Goal: Task Accomplishment & Management: Manage account settings

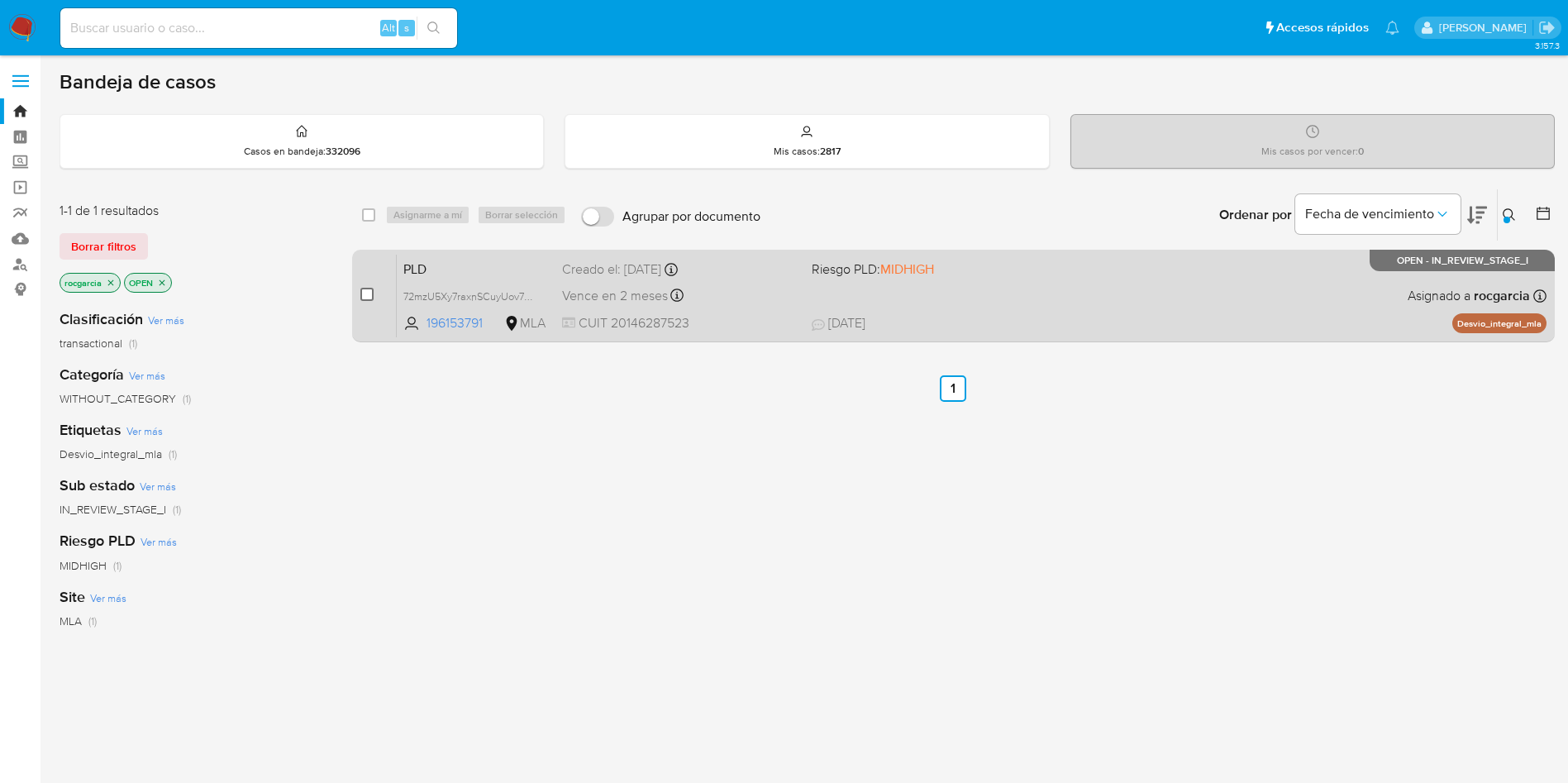
click at [369, 291] on input "checkbox" at bounding box center [366, 294] width 13 height 13
checkbox input "true"
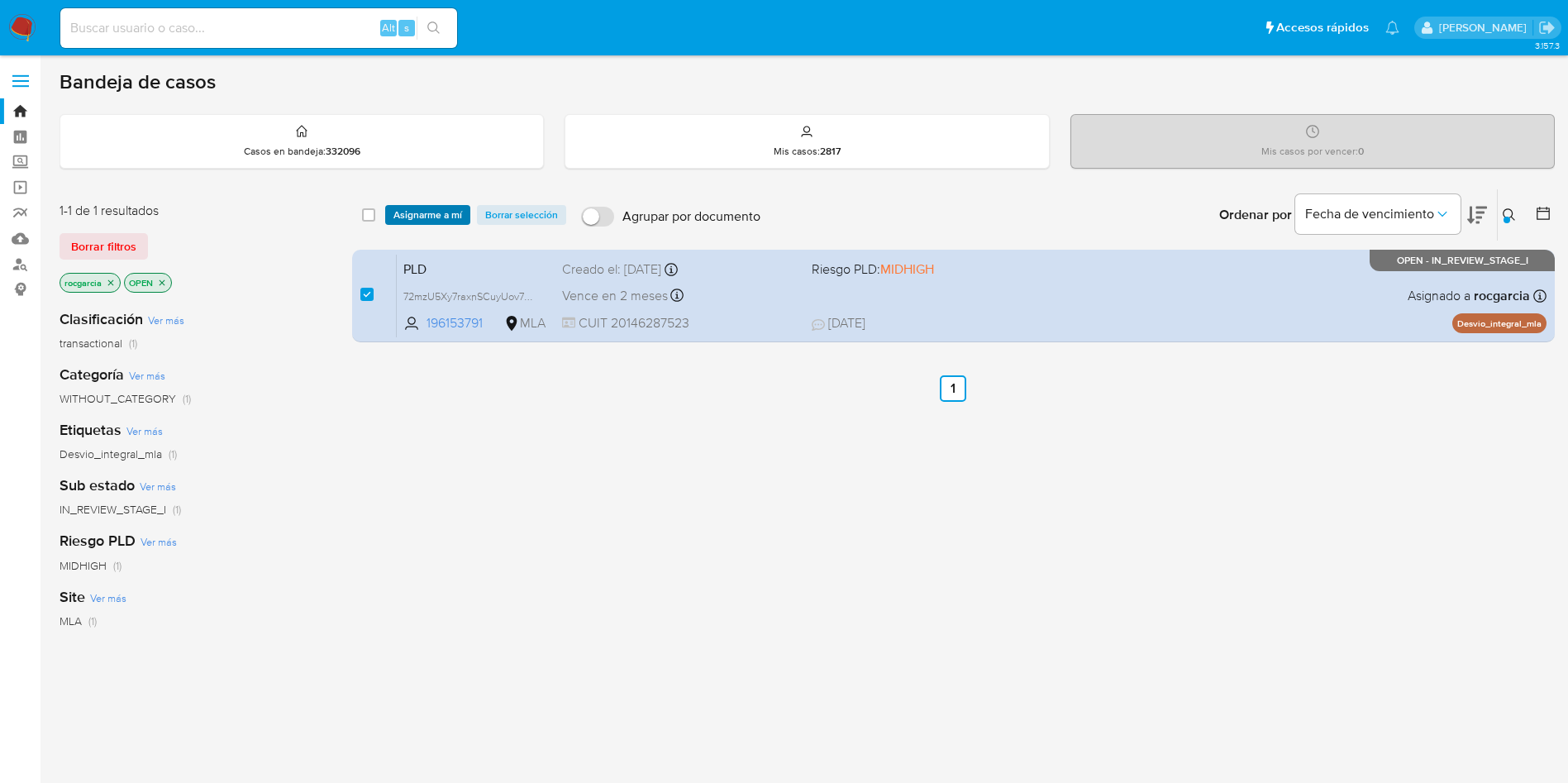
click at [407, 208] on span "Asignarme a mí" at bounding box center [428, 214] width 68 height 17
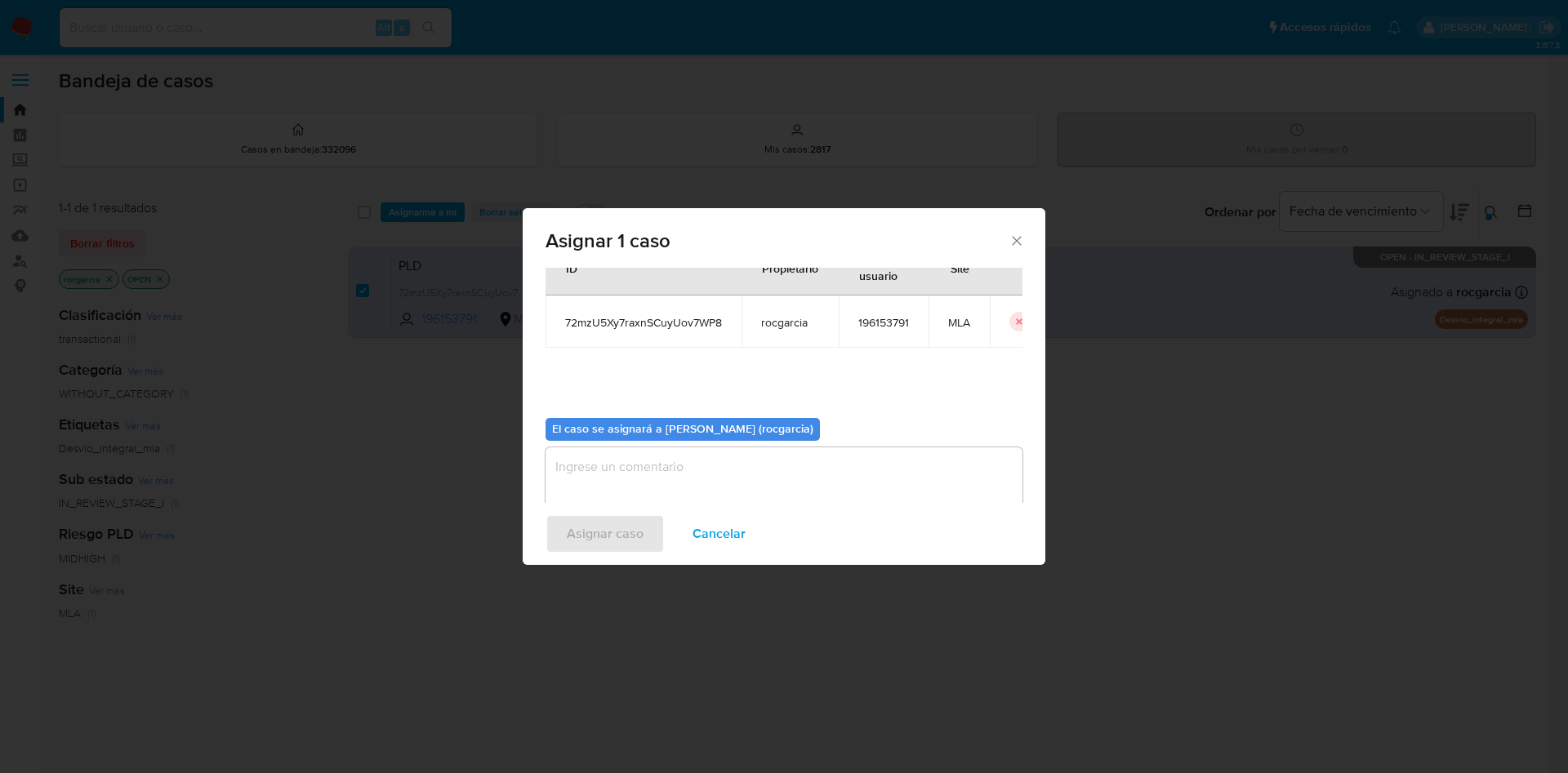
scroll to position [85, 0]
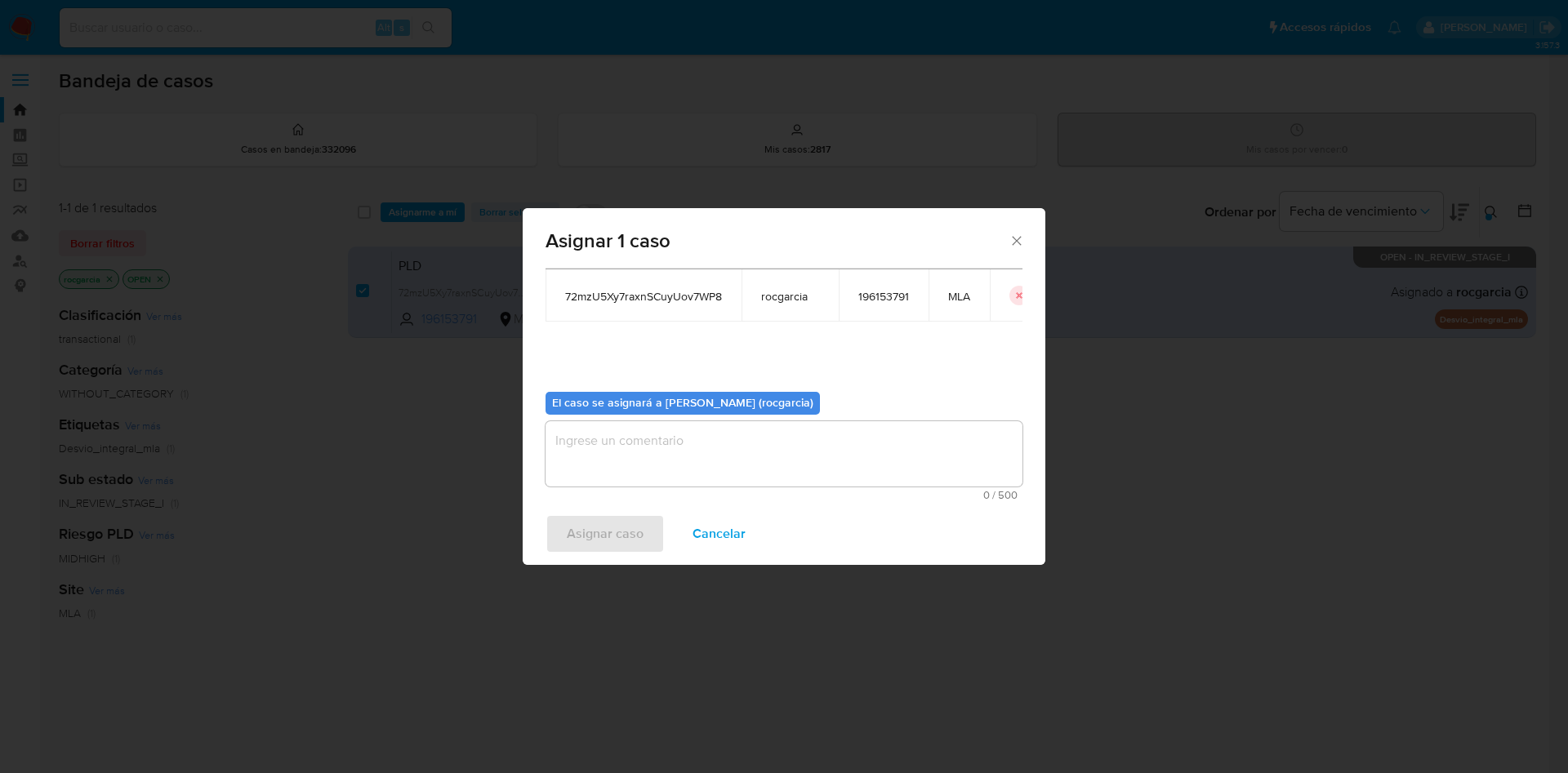
click at [700, 428] on textarea "assign-modal" at bounding box center [784, 454] width 477 height 66
click at [628, 528] on span "Asignar caso" at bounding box center [605, 534] width 76 height 36
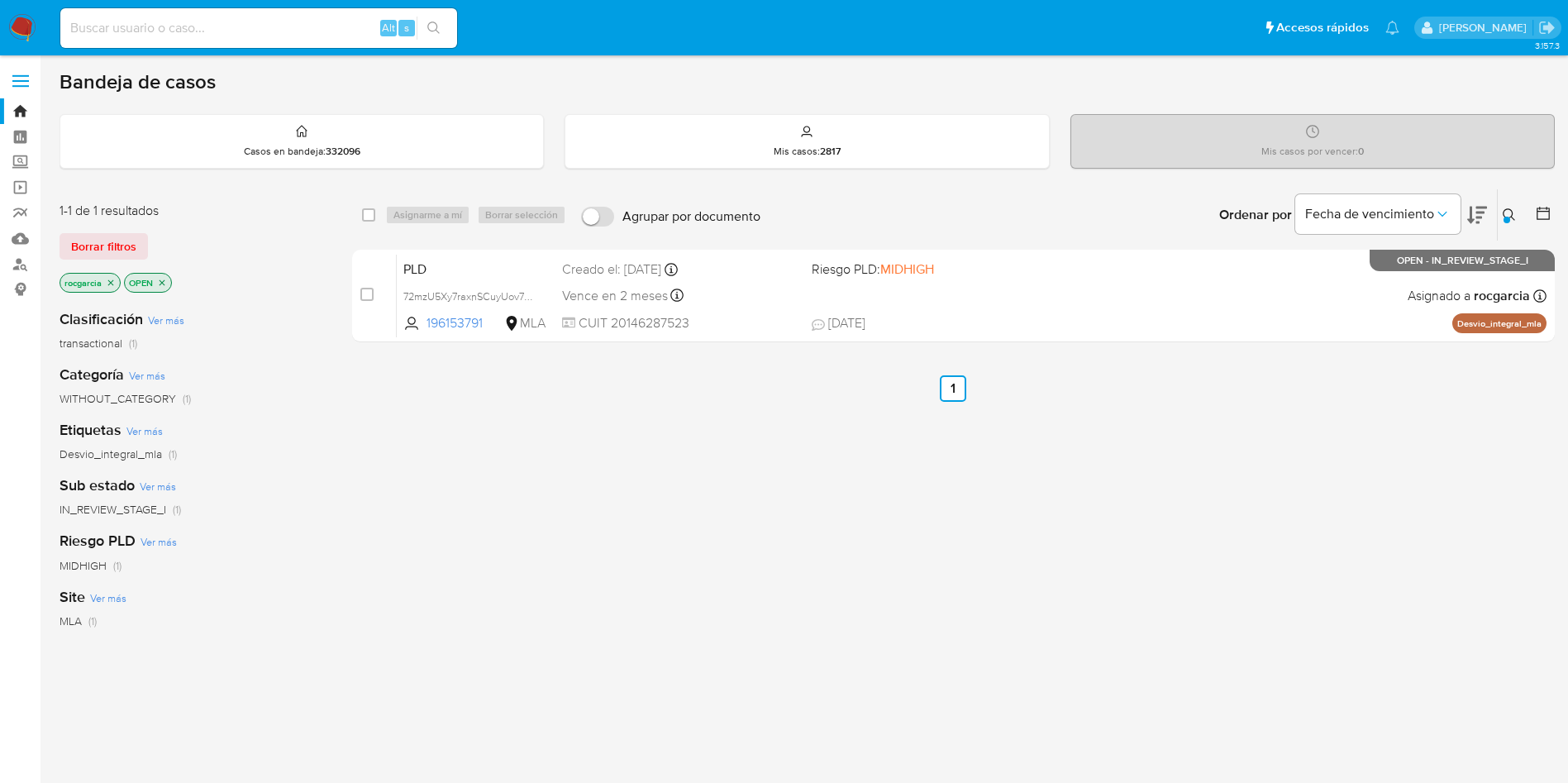
click at [1504, 210] on icon at bounding box center [1509, 214] width 12 height 12
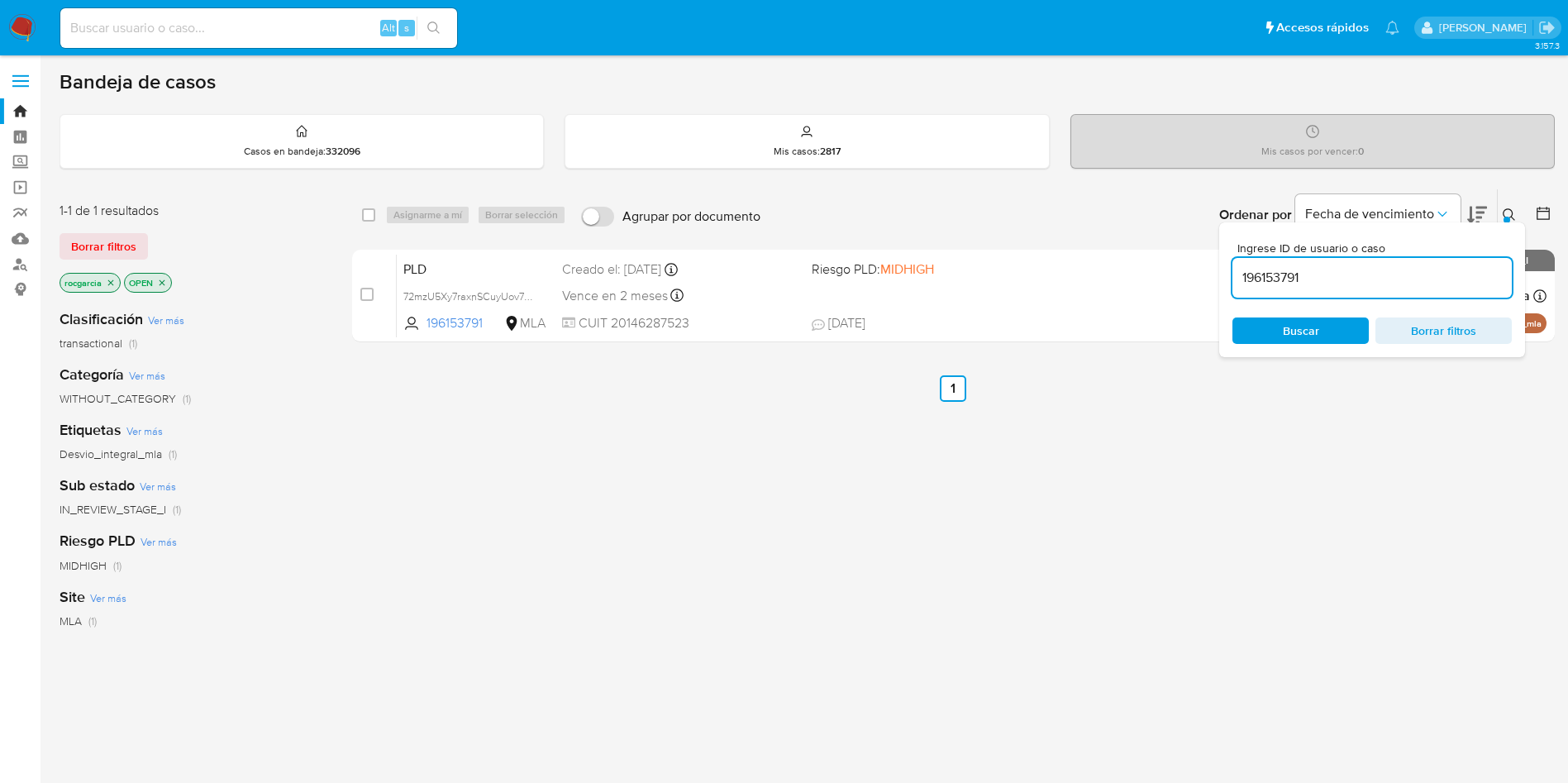
click at [1267, 279] on input "196153791" at bounding box center [1372, 278] width 280 height 22
type input "90568061"
click at [1507, 217] on div at bounding box center [1506, 219] width 7 height 7
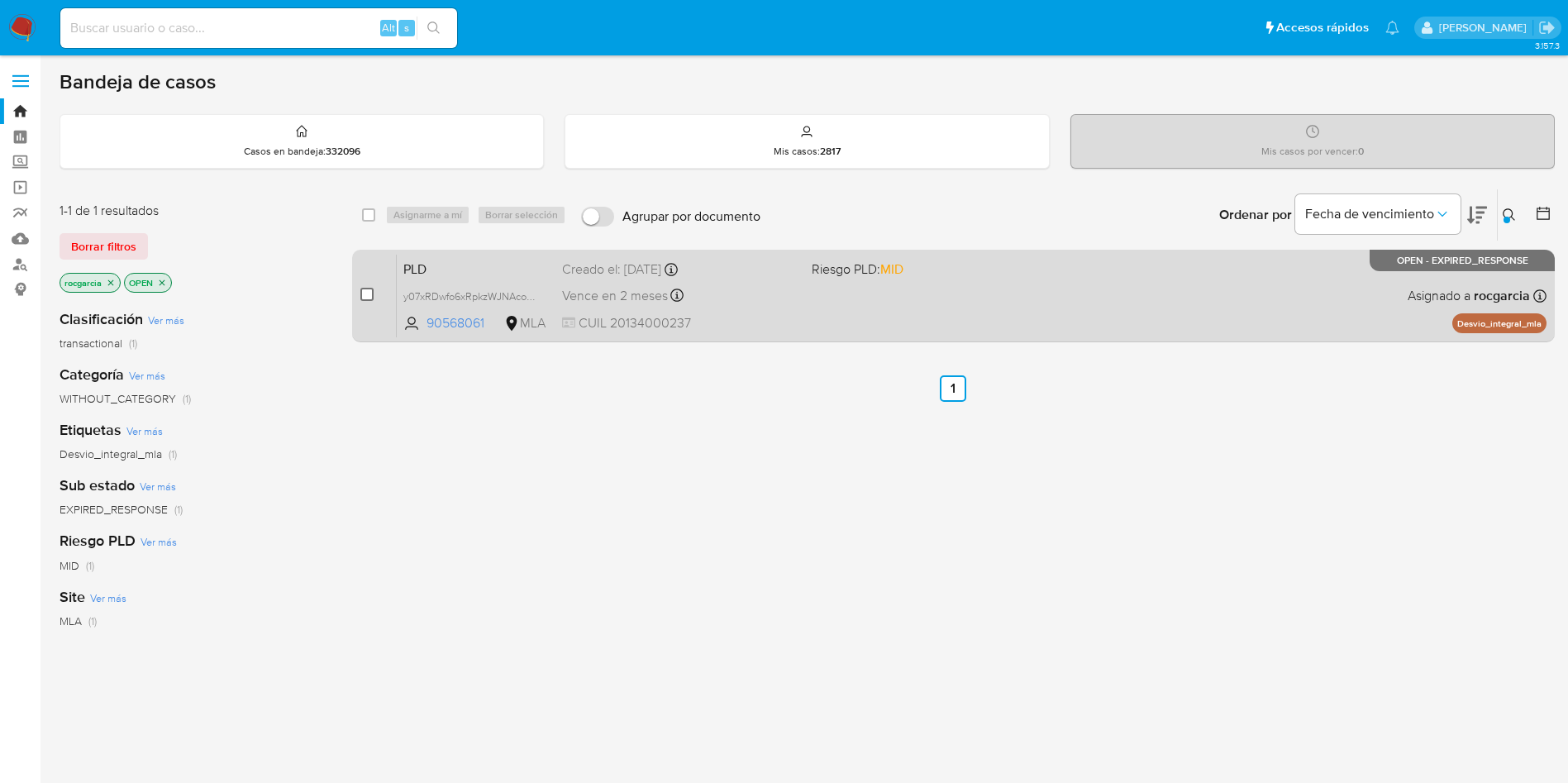
click at [367, 295] on input "checkbox" at bounding box center [366, 294] width 13 height 13
checkbox input "true"
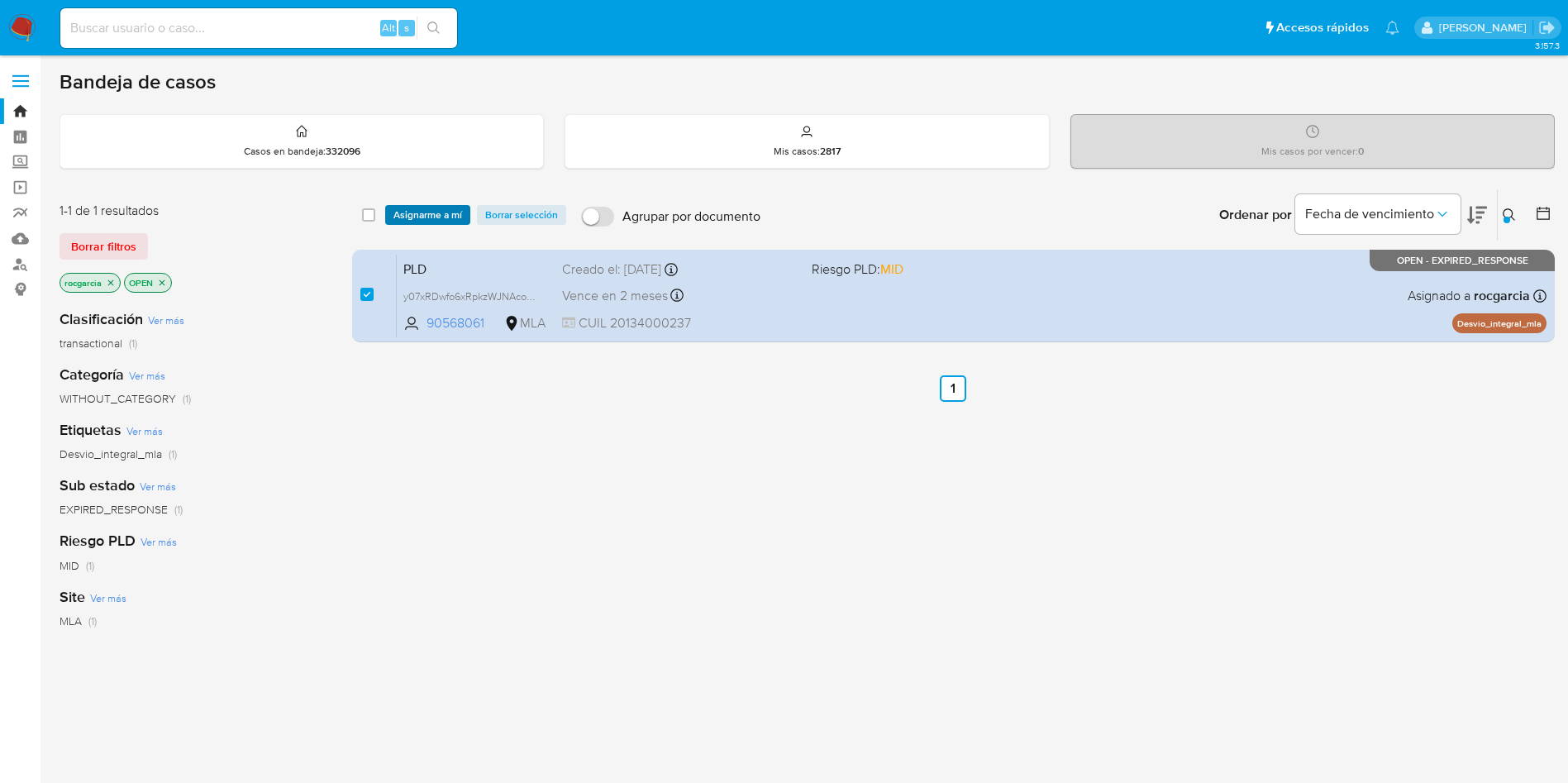
click at [440, 217] on span "Asignarme a mí" at bounding box center [428, 214] width 68 height 17
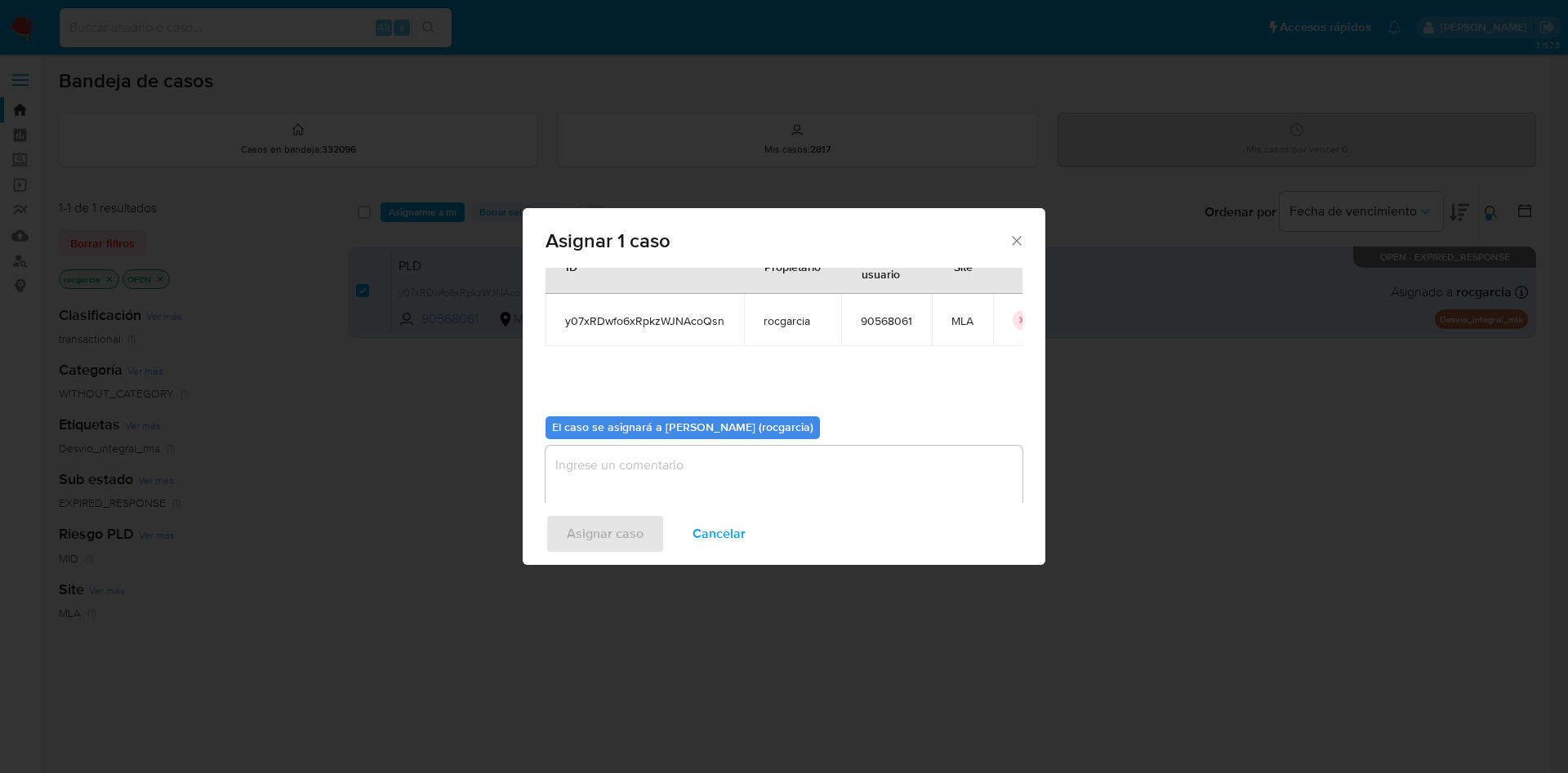
scroll to position [85, 0]
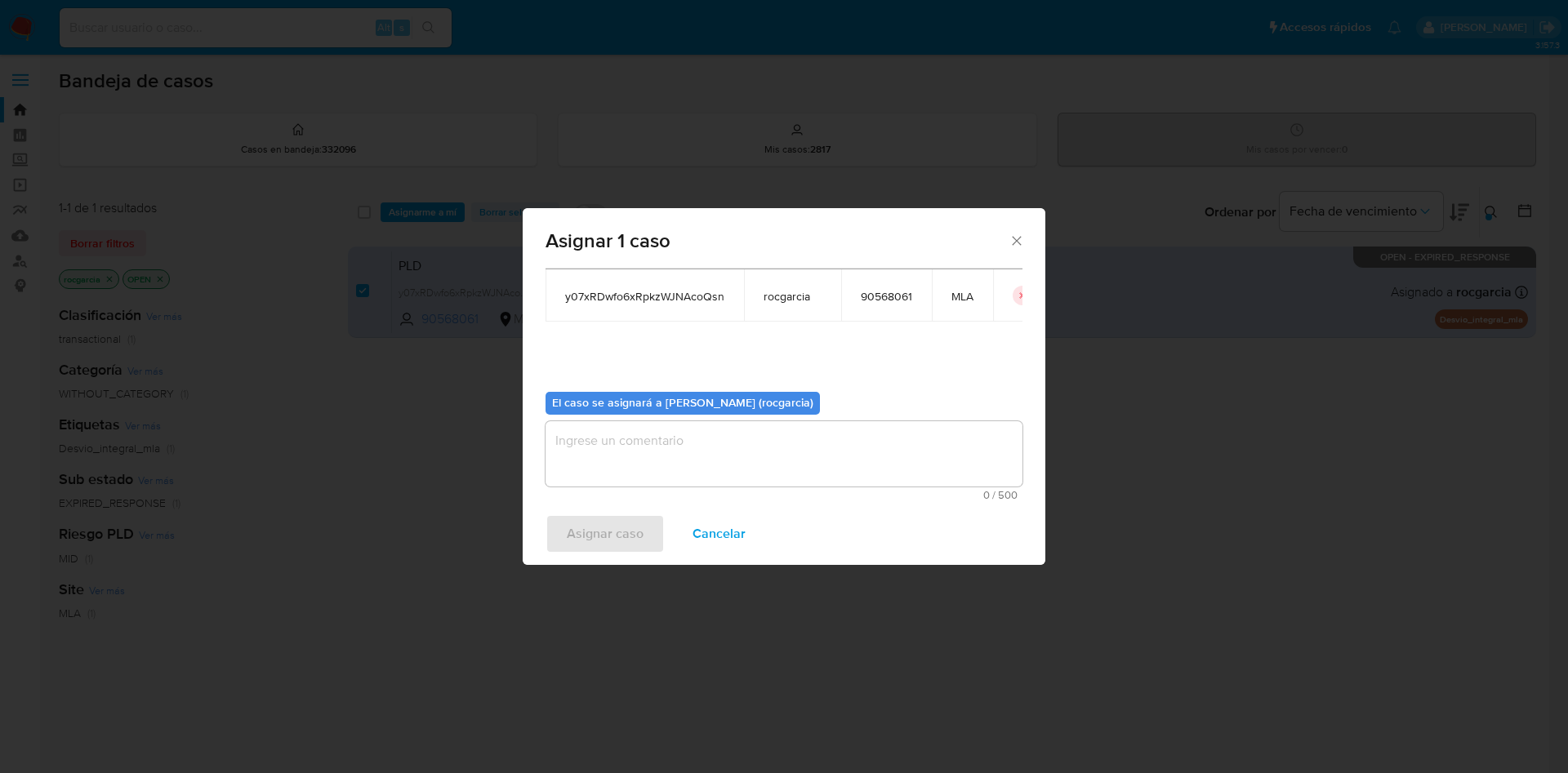
click at [660, 435] on textarea "assign-modal" at bounding box center [784, 454] width 477 height 66
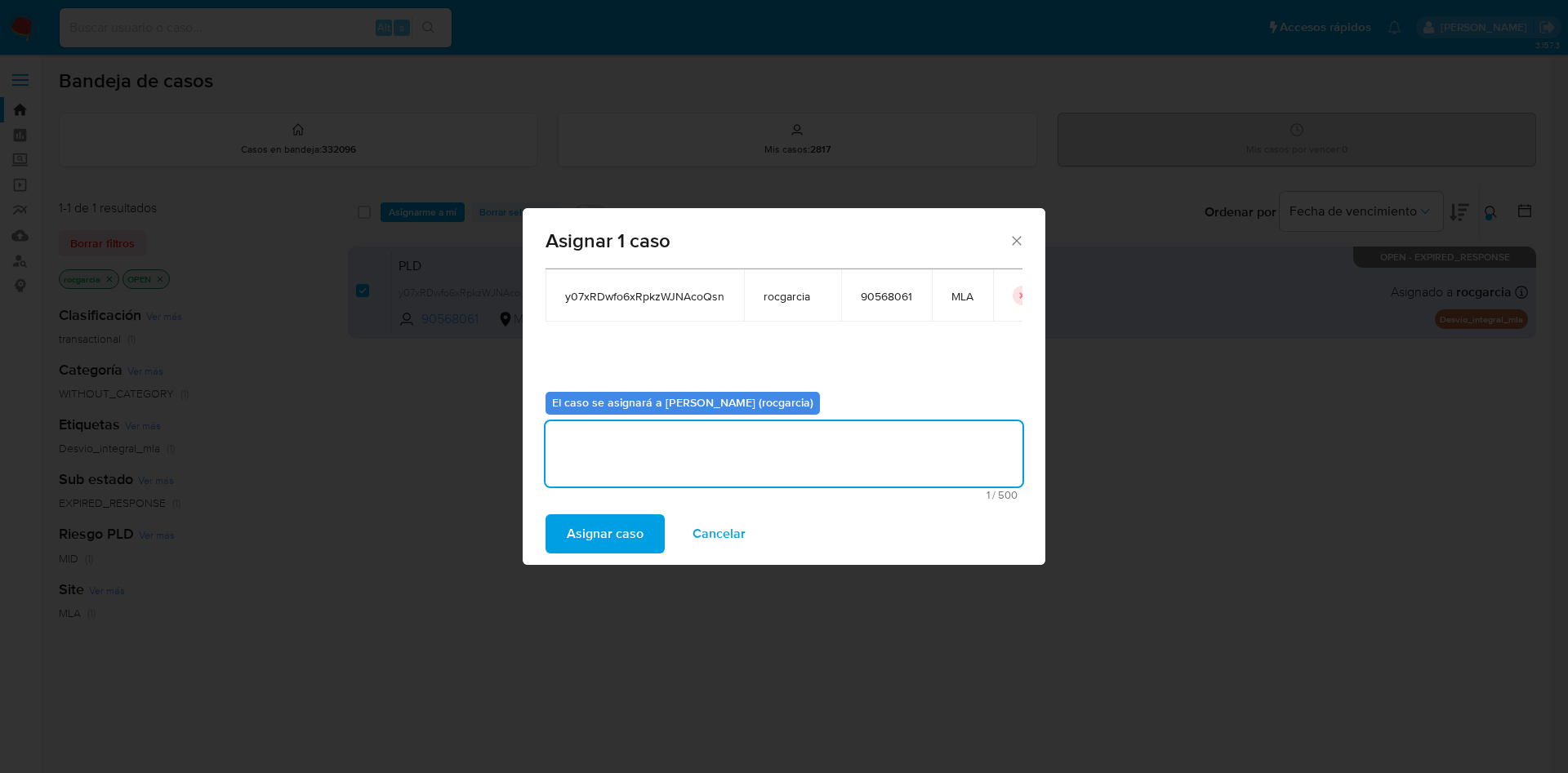
click at [638, 525] on span "Asignar caso" at bounding box center [605, 534] width 76 height 36
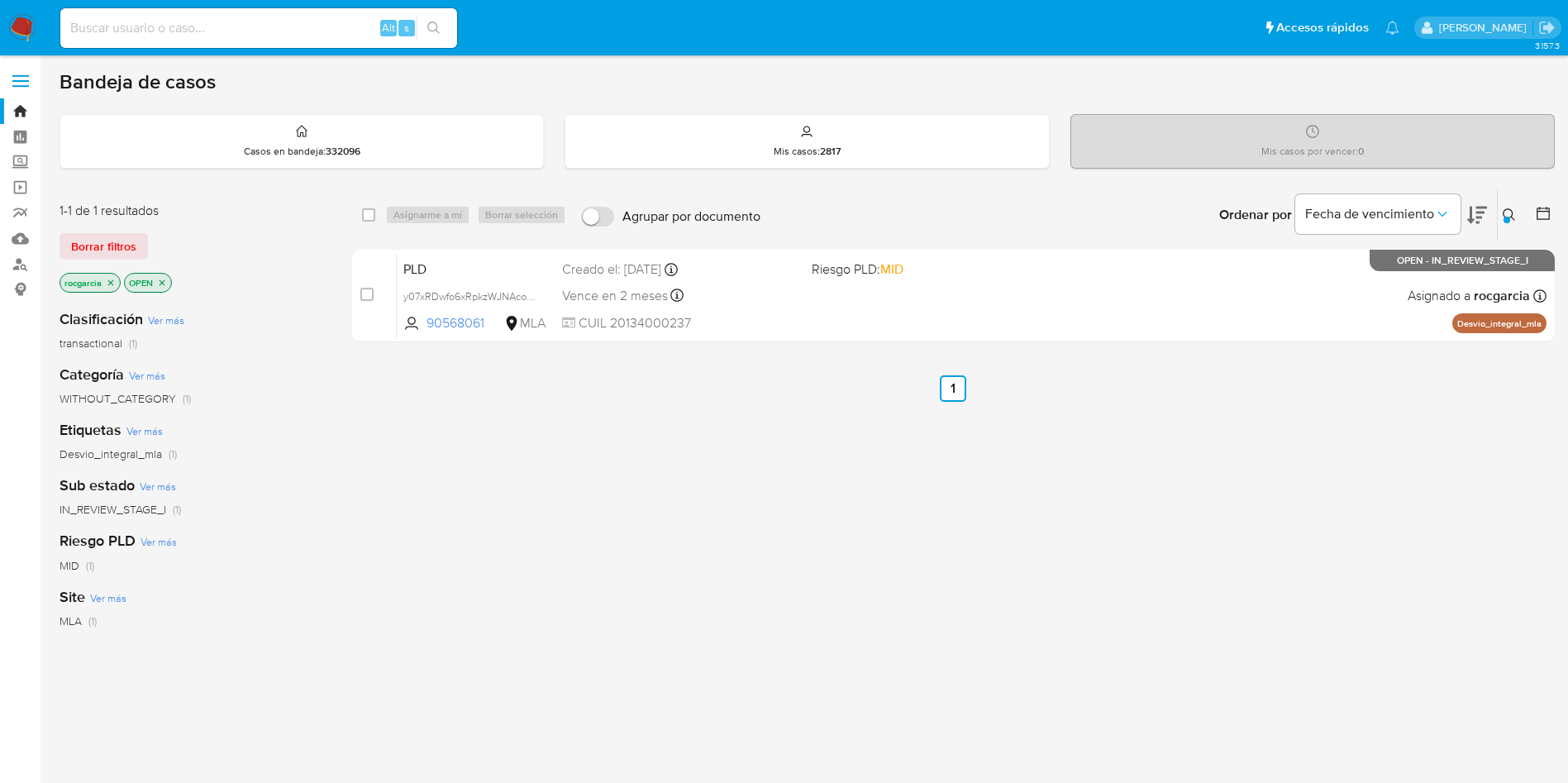
click at [1504, 209] on icon at bounding box center [1509, 214] width 13 height 13
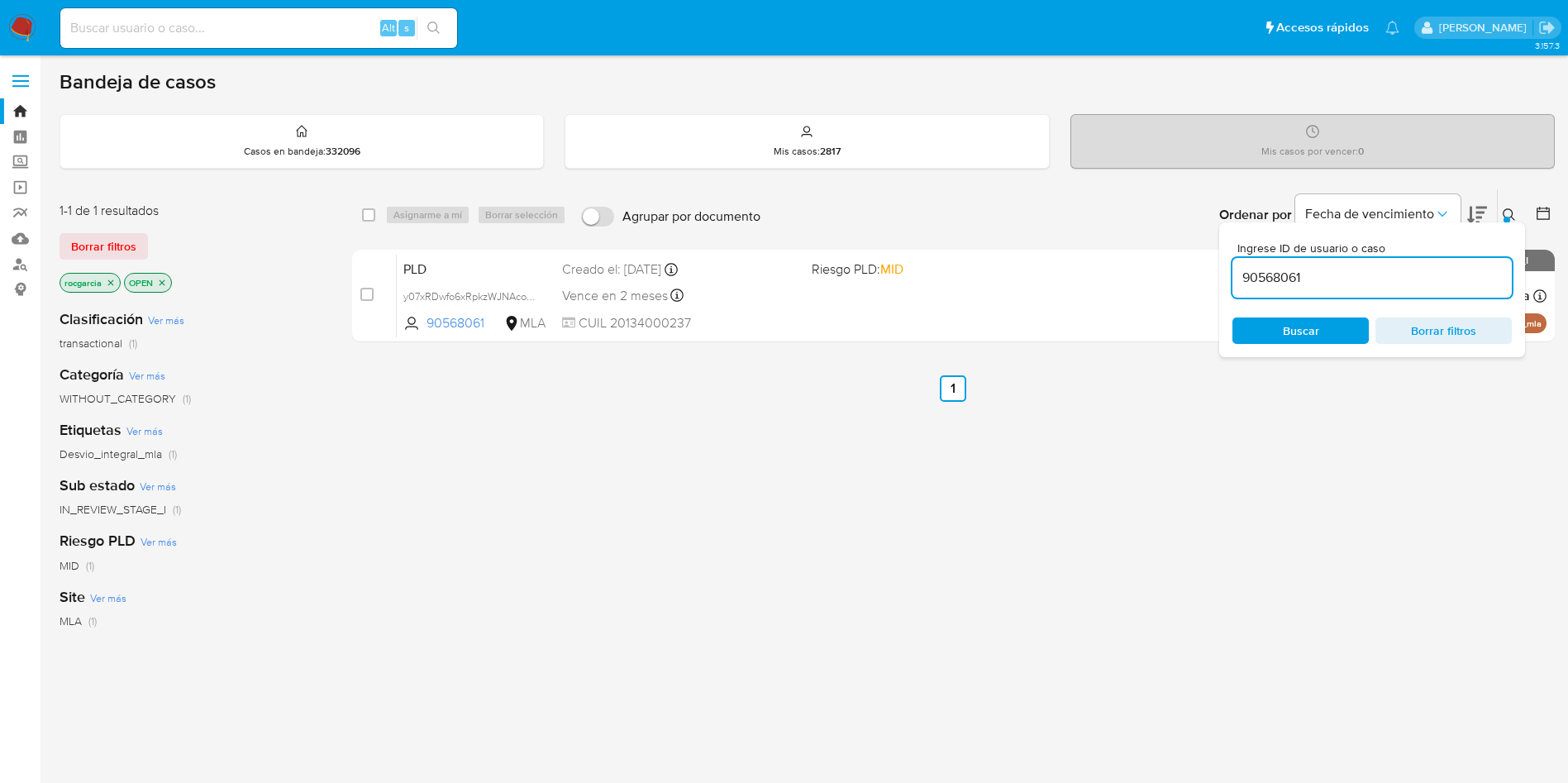
click at [1315, 282] on input "90568061" at bounding box center [1372, 278] width 280 height 22
click at [1507, 218] on div at bounding box center [1506, 219] width 7 height 7
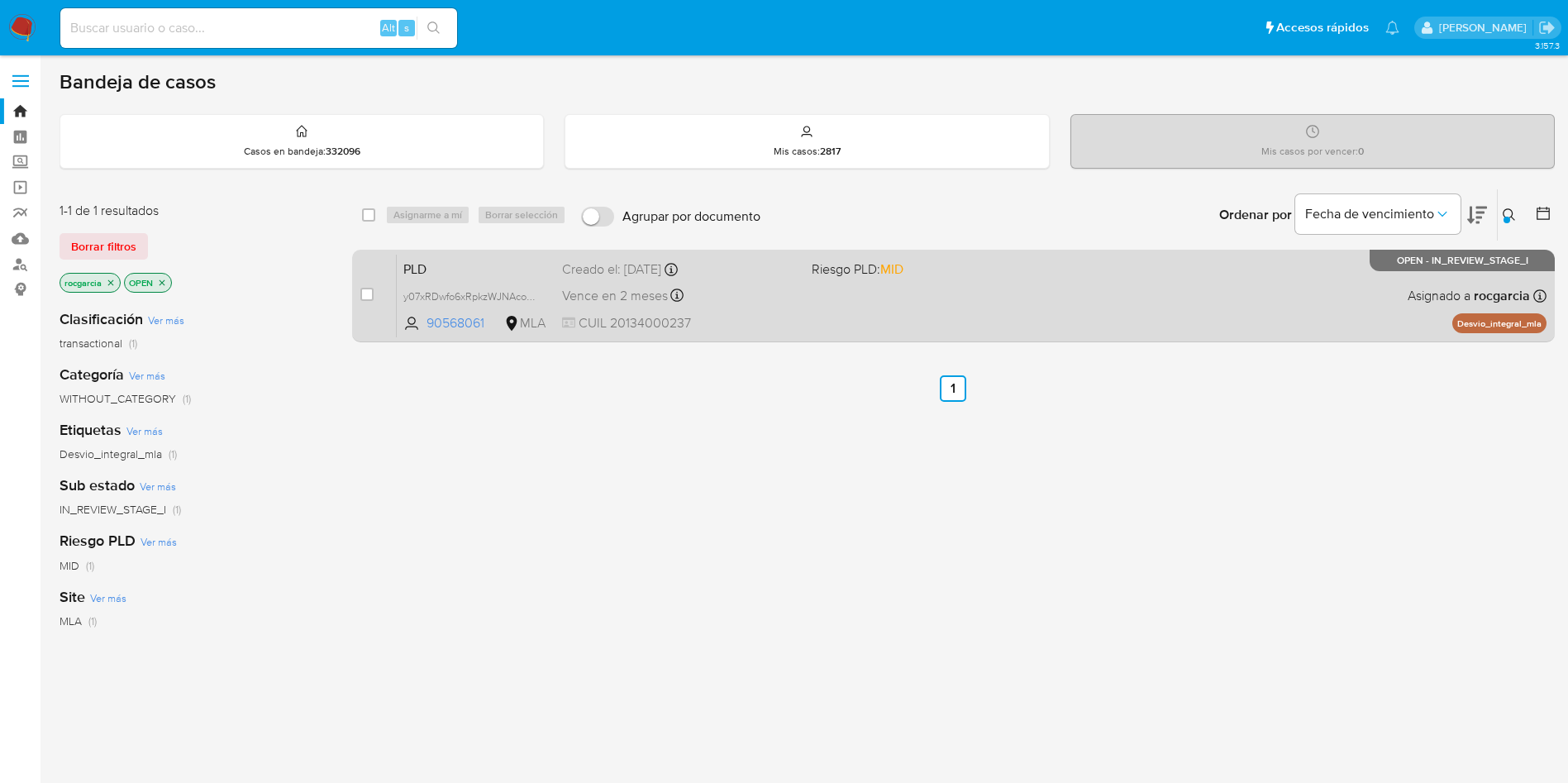
click at [964, 294] on div "PLD y07xRDwfo6xRpkzWJNAcoQsn 90568061 MLA Riesgo PLD: MID Creado el: 12/08/2025…" at bounding box center [972, 296] width 1150 height 83
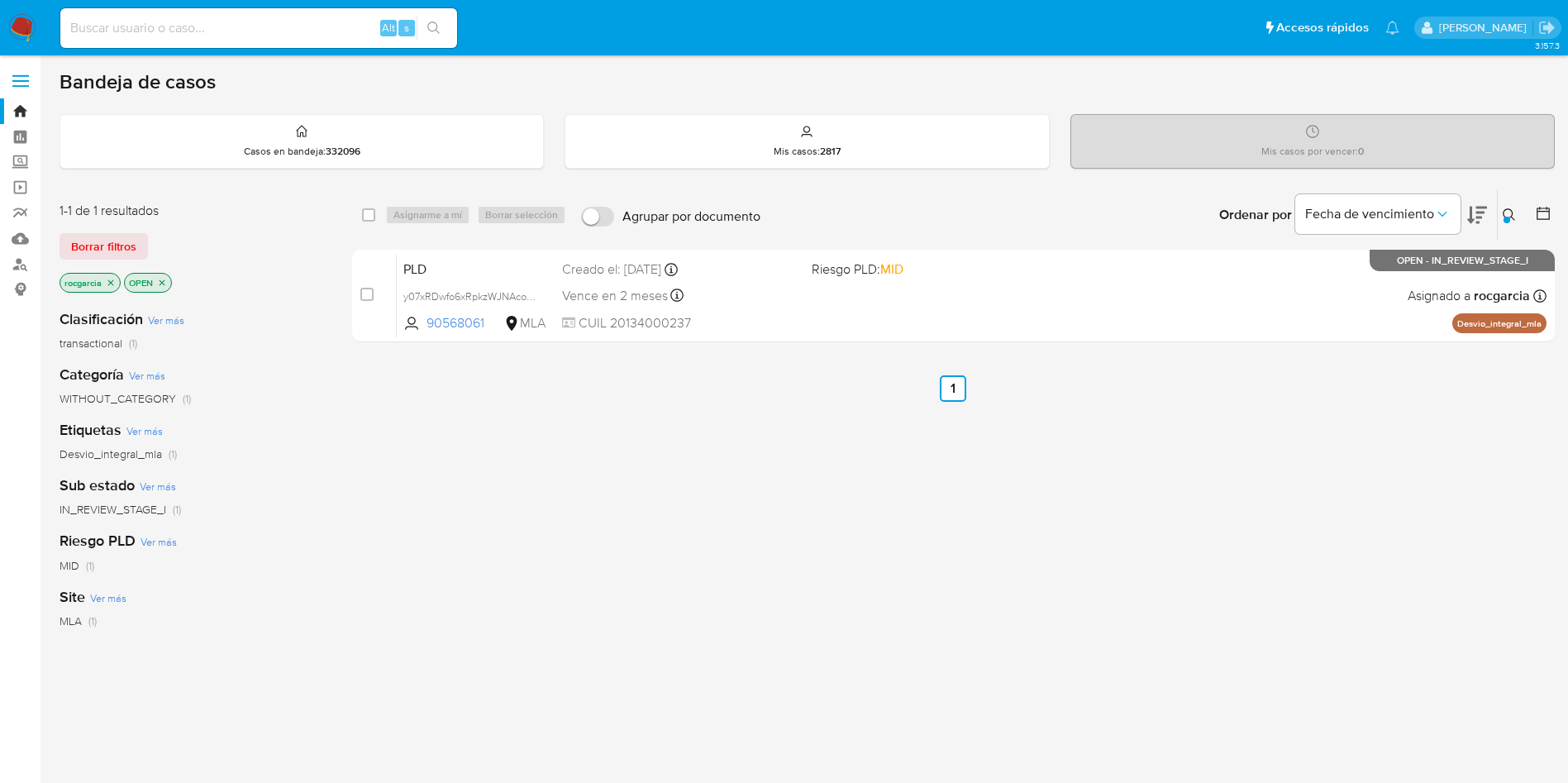
click at [1503, 215] on button at bounding box center [1511, 215] width 27 height 20
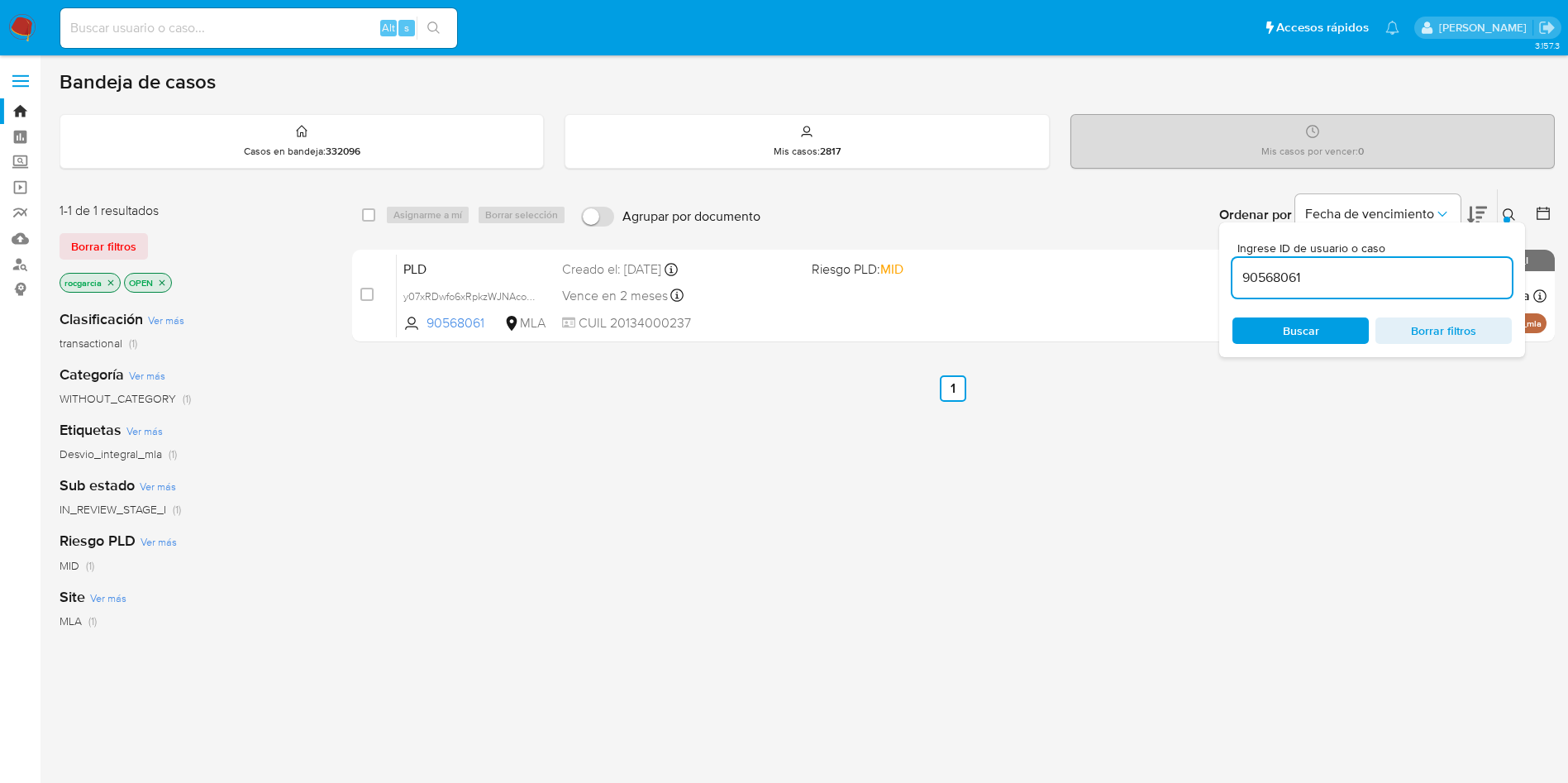
click at [1350, 279] on input "90568061" at bounding box center [1372, 278] width 280 height 22
type input "272292505"
click at [1506, 214] on icon at bounding box center [1509, 214] width 13 height 13
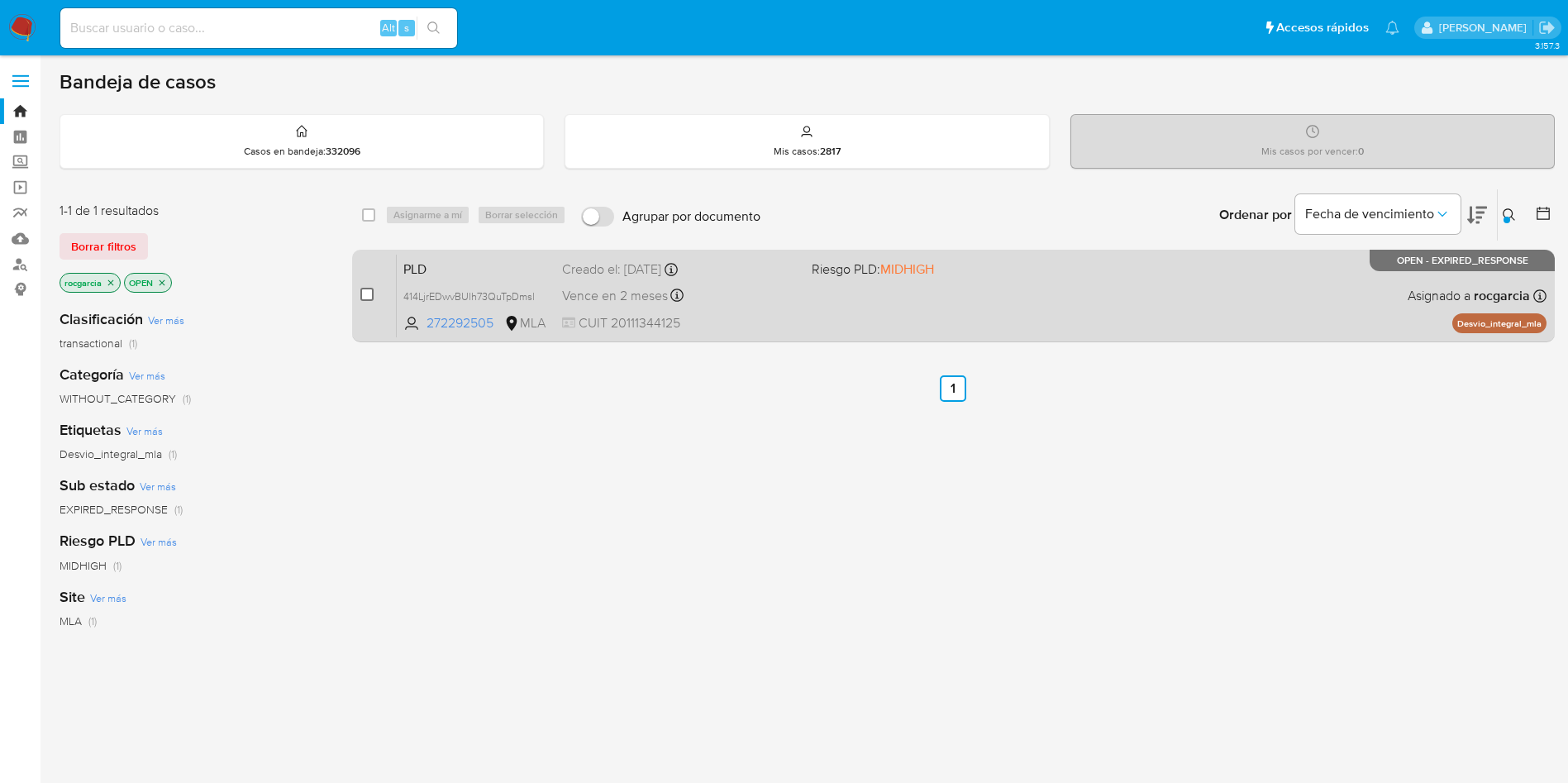
click at [361, 295] on input "checkbox" at bounding box center [366, 294] width 13 height 13
checkbox input "true"
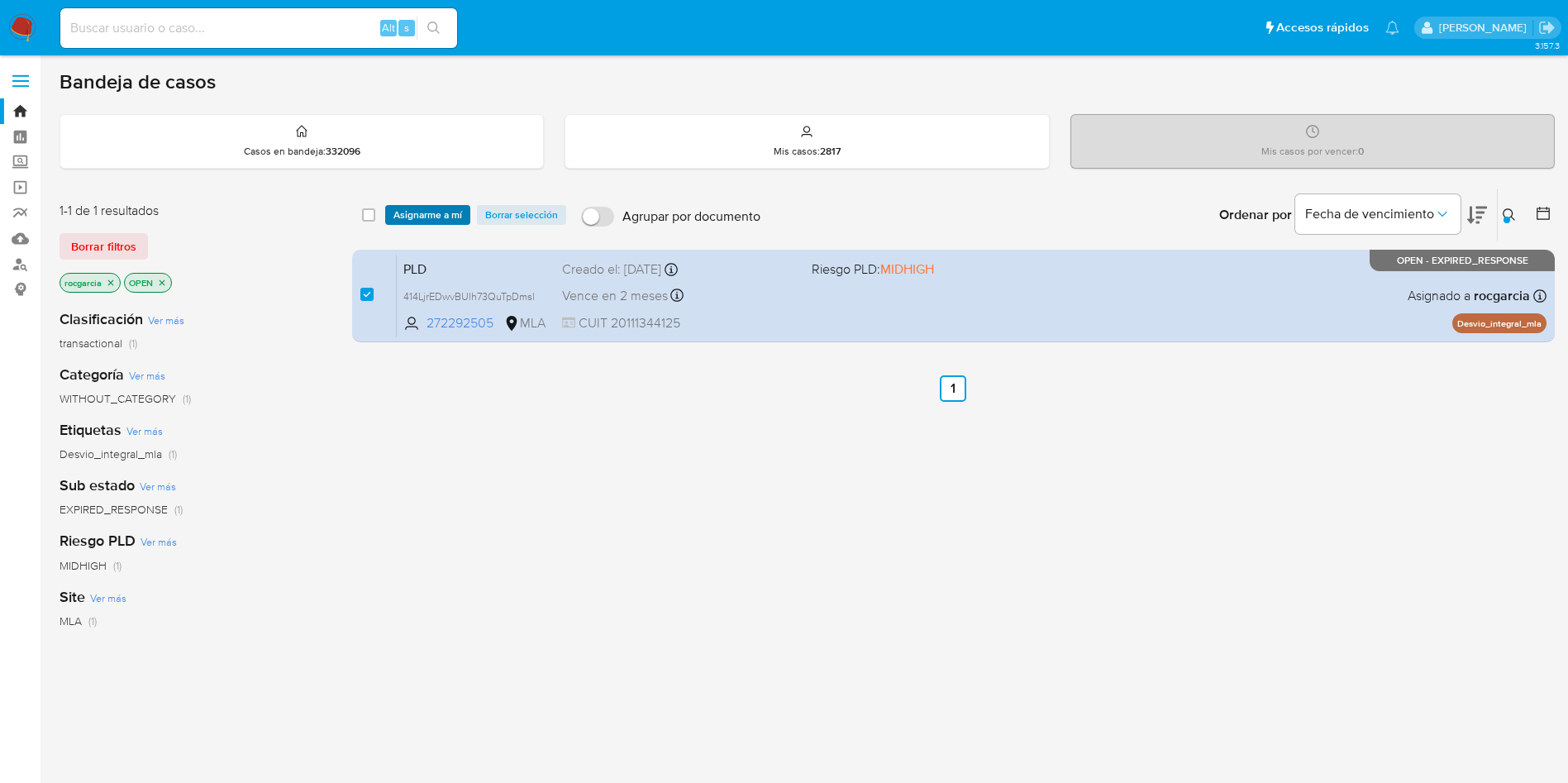
click at [409, 222] on span "Asignarme a mí" at bounding box center [428, 214] width 68 height 17
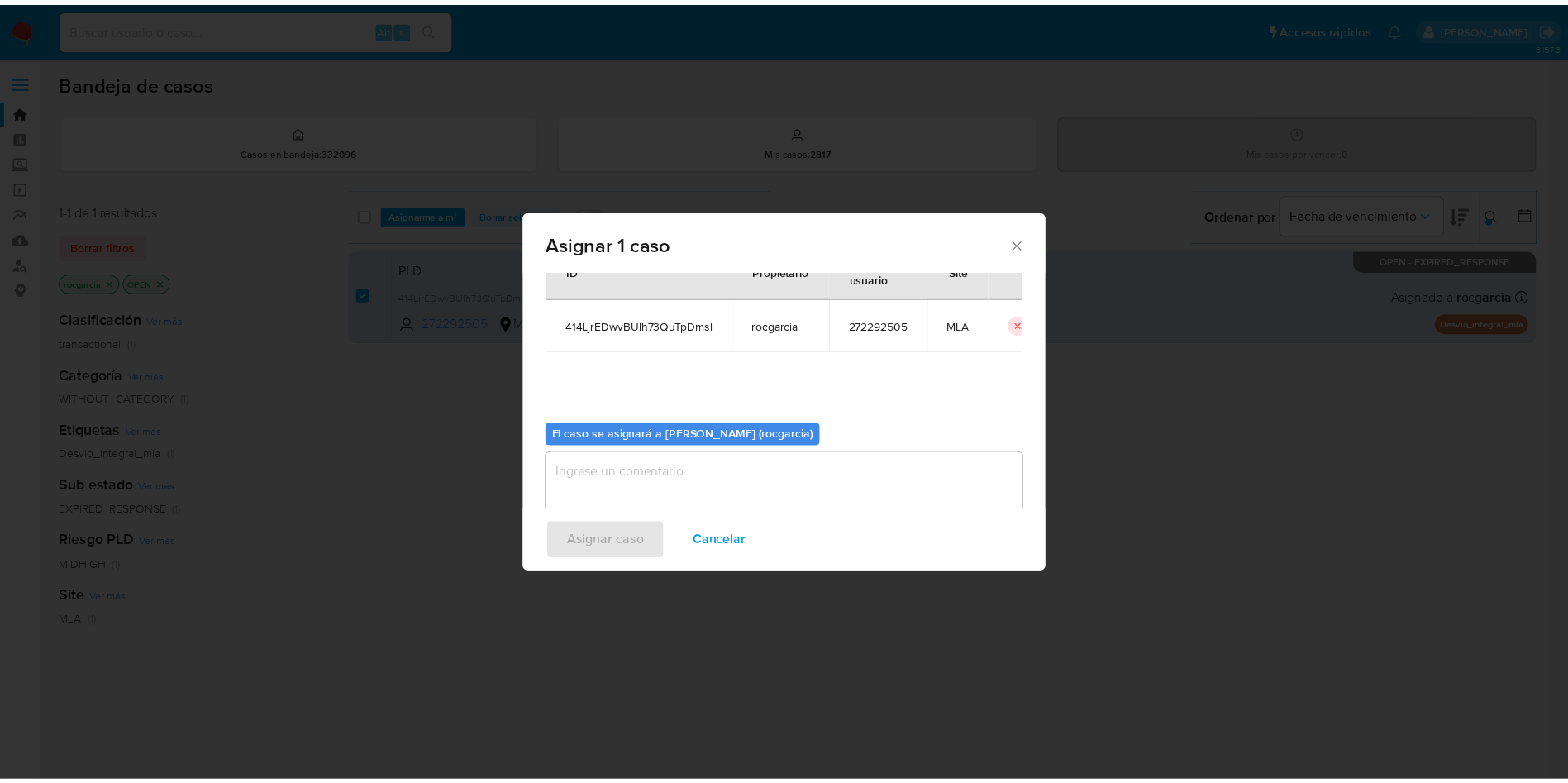
scroll to position [86, 0]
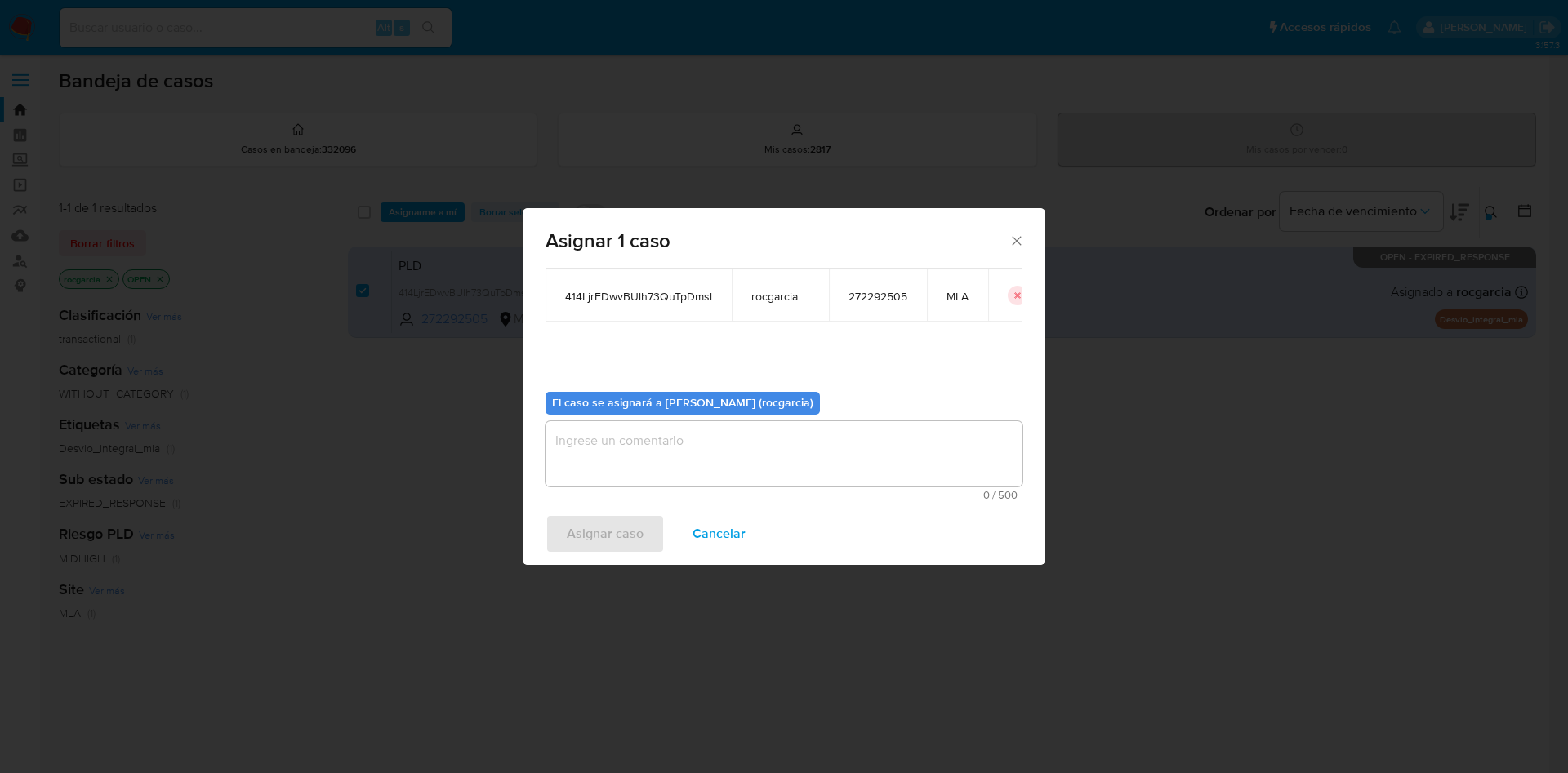
click at [660, 451] on textarea "assign-modal" at bounding box center [784, 454] width 477 height 66
paste textarea "272292505"
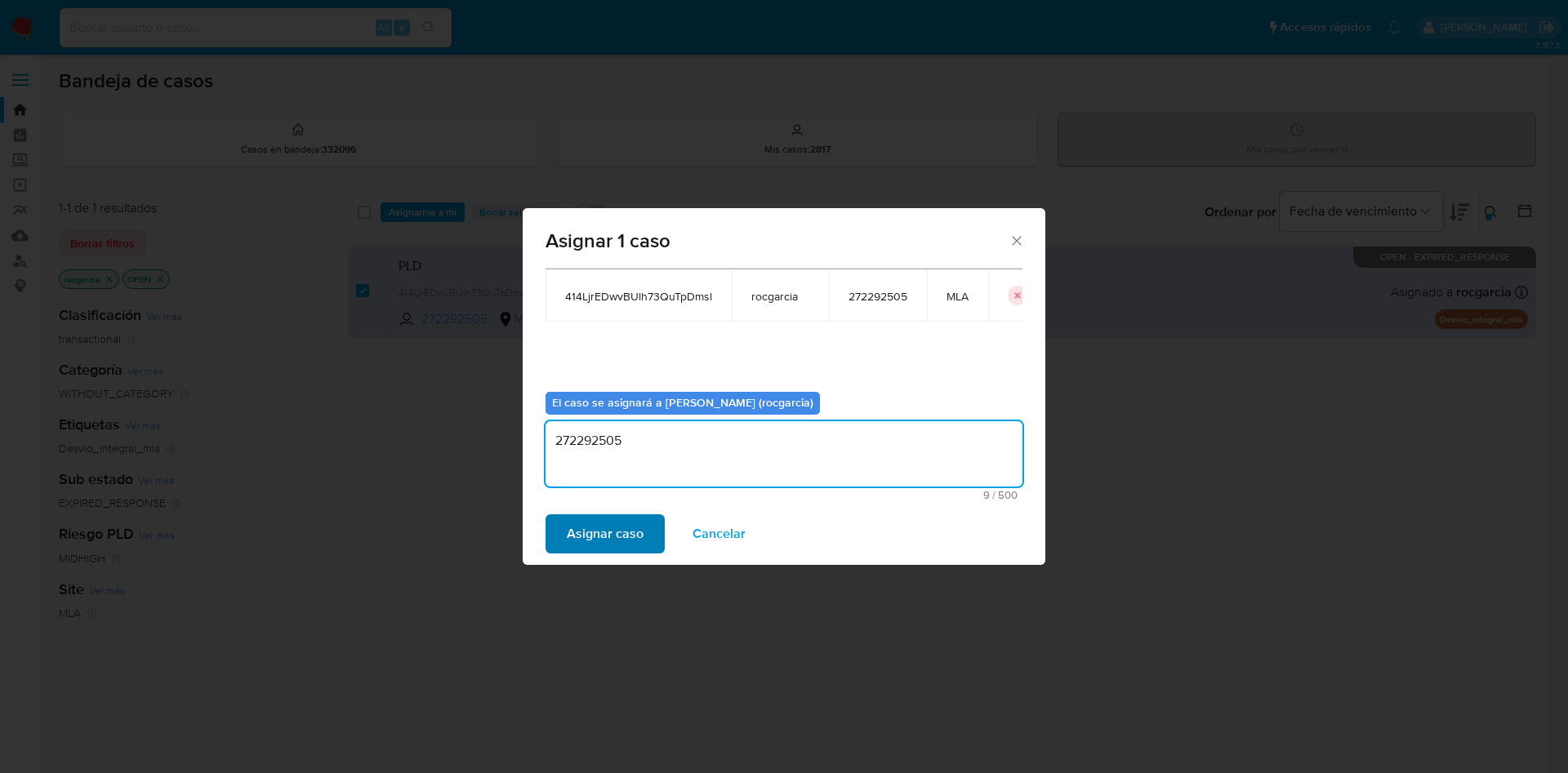
type textarea "272292505"
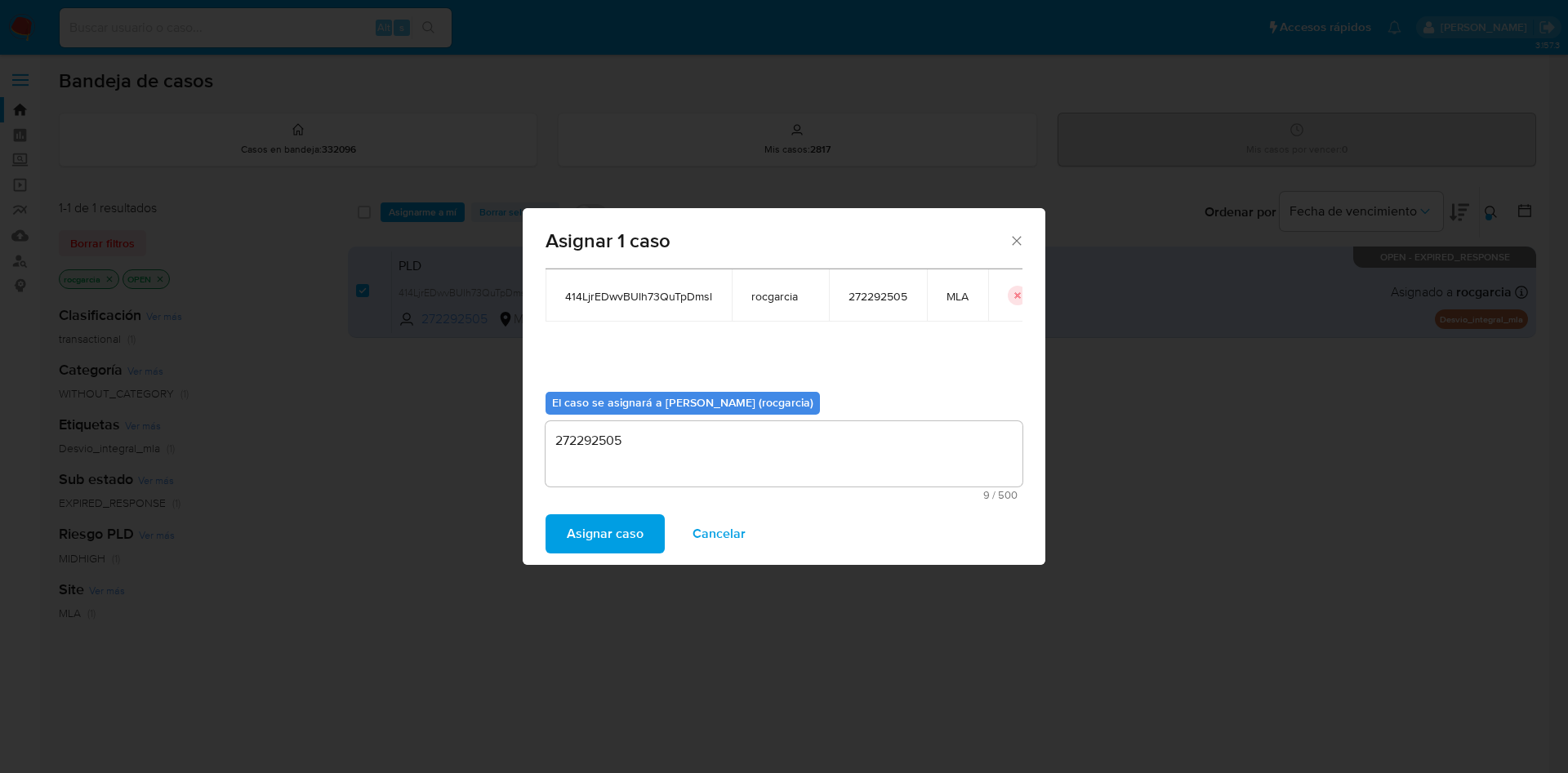
click at [632, 541] on span "Asignar caso" at bounding box center [605, 534] width 76 height 36
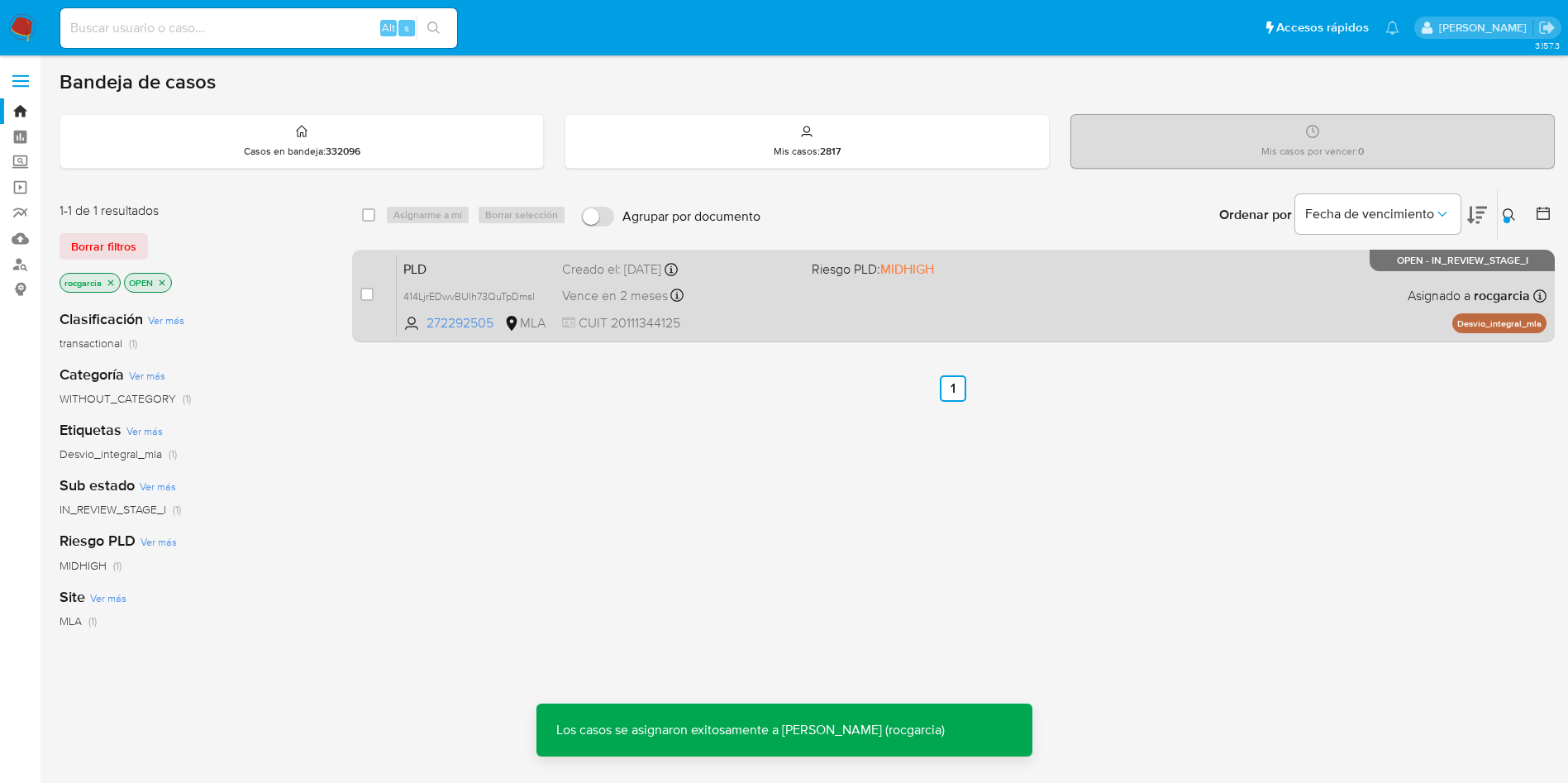
click at [1048, 326] on div "PLD 414LjrEDwvBUlh73QuTpDmsl 272292505 MLA Riesgo PLD: MIDHIGH Creado el: 12/08…" at bounding box center [972, 296] width 1150 height 83
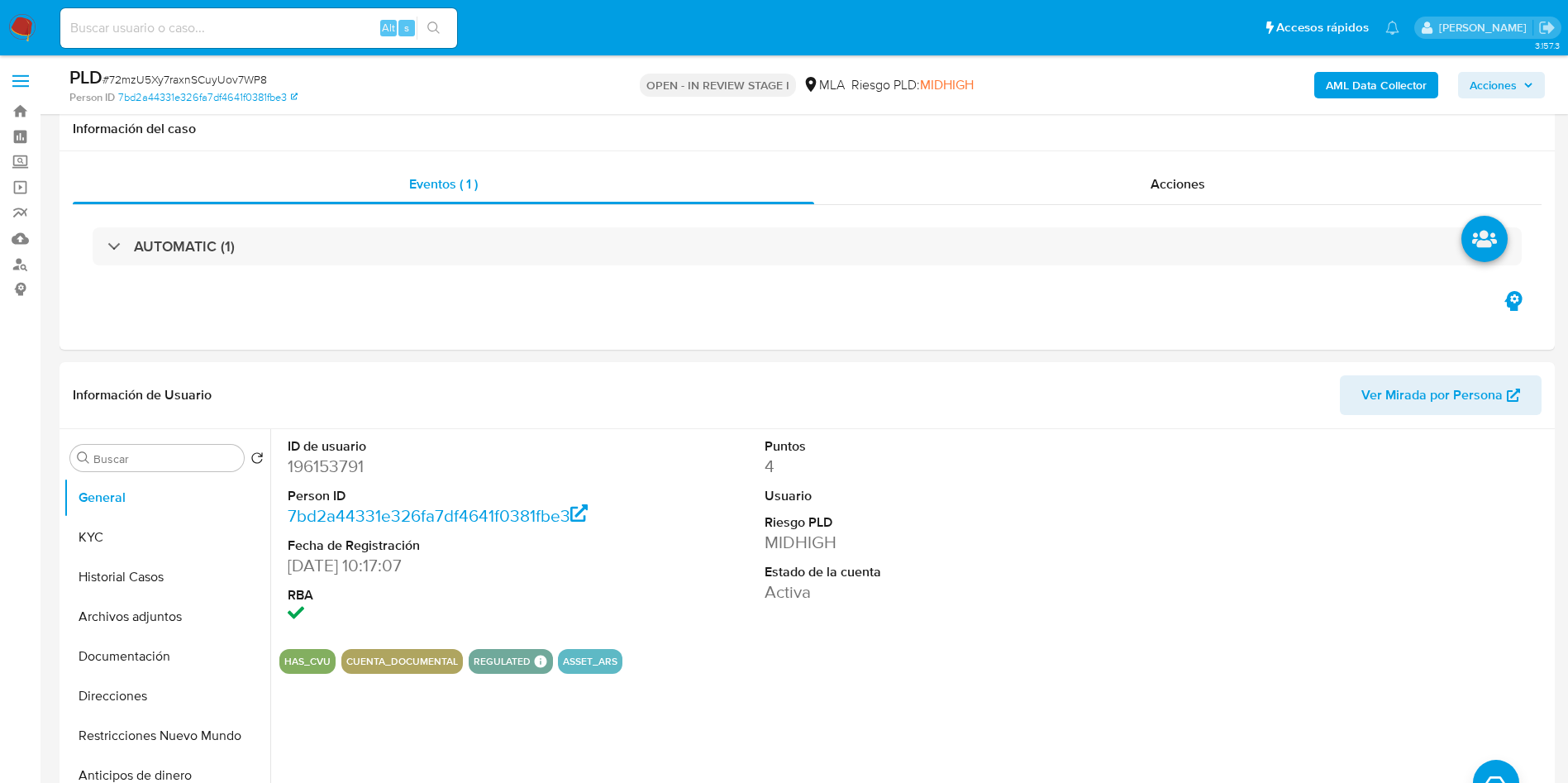
select select "10"
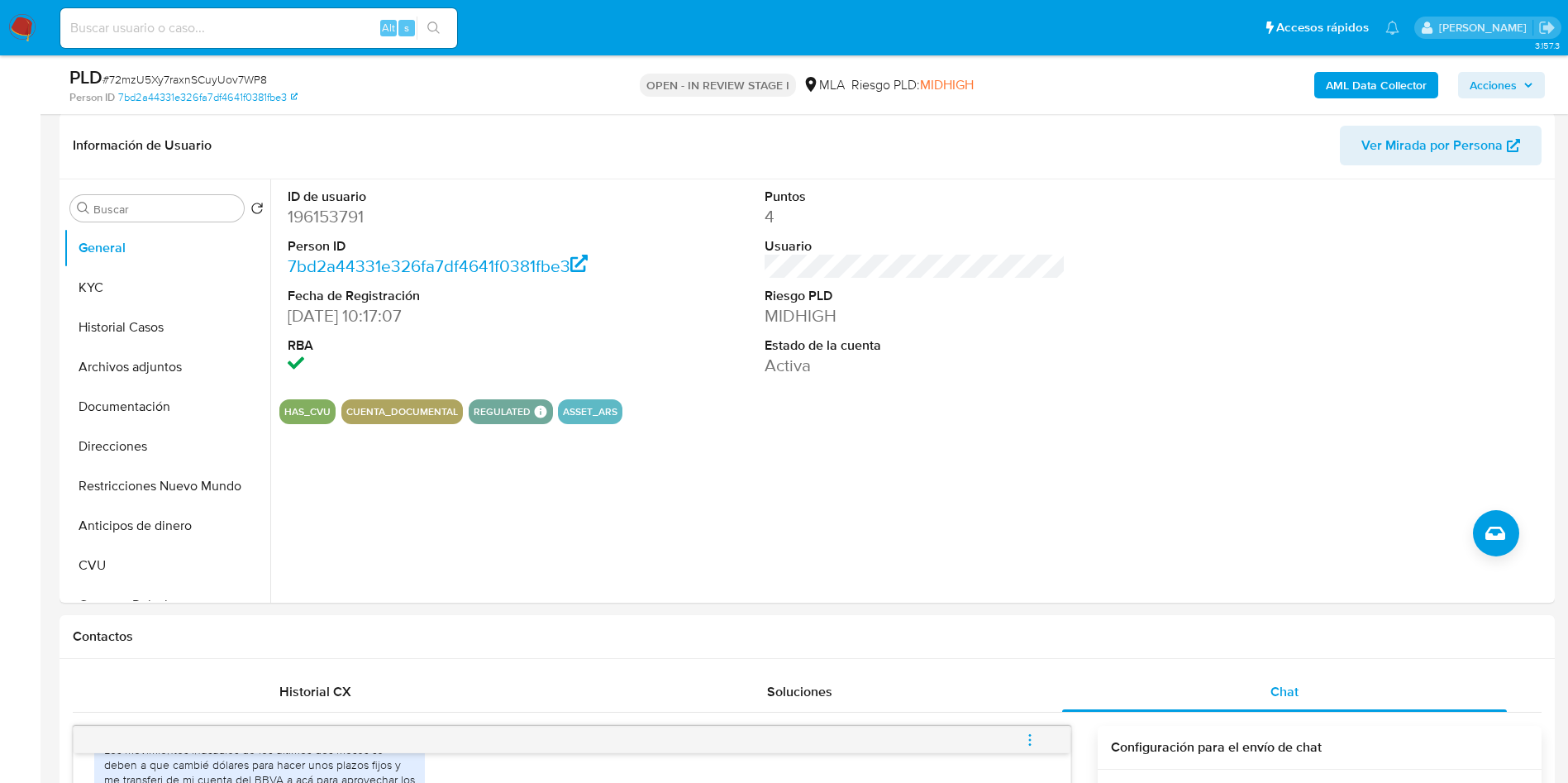
scroll to position [248, 0]
click at [111, 294] on button "KYC" at bounding box center [160, 290] width 194 height 40
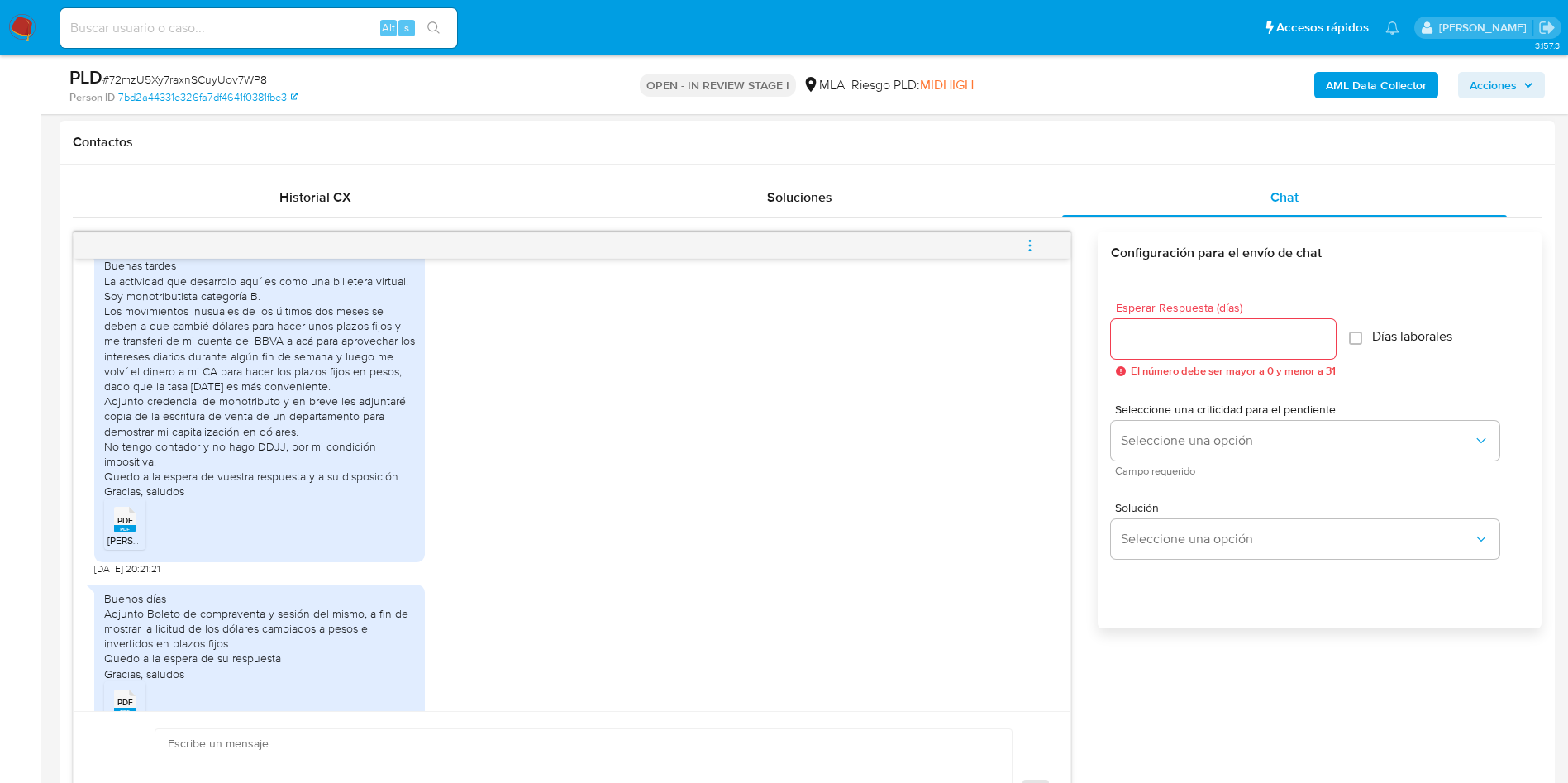
scroll to position [889, 0]
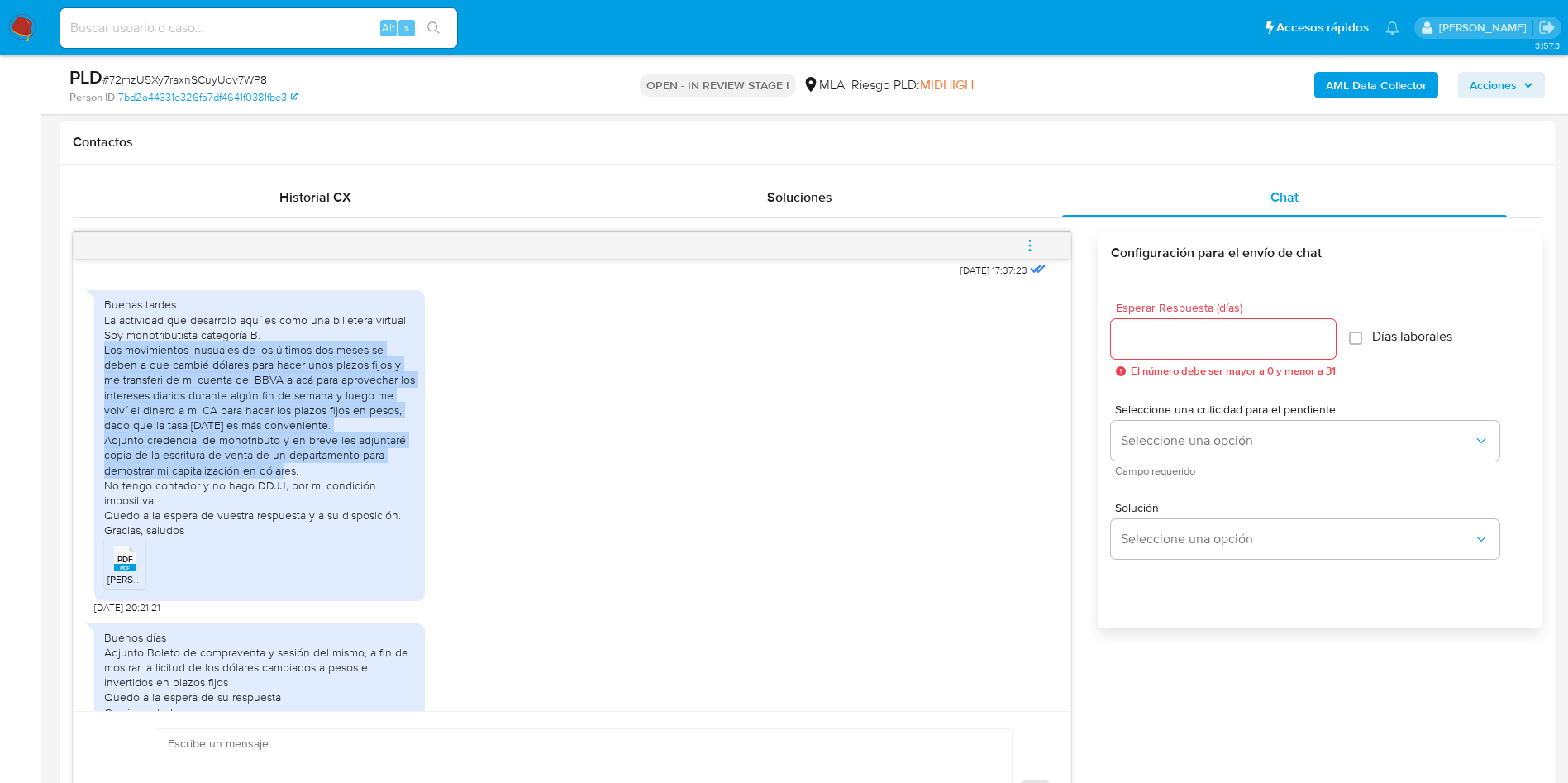
drag, startPoint x: 104, startPoint y: 381, endPoint x: 306, endPoint y: 503, distance: 236.0
click at [306, 503] on div "Buenas tardes La actividad que desarrolo aquí es como una billetera virtual. So…" at bounding box center [259, 417] width 311 height 240
copy div "Los movimientos inusuales de los últimos dos meses se deben a que cambié dólare…"
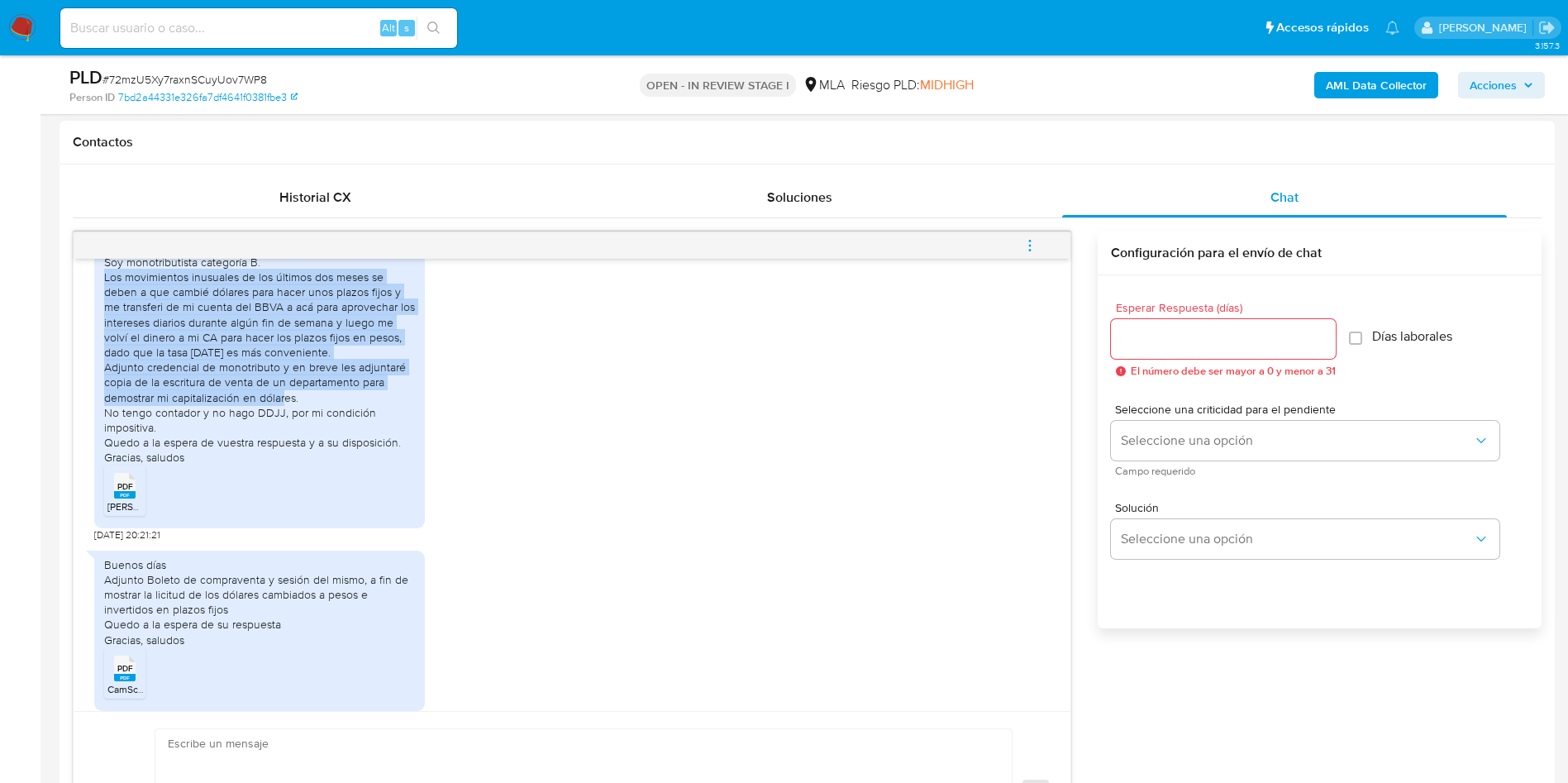
scroll to position [1013, 0]
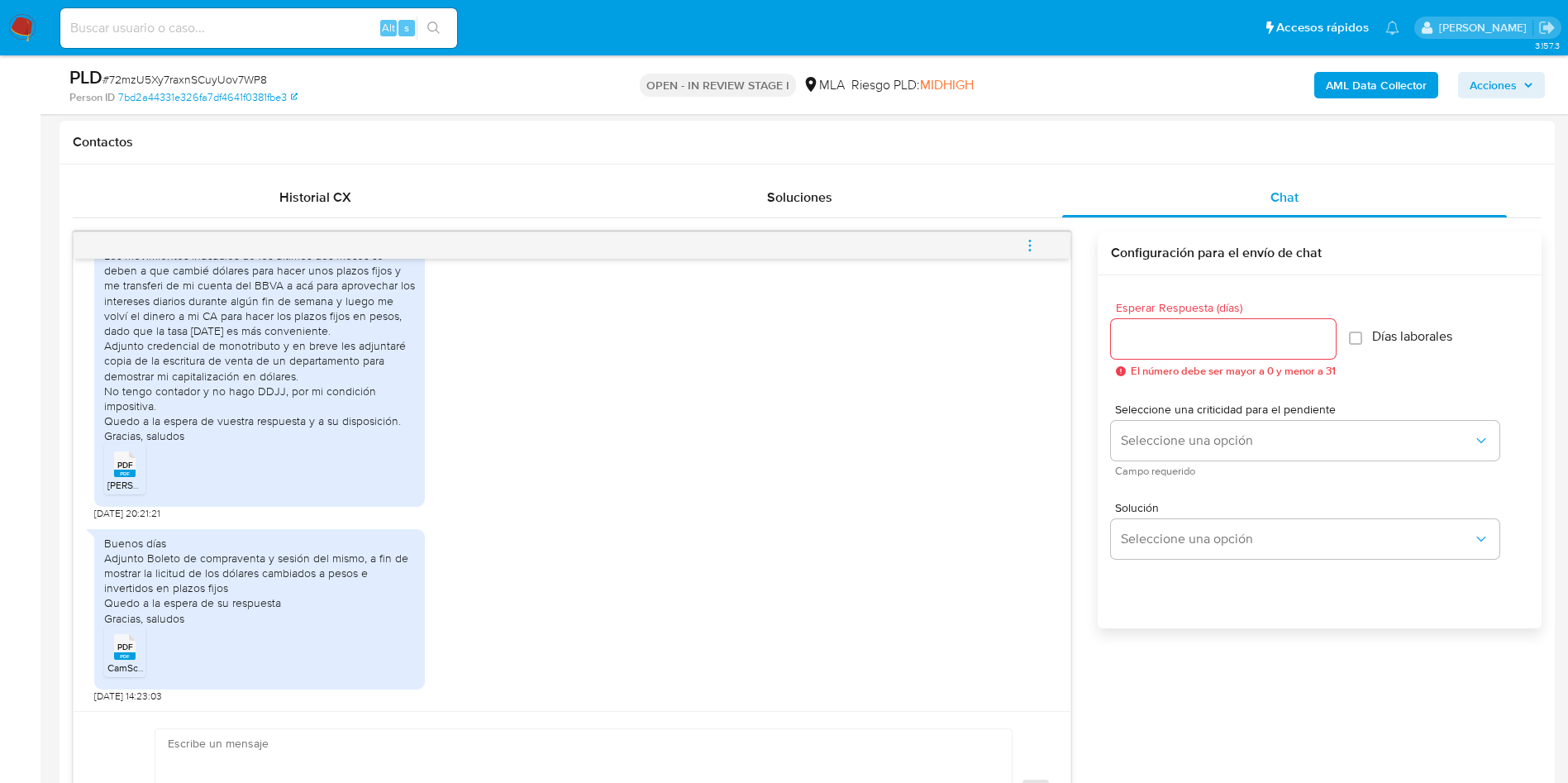
click at [120, 643] on span "PDF" at bounding box center [125, 646] width 16 height 11
click at [130, 468] on span "PDF" at bounding box center [125, 464] width 16 height 11
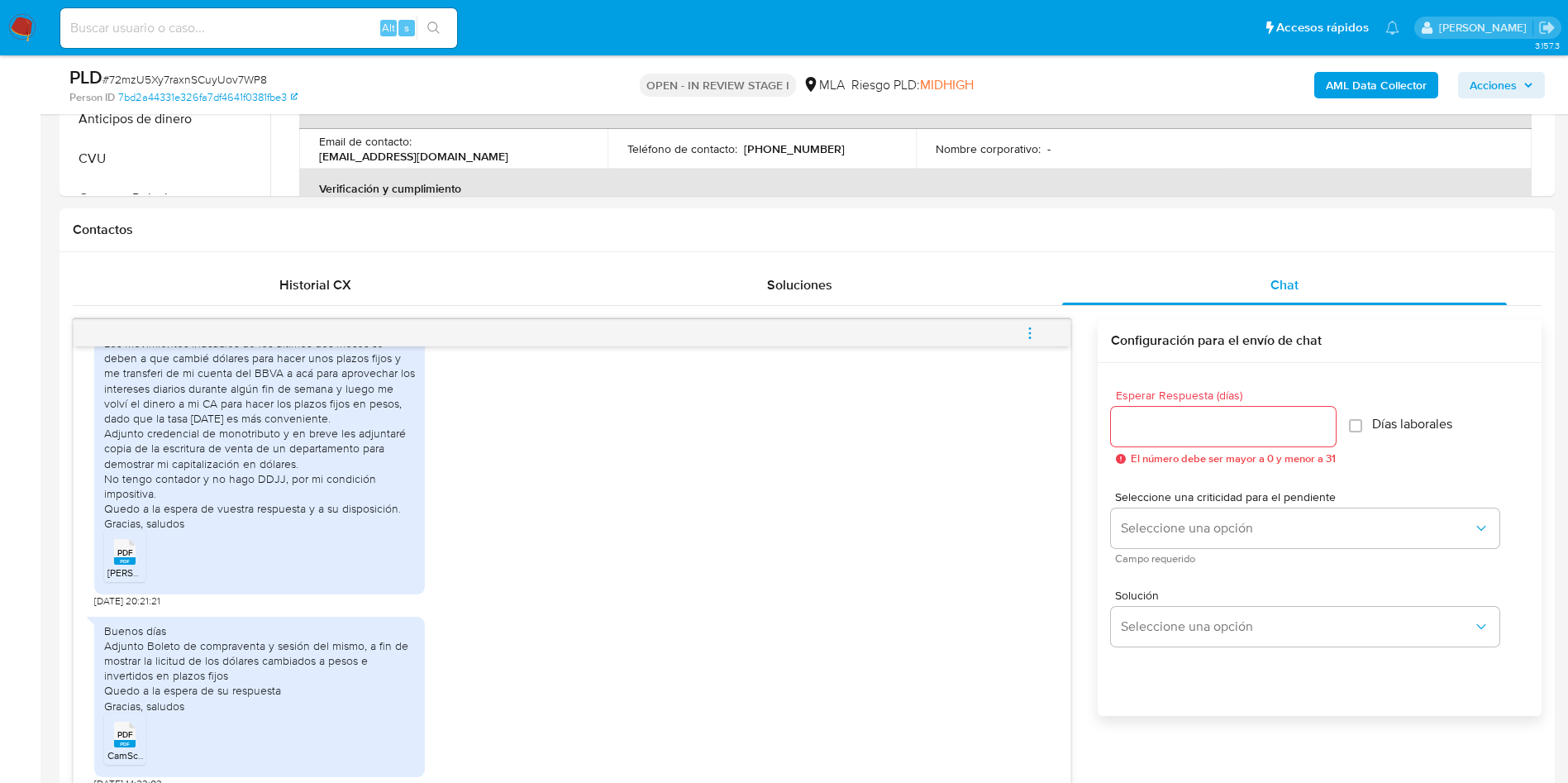
scroll to position [0, 0]
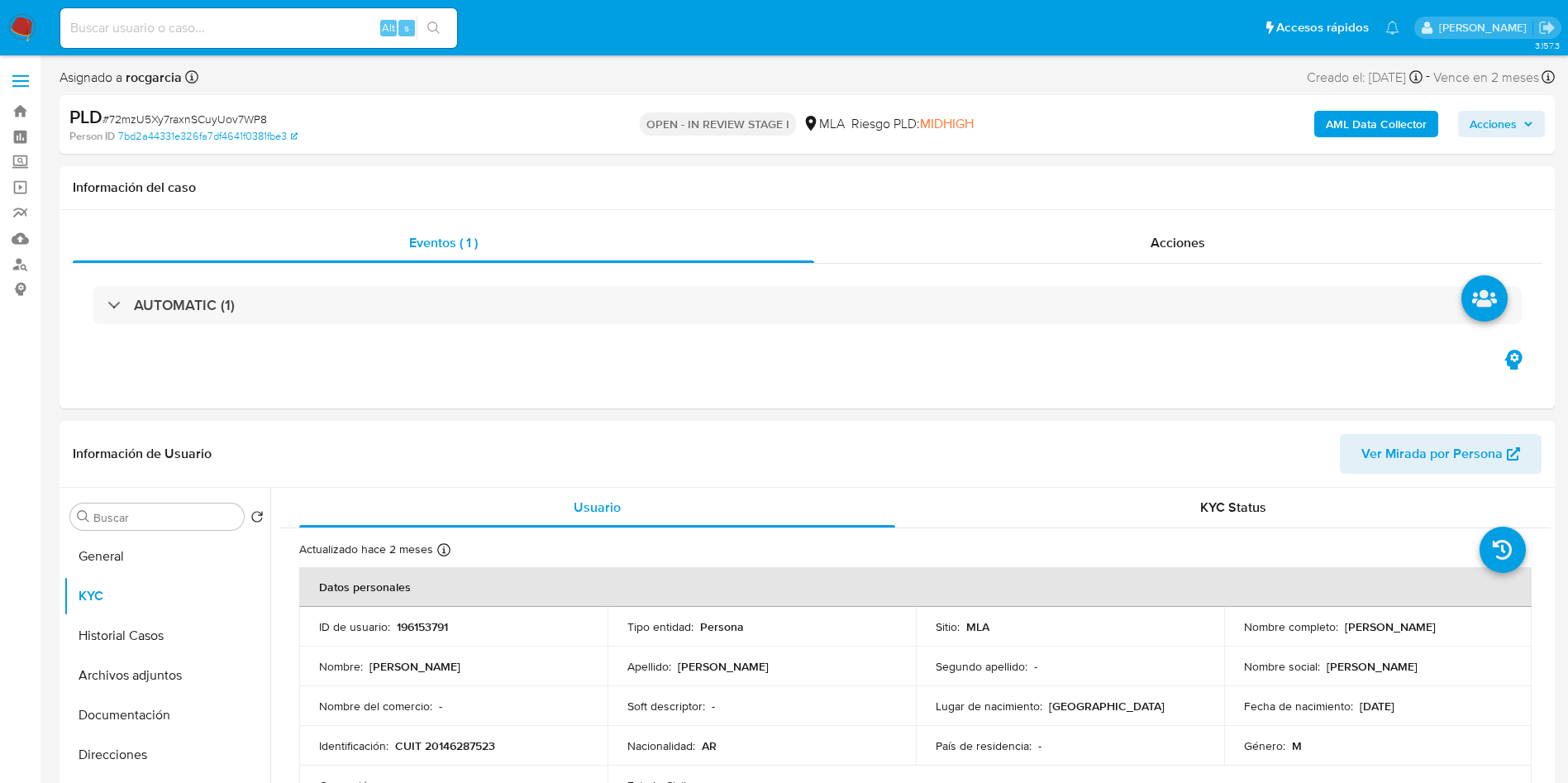
click at [1436, 628] on p "Fernando Martin Mallol" at bounding box center [1390, 626] width 91 height 15
click at [1436, 627] on p "Fernando Martin Mallol" at bounding box center [1390, 626] width 91 height 15
copy p "Mallol"
click at [432, 622] on p "196153791" at bounding box center [423, 626] width 52 height 15
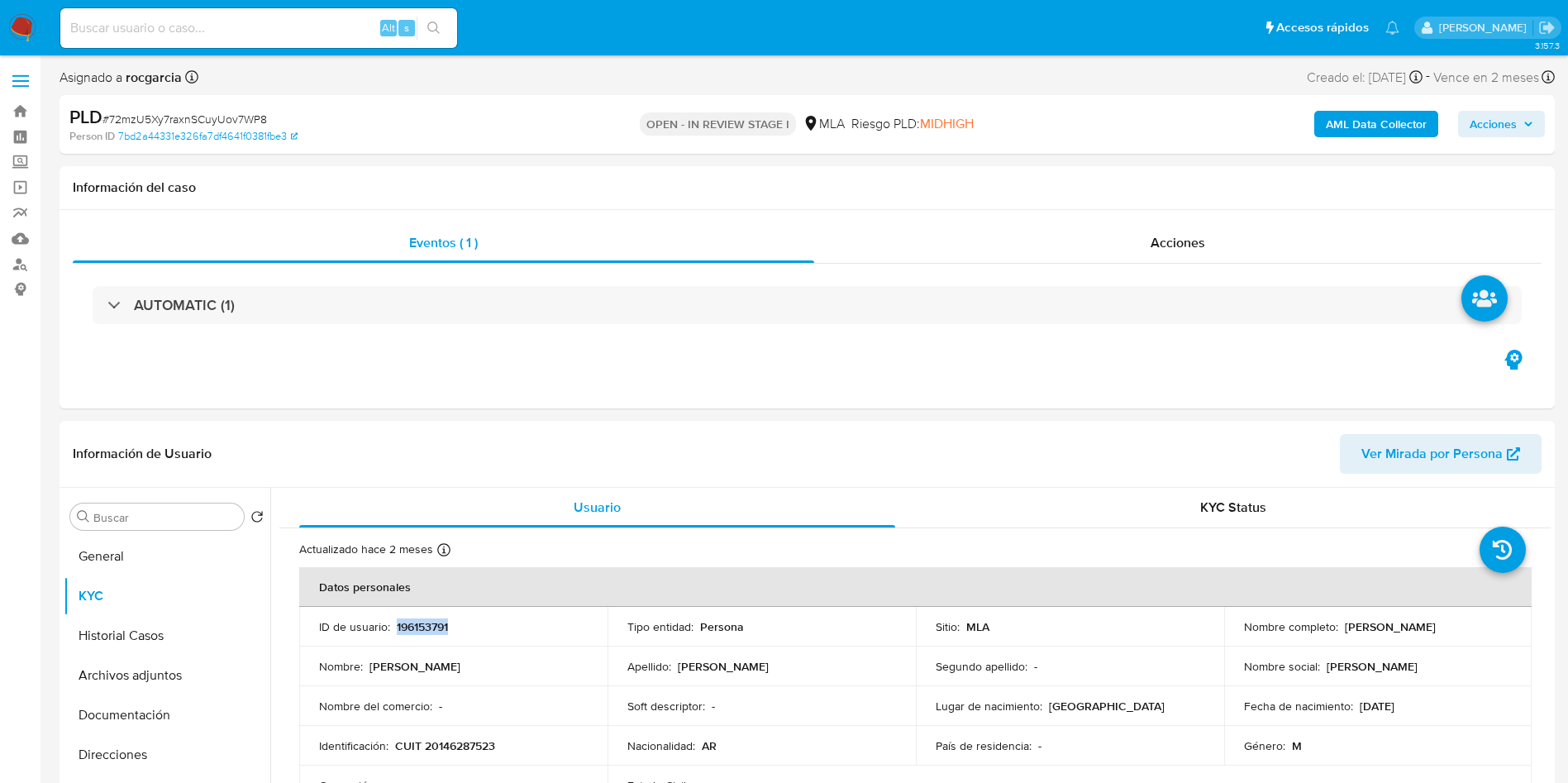
copy p "196153791"
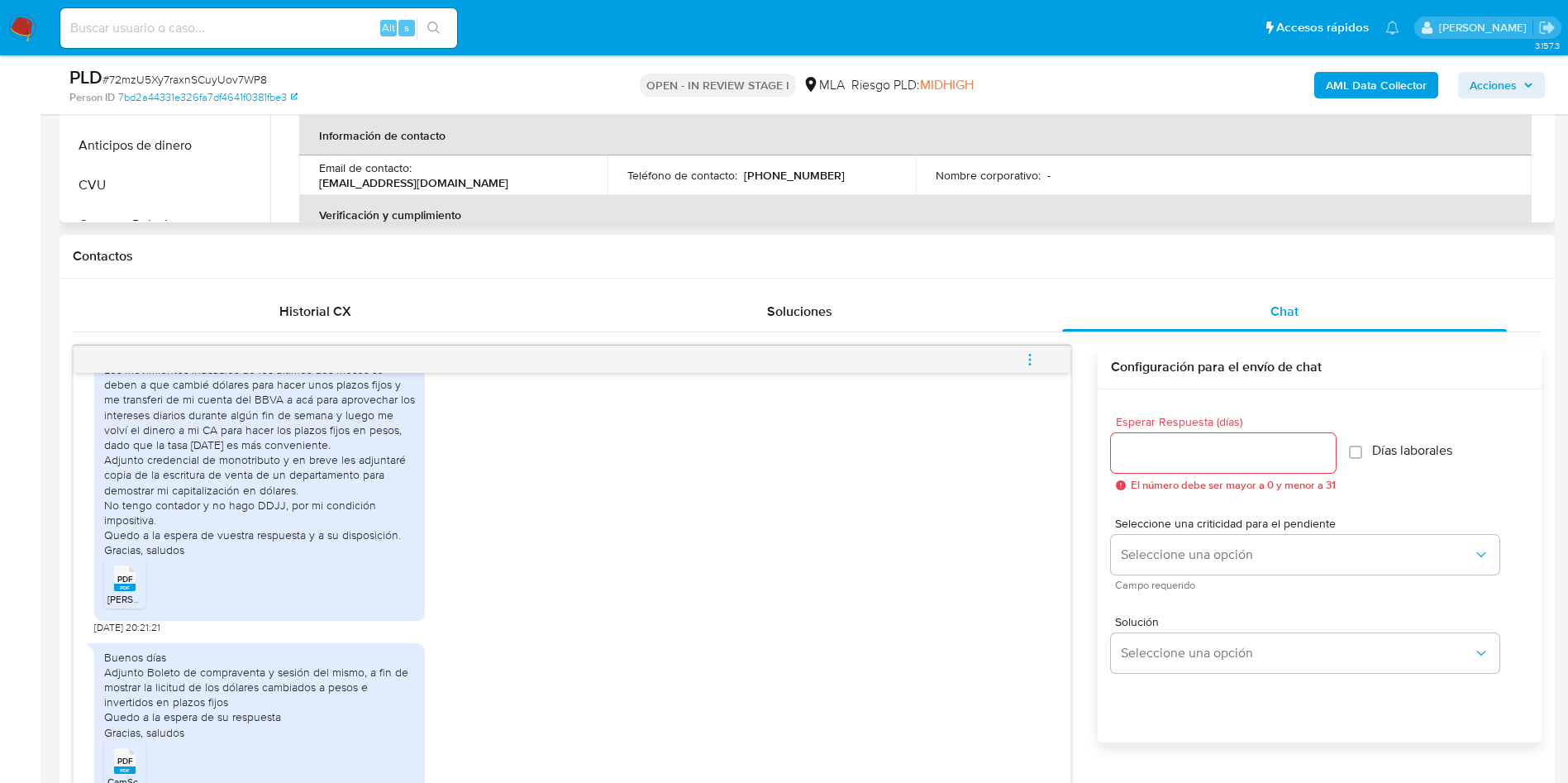
scroll to position [620, 0]
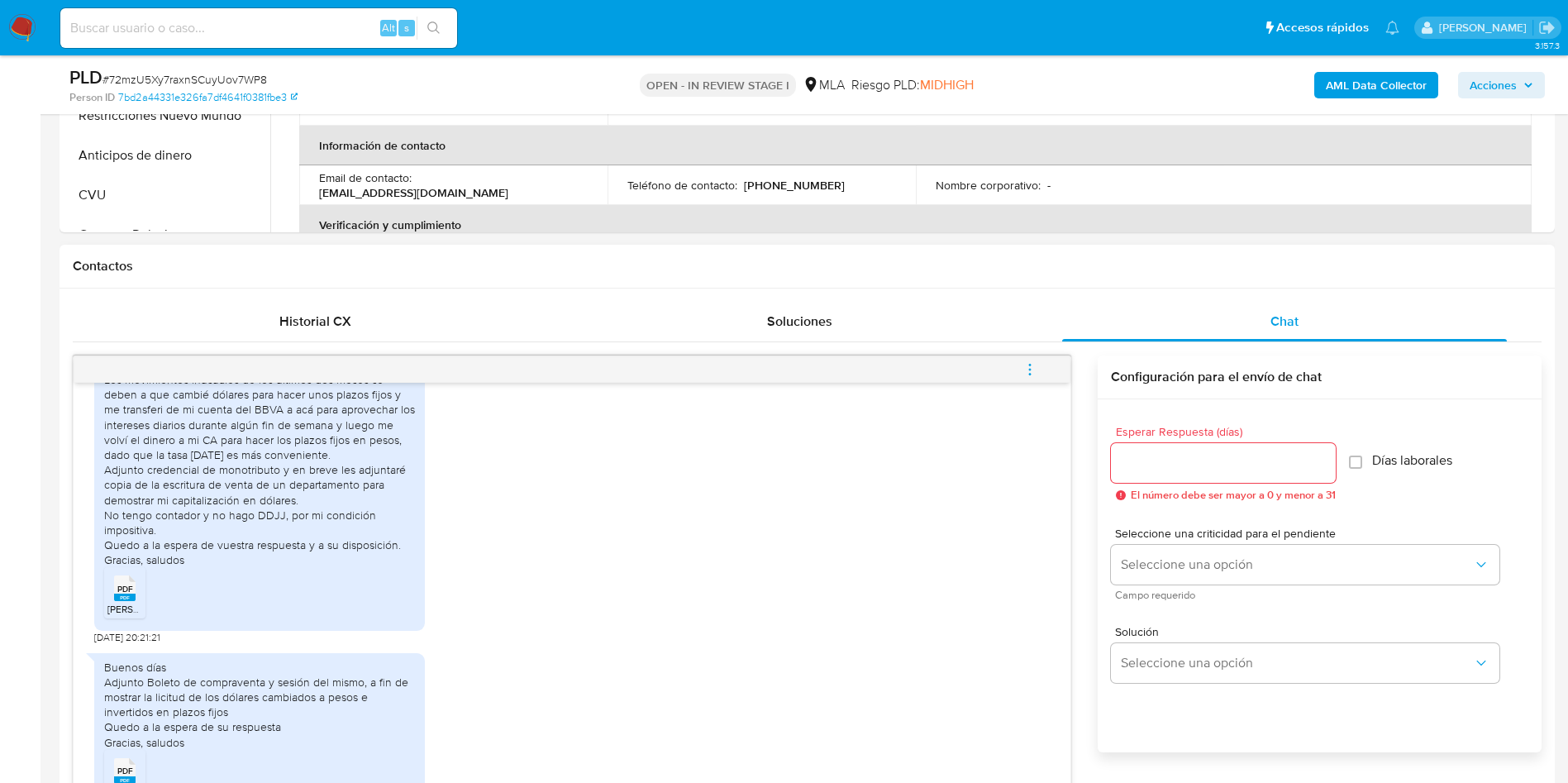
click at [1025, 370] on icon "menu-action" at bounding box center [1030, 369] width 15 height 15
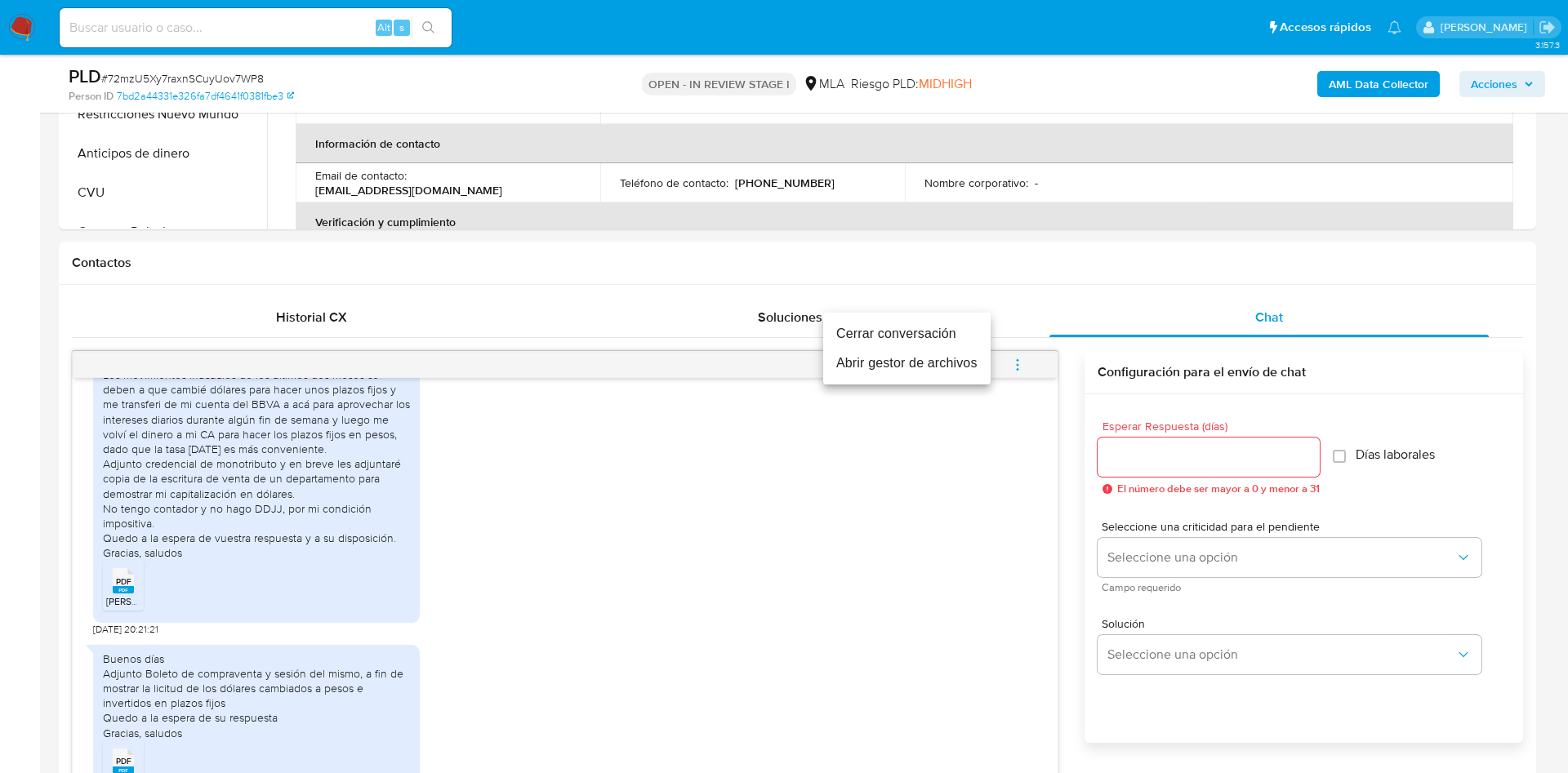
click at [927, 365] on li "Abrir gestor de archivos" at bounding box center [906, 363] width 168 height 29
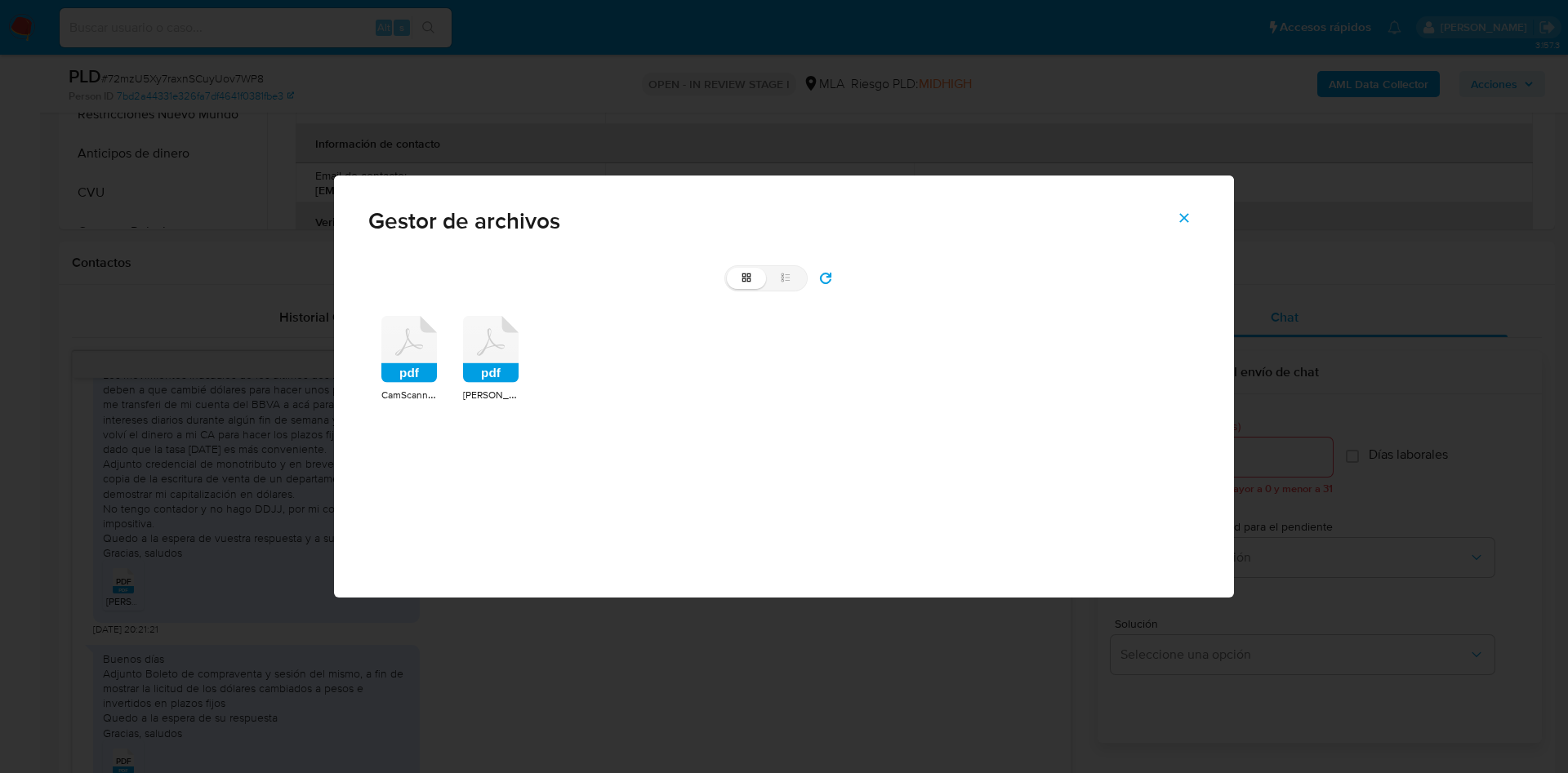
click at [423, 364] on rect at bounding box center [409, 373] width 56 height 20
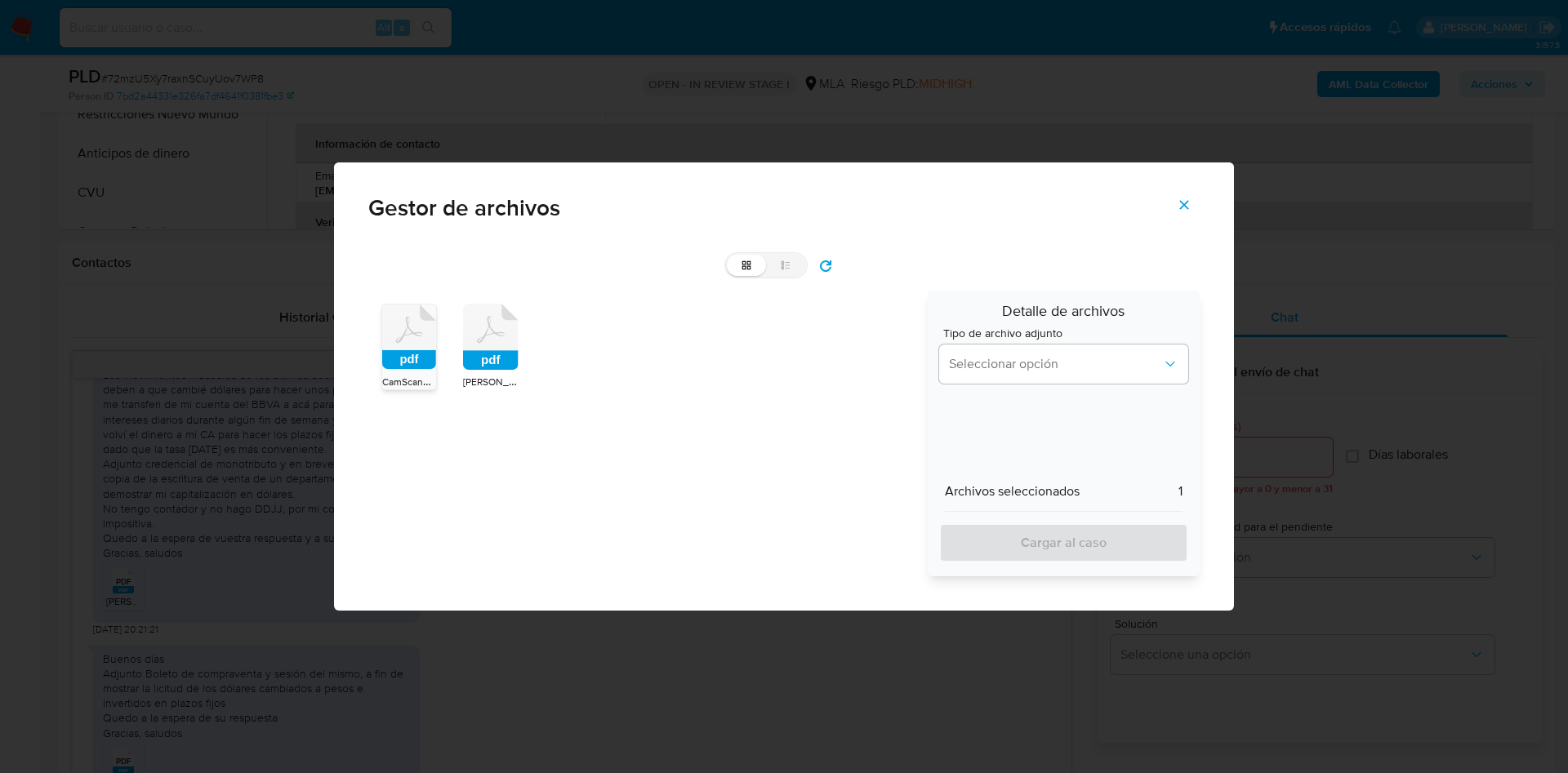
click at [491, 369] on div "pdf" at bounding box center [490, 339] width 56 height 71
click at [1059, 372] on button "Seleccionar opción" at bounding box center [1063, 364] width 249 height 39
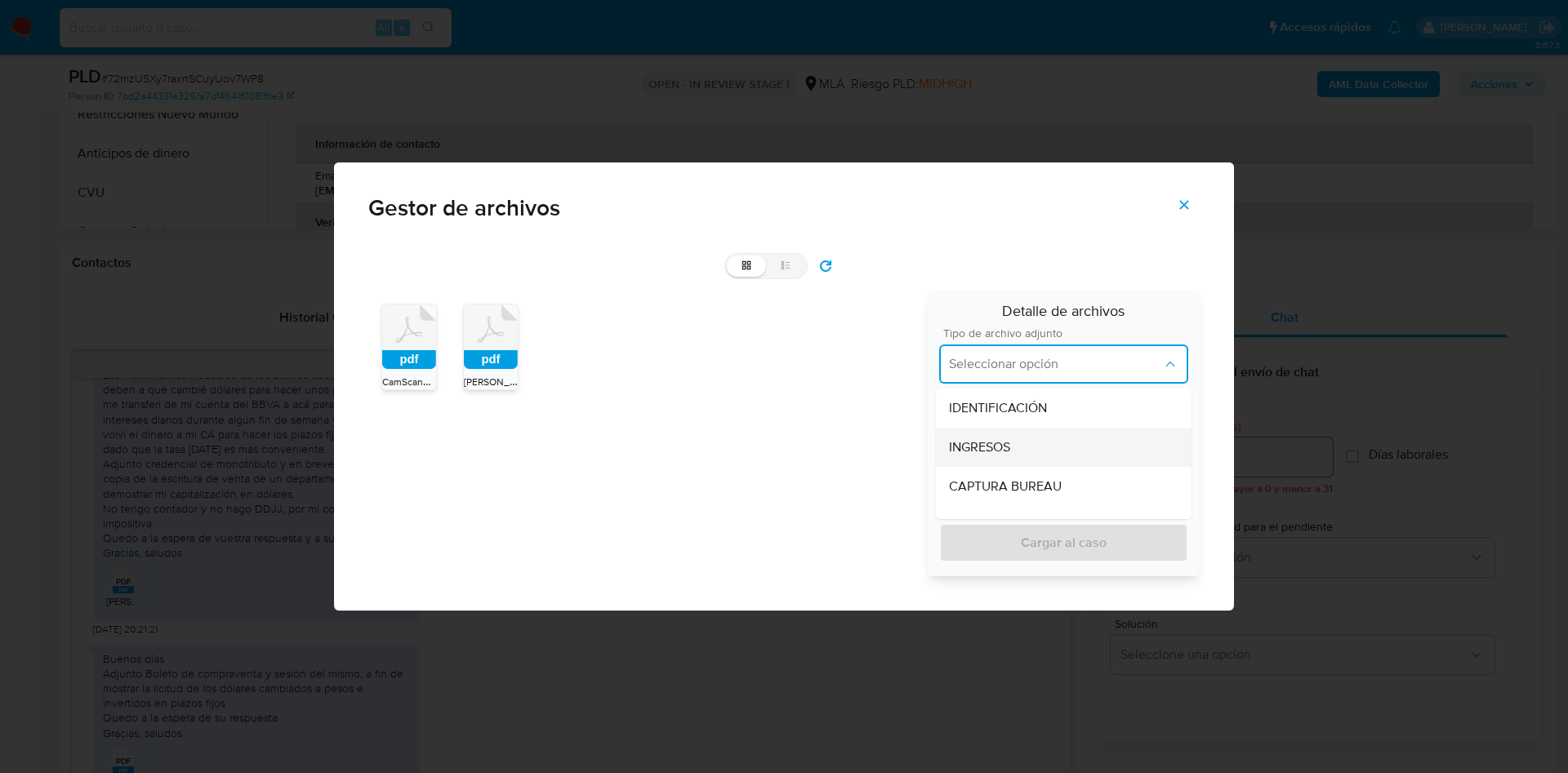
click at [1035, 446] on div "INGRESOS" at bounding box center [1063, 448] width 229 height 39
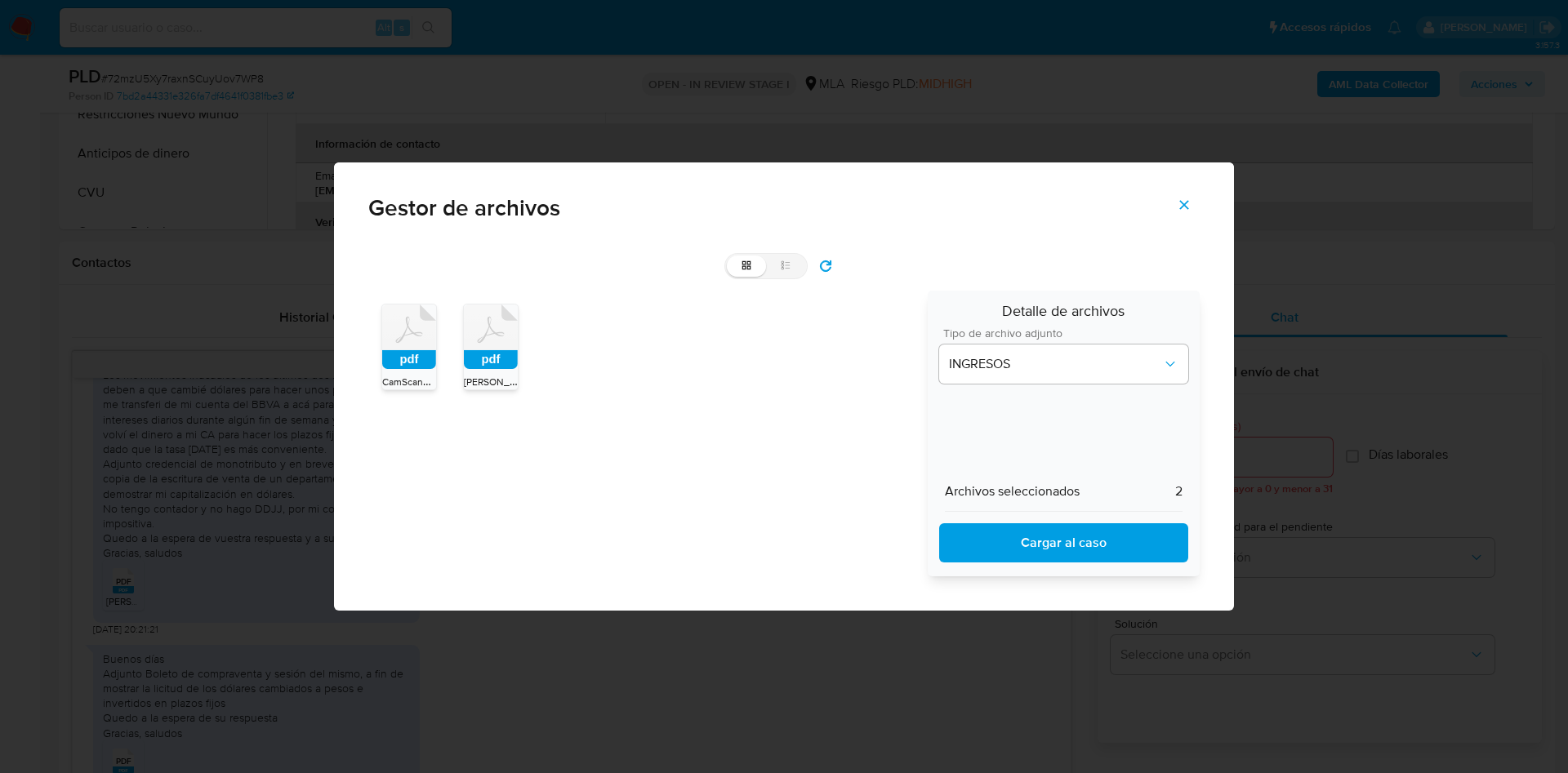
click at [1044, 528] on span "Cargar al caso" at bounding box center [1063, 543] width 207 height 36
click at [1187, 203] on icon "Cerrar" at bounding box center [1184, 205] width 9 height 9
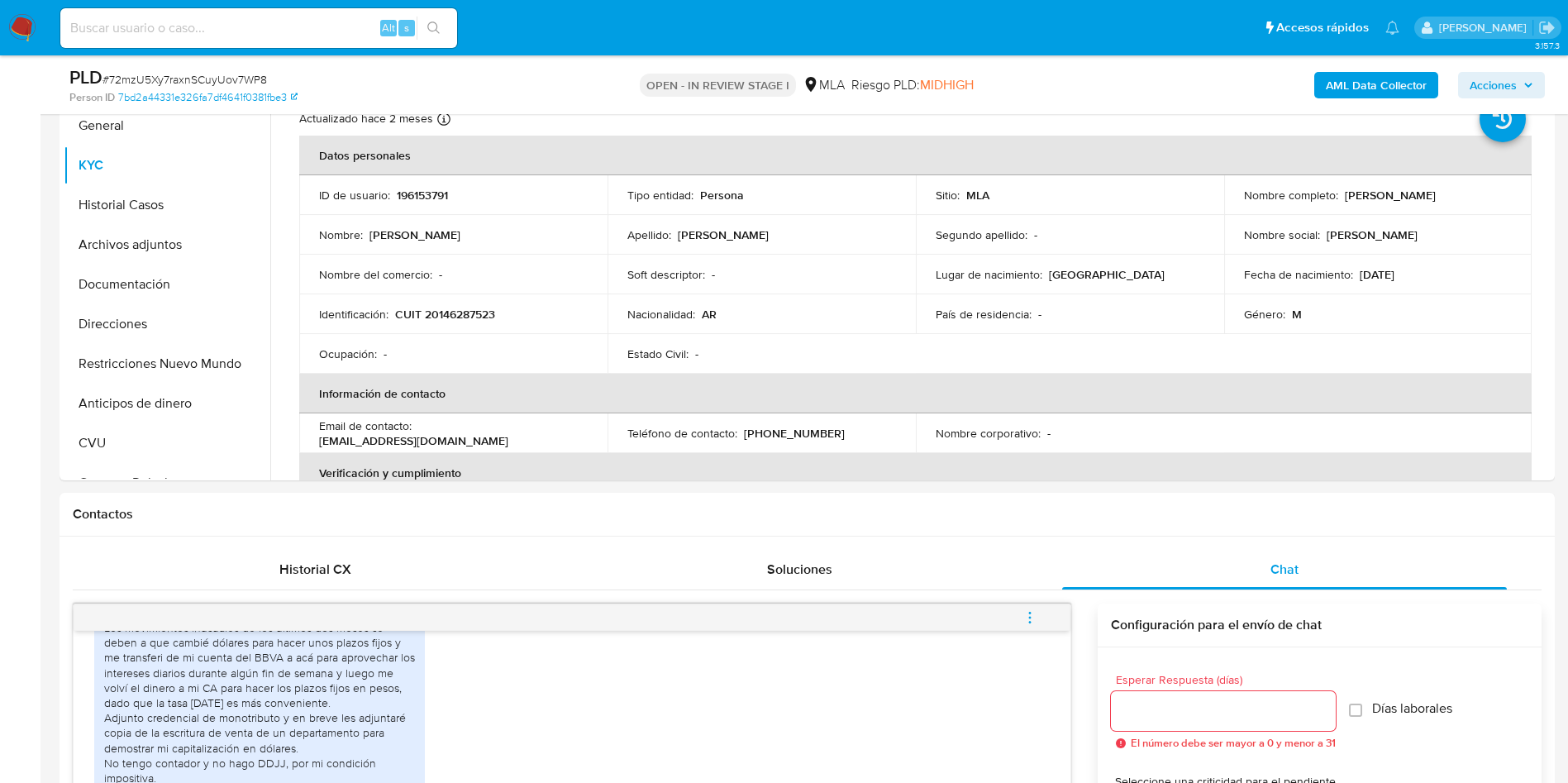
scroll to position [992, 0]
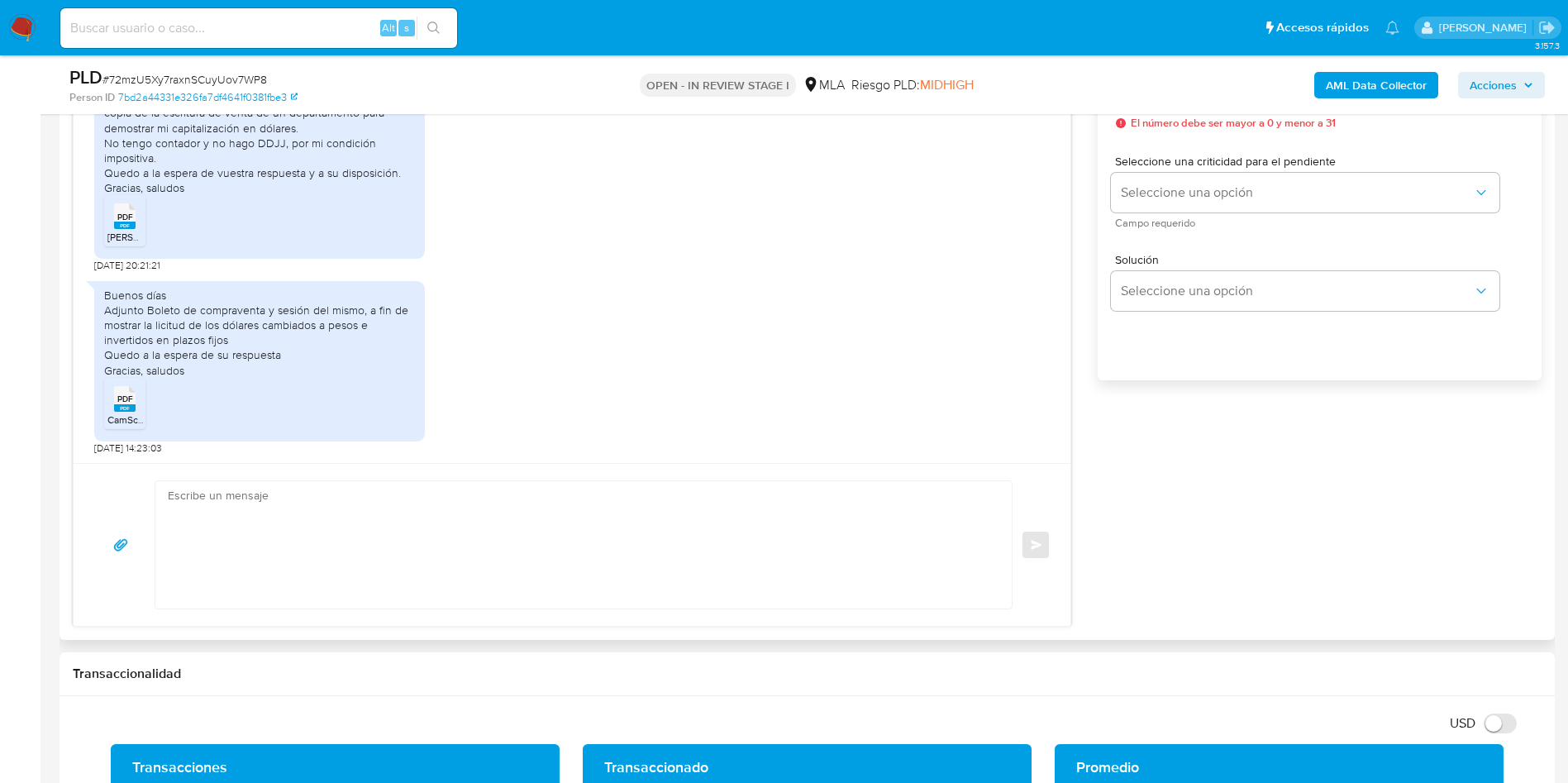
click at [389, 582] on textarea at bounding box center [580, 545] width 824 height 127
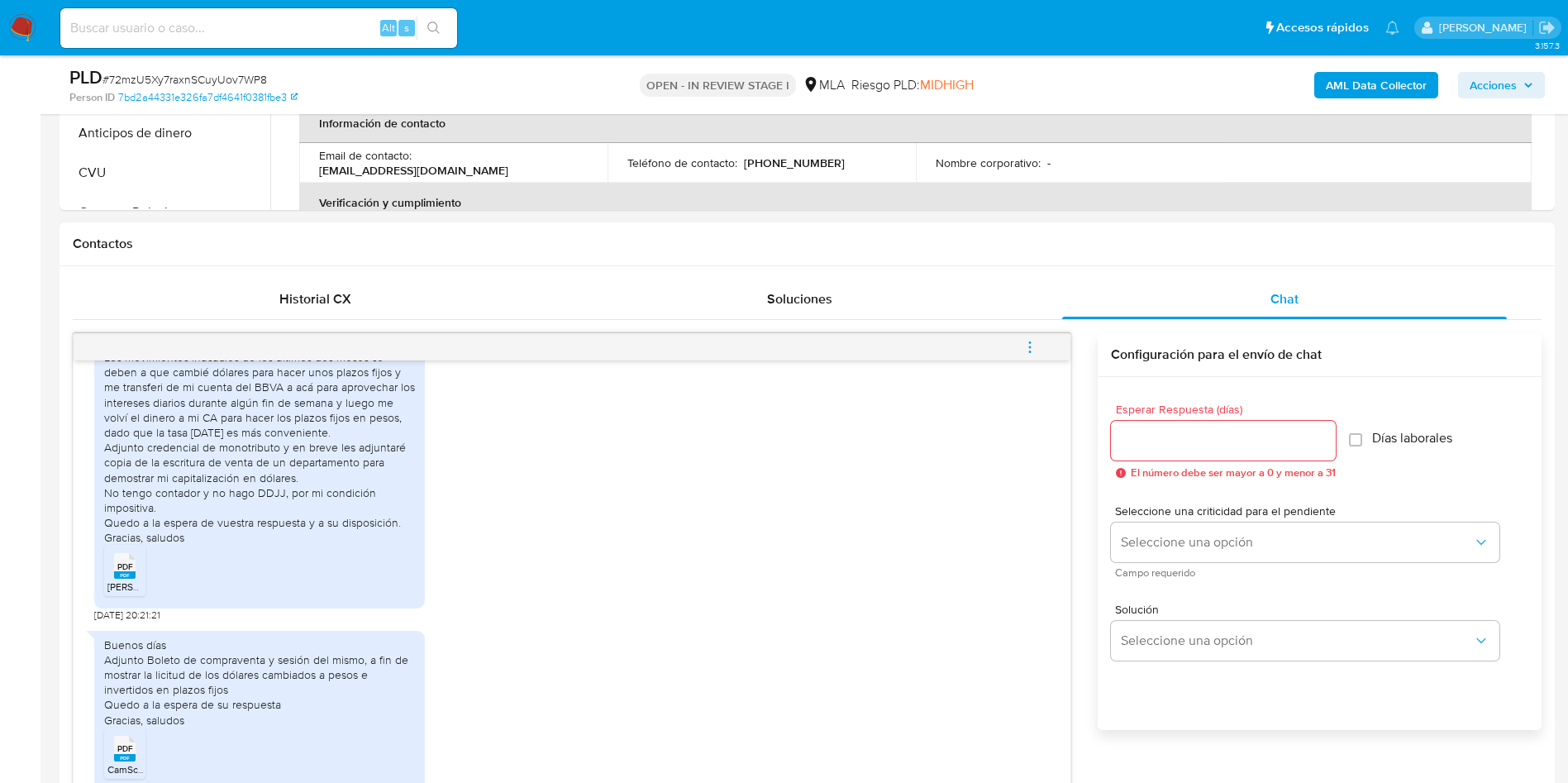
scroll to position [620, 0]
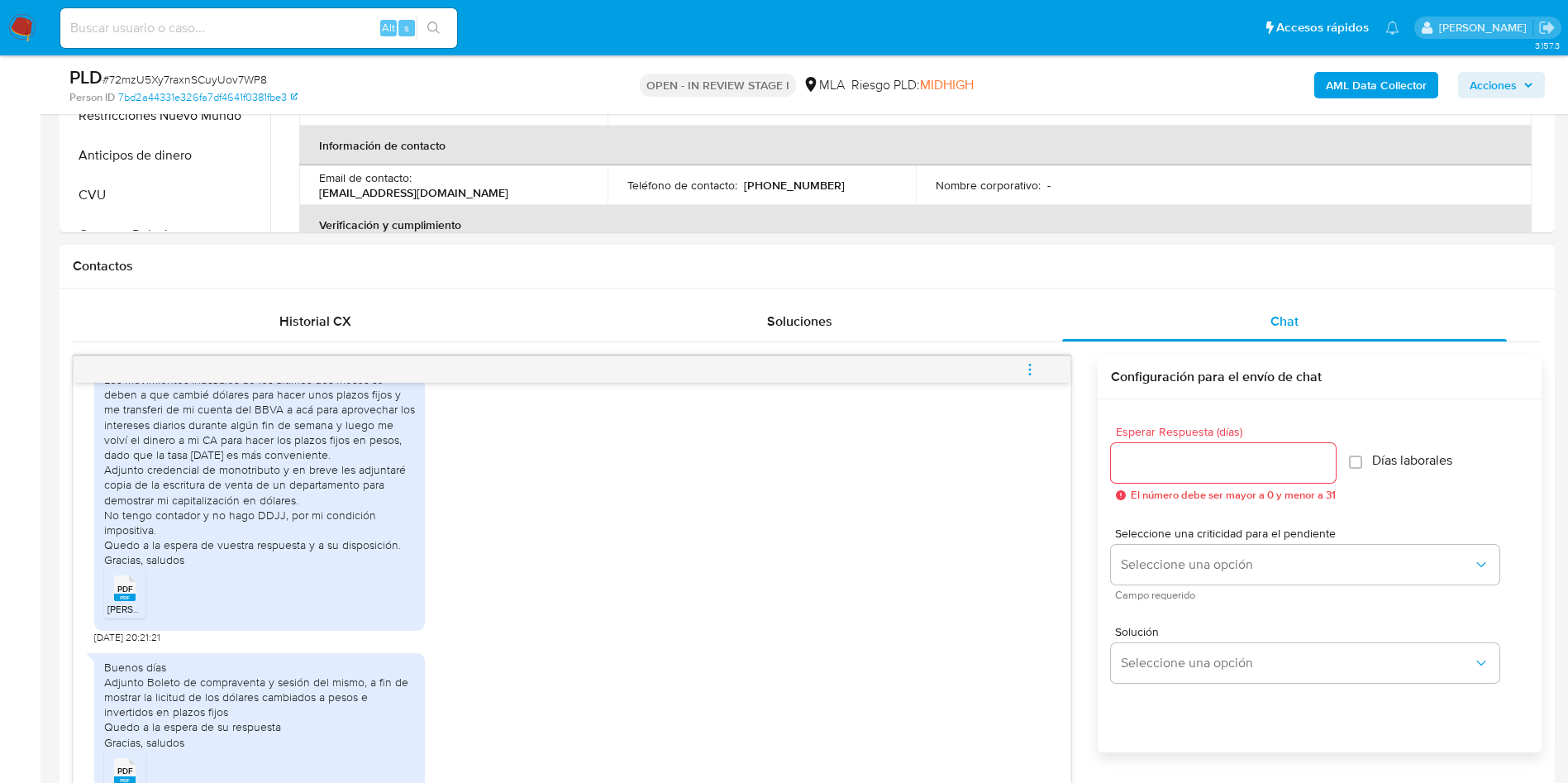
type textarea "Muchas gracias por tu respuesta, confirmamos la recepción de la documentación. …"
click at [1167, 464] on input "Esperar Respuesta (días)" at bounding box center [1224, 463] width 225 height 22
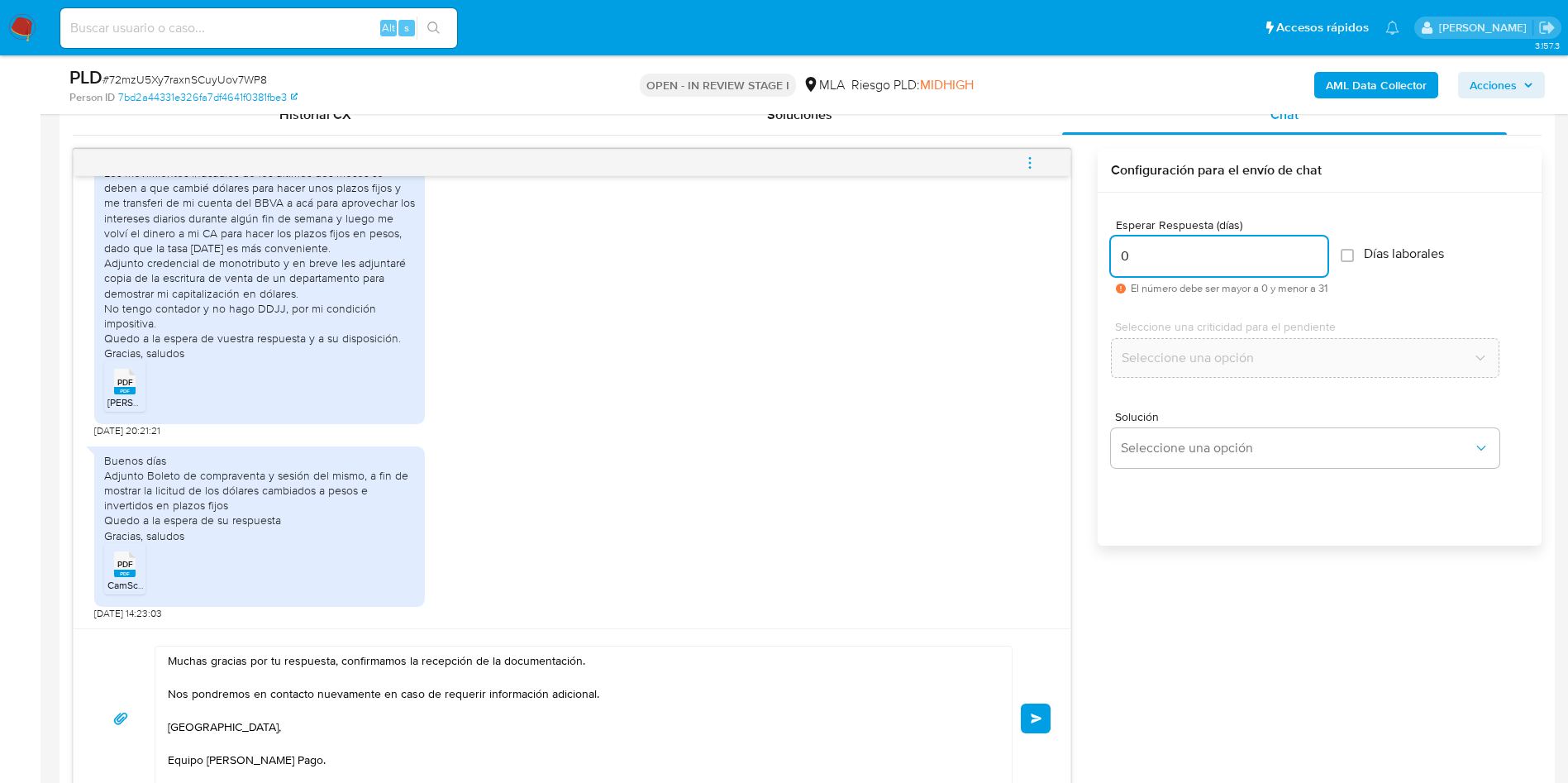
scroll to position [1116, 0]
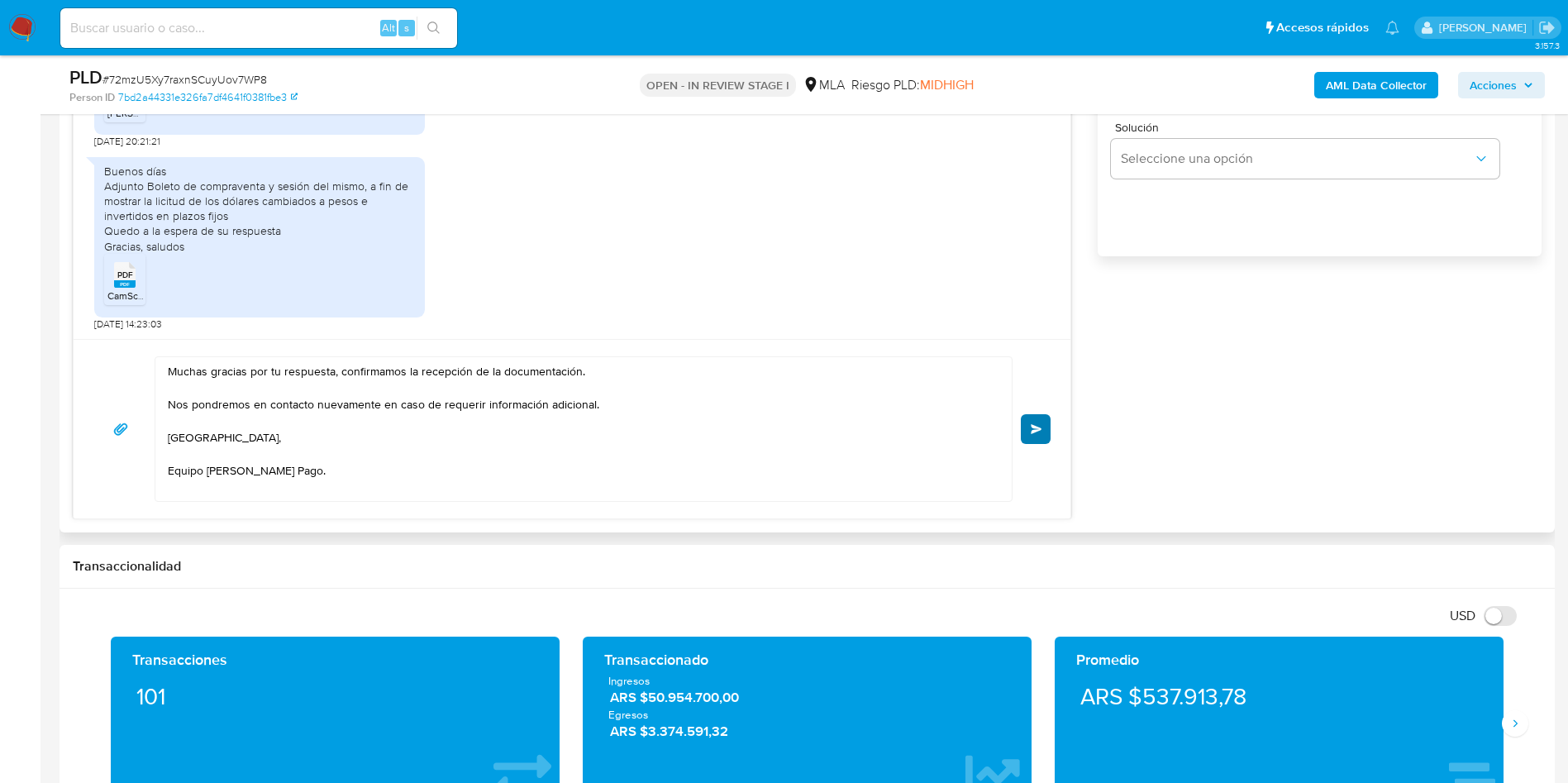
type input "0"
click at [1031, 428] on span "Enviar" at bounding box center [1037, 429] width 12 height 10
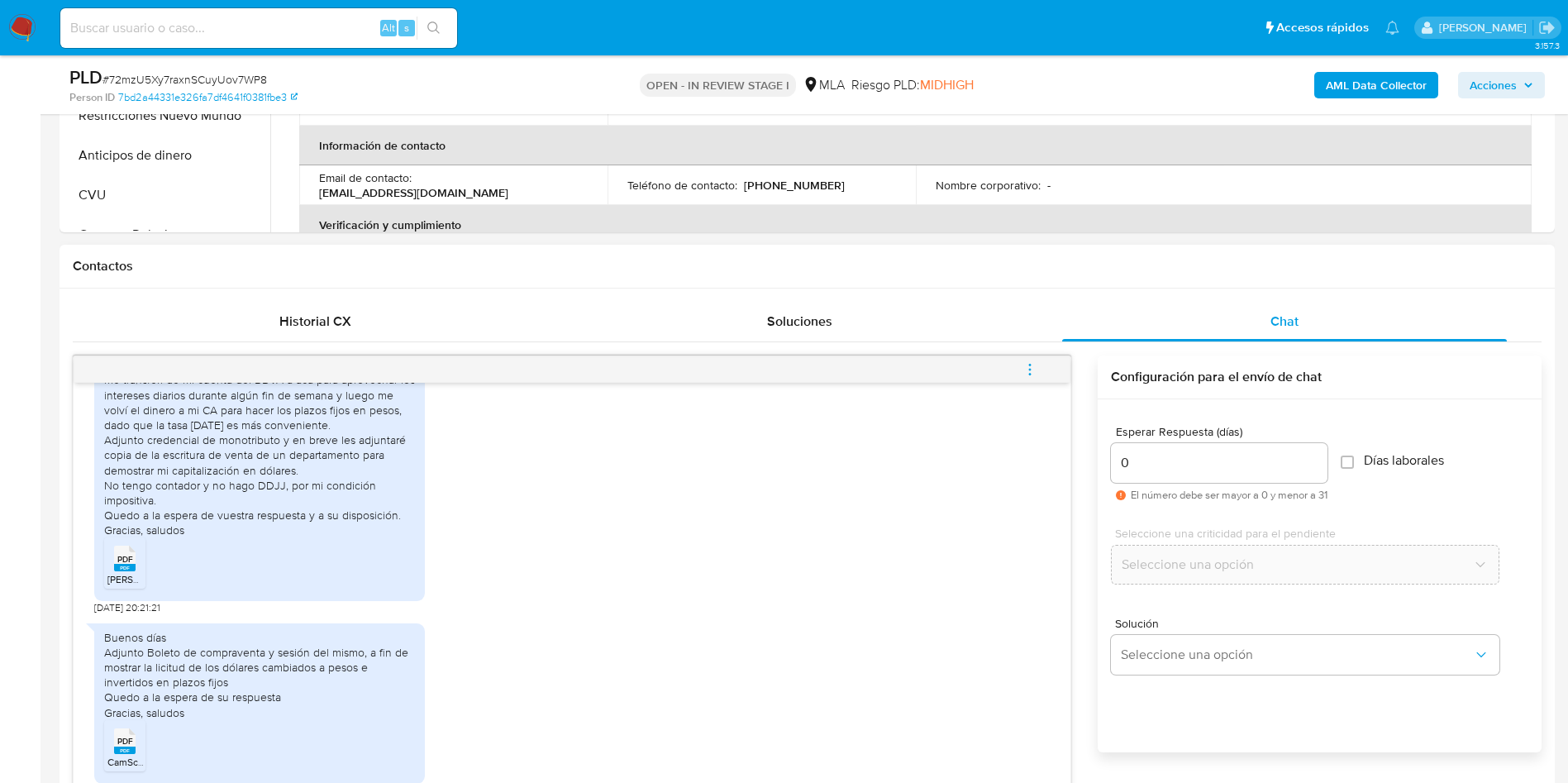
scroll to position [1198, 0]
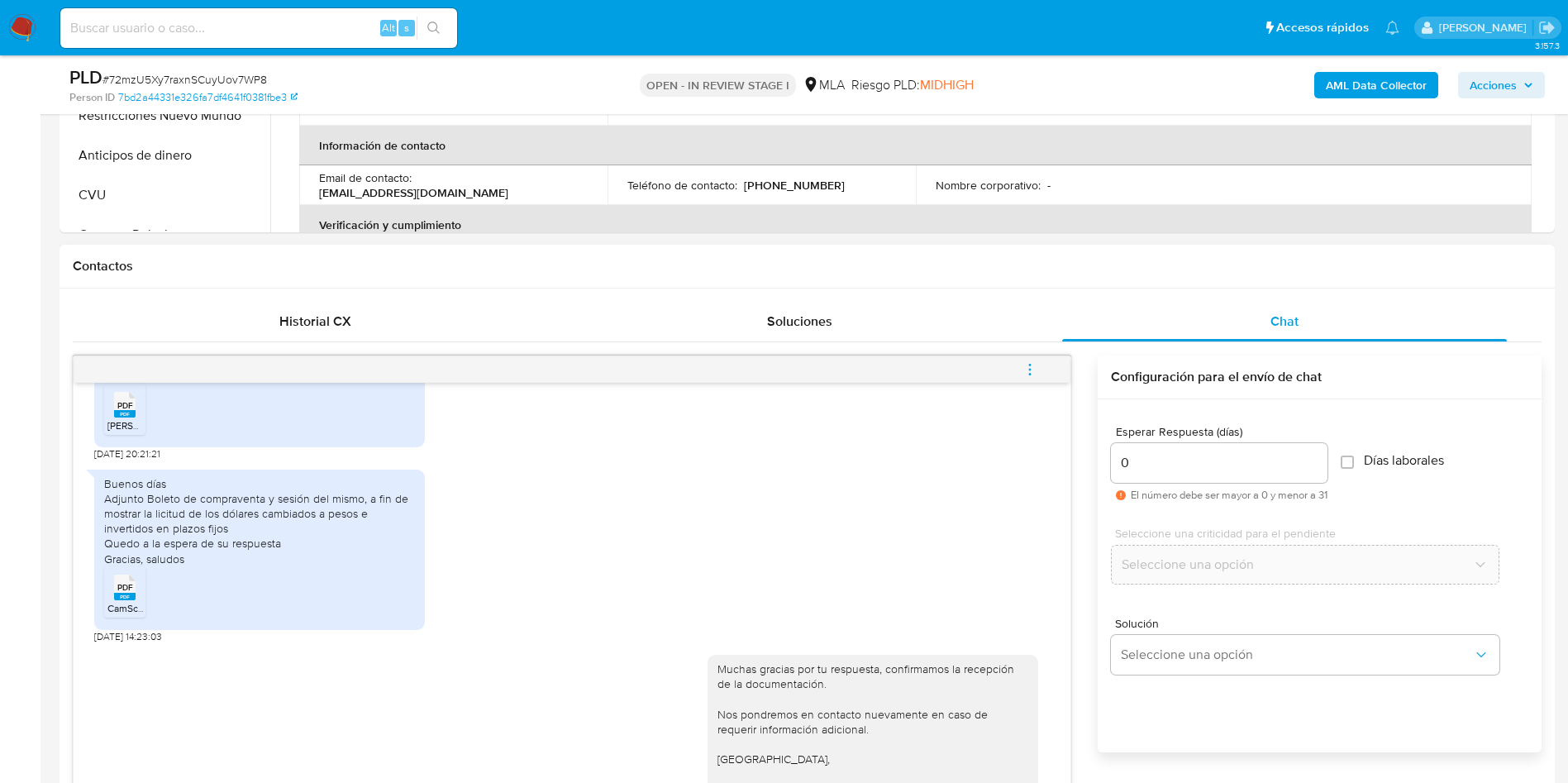
click at [1035, 366] on icon "menu-action" at bounding box center [1030, 369] width 15 height 15
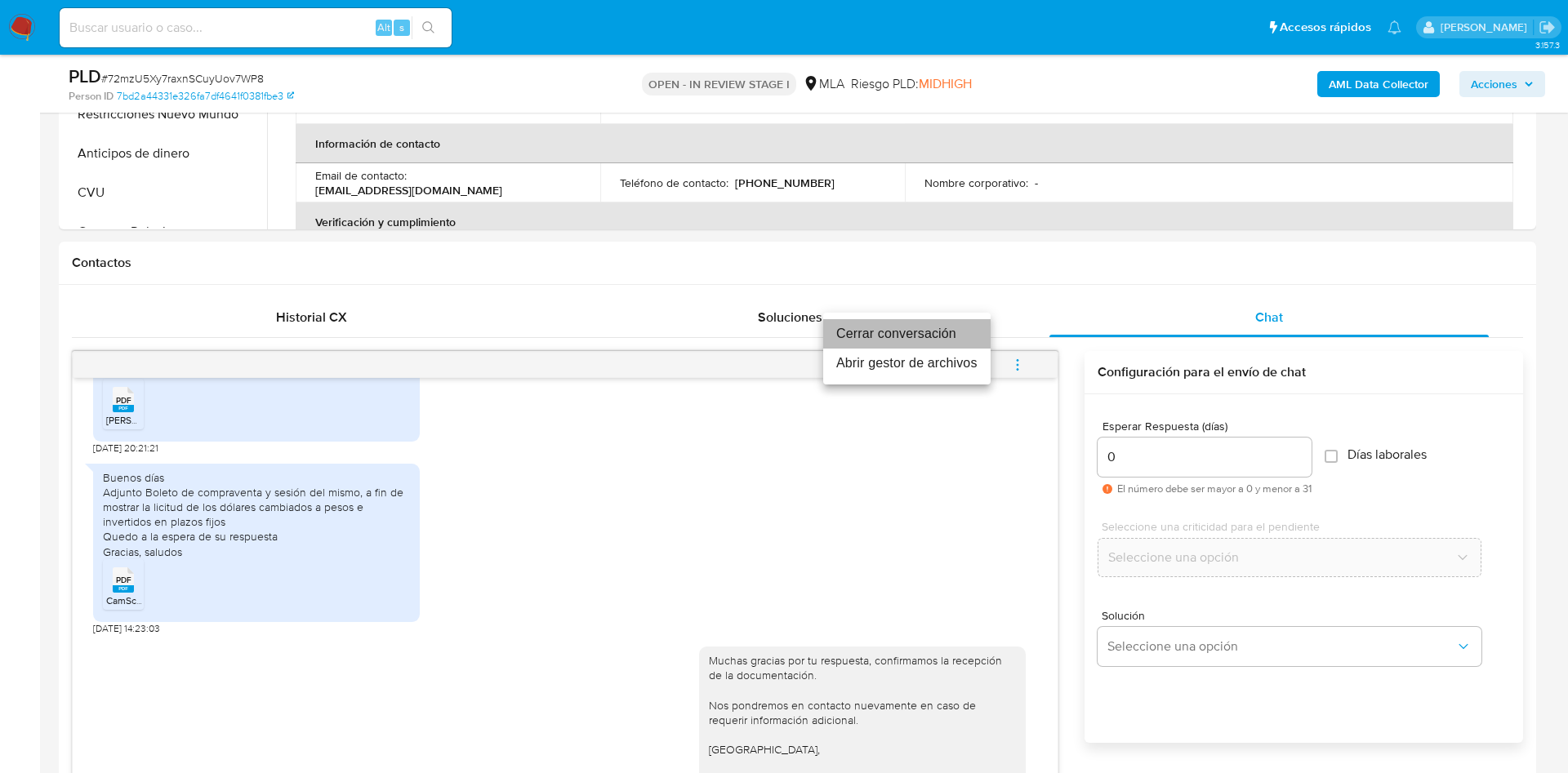
click at [903, 333] on li "Cerrar conversación" at bounding box center [906, 334] width 168 height 29
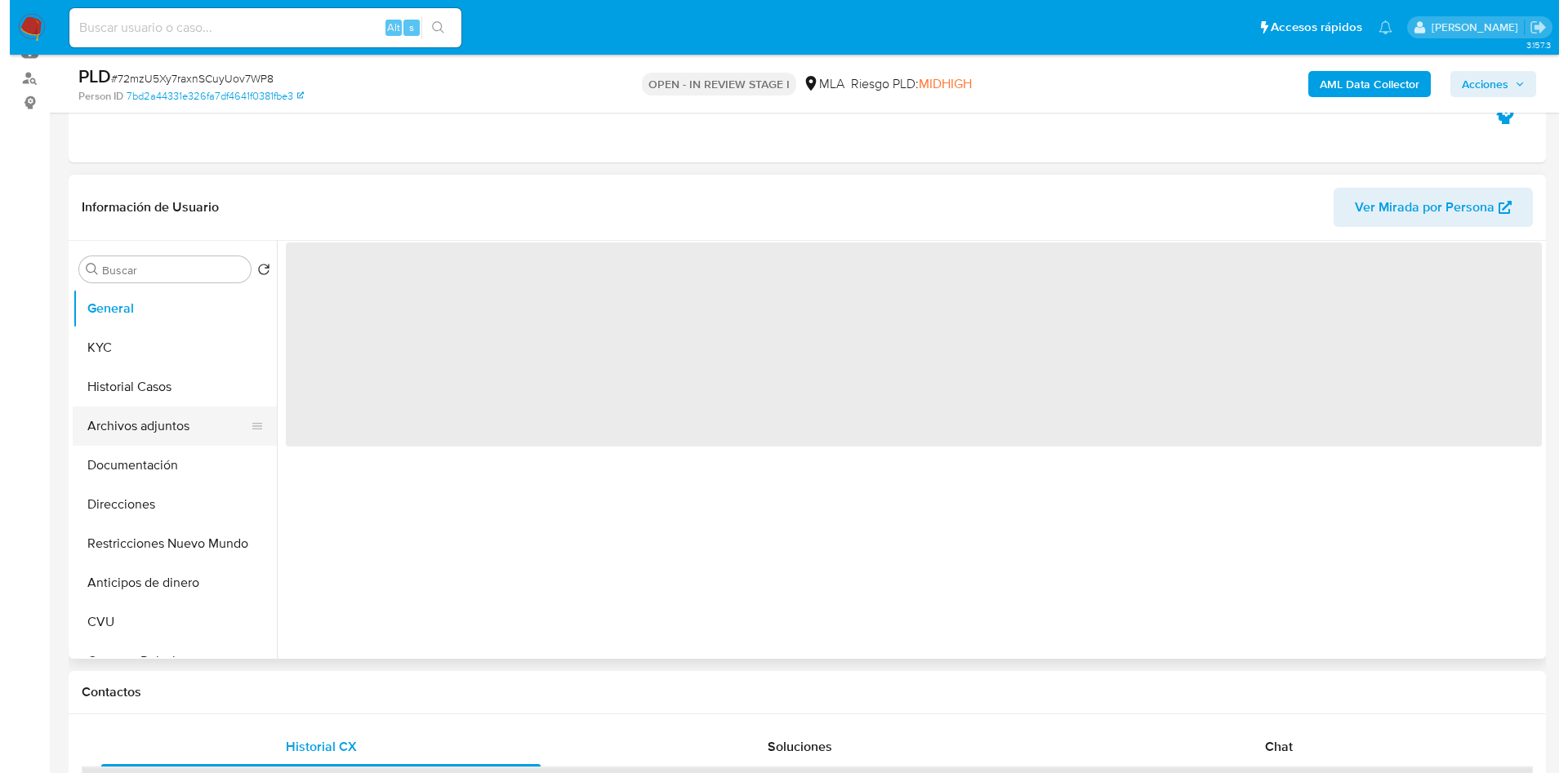
scroll to position [245, 0]
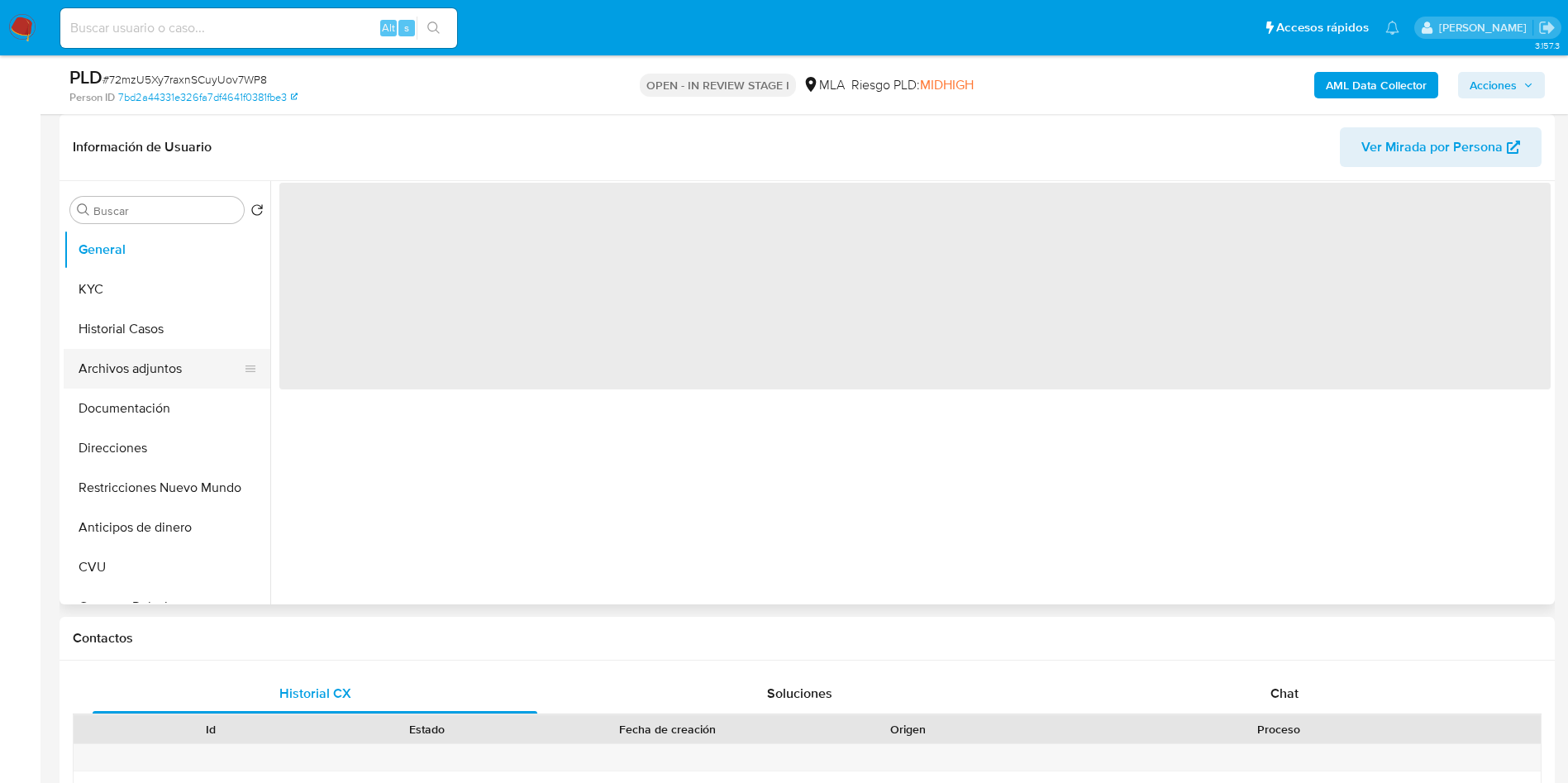
click at [105, 383] on button "Archivos adjuntos" at bounding box center [160, 369] width 194 height 40
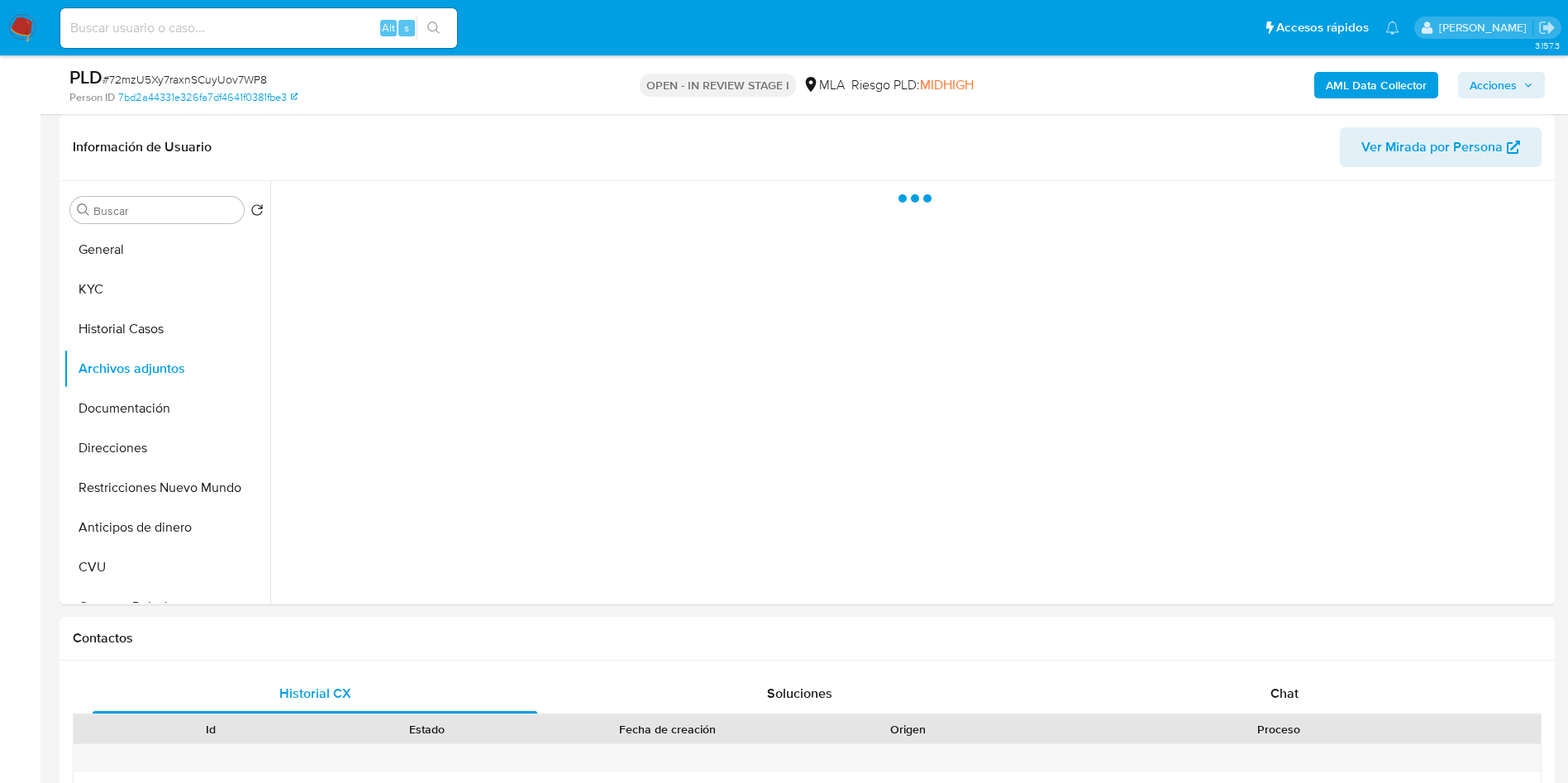
select select "10"
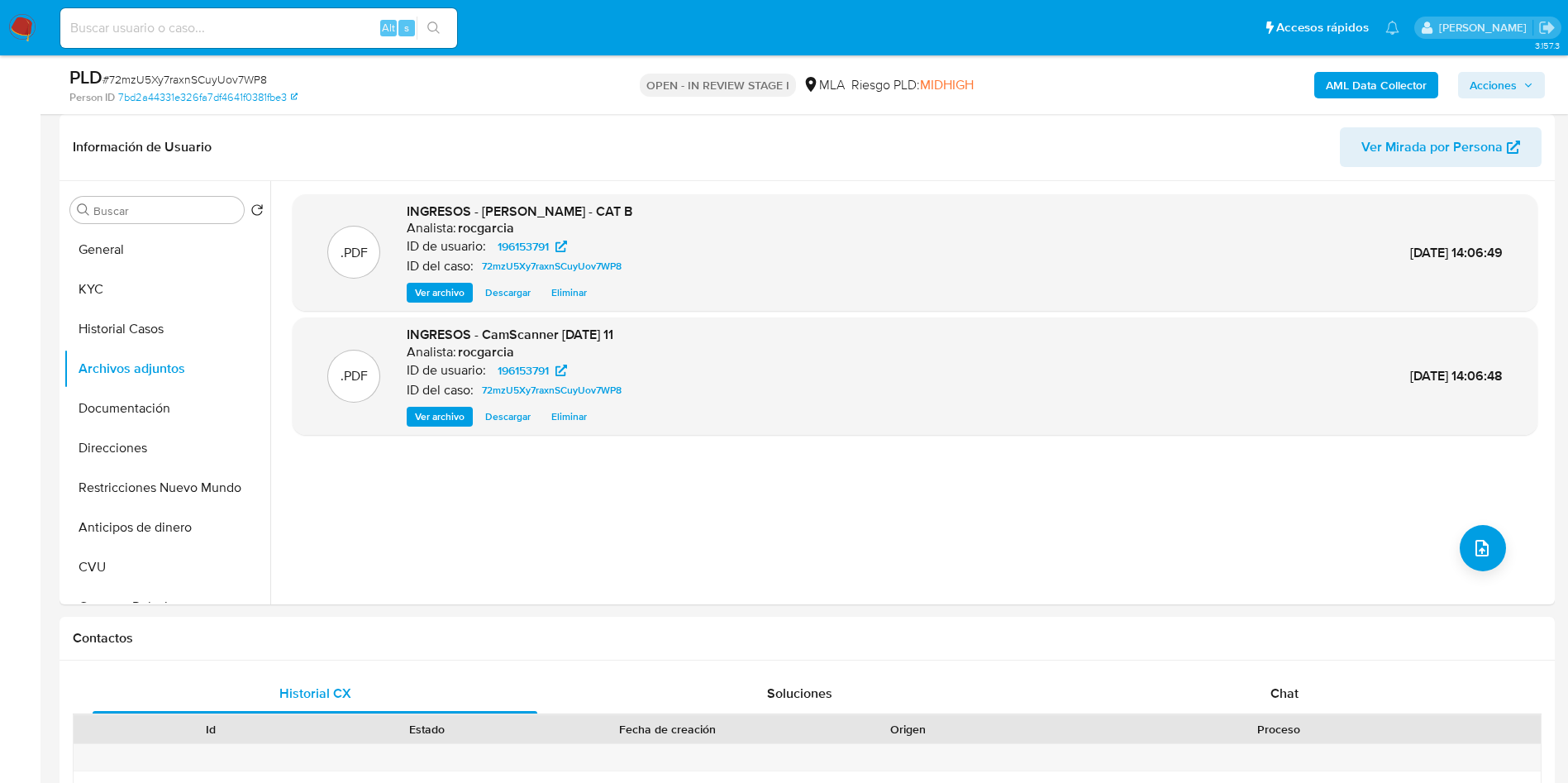
click at [1366, 88] on b "AML Data Collector" at bounding box center [1376, 84] width 101 height 27
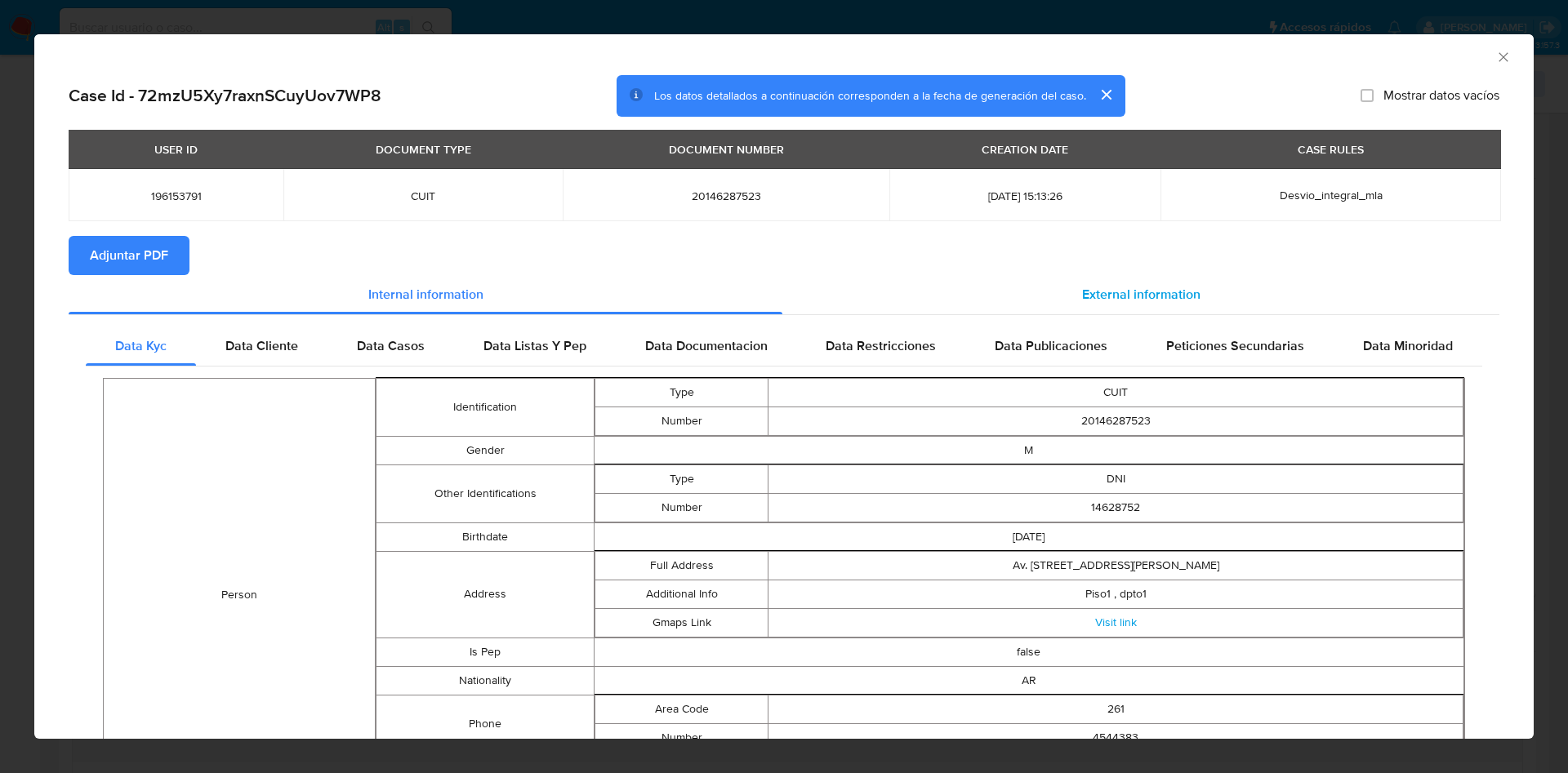
click at [1184, 285] on span "External information" at bounding box center [1141, 294] width 119 height 19
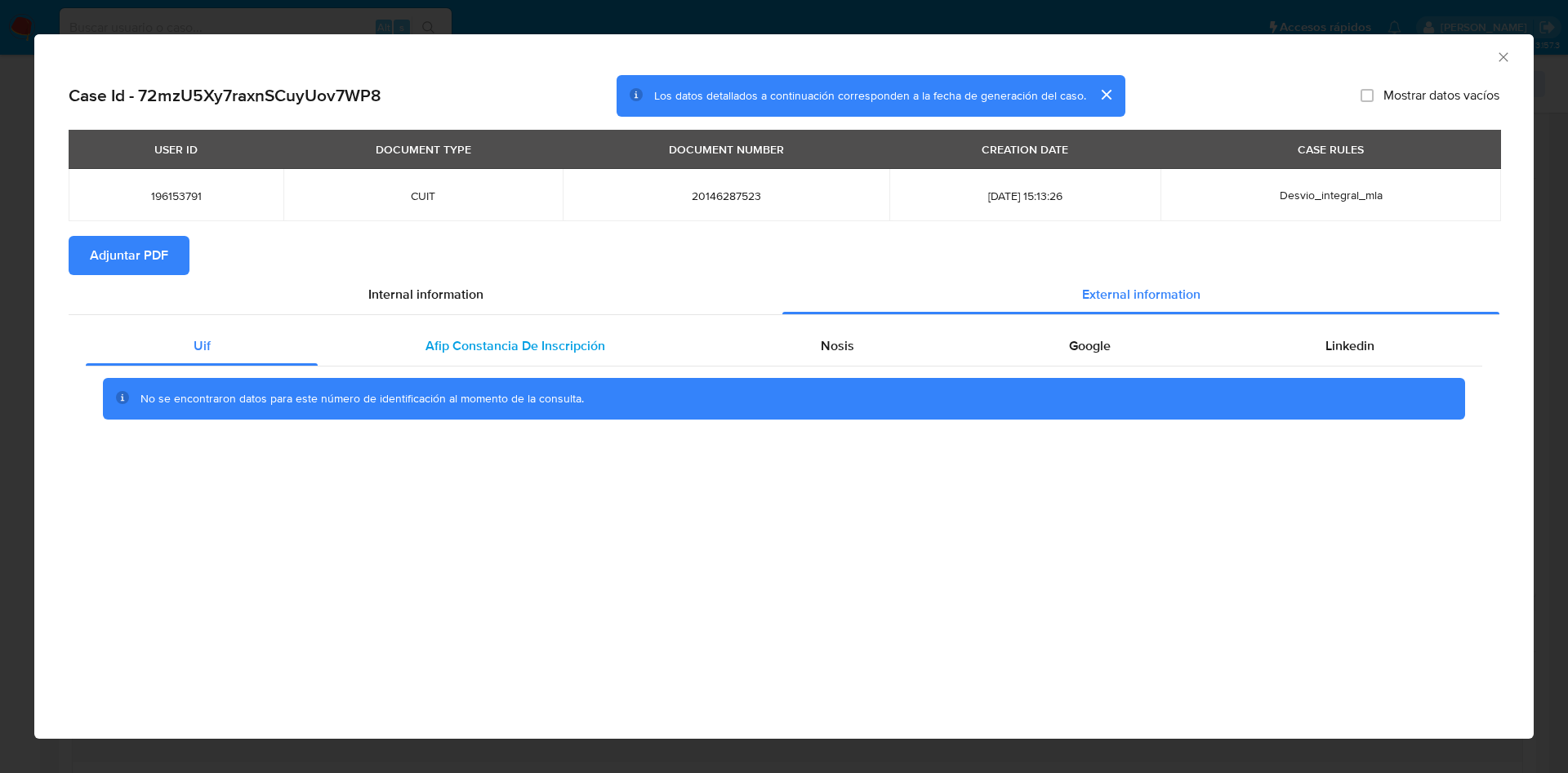
click at [459, 349] on span "Afip Constancia De Inscripción" at bounding box center [514, 345] width 179 height 19
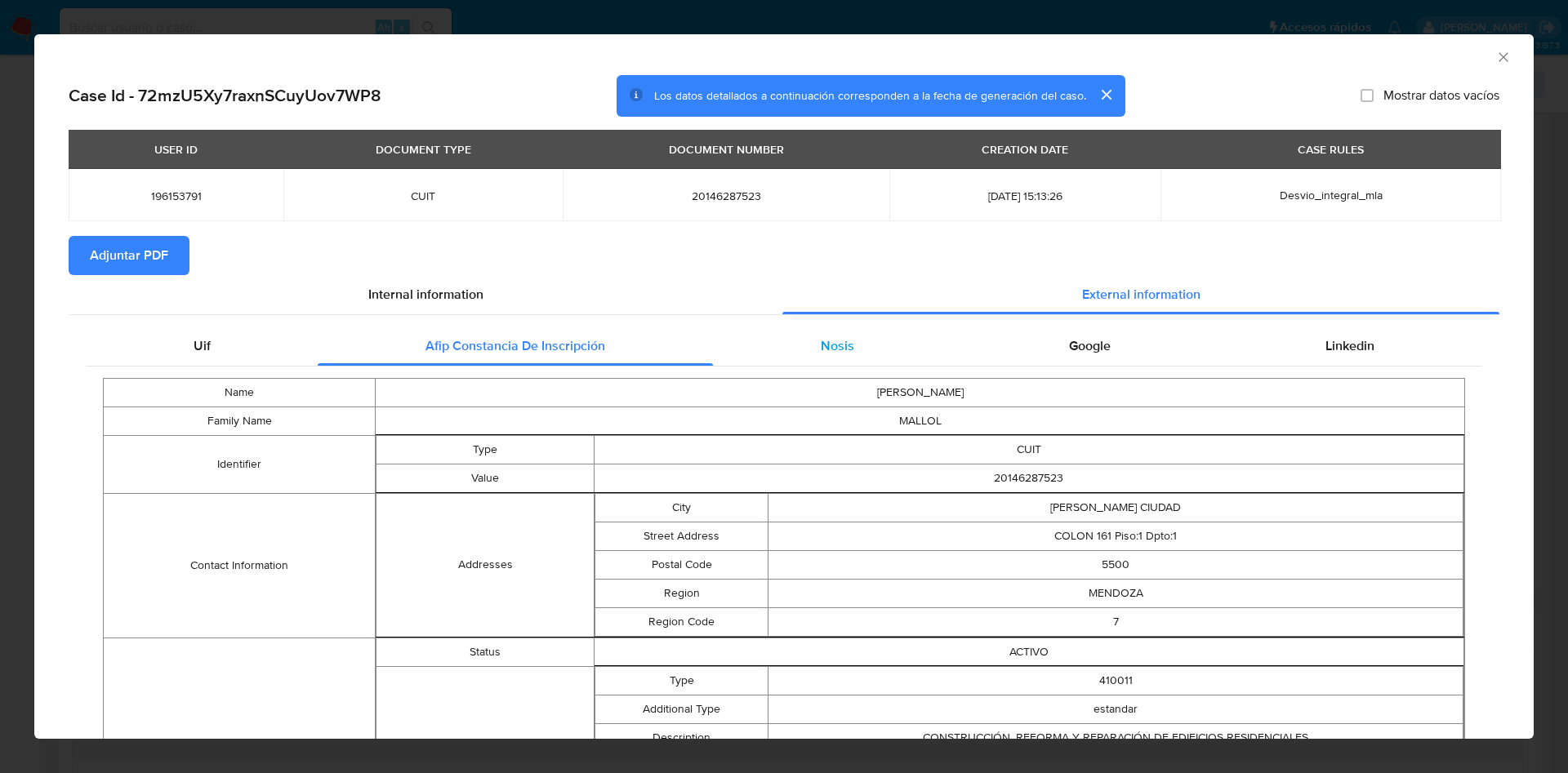
click at [820, 345] on span "Nosis" at bounding box center [837, 345] width 33 height 19
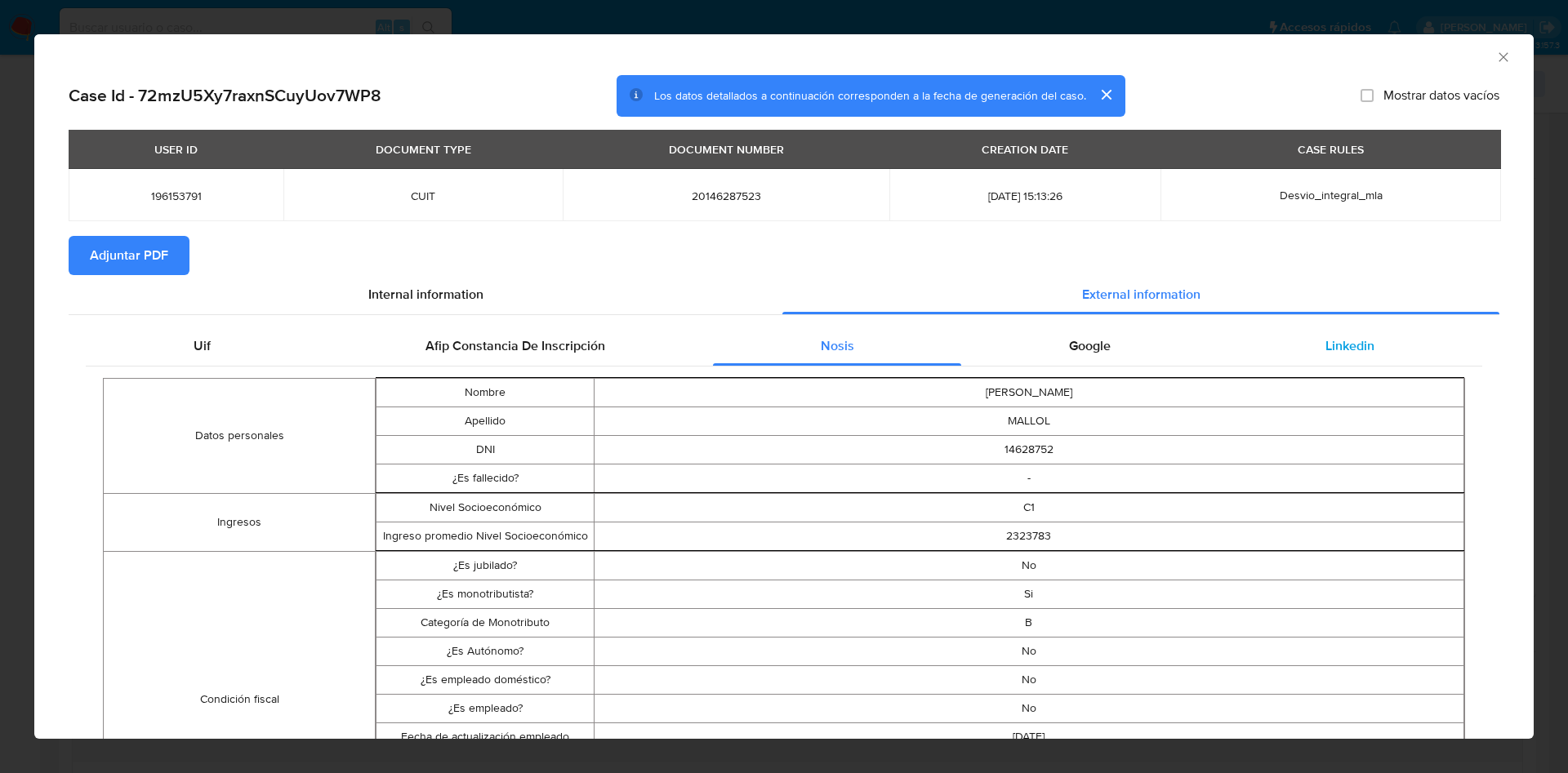
drag, startPoint x: 1018, startPoint y: 343, endPoint x: 1300, endPoint y: 362, distance: 282.6
click at [1020, 343] on div "Google" at bounding box center [1090, 346] width 257 height 39
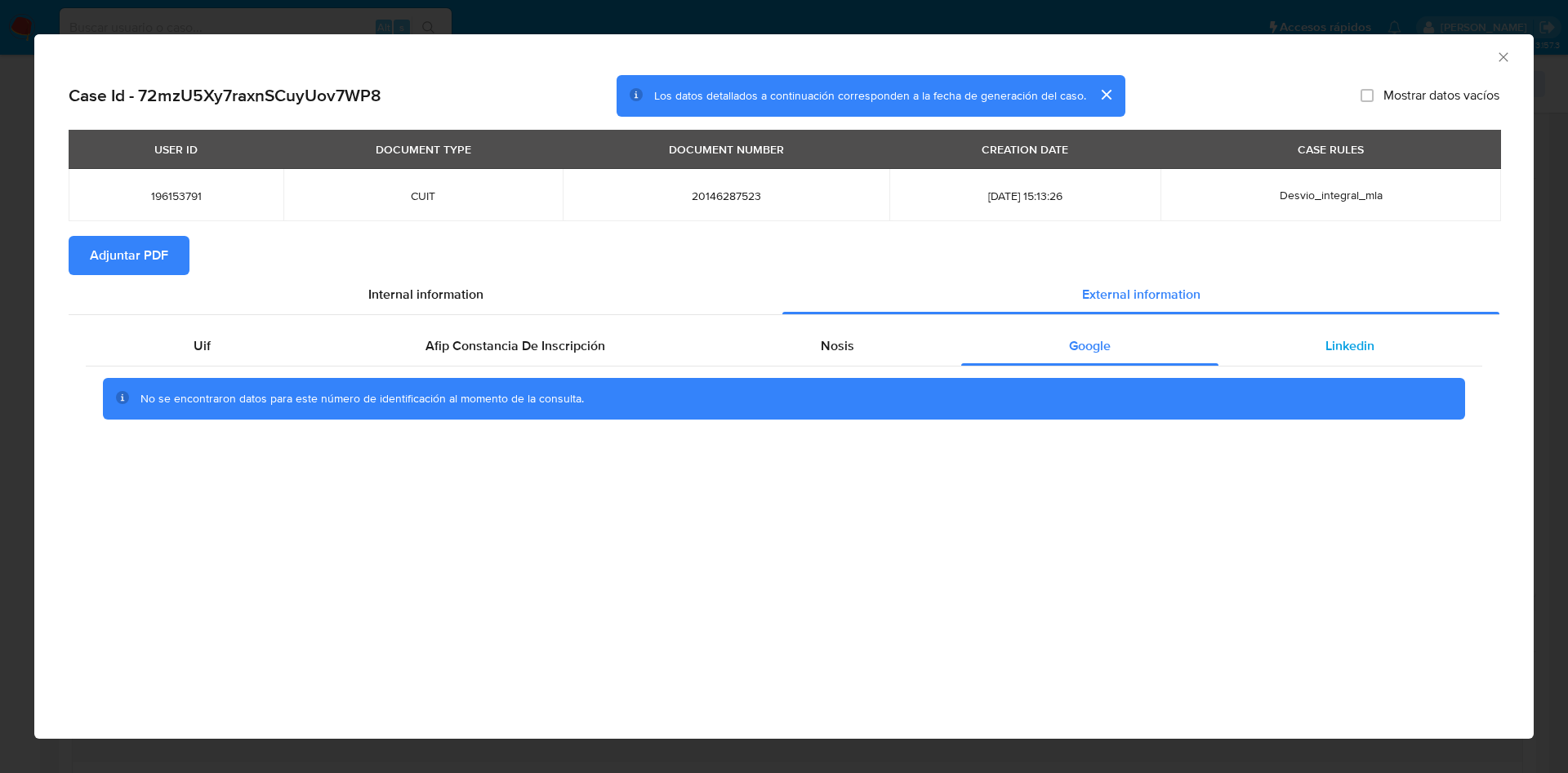
click at [1323, 360] on div "Linkedin" at bounding box center [1349, 346] width 264 height 39
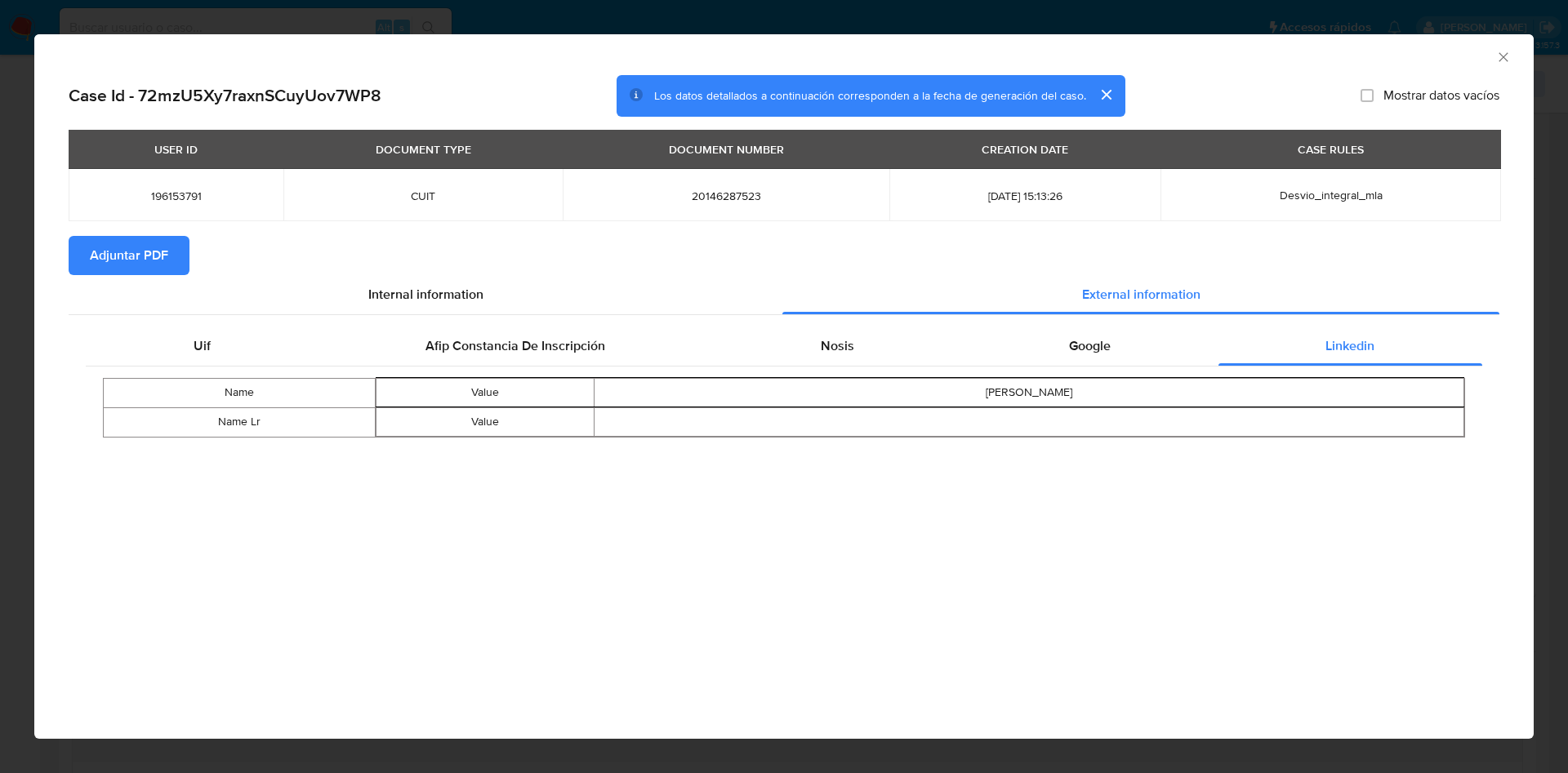
click at [140, 268] on span "Adjuntar PDF" at bounding box center [129, 255] width 78 height 36
click at [1498, 60] on icon "Cerrar ventana" at bounding box center [1502, 57] width 17 height 17
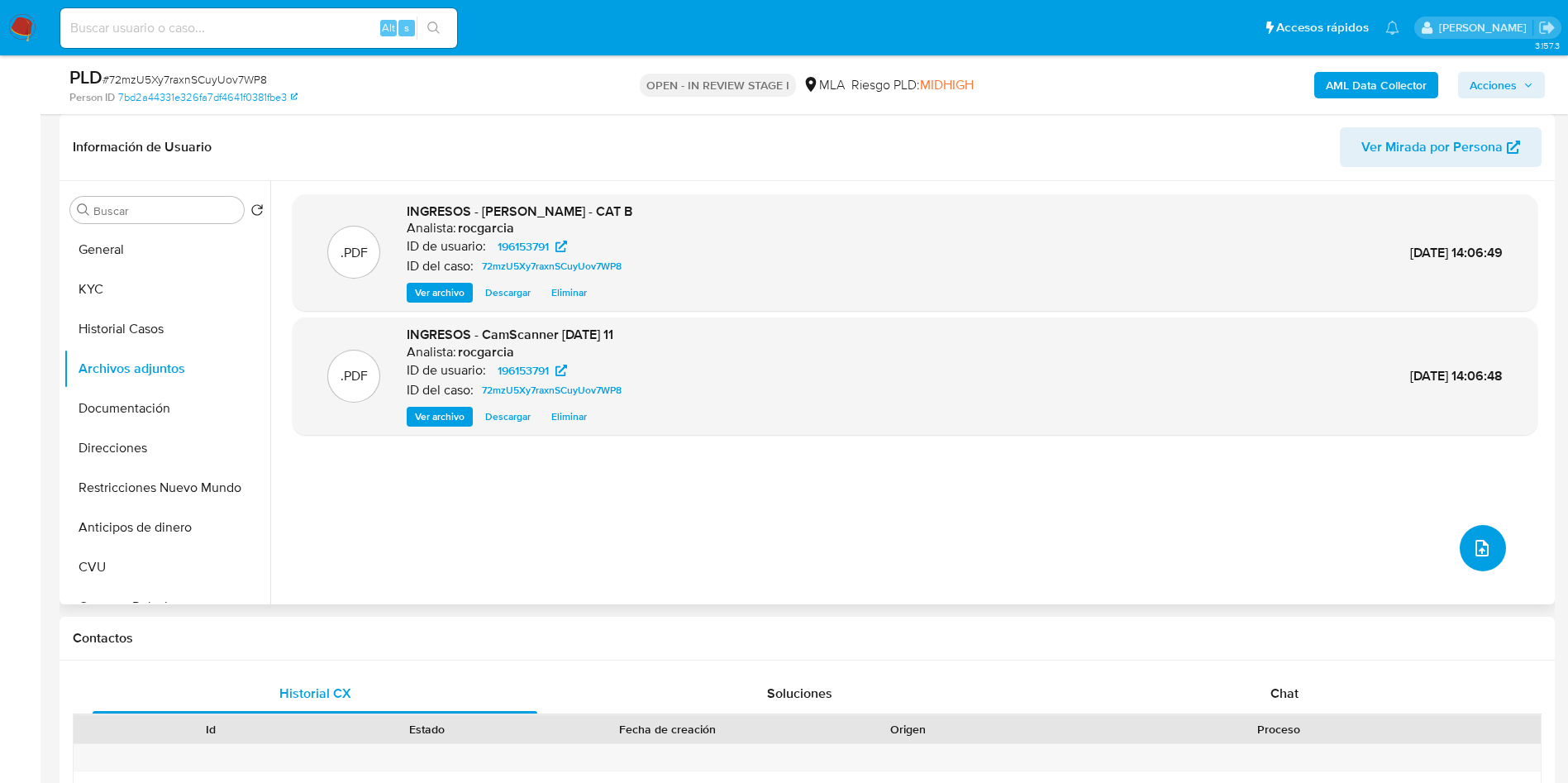
click at [1473, 555] on icon "upload-file" at bounding box center [1483, 548] width 20 height 20
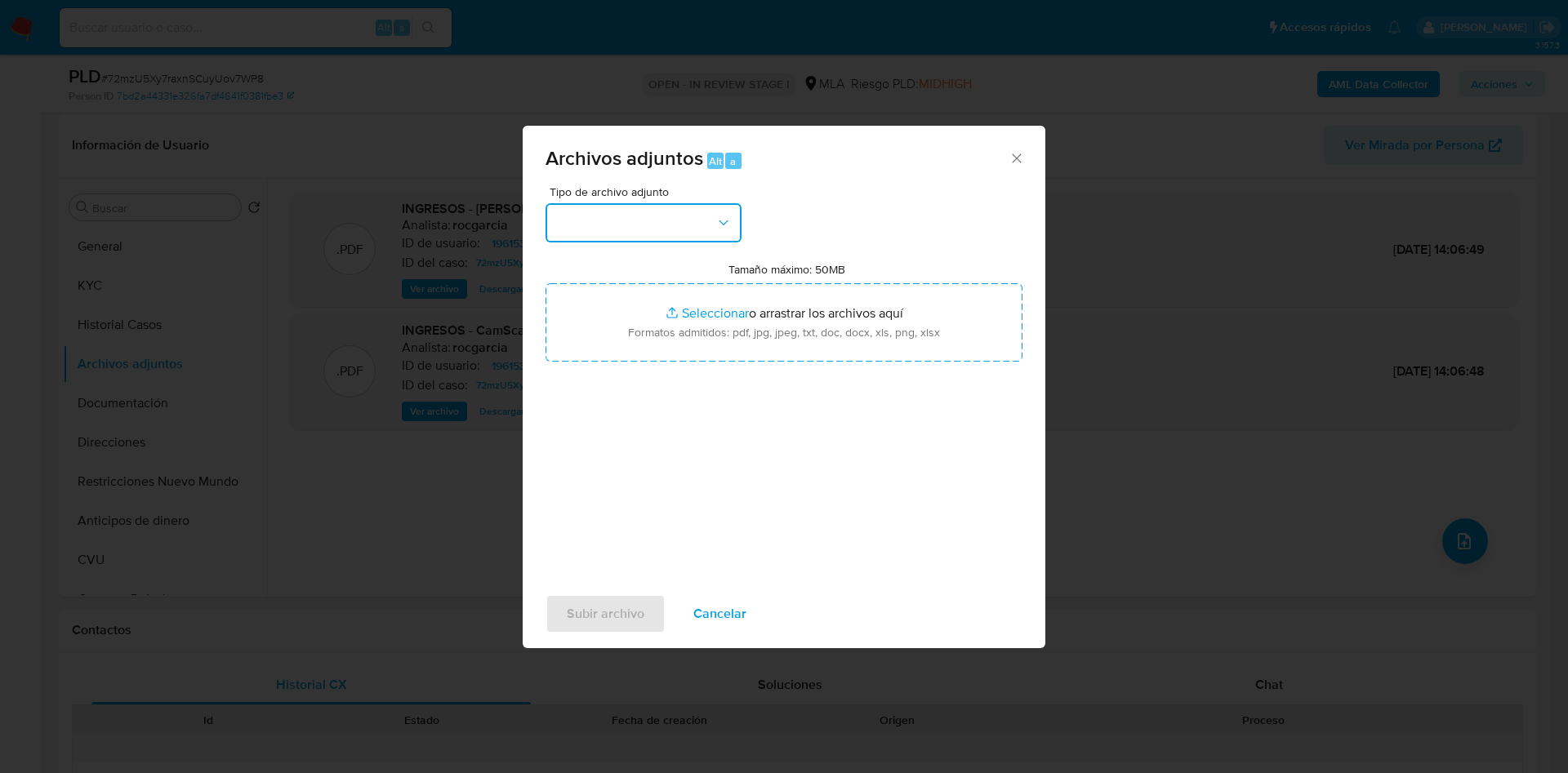
drag, startPoint x: 666, startPoint y: 236, endPoint x: 646, endPoint y: 238, distance: 20.1
click at [664, 237] on button "button" at bounding box center [644, 222] width 196 height 39
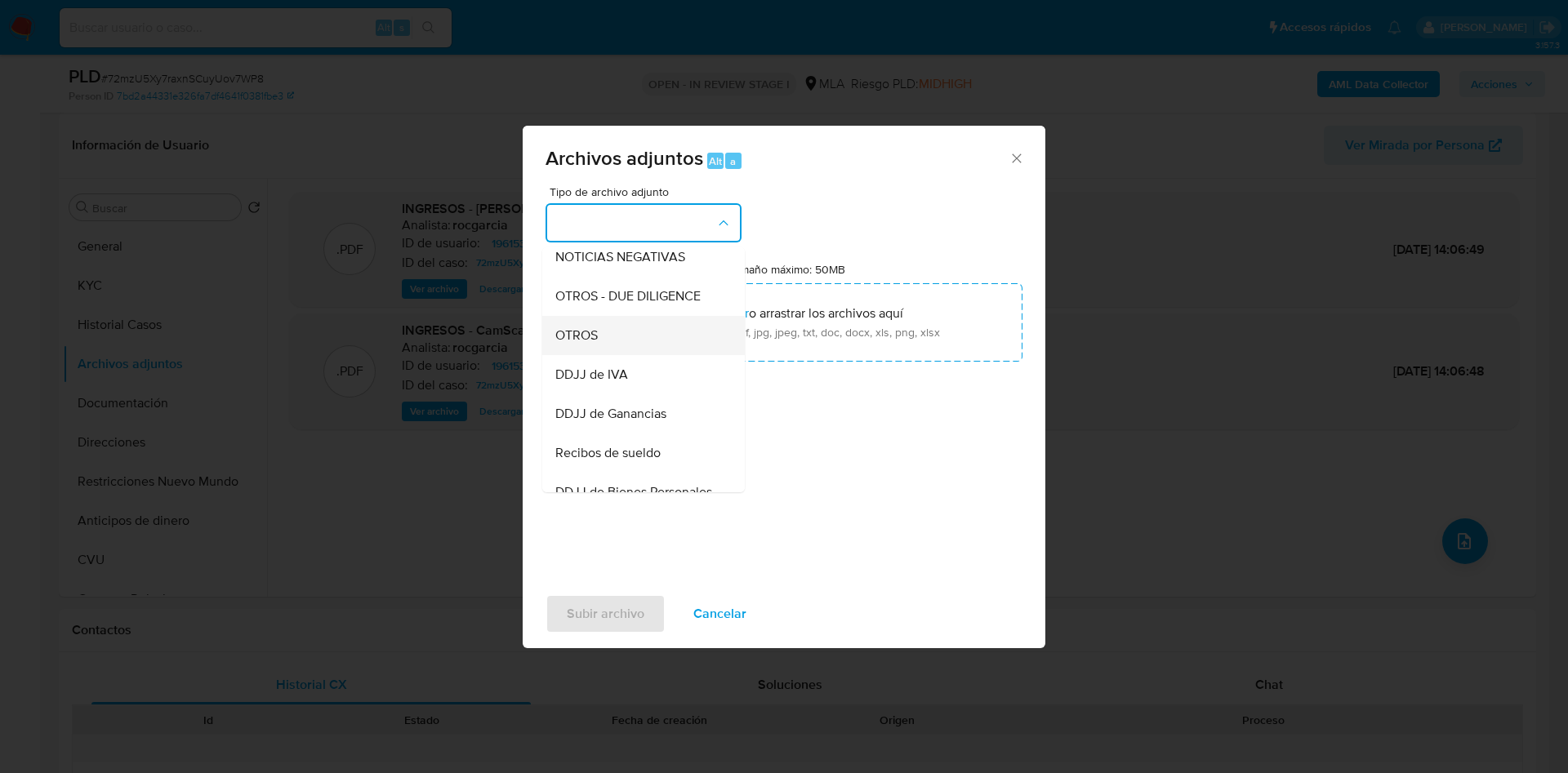
click at [605, 350] on div "OTROS" at bounding box center [639, 335] width 167 height 39
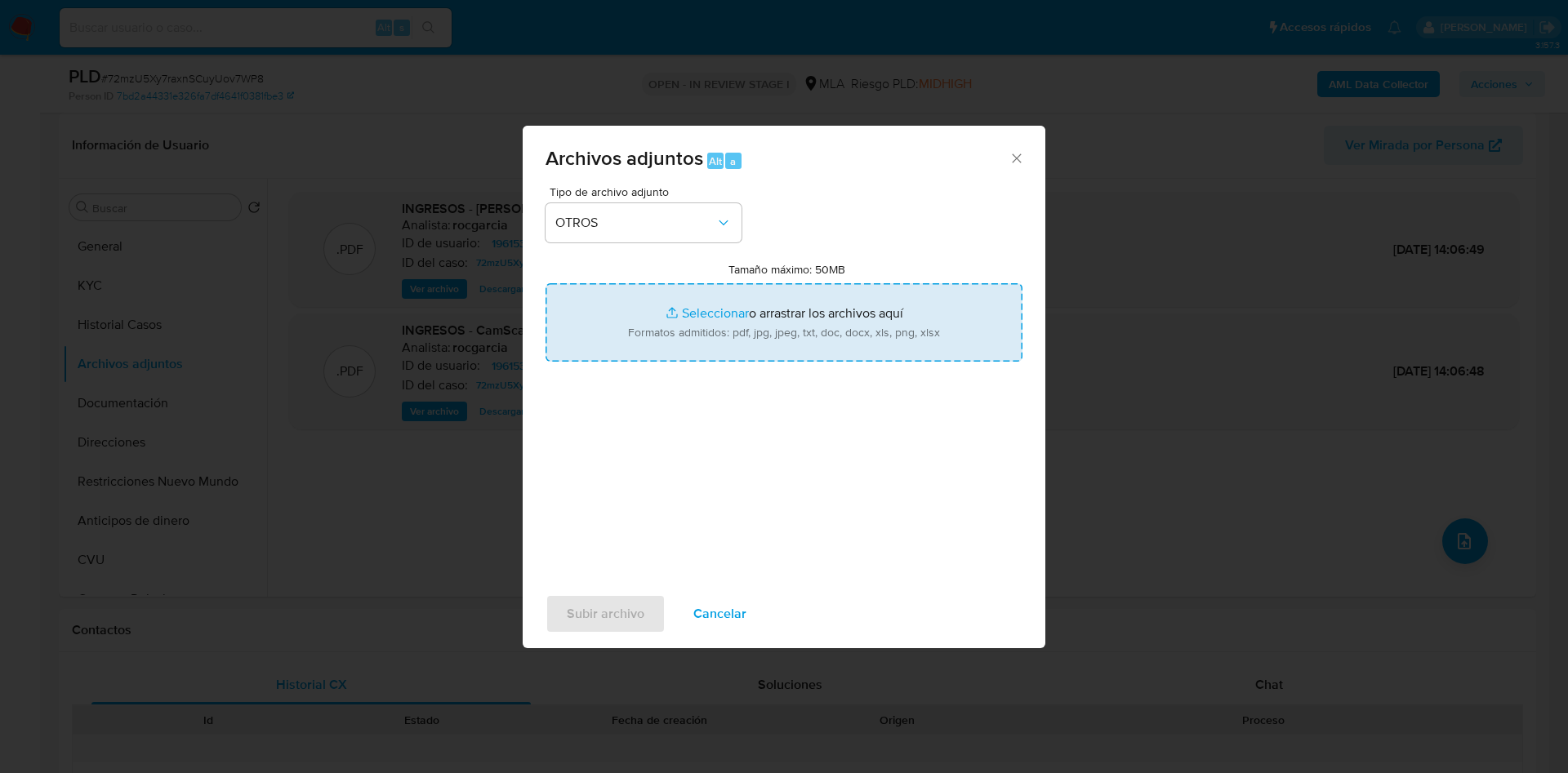
click at [701, 304] on input "Tamaño máximo: 50MB Seleccionar archivos" at bounding box center [784, 322] width 477 height 78
type input "C:\fakepath\Caselog 72mzU5Xy7raxnSCuyUov7WP8 - 196153791.docx"
click at [734, 307] on input "Tamaño máximo: 50MB Seleccionar archivos" at bounding box center [784, 322] width 477 height 78
type input "C:\fakepath\Movimientos 196153791.xlsx"
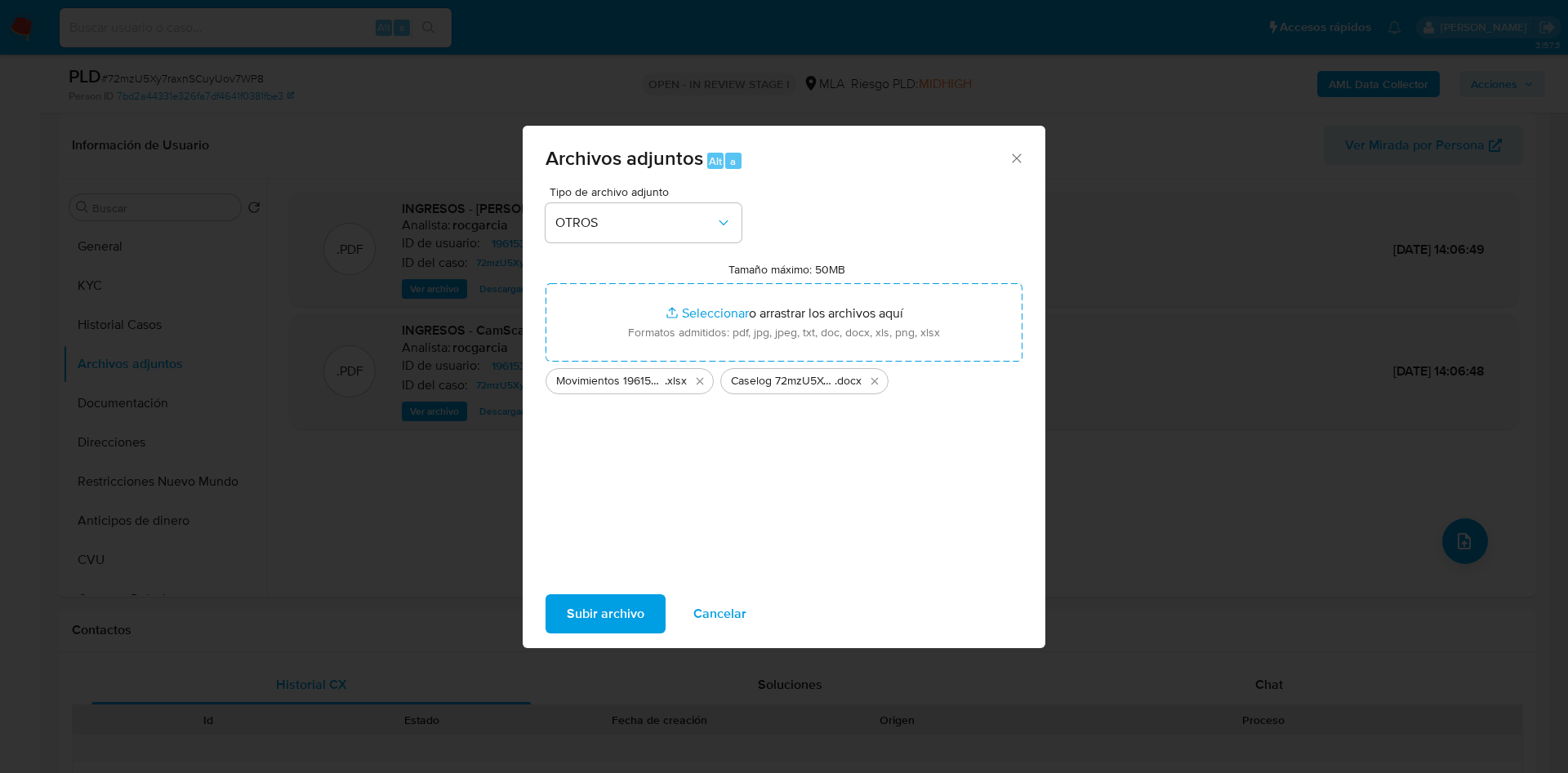
click at [621, 612] on span "Subir archivo" at bounding box center [605, 613] width 77 height 36
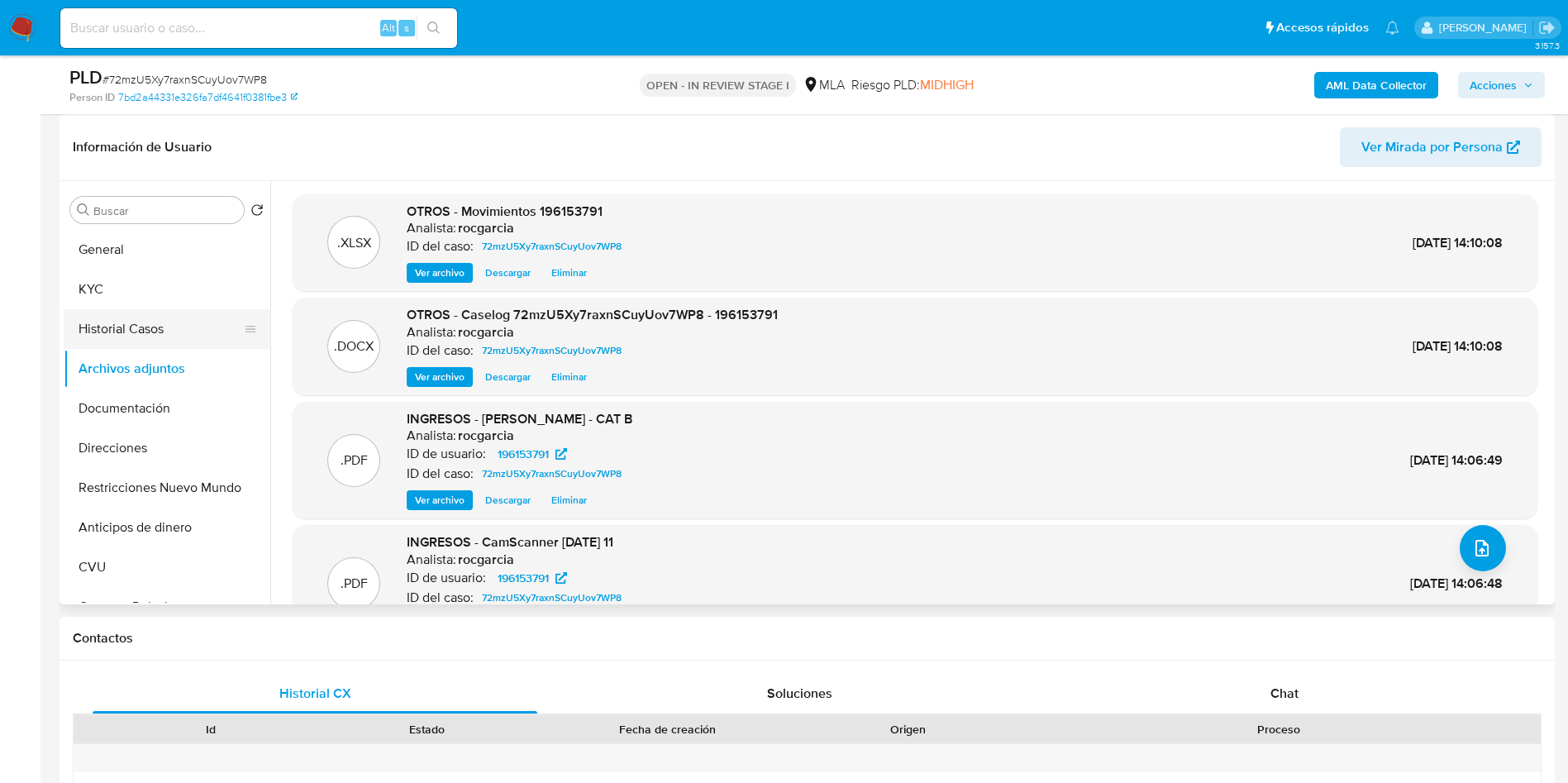
click at [112, 315] on button "Historial Casos" at bounding box center [160, 329] width 194 height 40
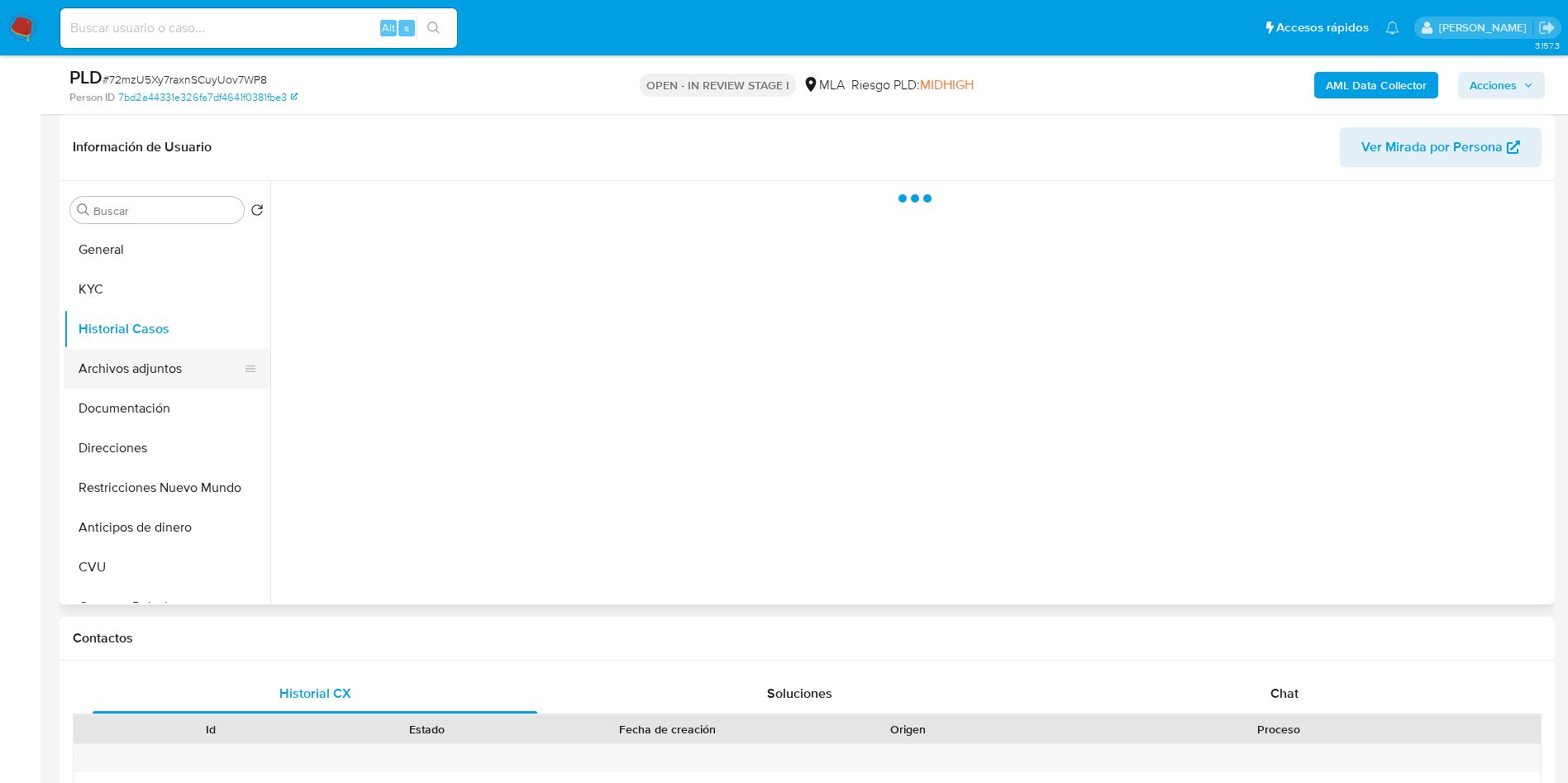
click at [130, 362] on button "Archivos adjuntos" at bounding box center [160, 369] width 194 height 40
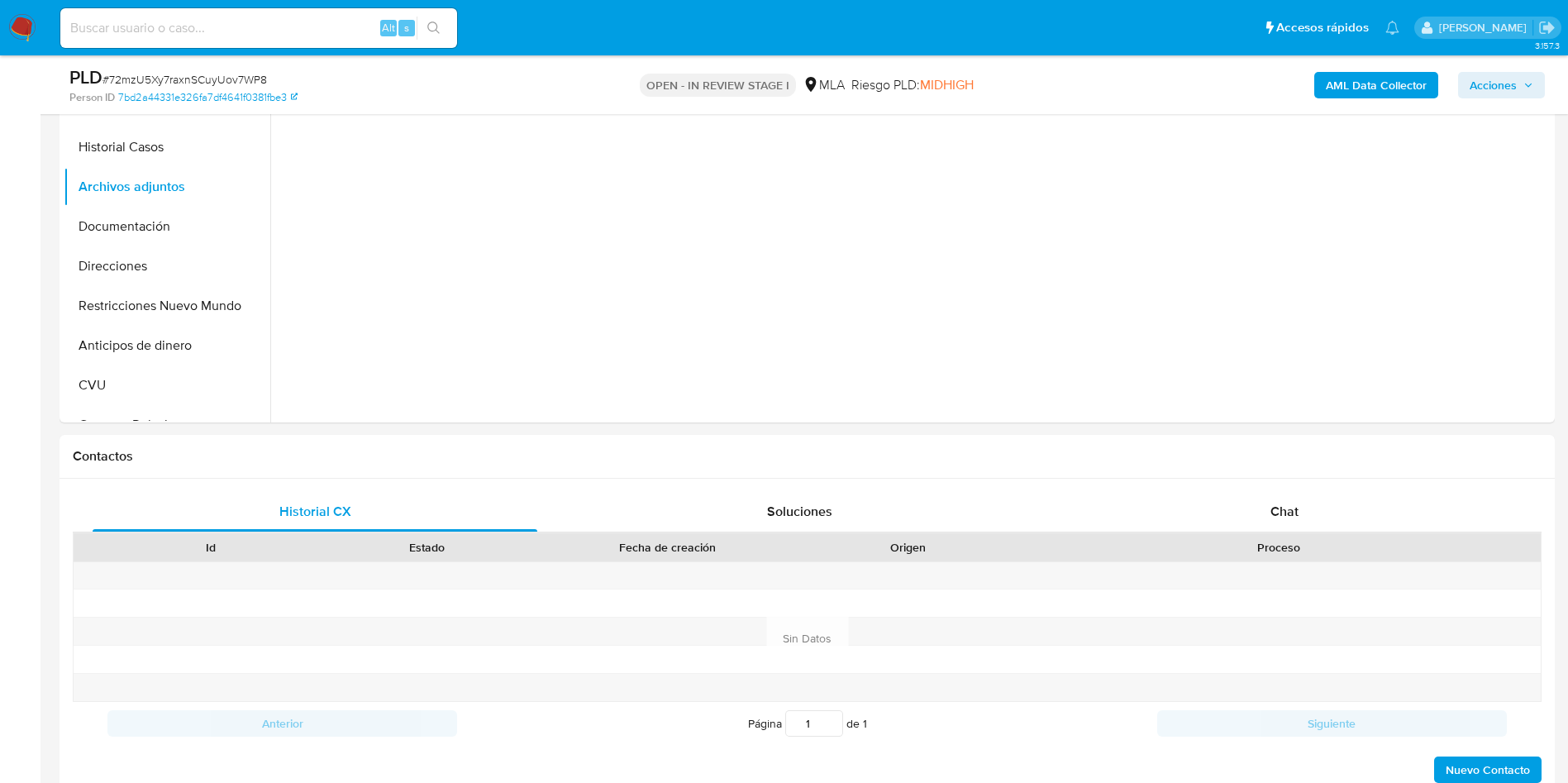
scroll to position [744, 0]
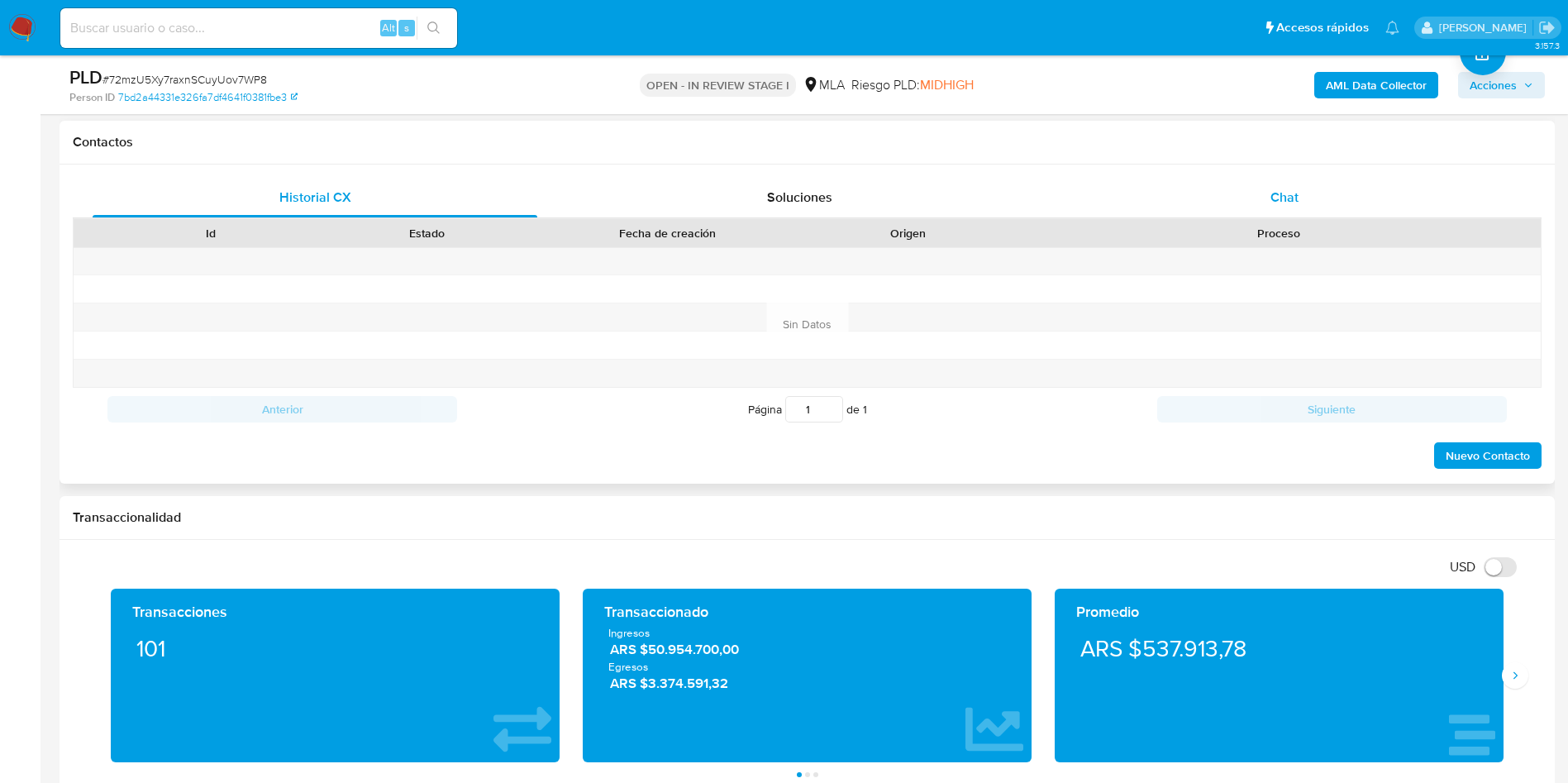
click at [1301, 190] on div "Chat" at bounding box center [1285, 197] width 445 height 40
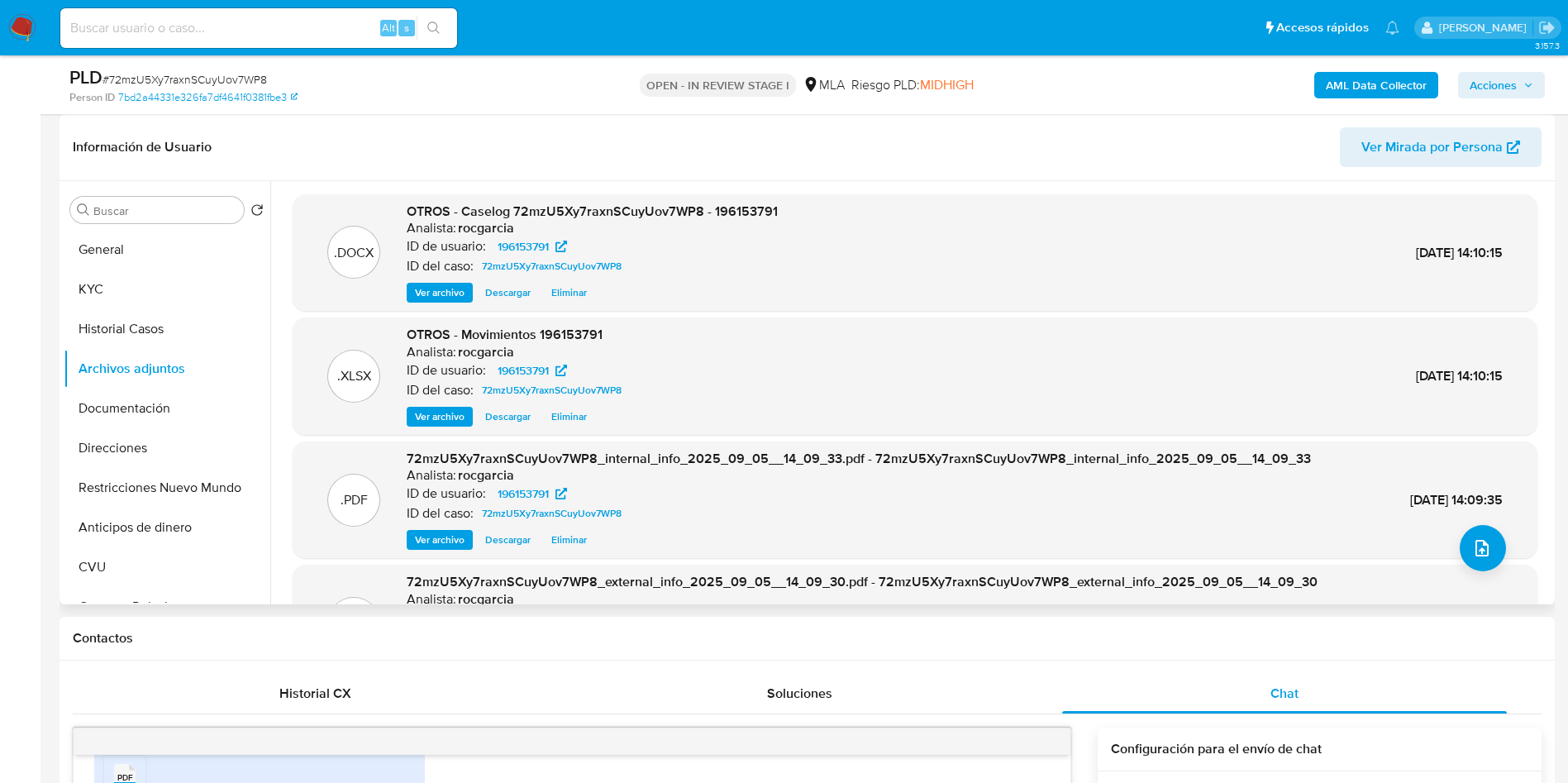
scroll to position [139, 0]
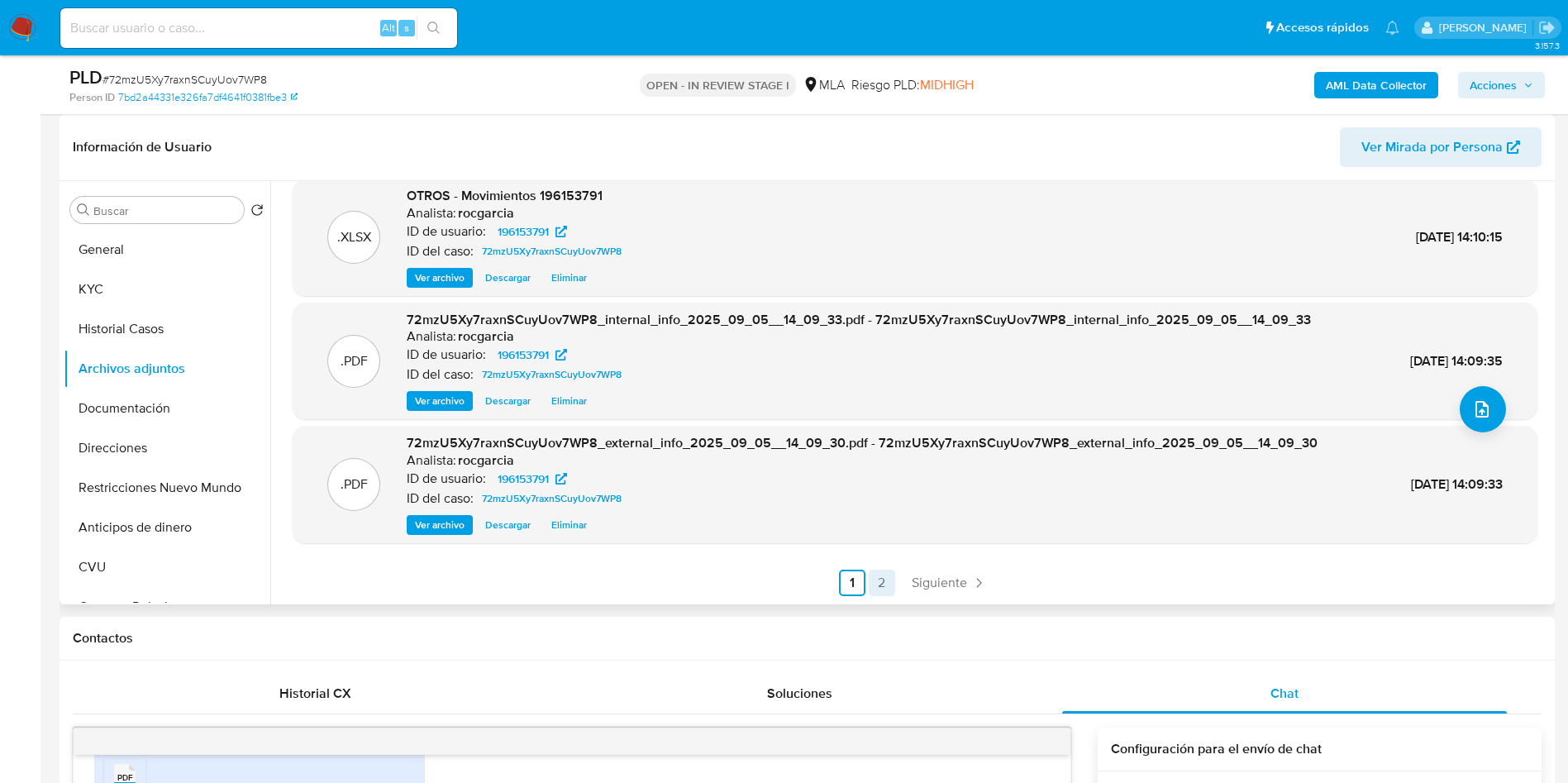
click at [884, 585] on link "2" at bounding box center [882, 583] width 27 height 27
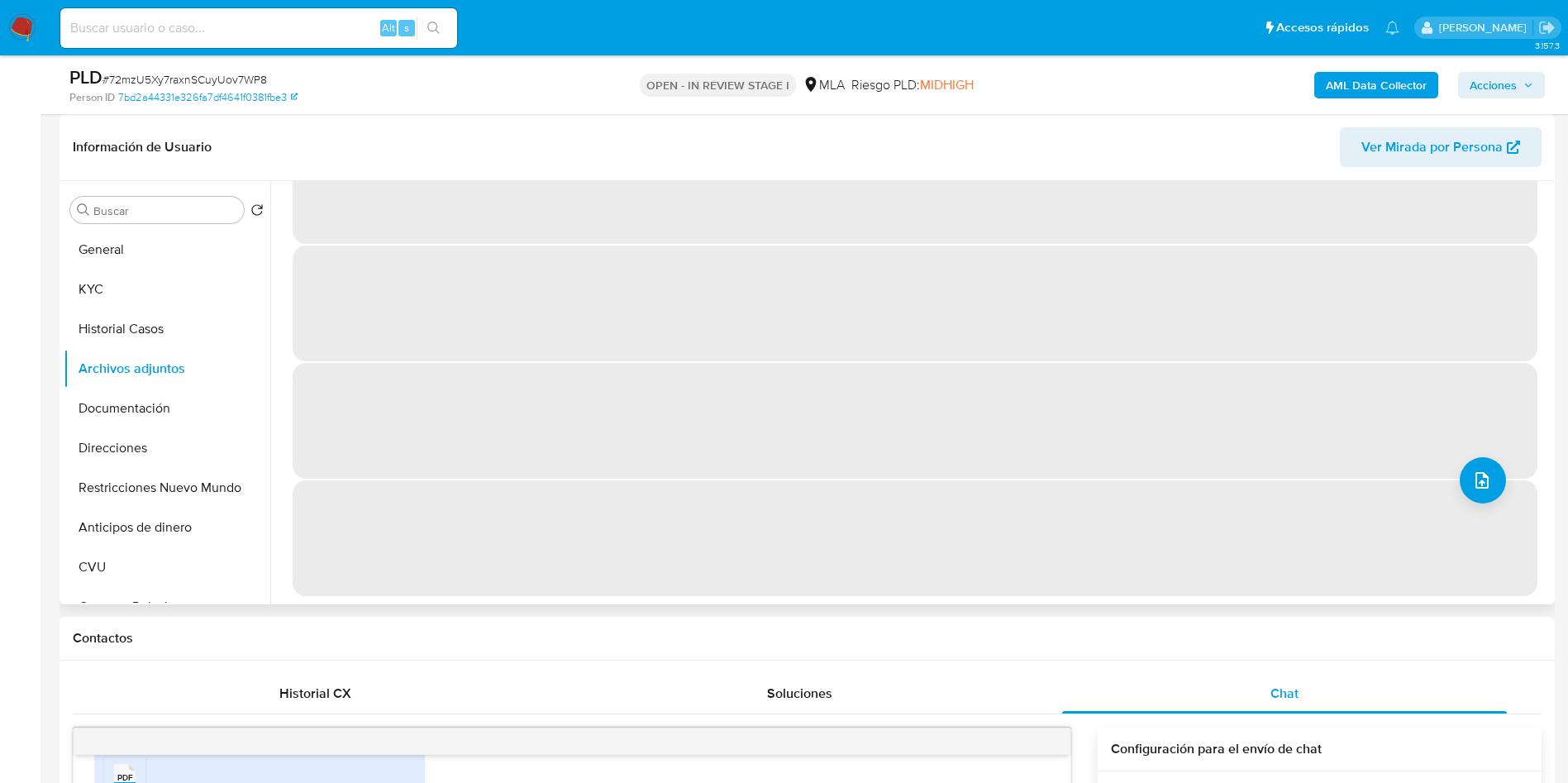
scroll to position [0, 0]
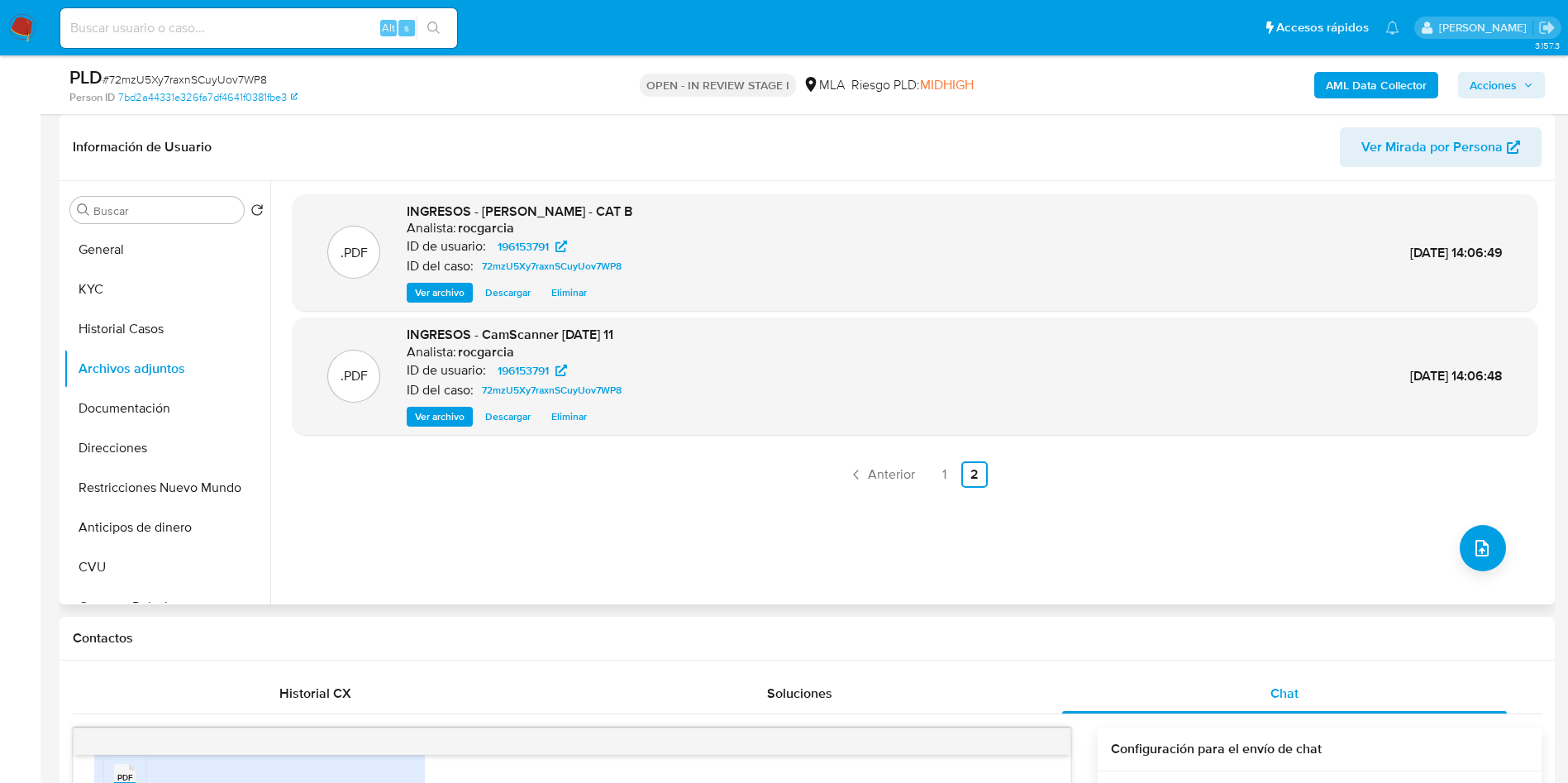
click at [1487, 81] on span "Acciones" at bounding box center [1493, 84] width 47 height 27
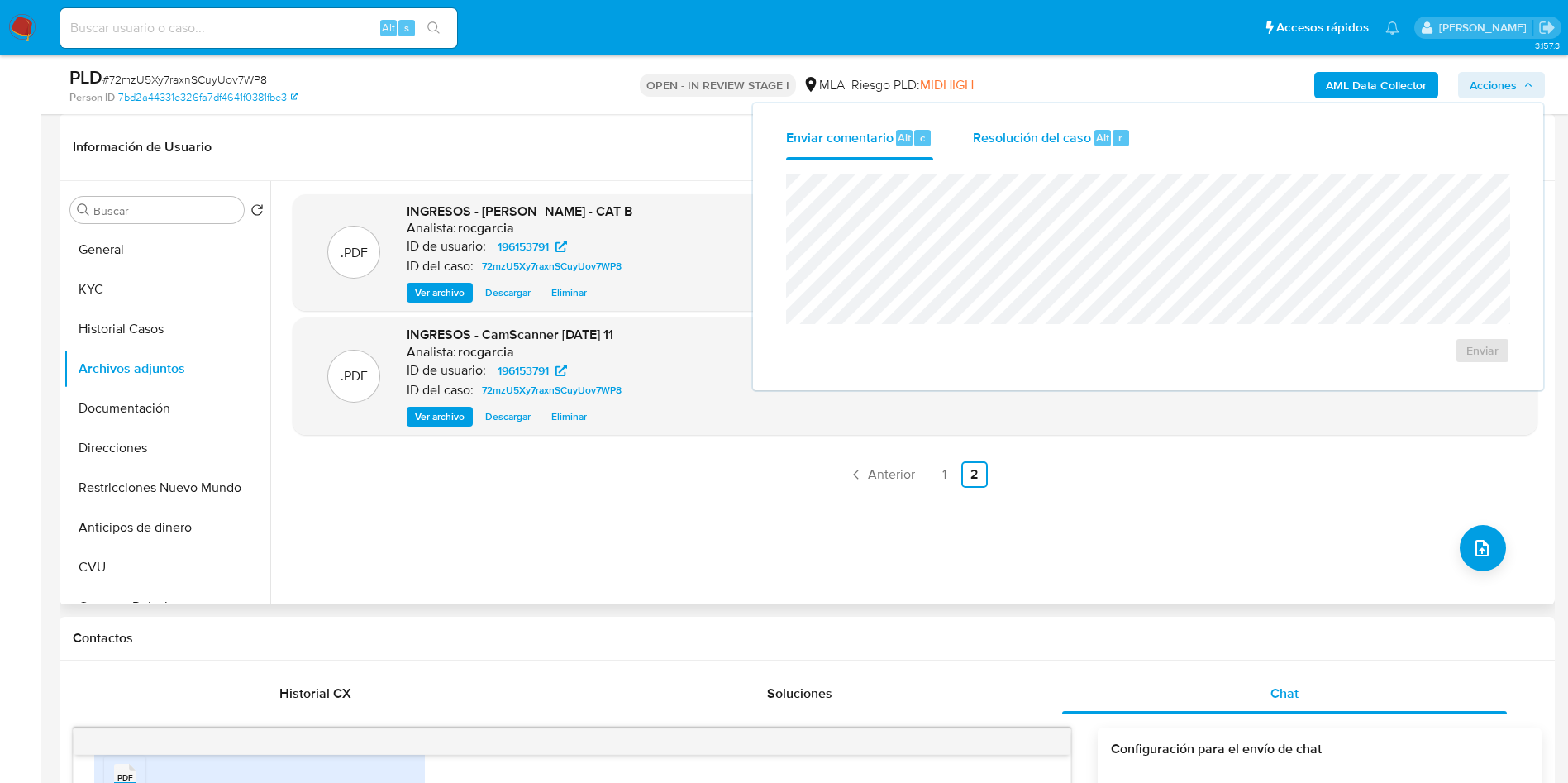
click at [1004, 154] on div "Resolución del caso Alt r" at bounding box center [1052, 137] width 158 height 43
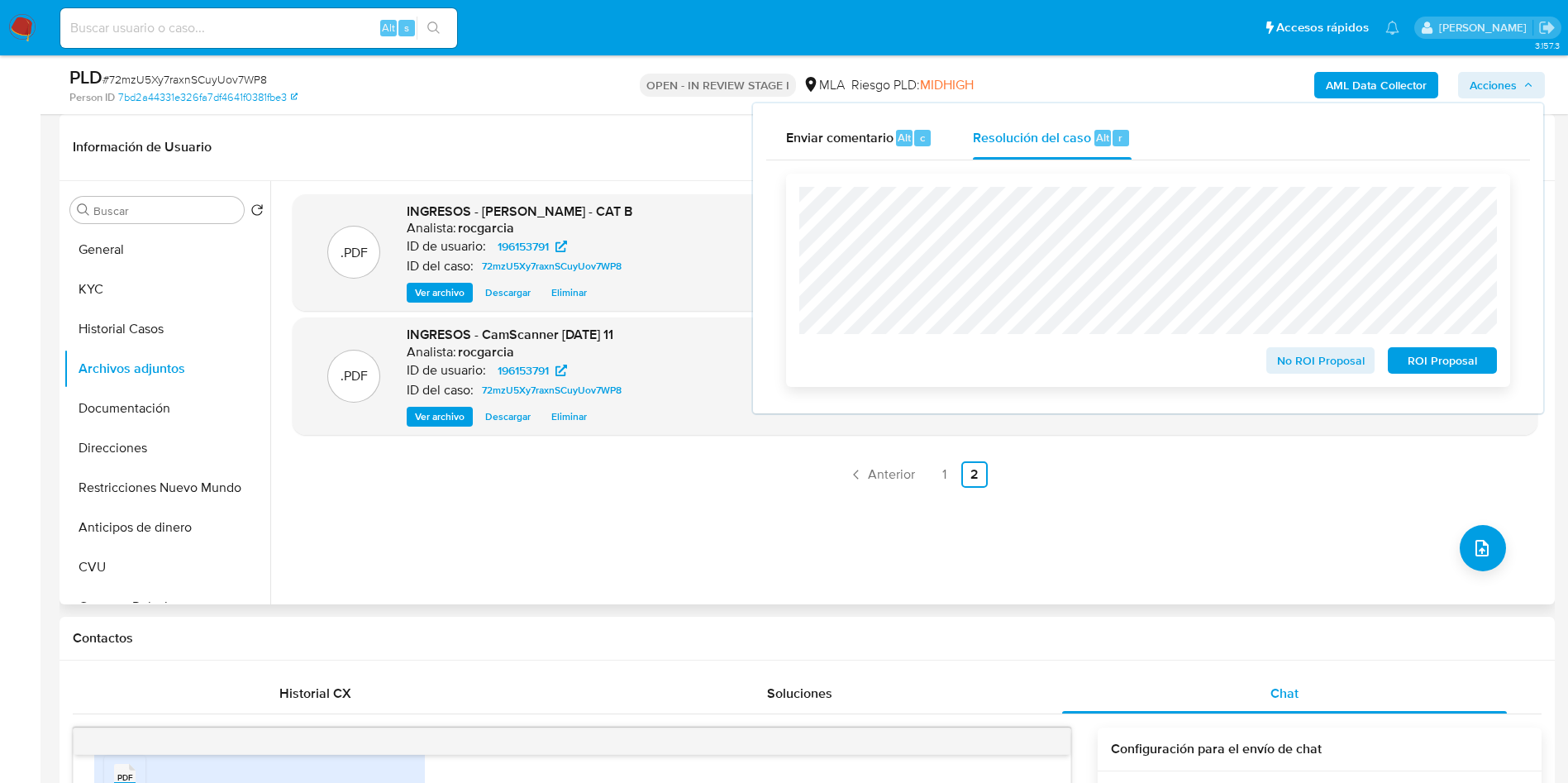
click at [1318, 372] on span "No ROI Proposal" at bounding box center [1321, 360] width 86 height 23
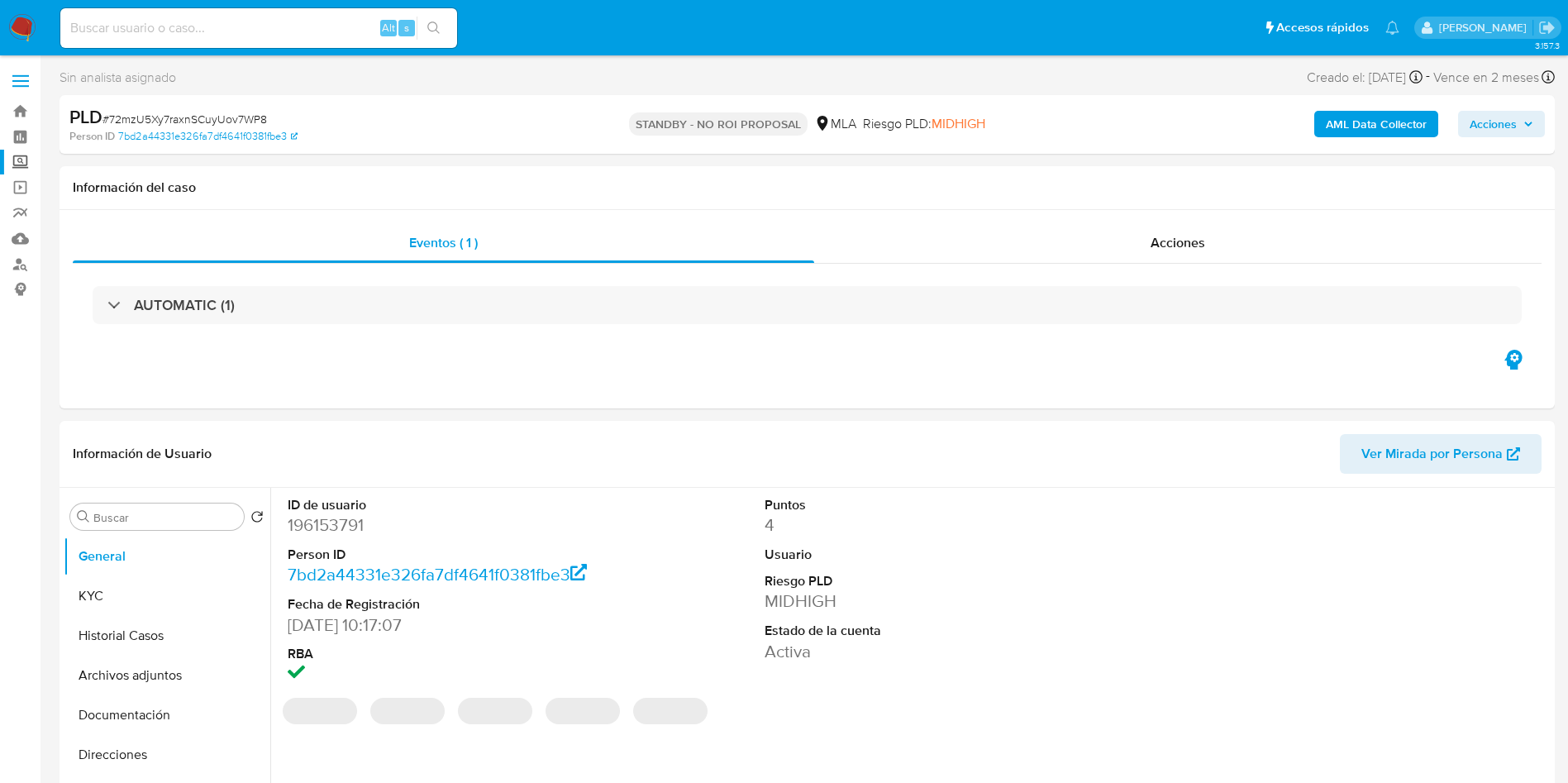
select select "10"
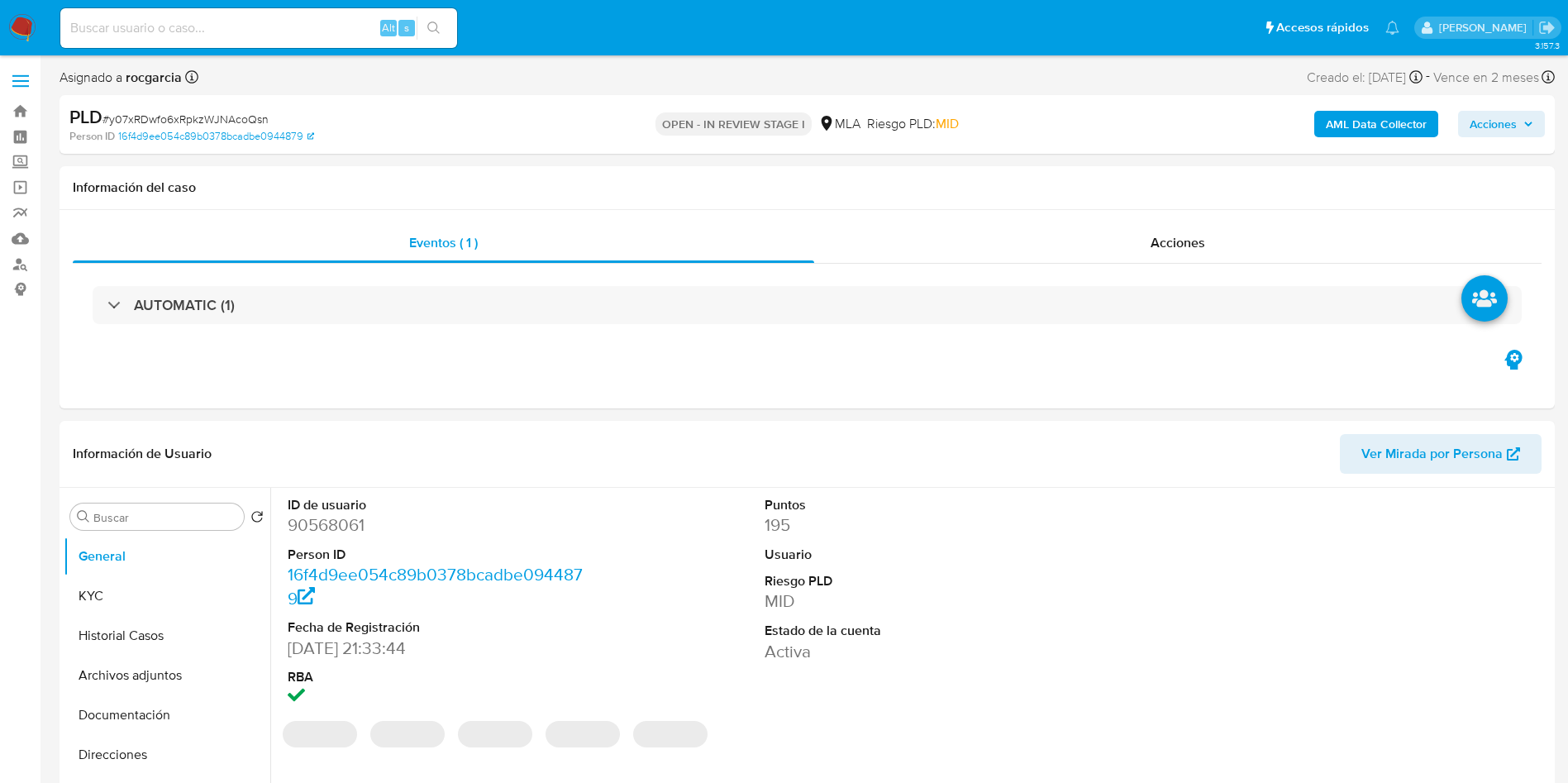
select select "10"
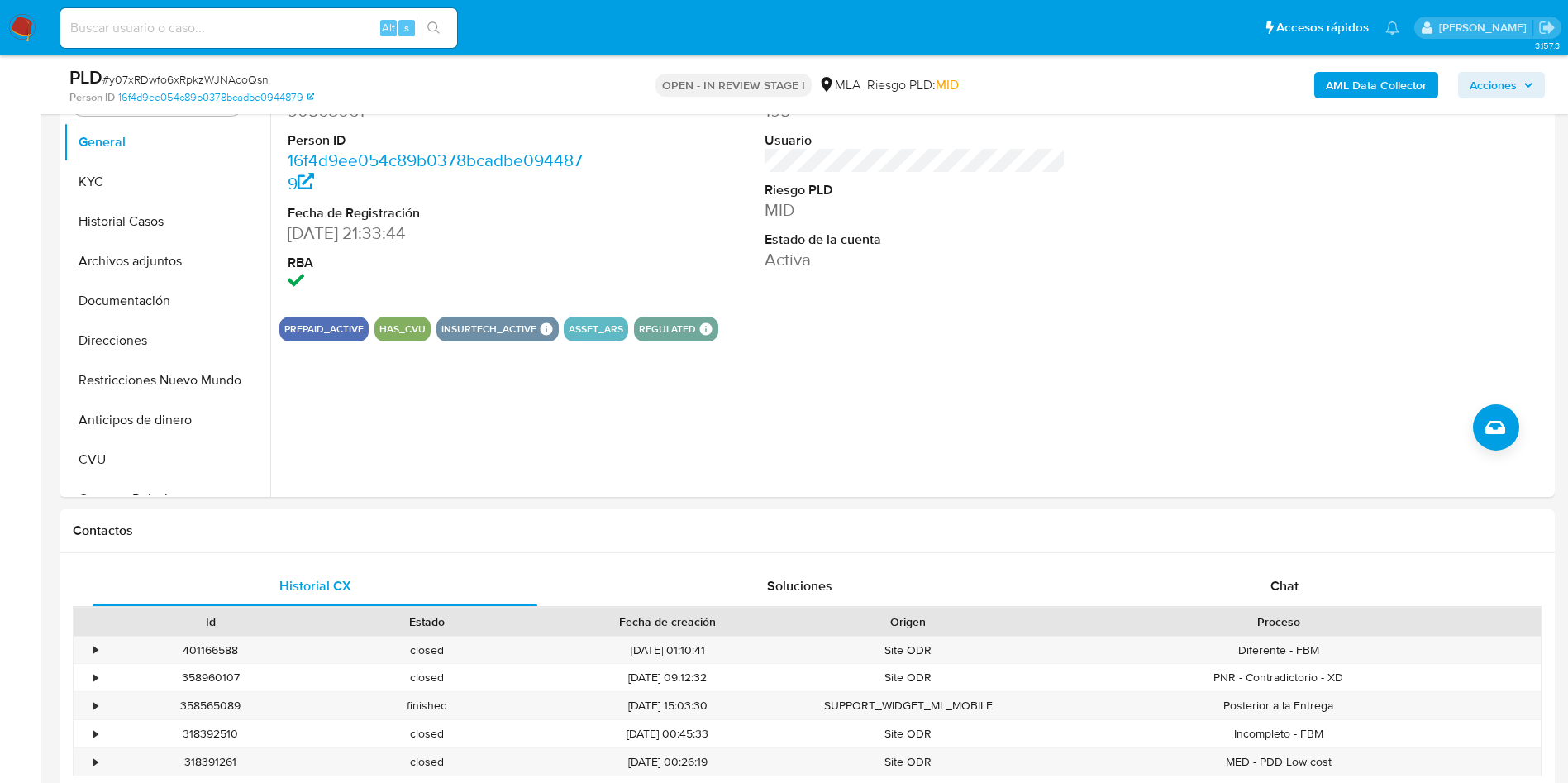
scroll to position [372, 0]
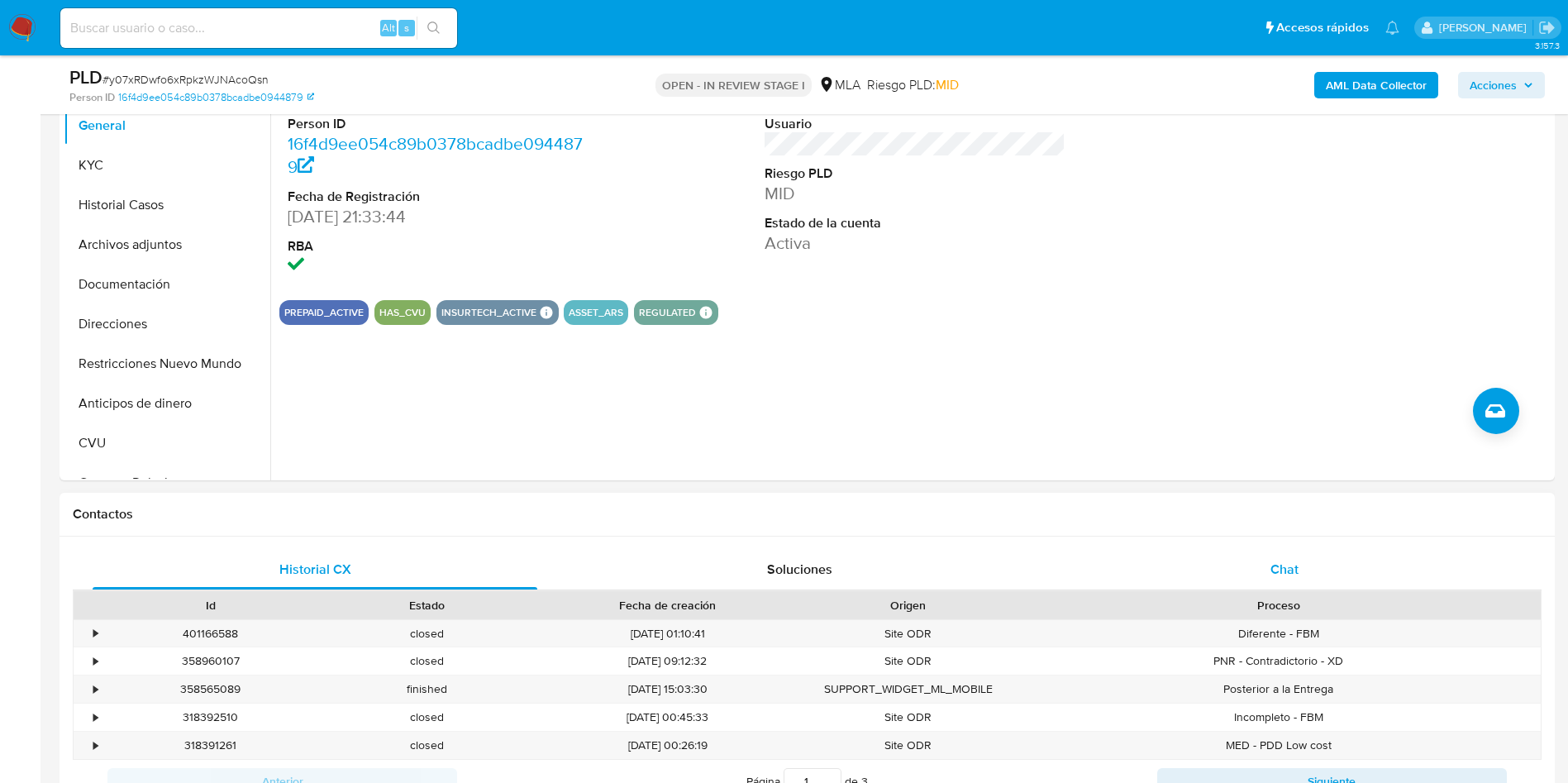
click at [1300, 564] on div "Chat" at bounding box center [1285, 570] width 445 height 40
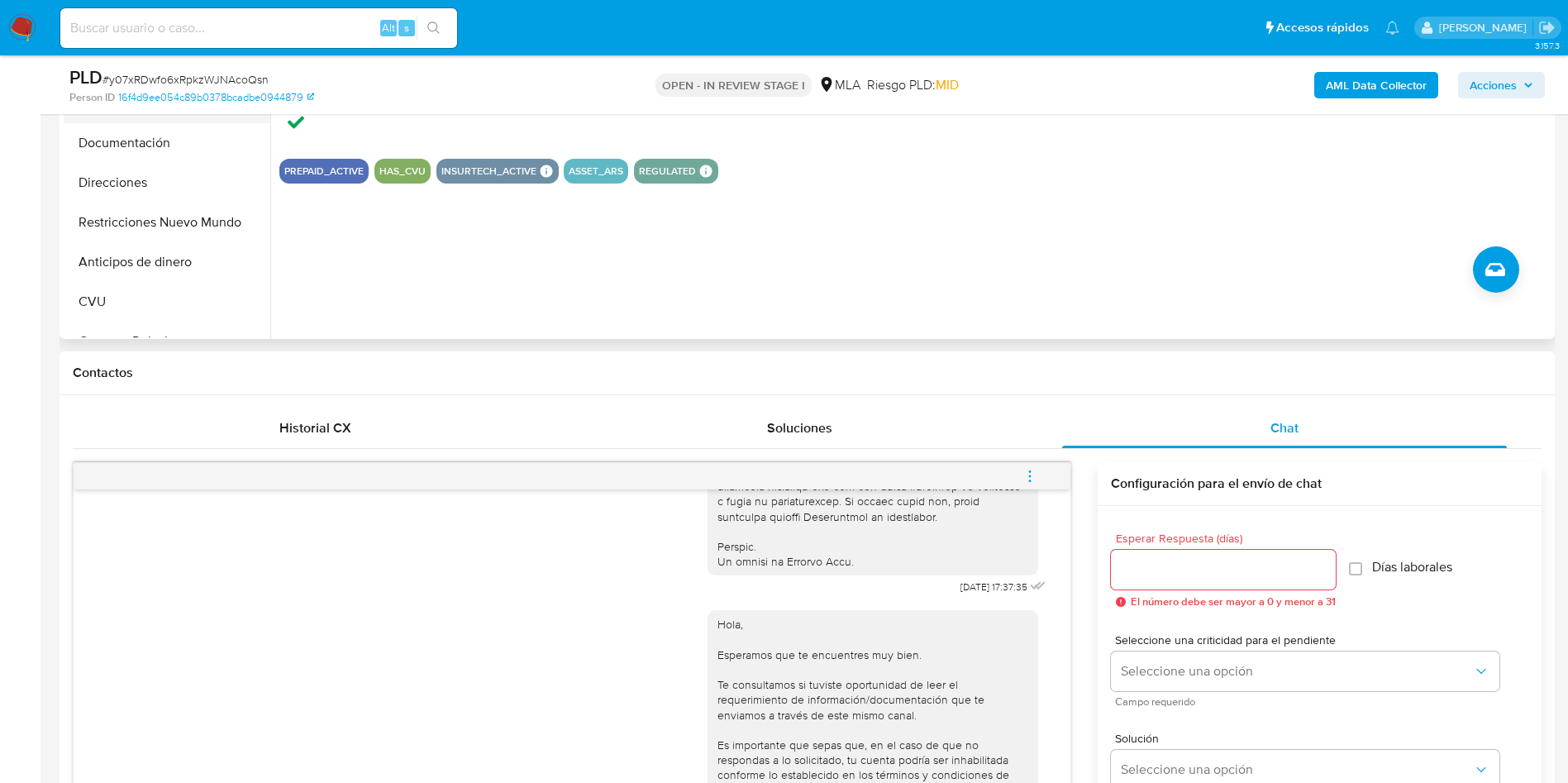
scroll to position [248, 0]
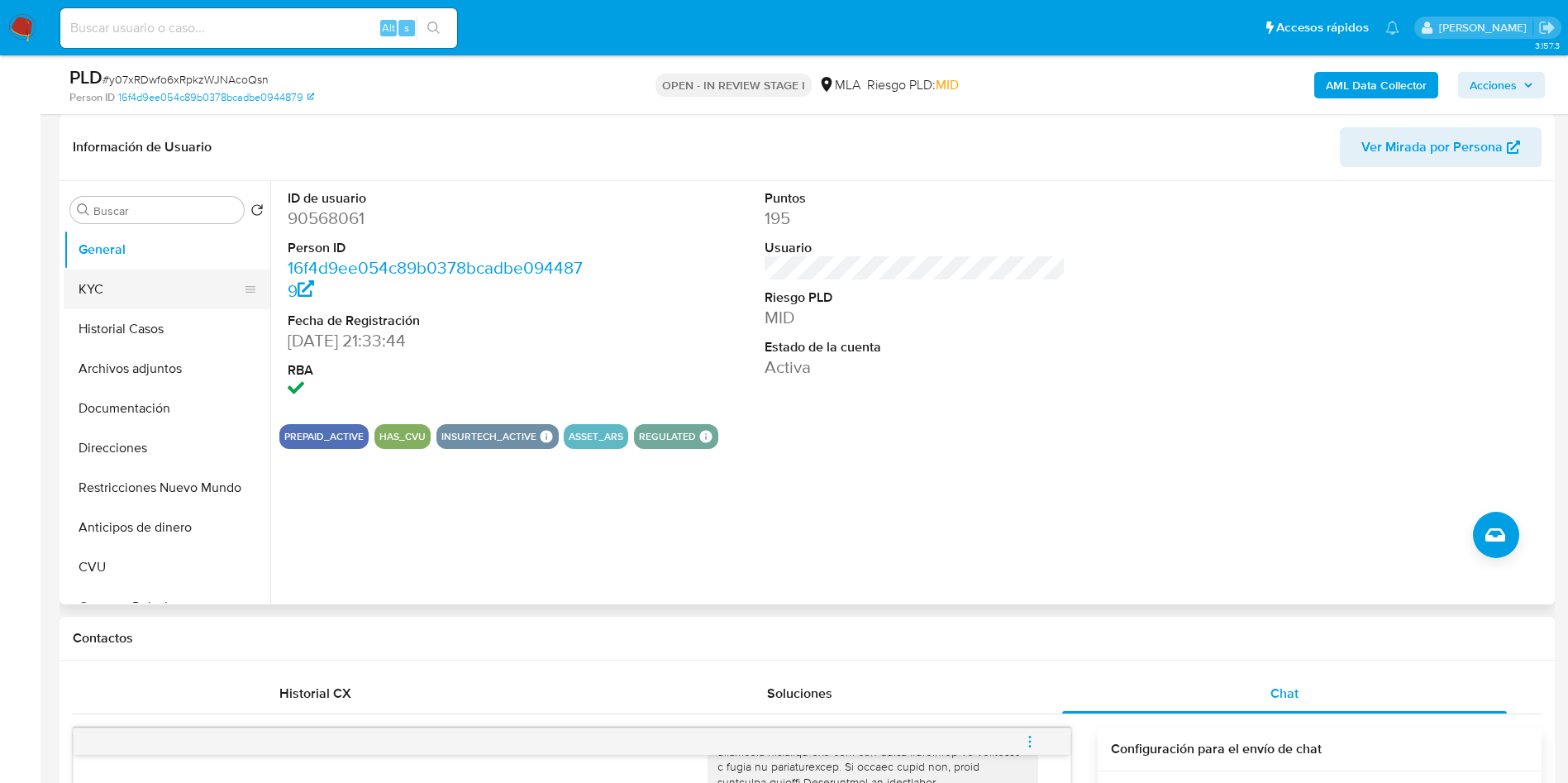
click at [86, 295] on button "KYC" at bounding box center [160, 290] width 194 height 40
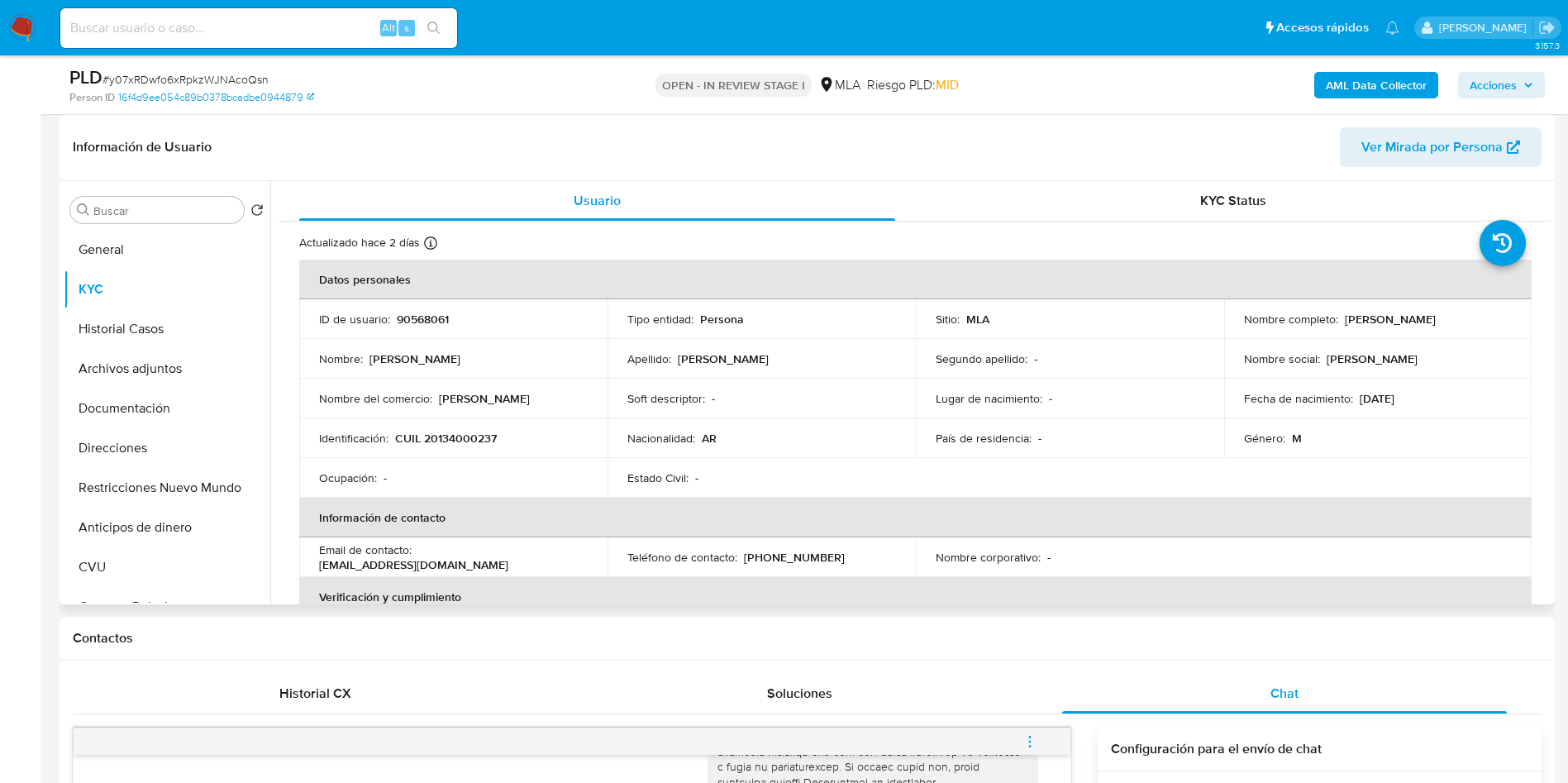
click at [429, 312] on p "90568061" at bounding box center [423, 319] width 52 height 15
copy p "90568061"
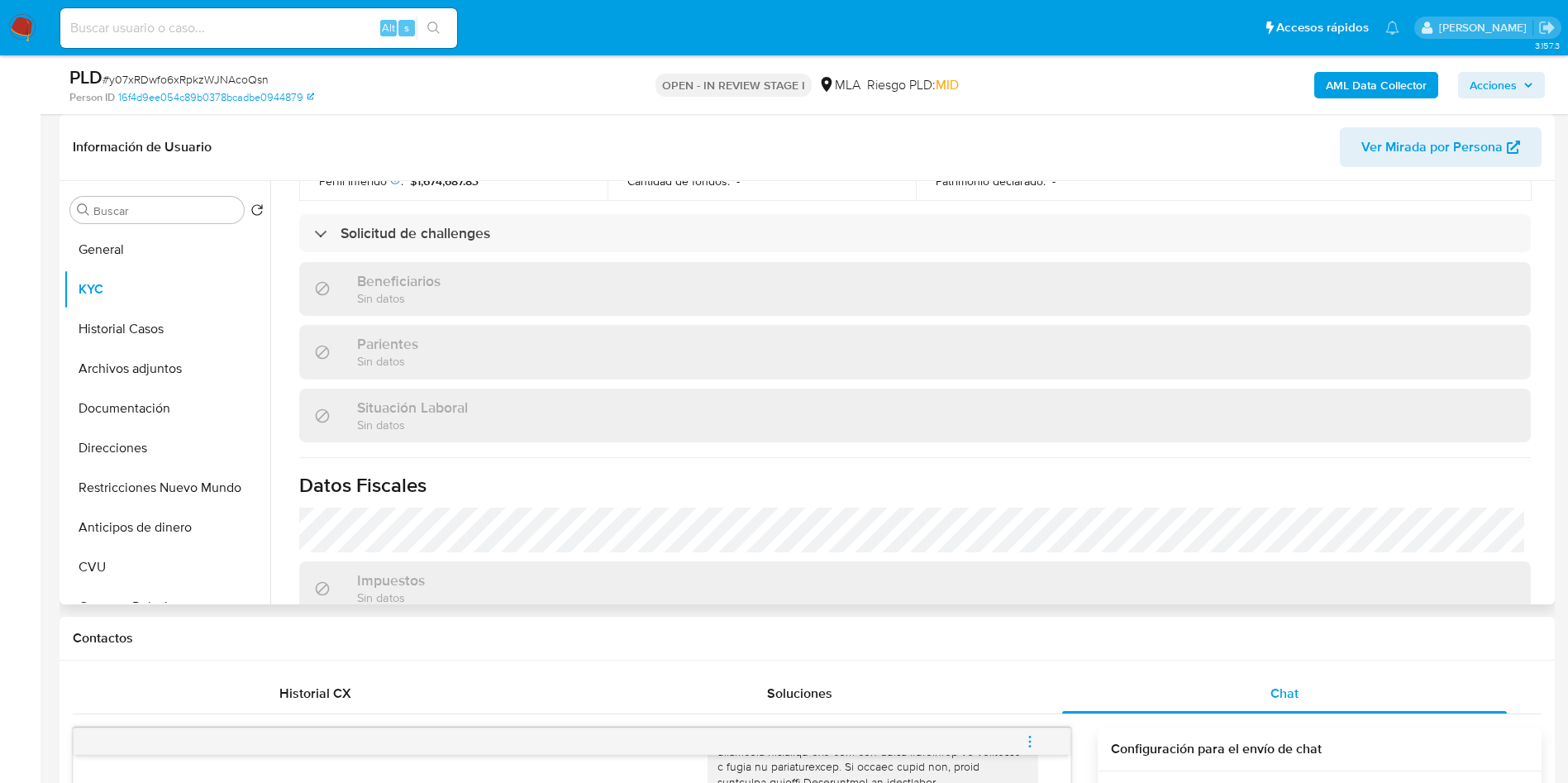
scroll to position [840, 0]
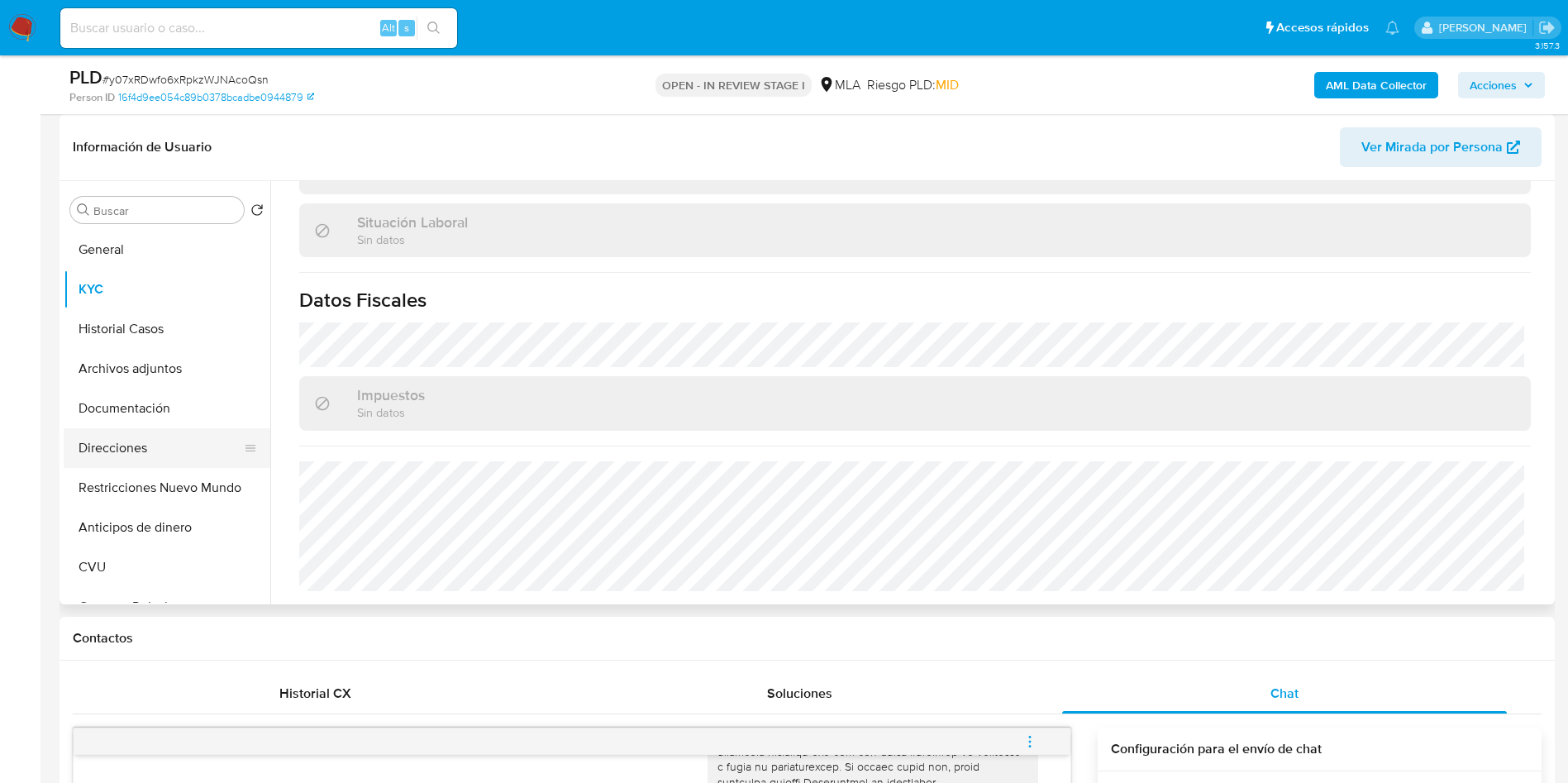
click at [132, 459] on button "Direcciones" at bounding box center [160, 449] width 194 height 40
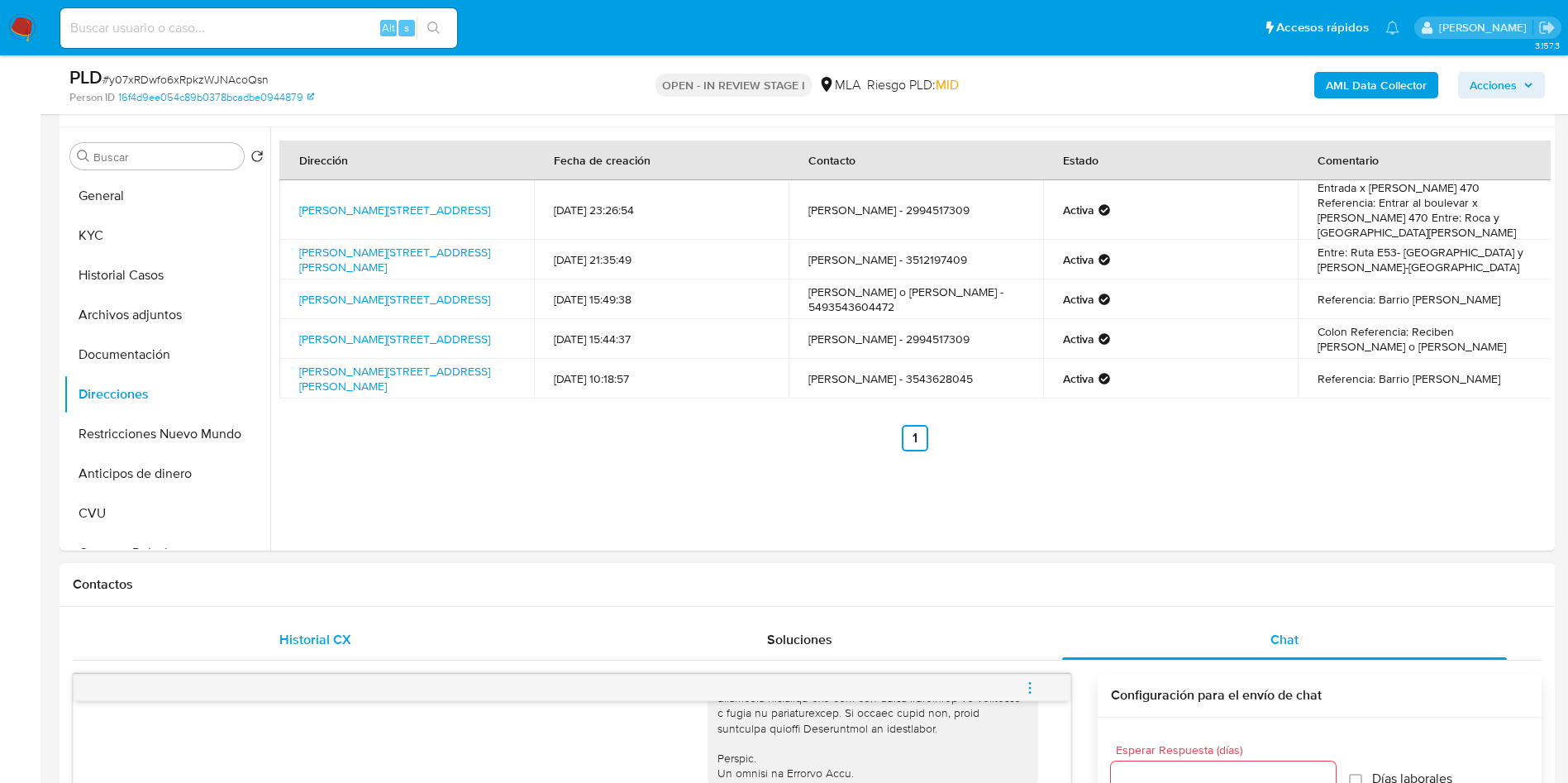
scroll to position [620, 0]
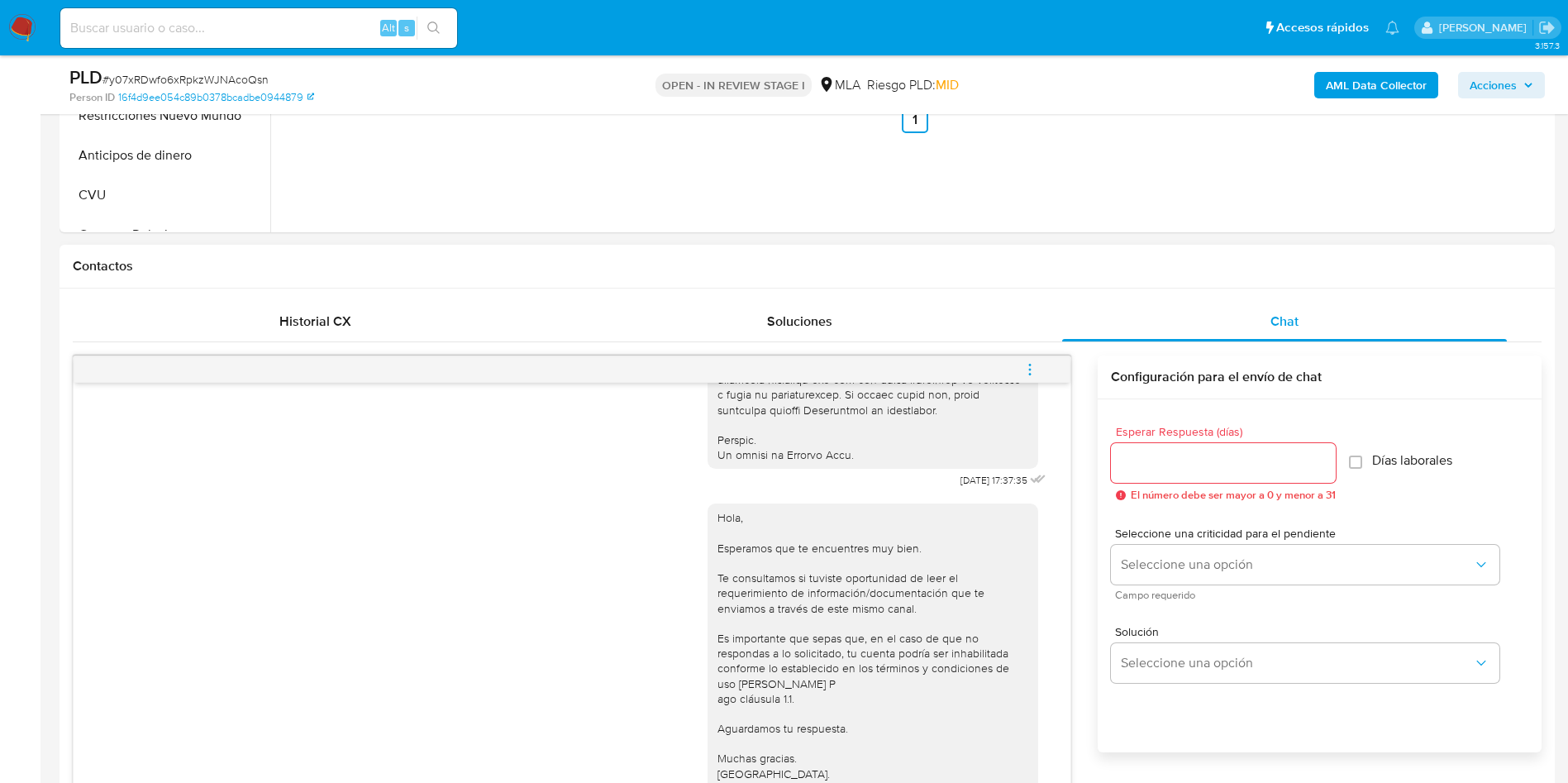
click at [1031, 354] on span "menu-action" at bounding box center [1030, 369] width 15 height 40
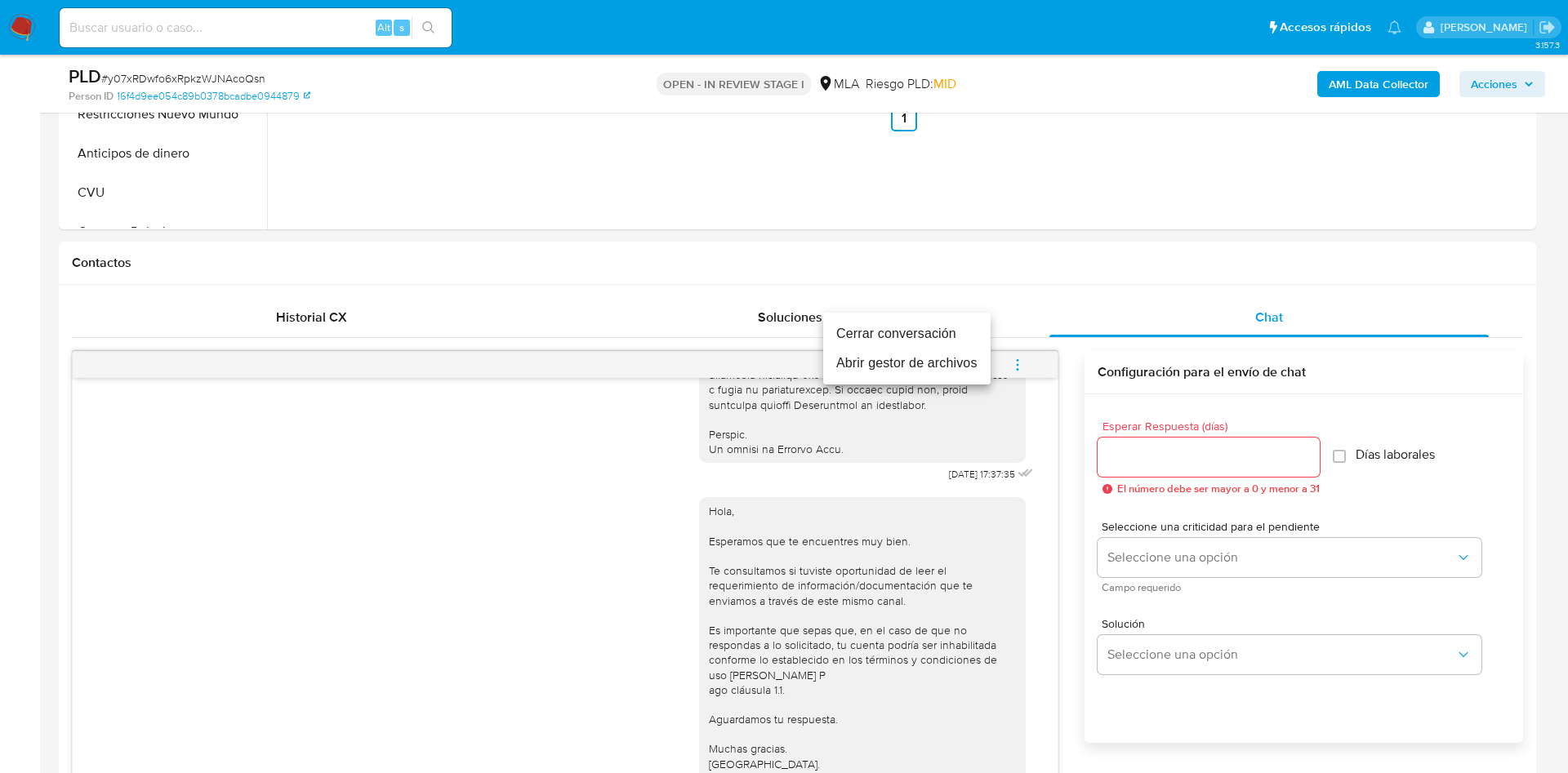
click at [958, 334] on li "Cerrar conversación" at bounding box center [906, 334] width 168 height 29
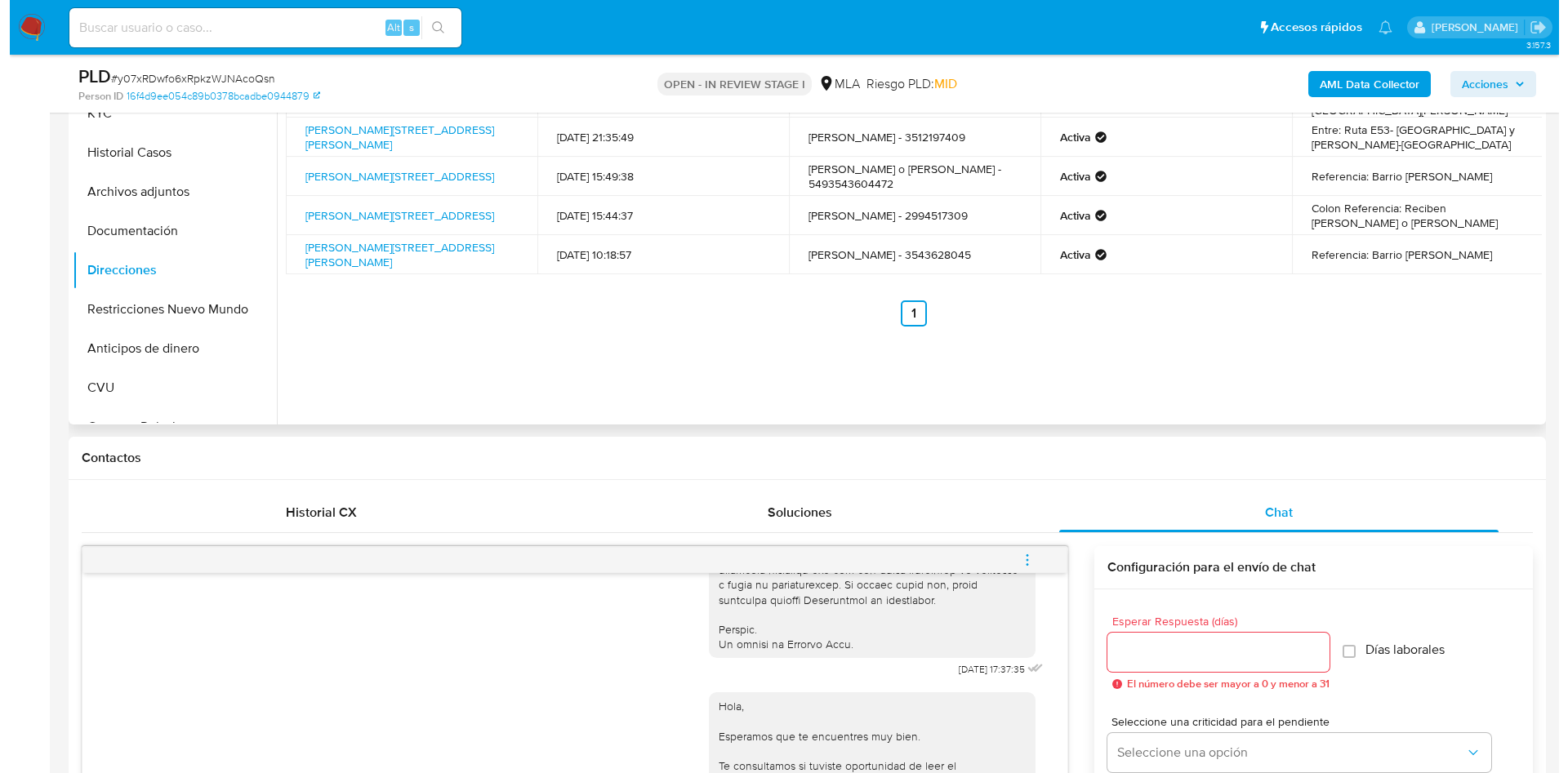
scroll to position [245, 0]
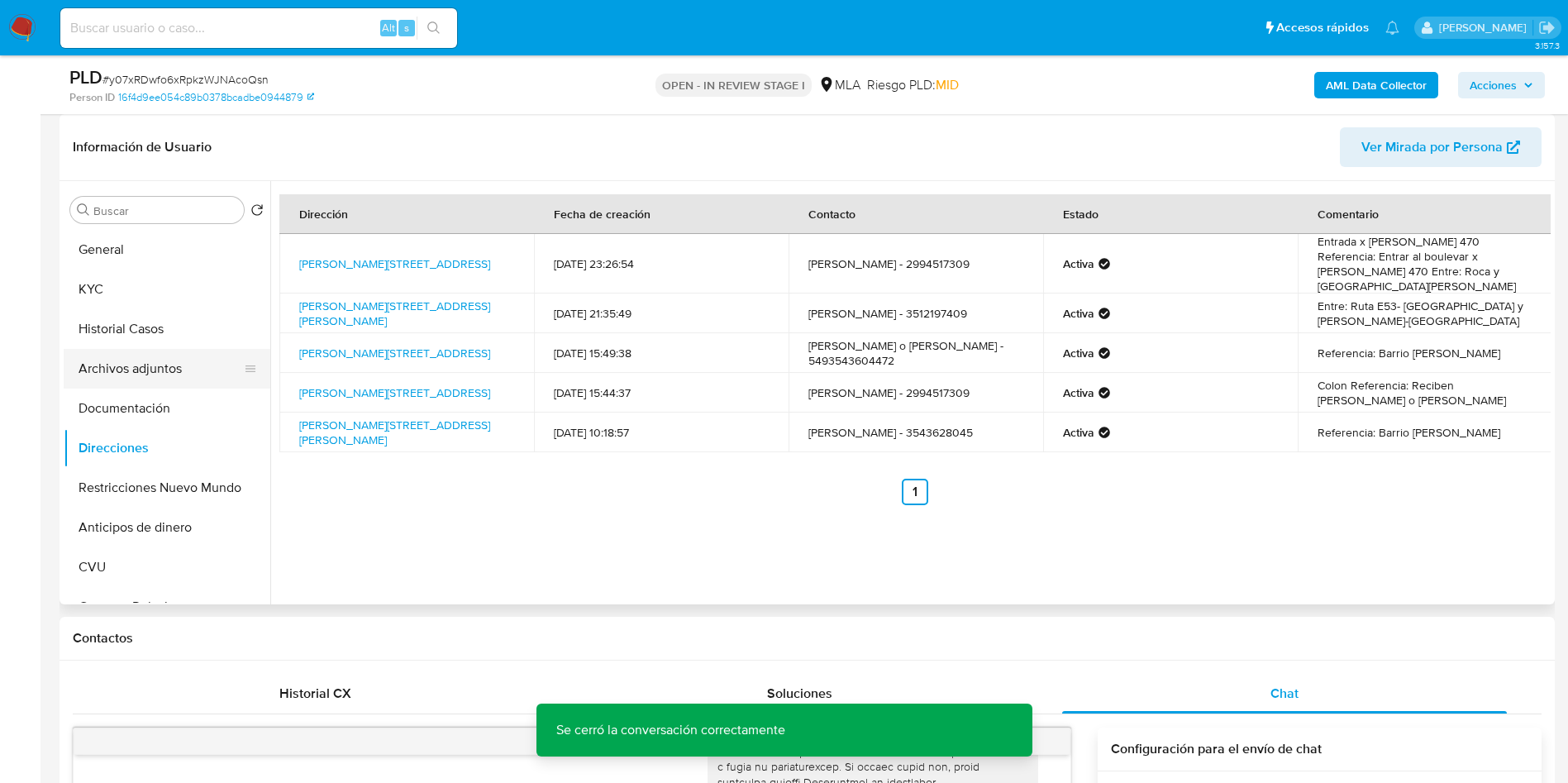
click at [123, 374] on button "Archivos adjuntos" at bounding box center [160, 369] width 194 height 40
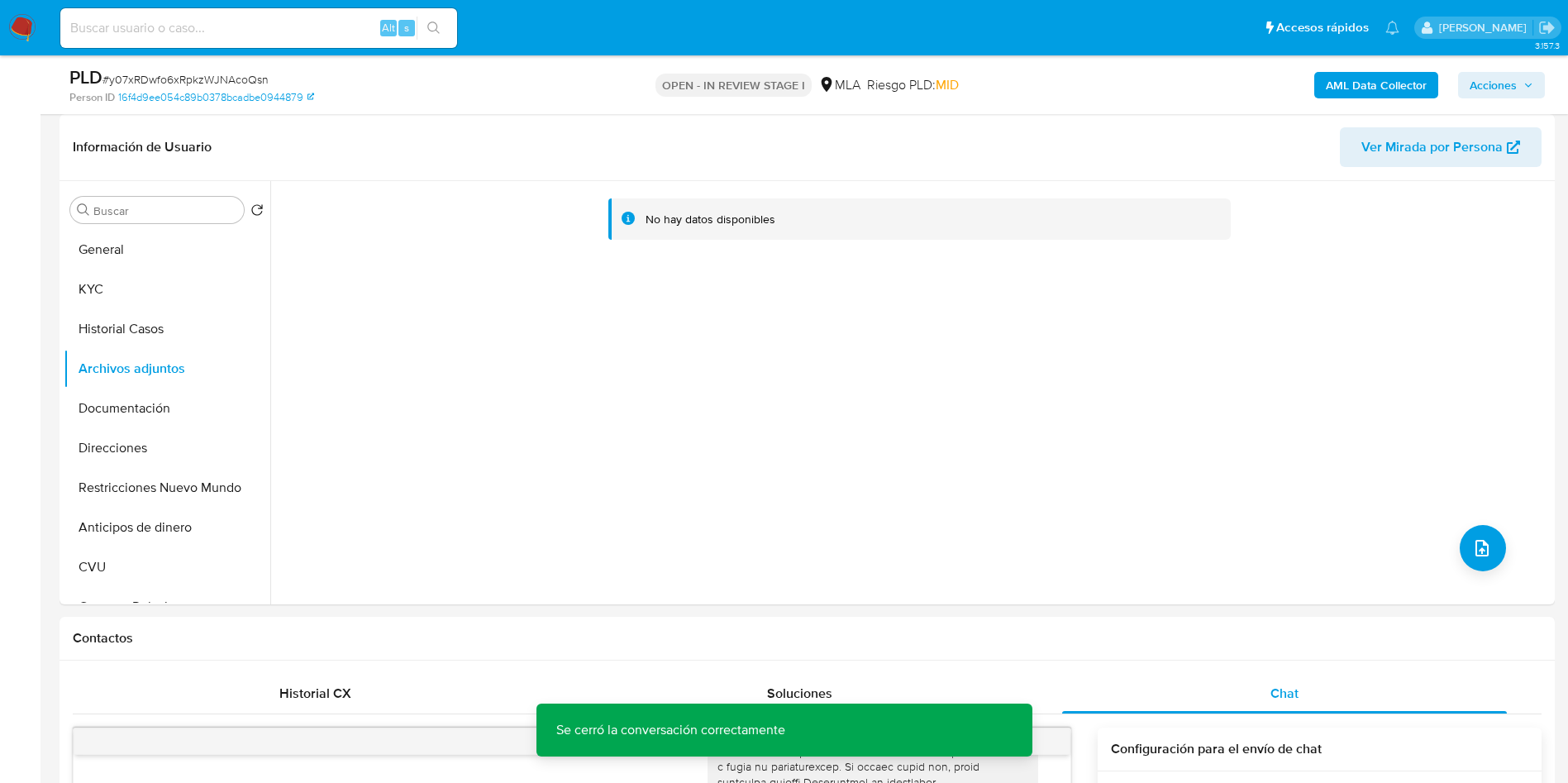
click at [1389, 80] on b "AML Data Collector" at bounding box center [1376, 84] width 101 height 27
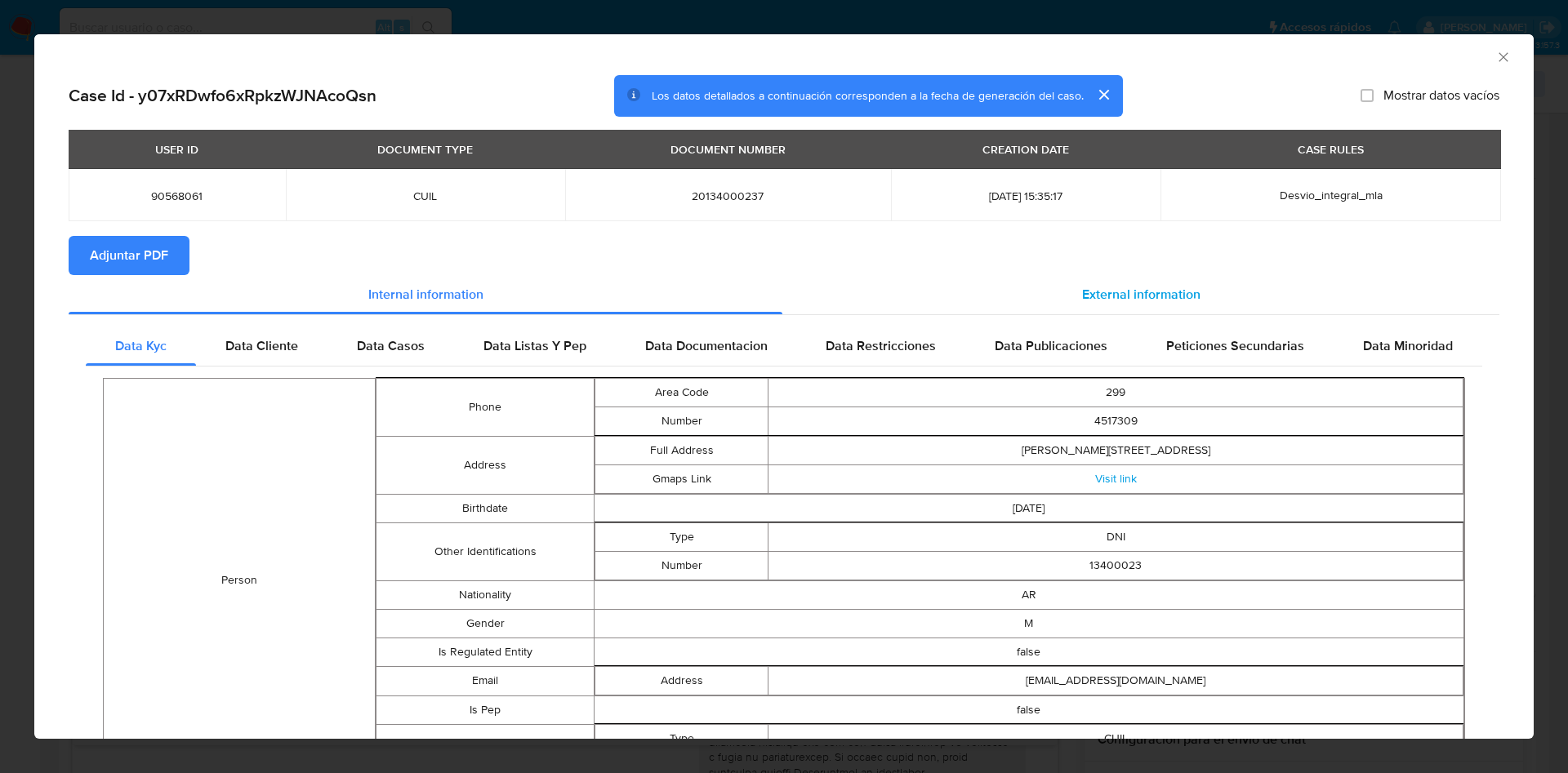
click at [1173, 285] on span "External information" at bounding box center [1141, 294] width 119 height 19
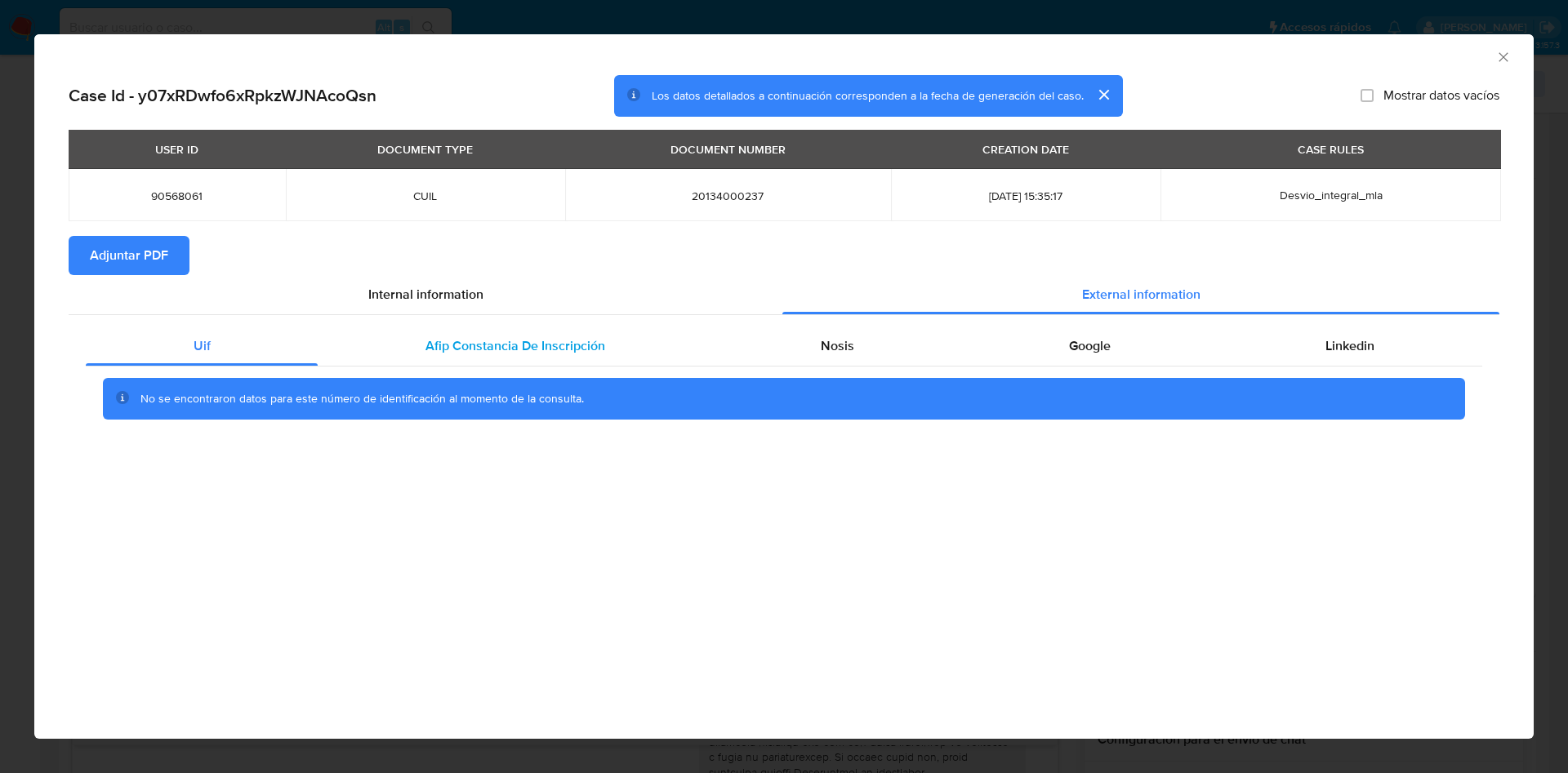
click at [567, 341] on span "Afip Constancia De Inscripción" at bounding box center [514, 345] width 179 height 19
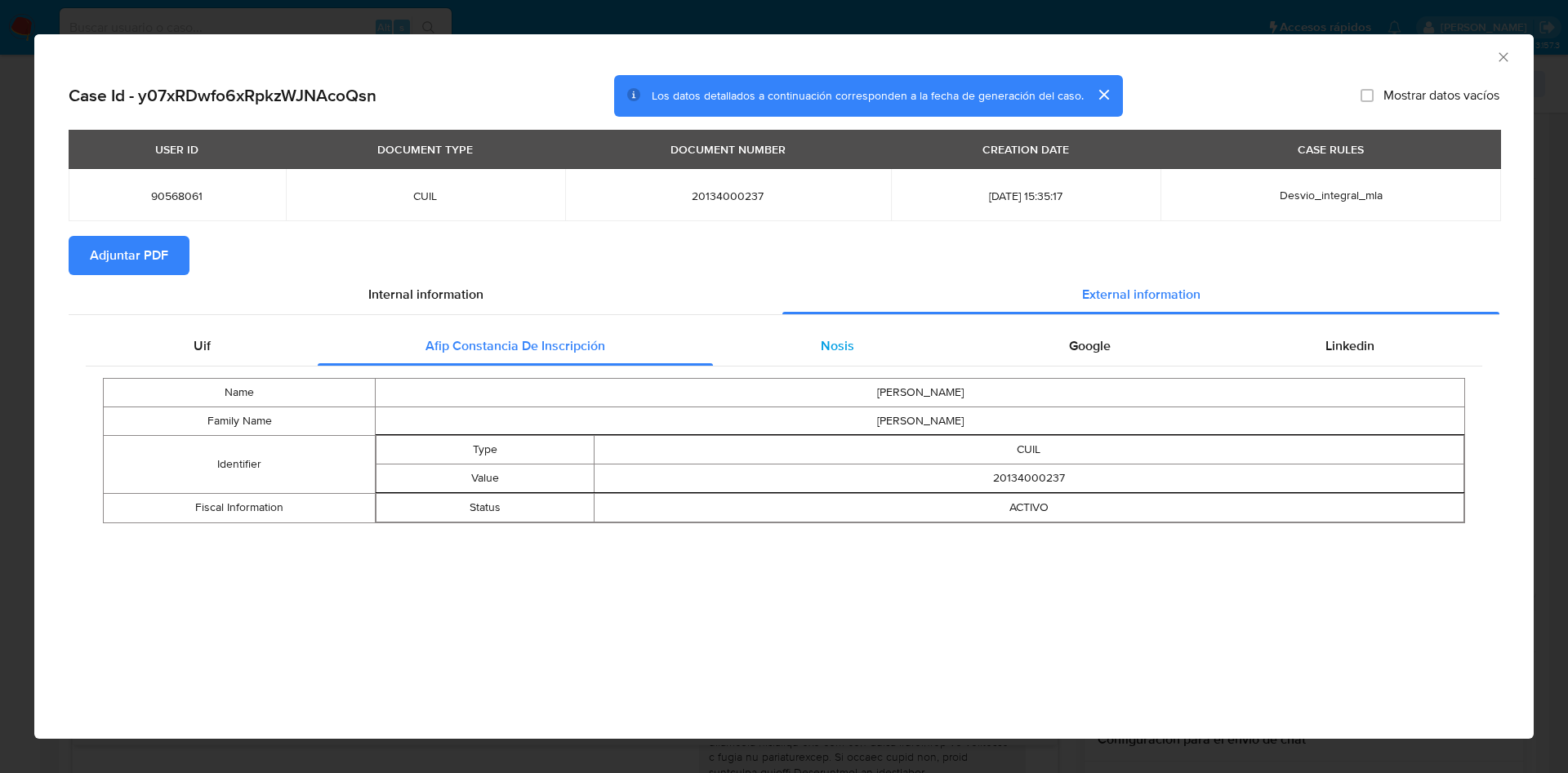
click at [763, 344] on div "Nosis" at bounding box center [836, 346] width 248 height 39
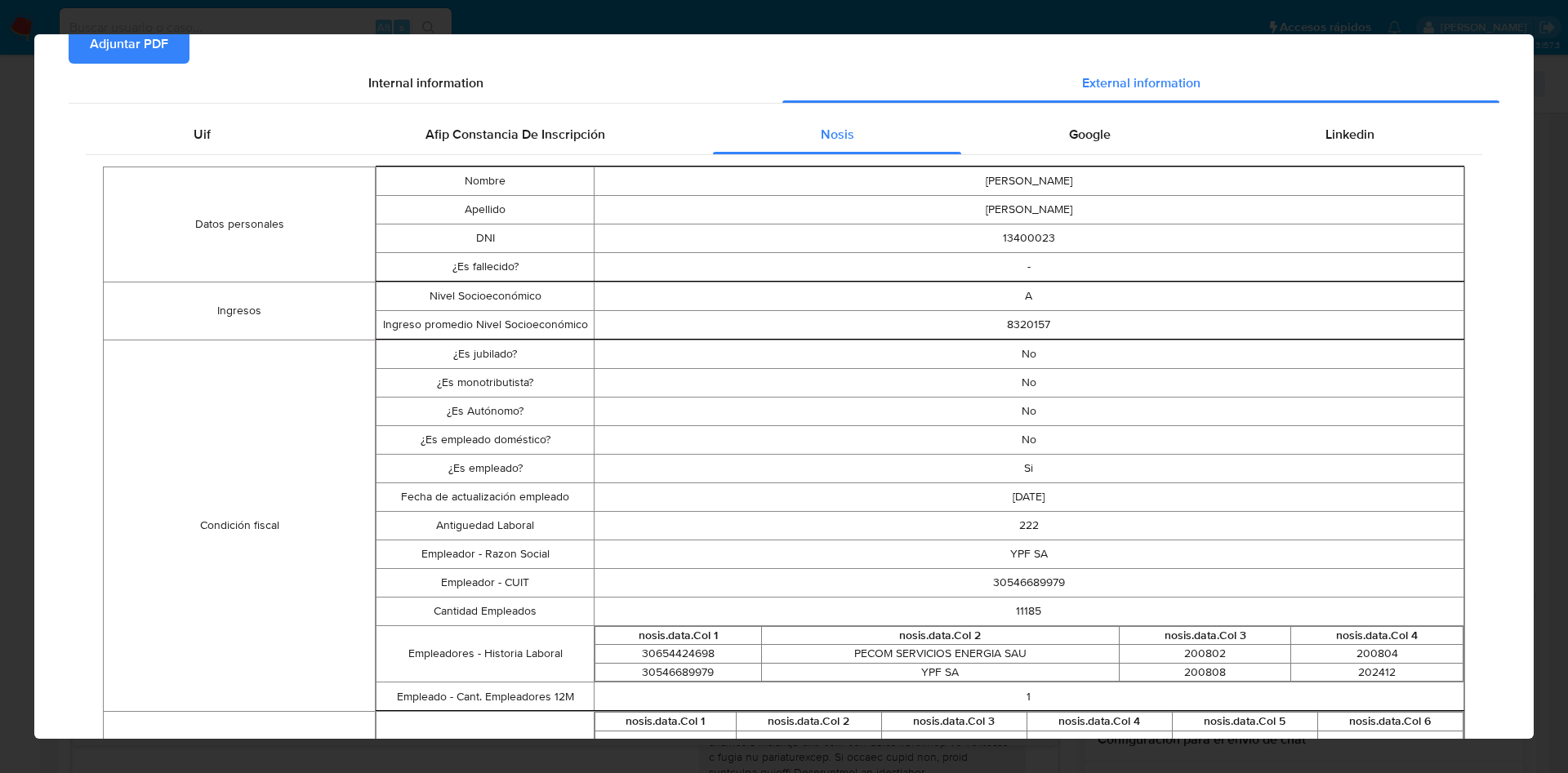
scroll to position [0, 0]
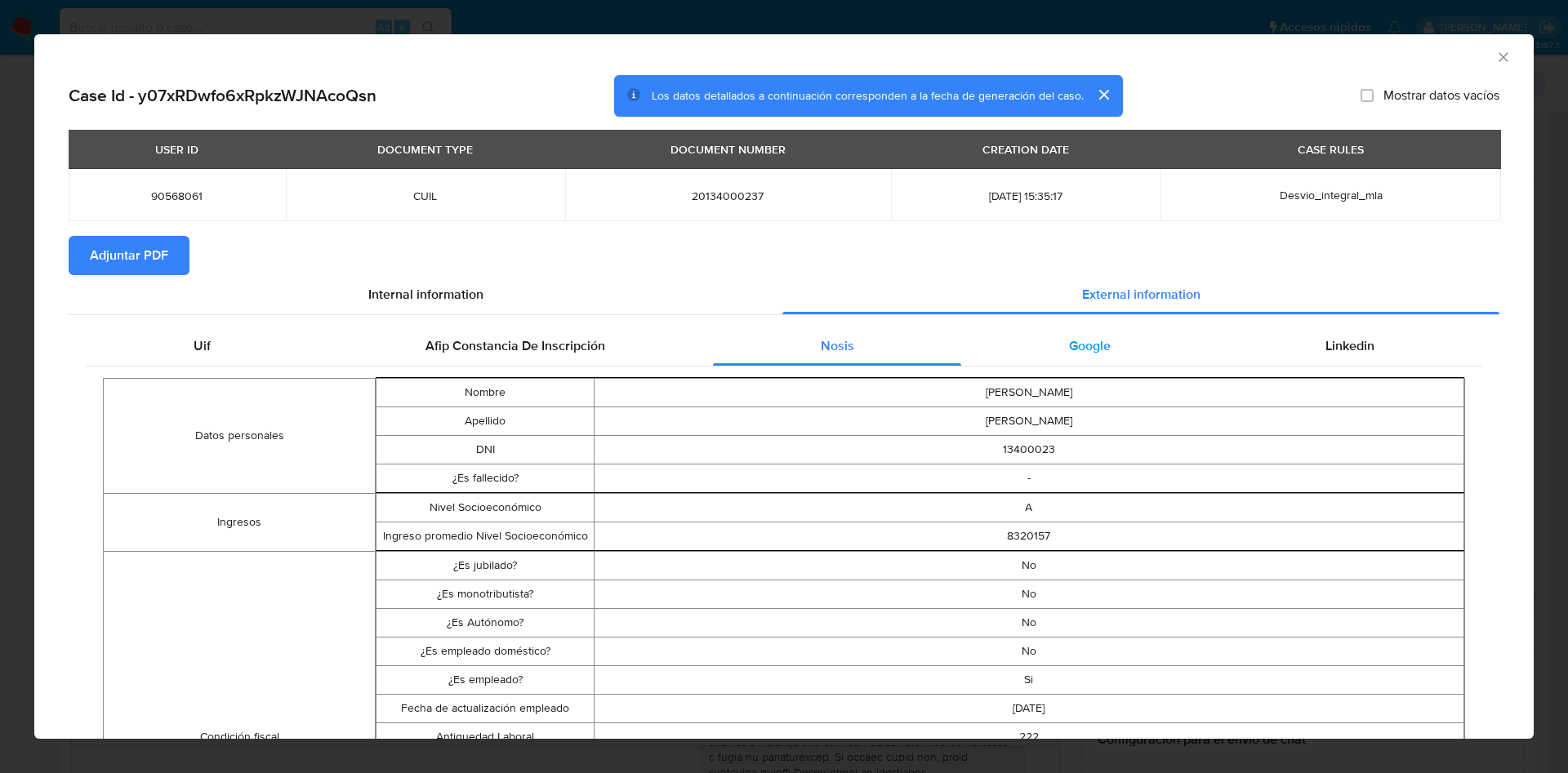
drag, startPoint x: 1035, startPoint y: 344, endPoint x: 1156, endPoint y: 341, distance: 121.0
click at [1038, 344] on div "Google" at bounding box center [1090, 346] width 257 height 39
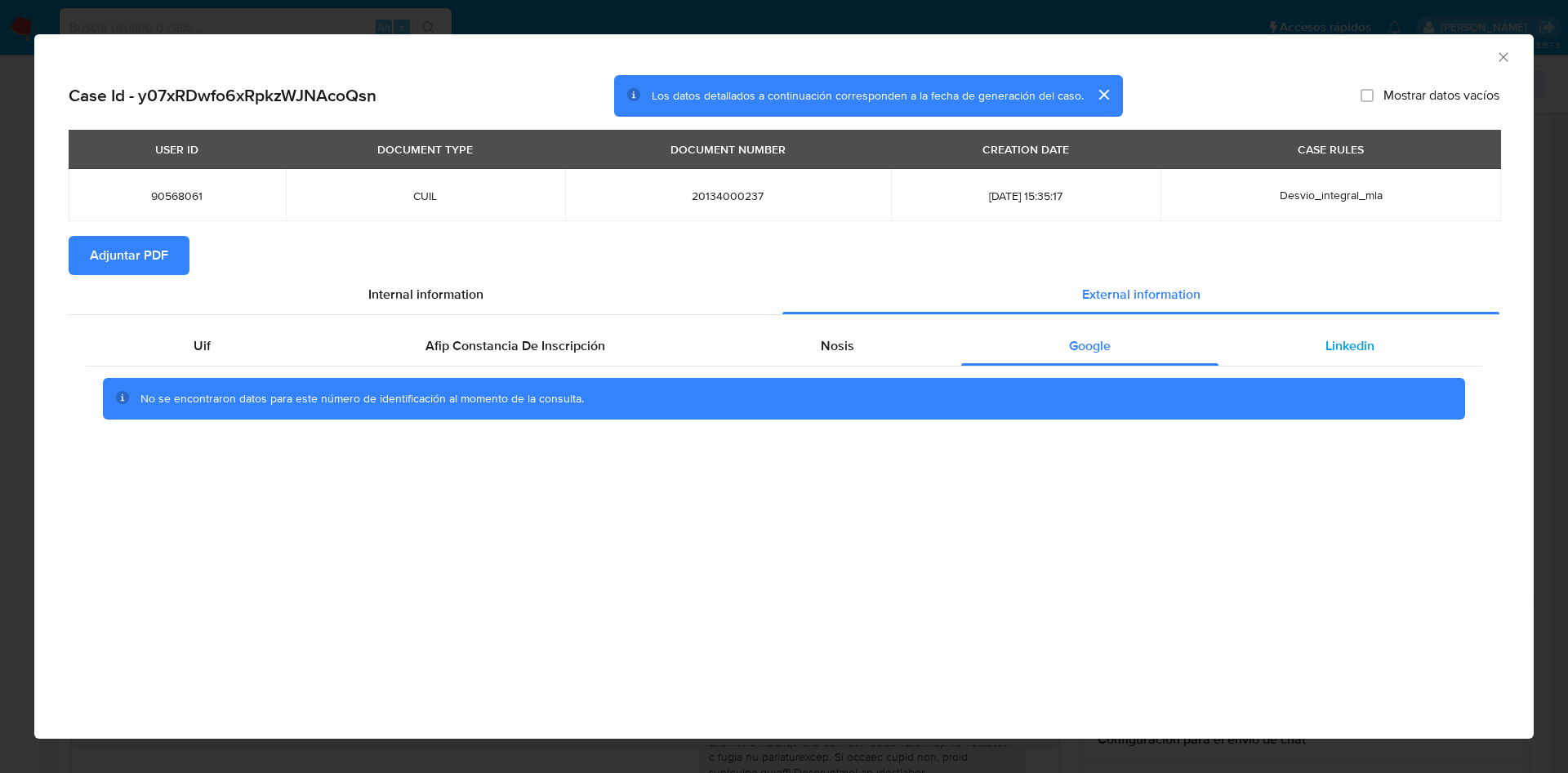
click at [1399, 330] on div "Linkedin" at bounding box center [1349, 346] width 264 height 39
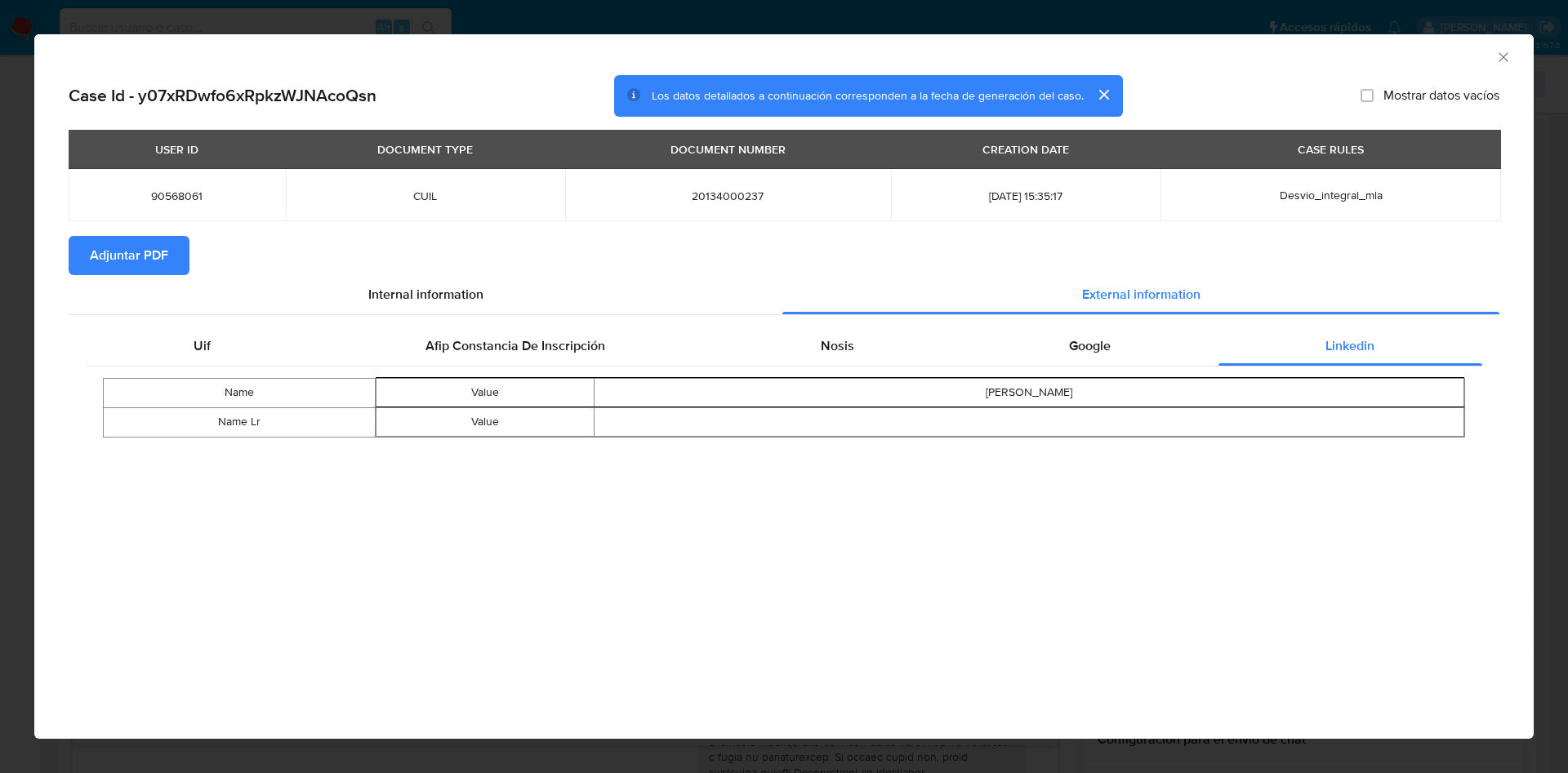
click at [116, 262] on span "Adjuntar PDF" at bounding box center [129, 255] width 78 height 36
click at [1502, 58] on icon "Cerrar ventana" at bounding box center [1502, 57] width 17 height 17
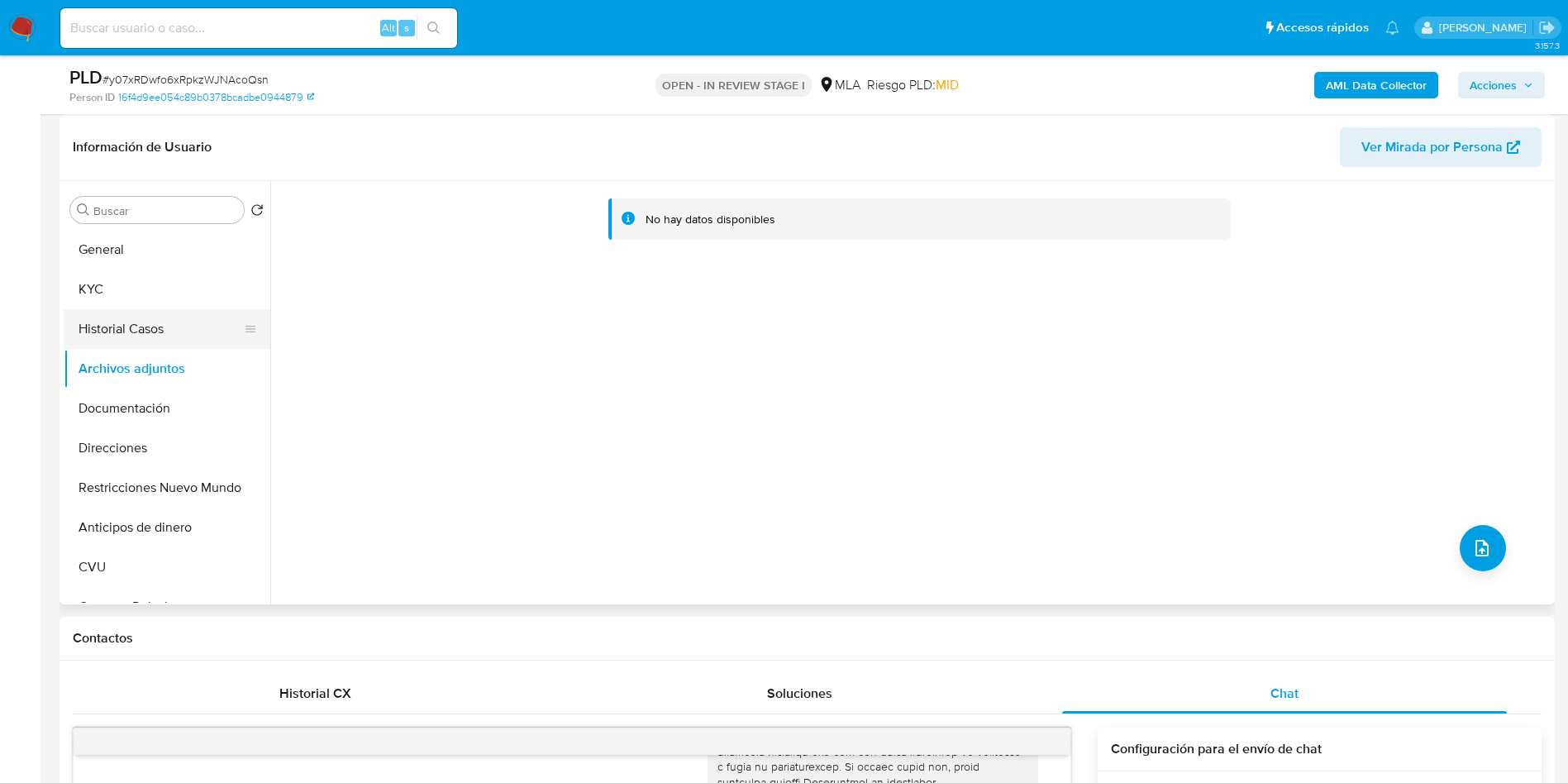
drag, startPoint x: 103, startPoint y: 315, endPoint x: 105, endPoint y: 328, distance: 13.2
click at [103, 316] on button "Historial Casos" at bounding box center [160, 329] width 194 height 40
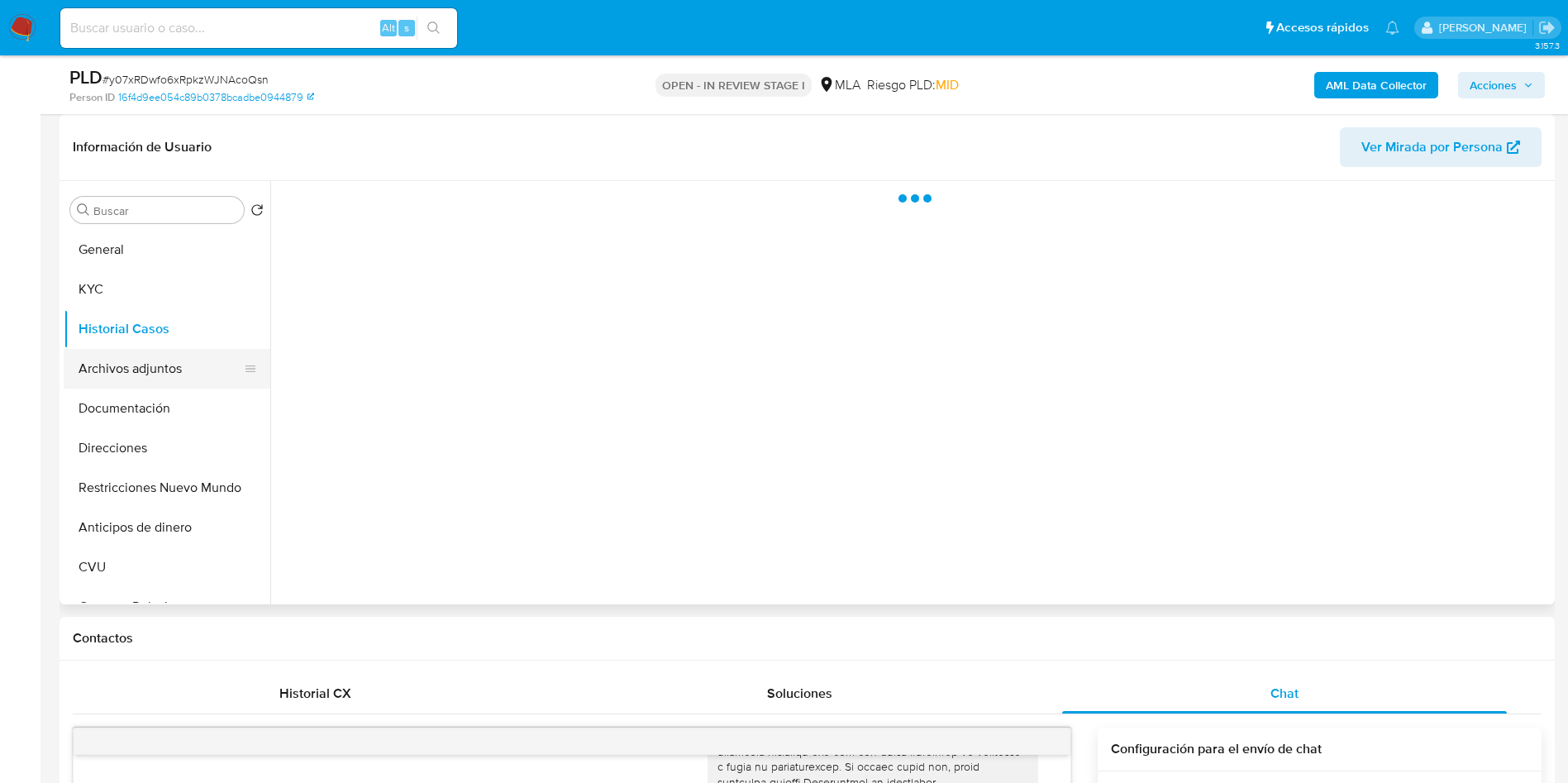
click at [110, 362] on button "Archivos adjuntos" at bounding box center [160, 369] width 194 height 40
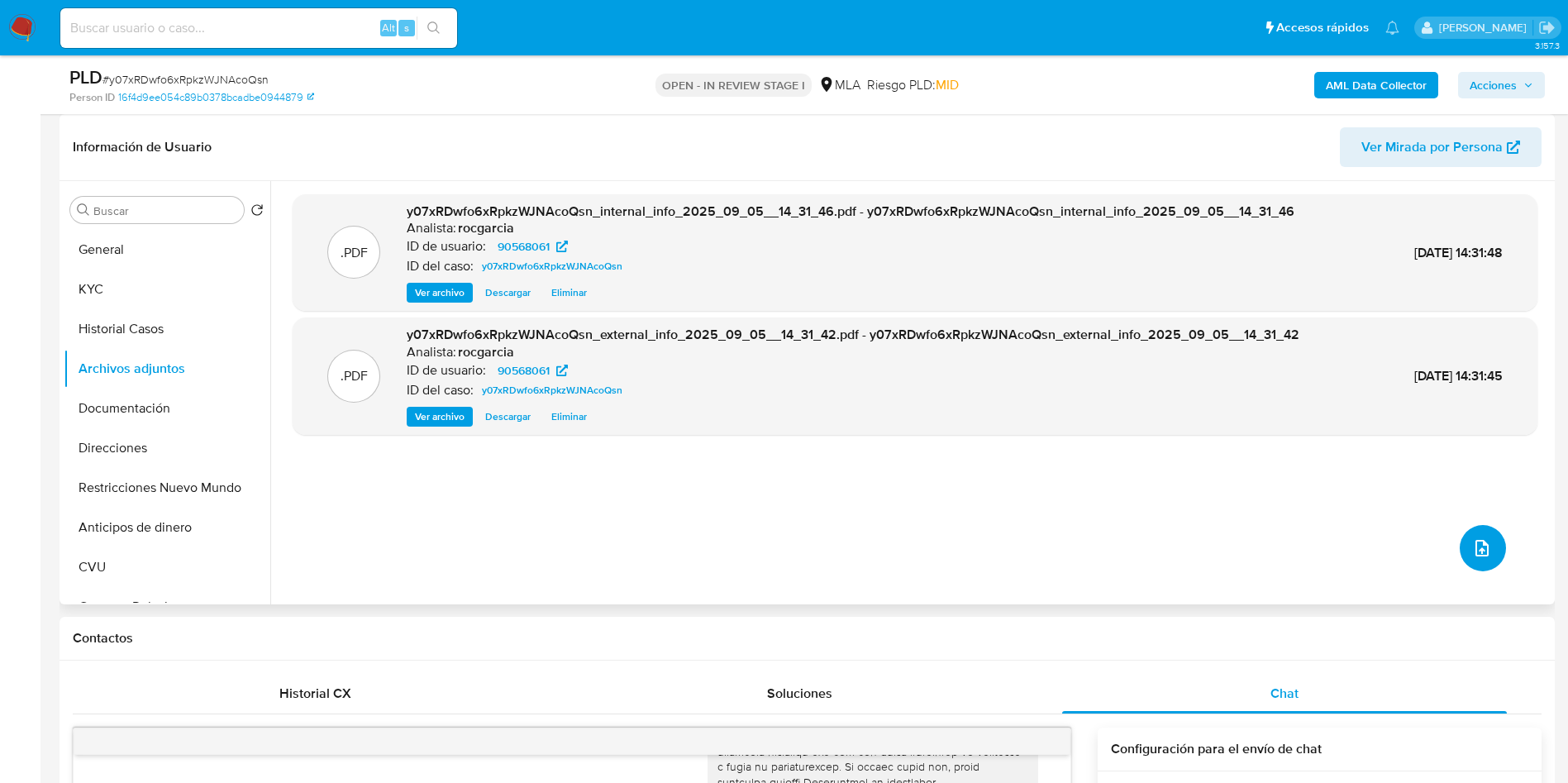
click at [1492, 553] on button "upload-file" at bounding box center [1483, 548] width 47 height 47
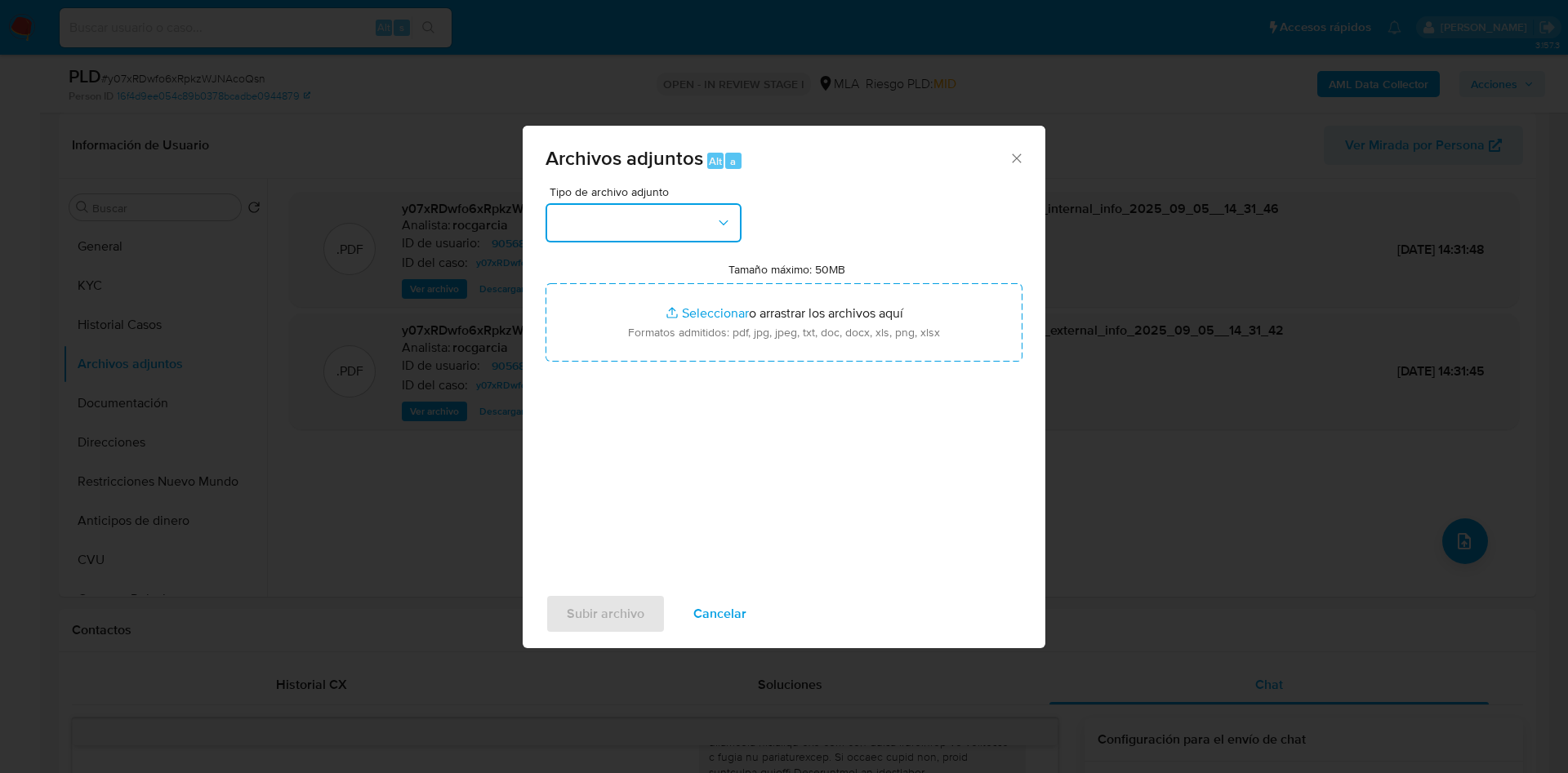
click at [676, 226] on button "button" at bounding box center [644, 222] width 196 height 39
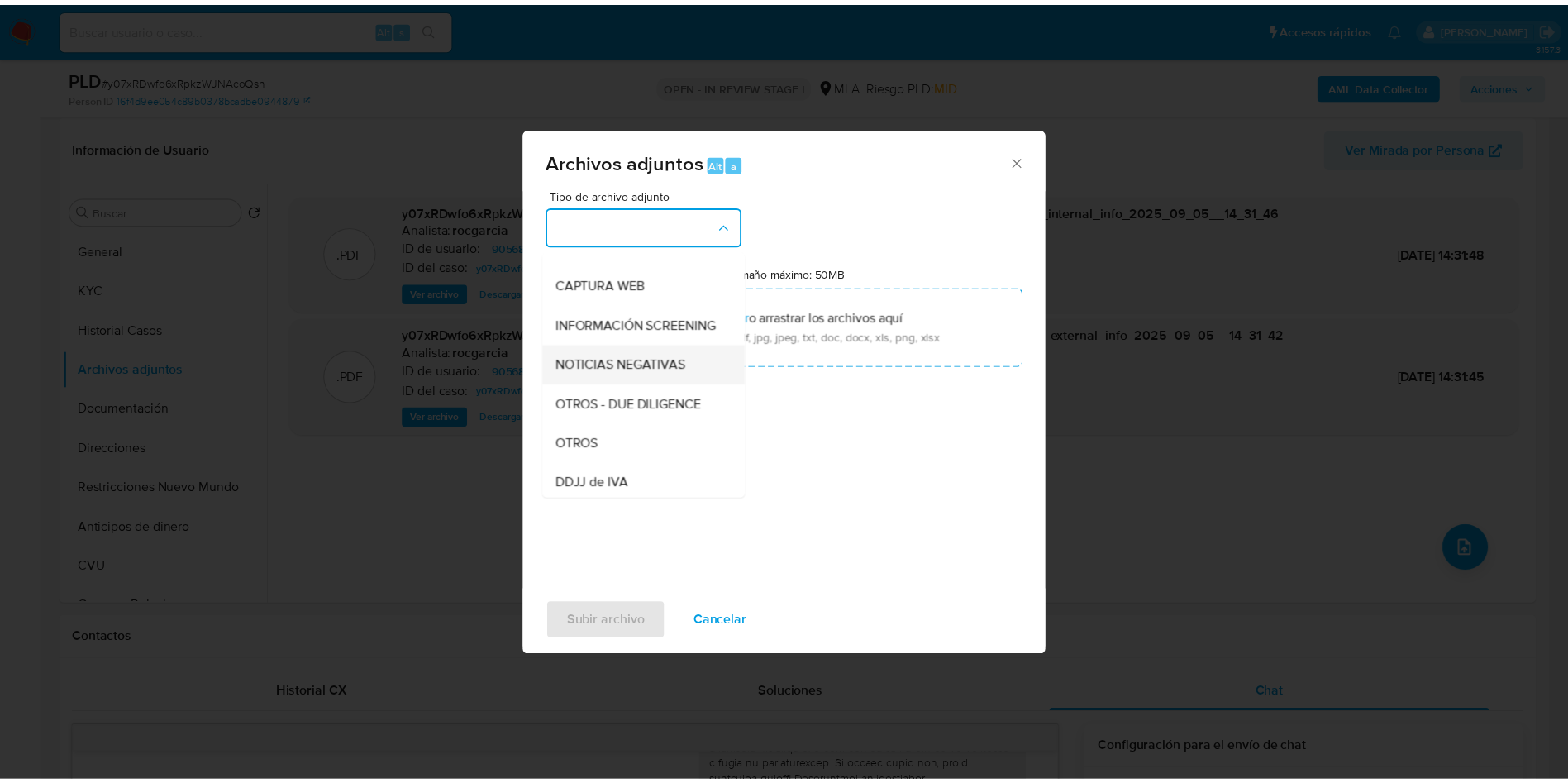
scroll to position [248, 0]
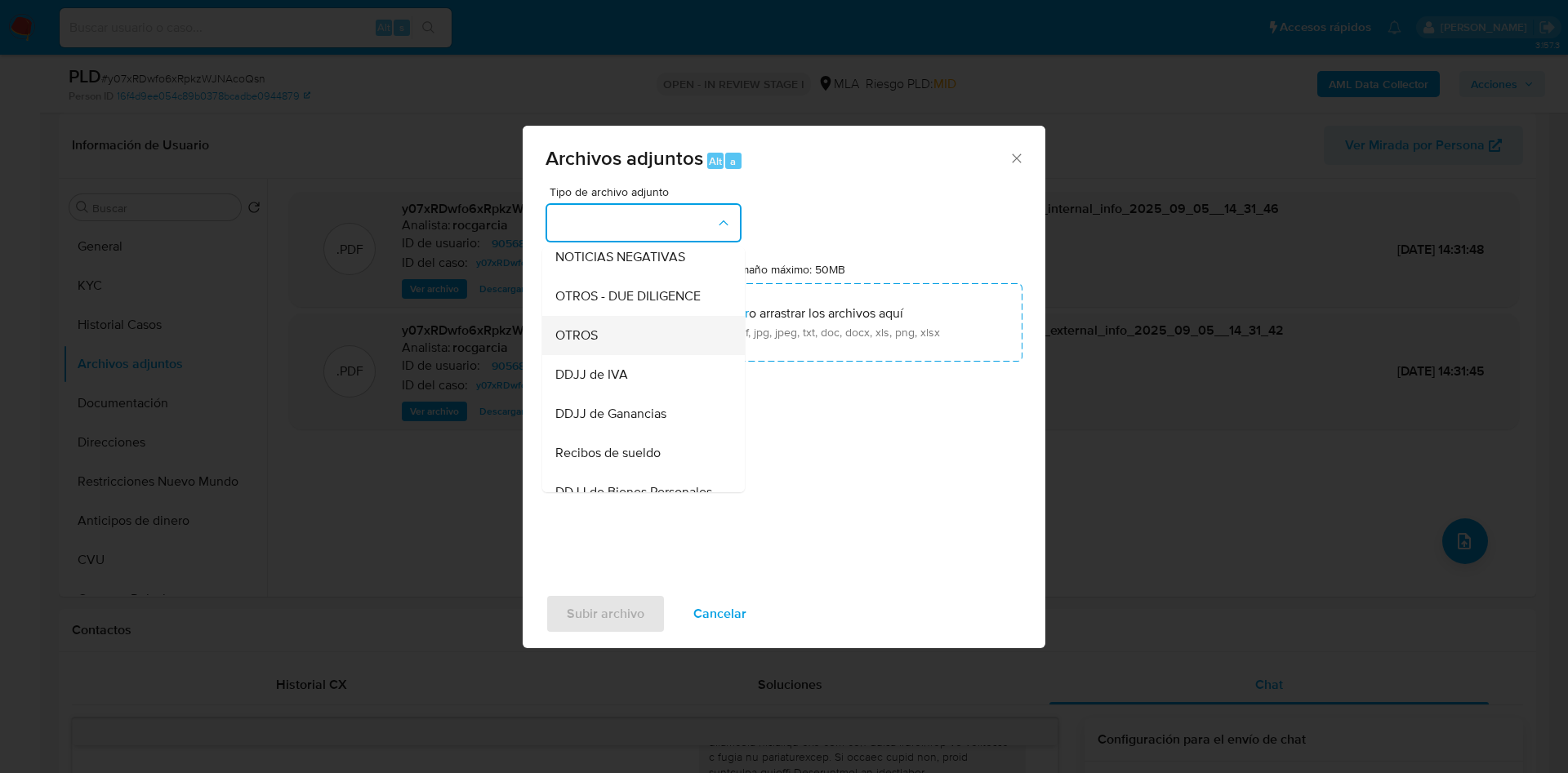
click at [627, 344] on div "OTROS" at bounding box center [639, 335] width 167 height 39
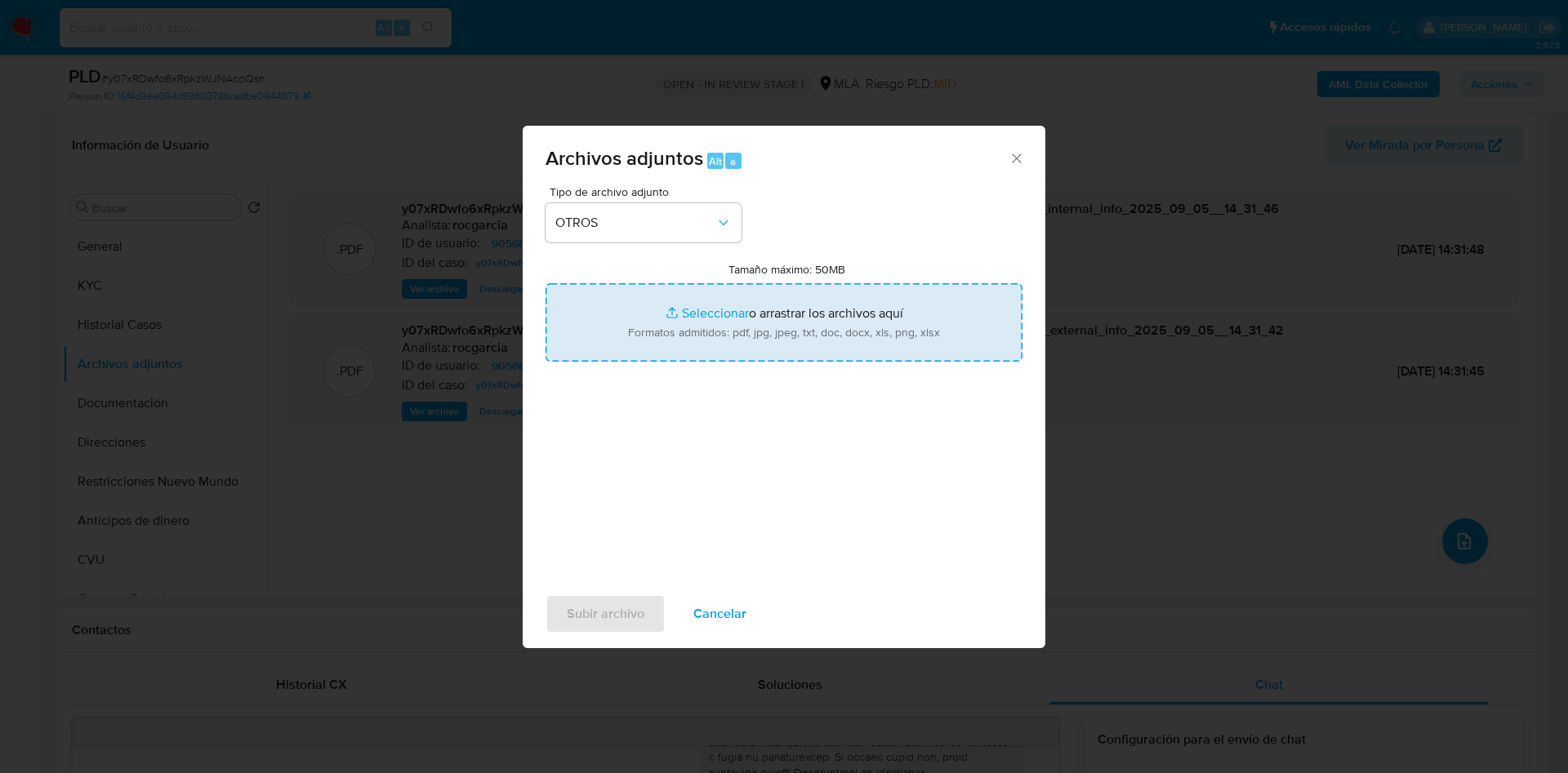
click at [697, 307] on input "Tamaño máximo: 50MB Seleccionar archivos" at bounding box center [784, 322] width 477 height 78
type input "C:\fakepath\Movimientos 90568061.xlsx"
click at [693, 311] on input "Tamaño máximo: 50MB Seleccionar archivos" at bounding box center [784, 322] width 477 height 78
type input "C:\fakepath\Caselog y07xRDwfo6xRpkzWJNAcoQsn - 90568061.docx"
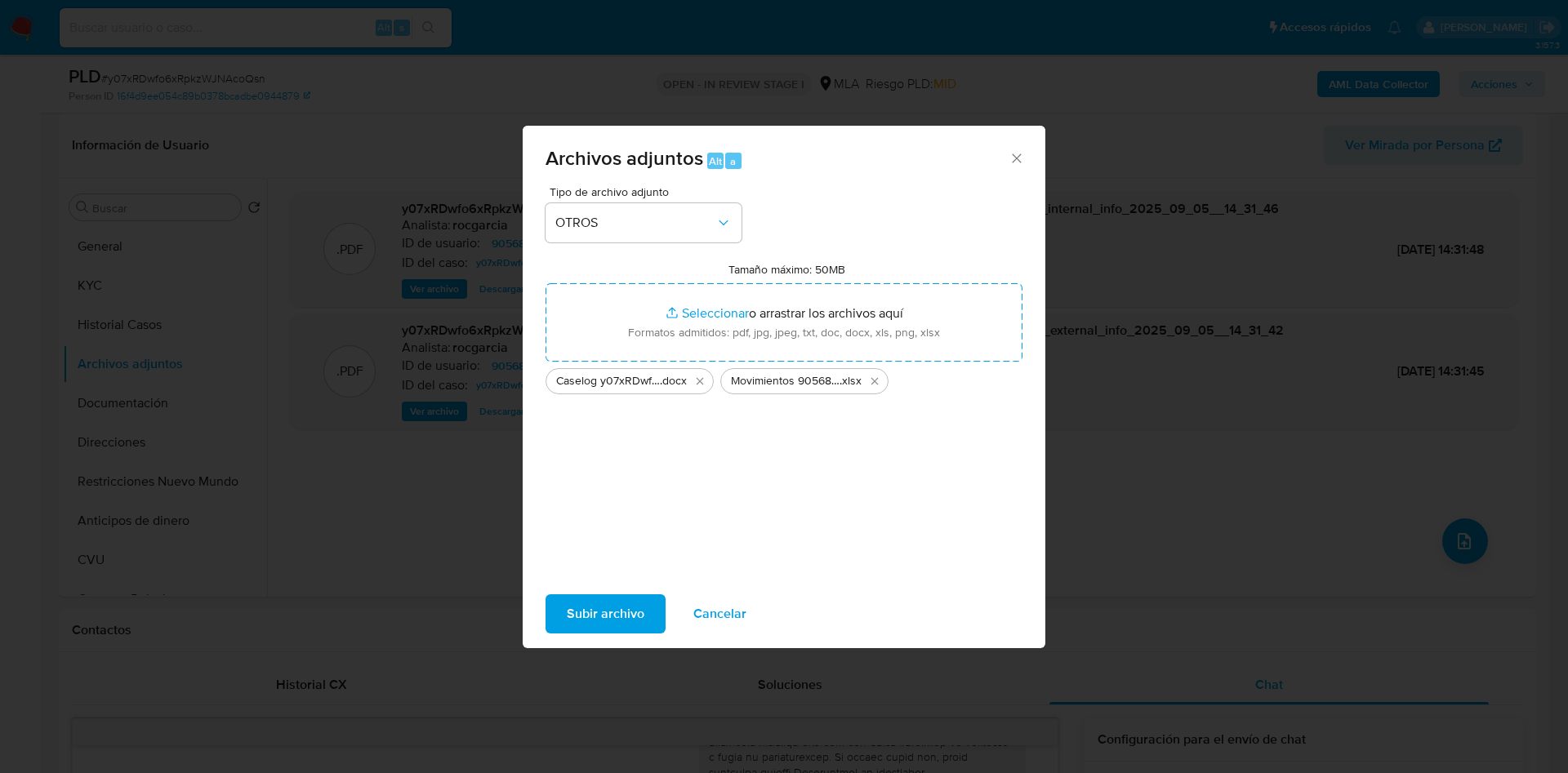
click at [599, 604] on span "Subir archivo" at bounding box center [605, 613] width 77 height 36
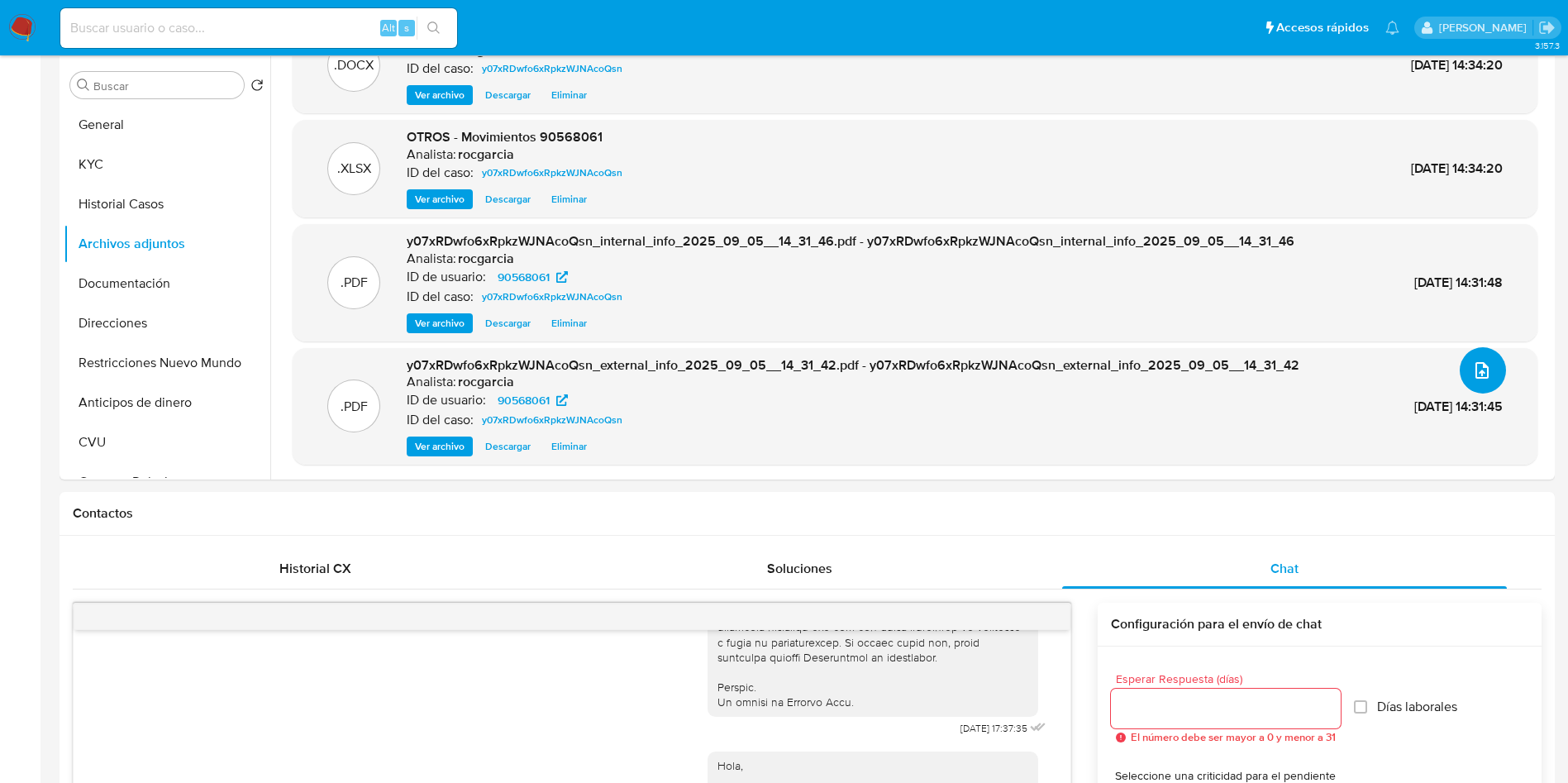
scroll to position [0, 0]
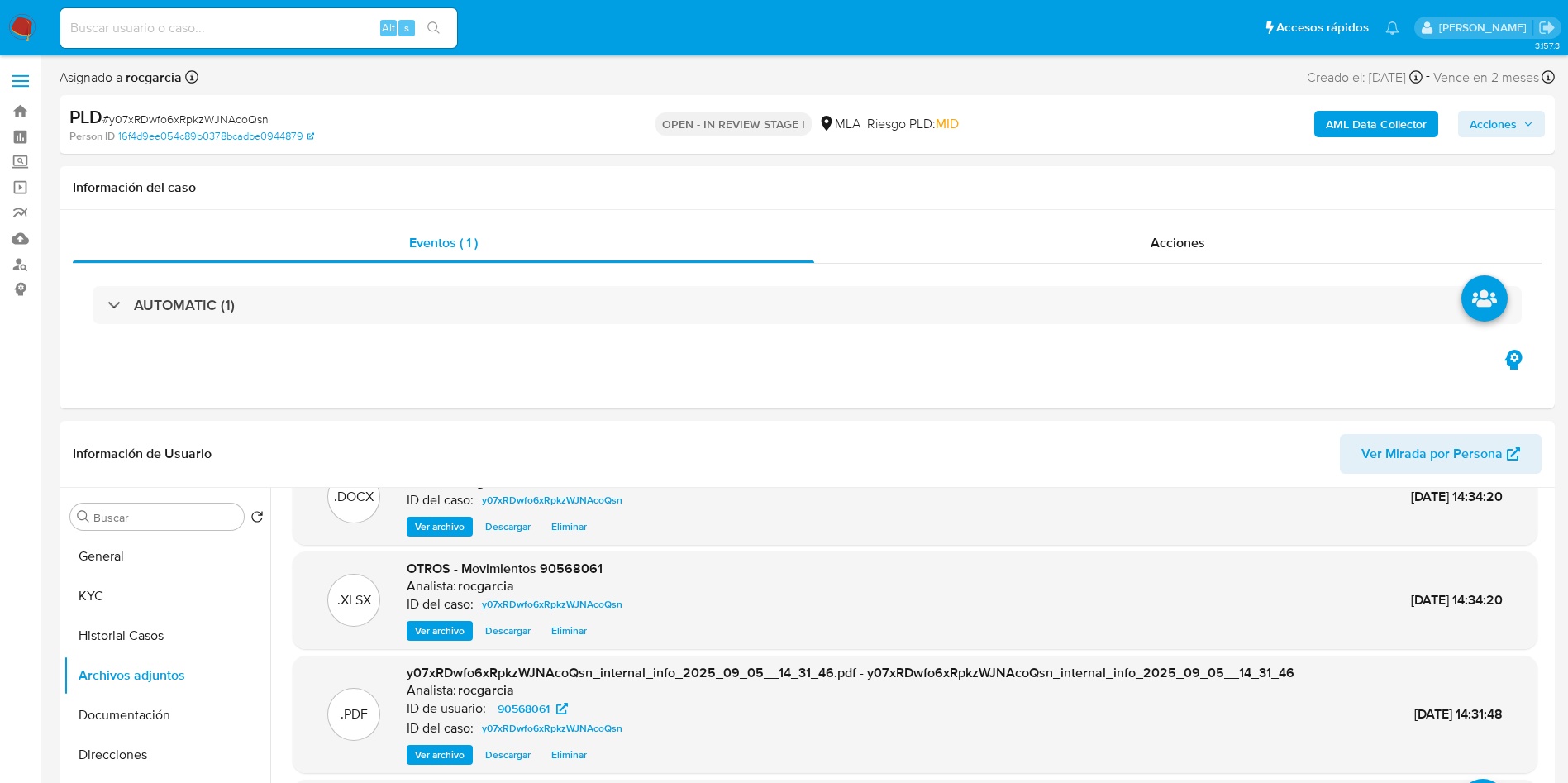
click at [1508, 118] on span "Acciones" at bounding box center [1493, 124] width 47 height 27
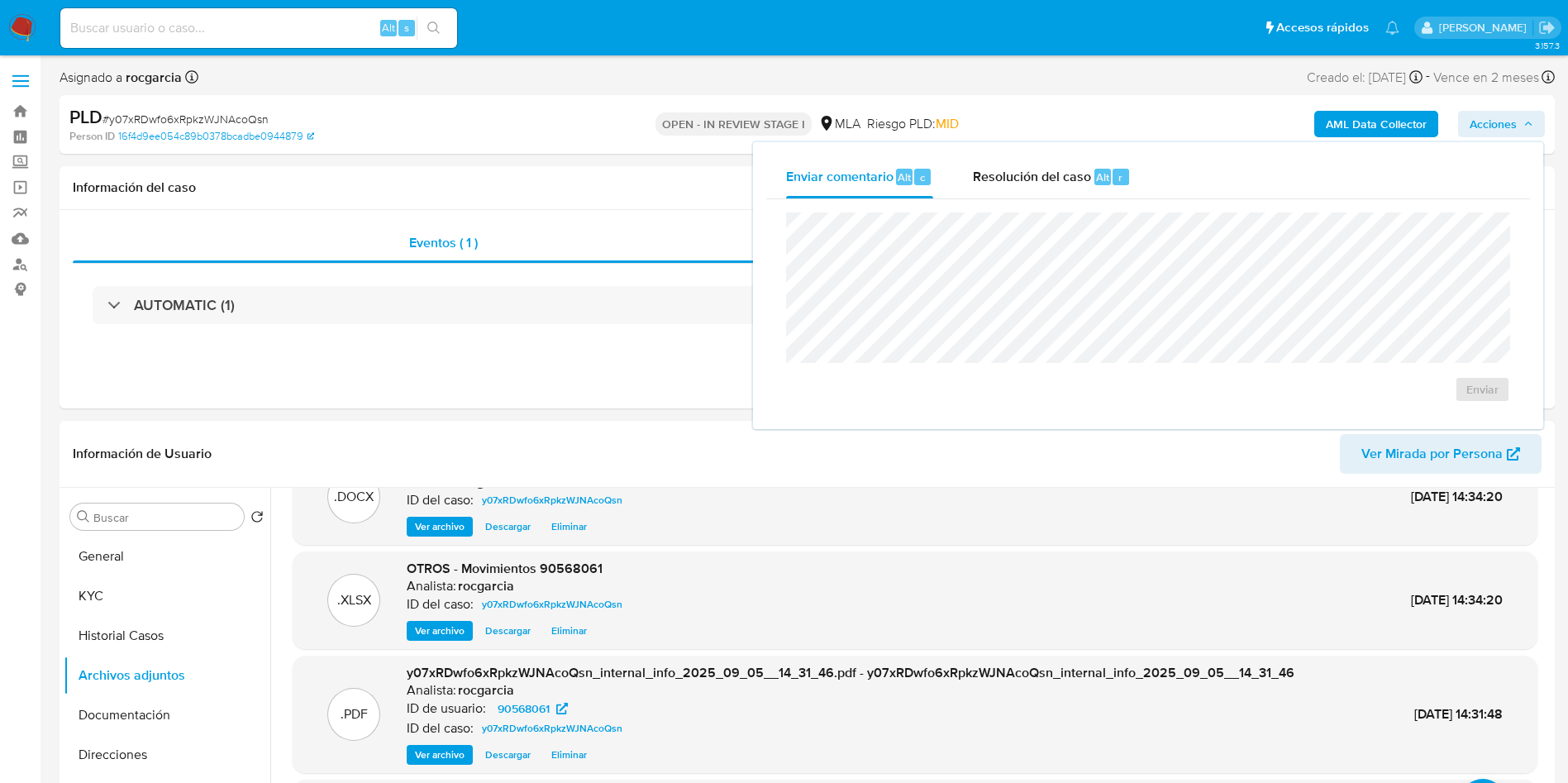
drag, startPoint x: 1011, startPoint y: 158, endPoint x: 1018, endPoint y: 203, distance: 45.5
click at [1016, 166] on div "Resolución del caso Alt r" at bounding box center [1052, 177] width 158 height 43
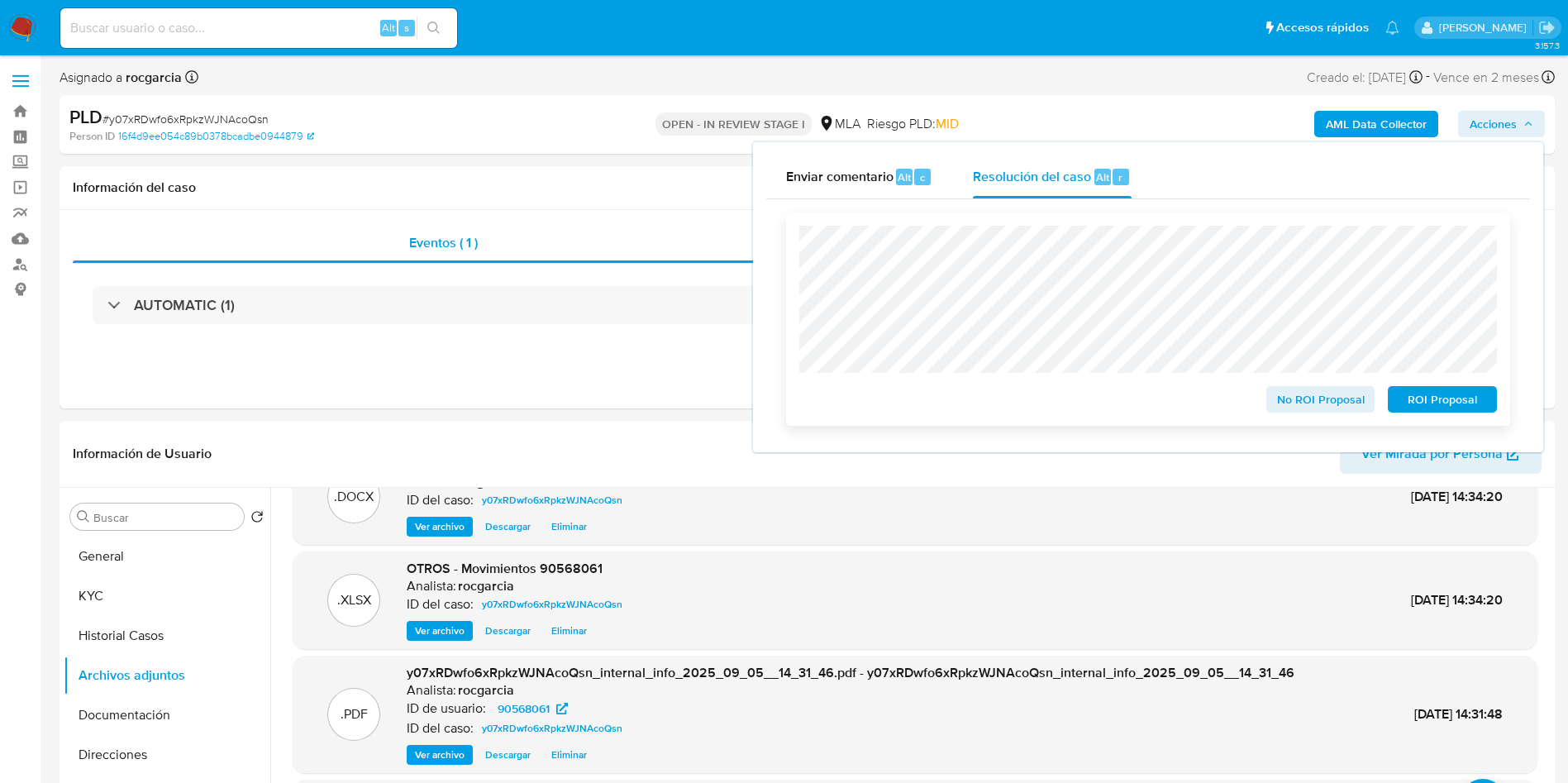
click at [1308, 411] on span "No ROI Proposal" at bounding box center [1321, 399] width 86 height 23
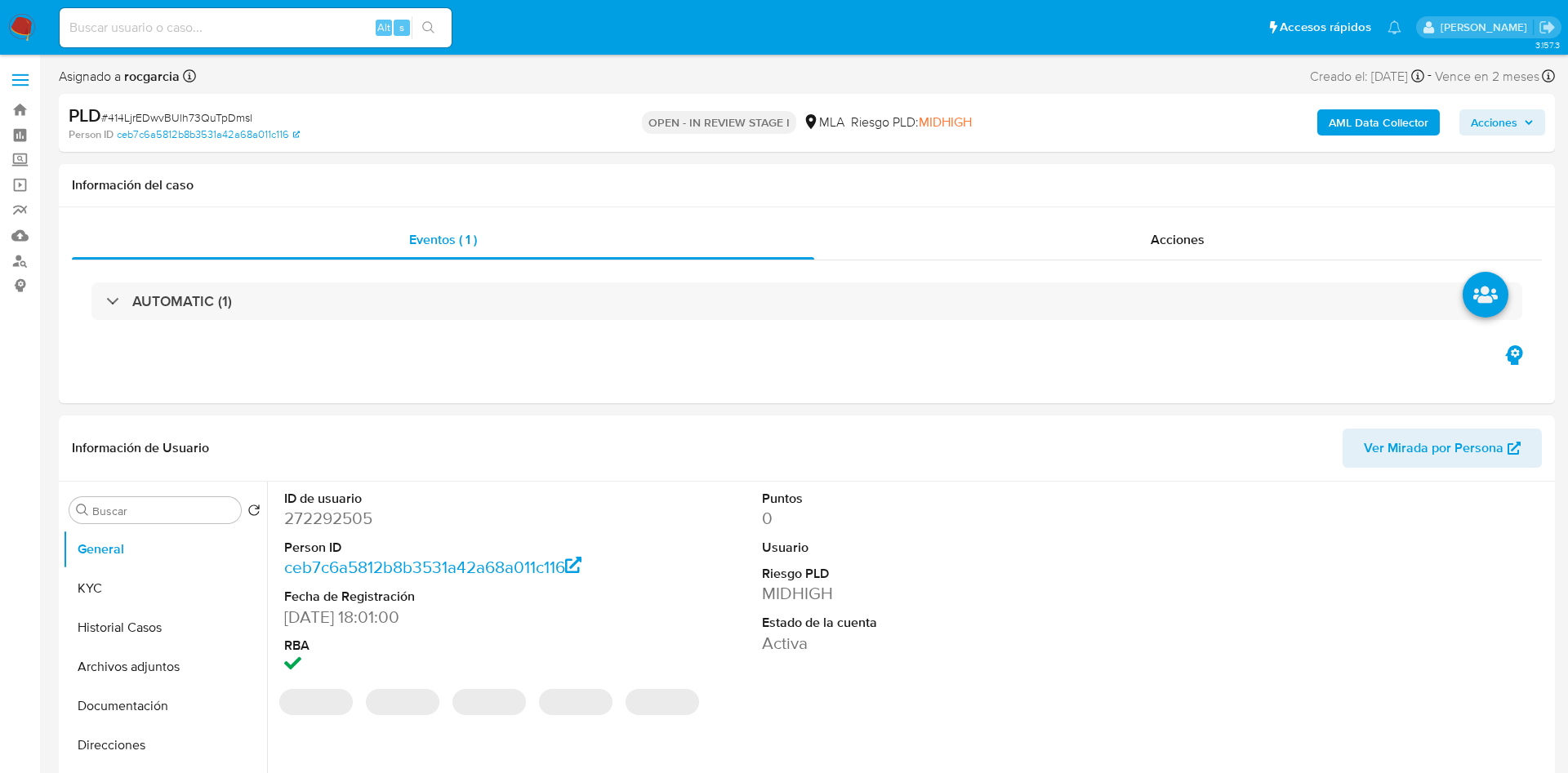
select select "10"
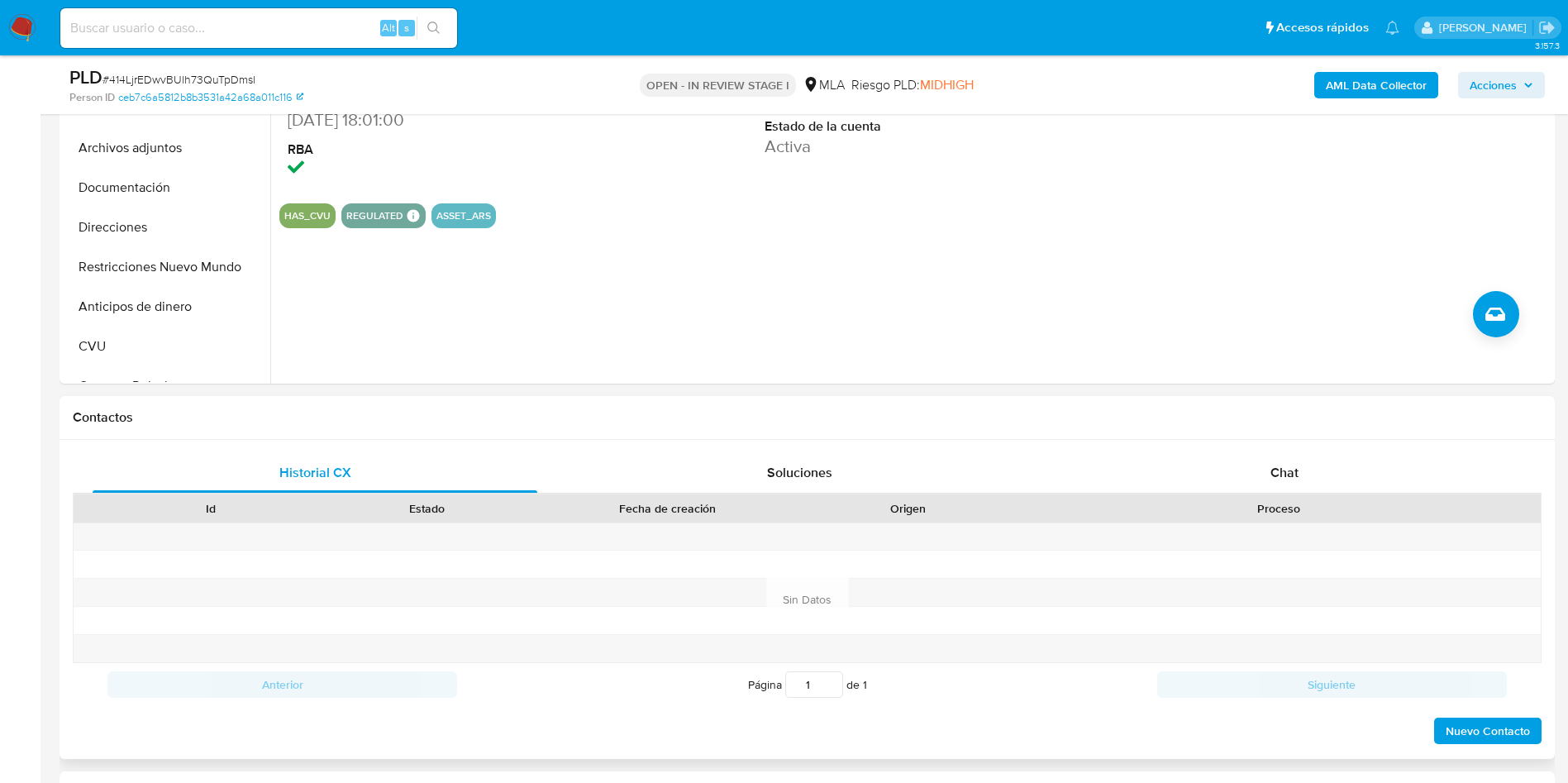
scroll to position [744, 0]
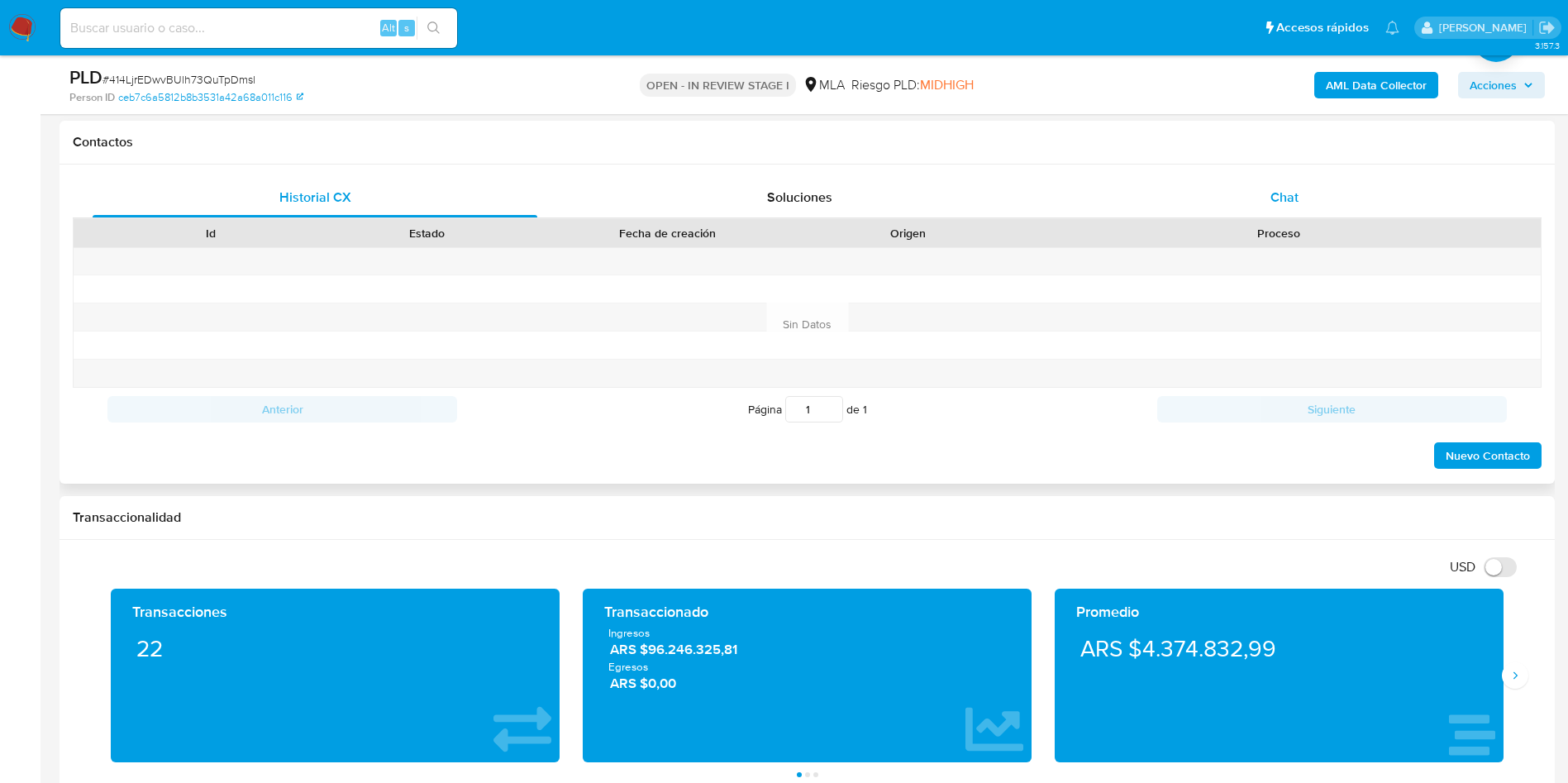
click at [1283, 186] on div "Chat" at bounding box center [1285, 197] width 445 height 40
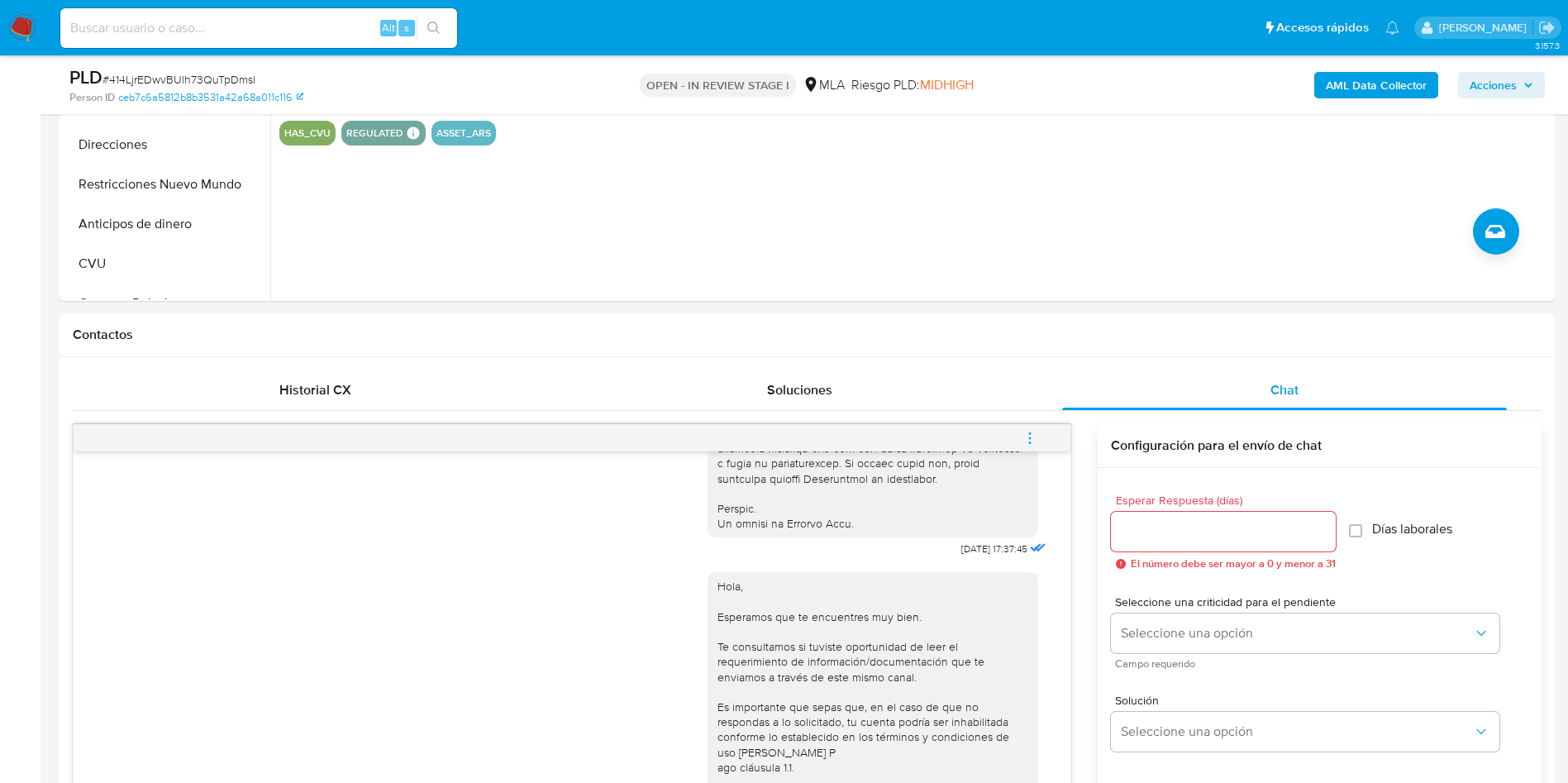
scroll to position [248, 0]
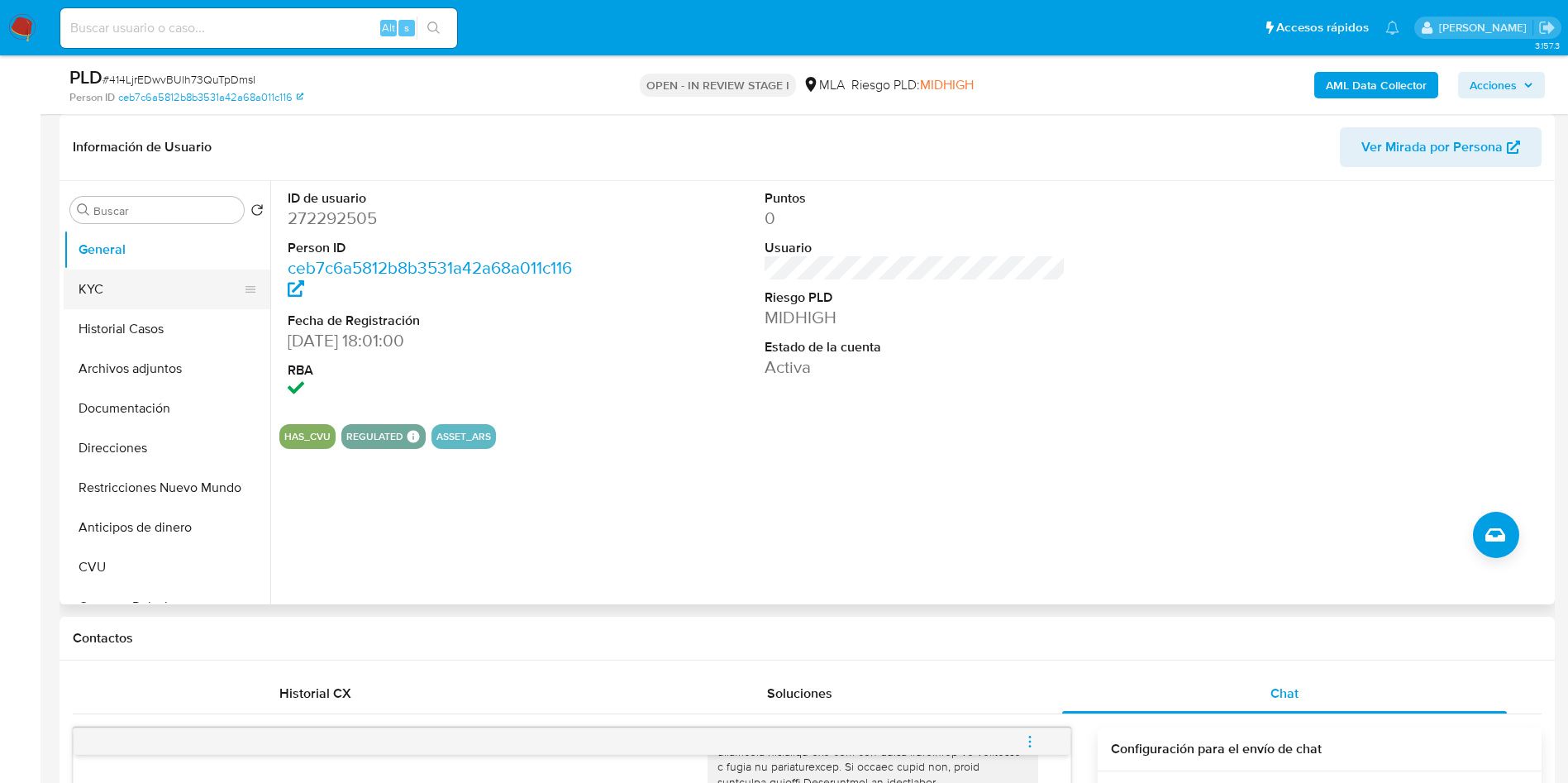
click at [89, 279] on button "KYC" at bounding box center [160, 290] width 194 height 40
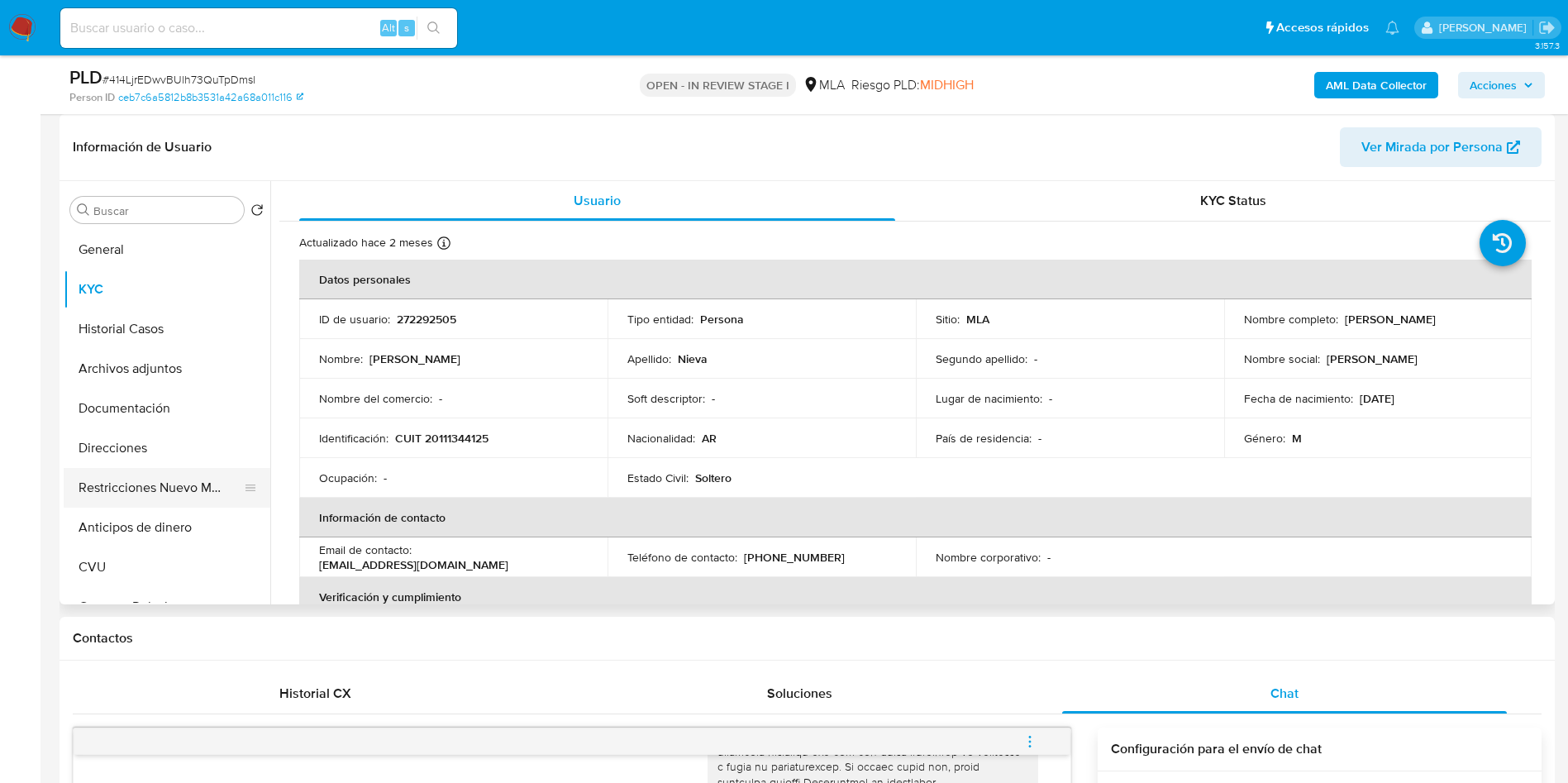
click at [151, 502] on button "Restricciones Nuevo Mundo" at bounding box center [160, 488] width 194 height 40
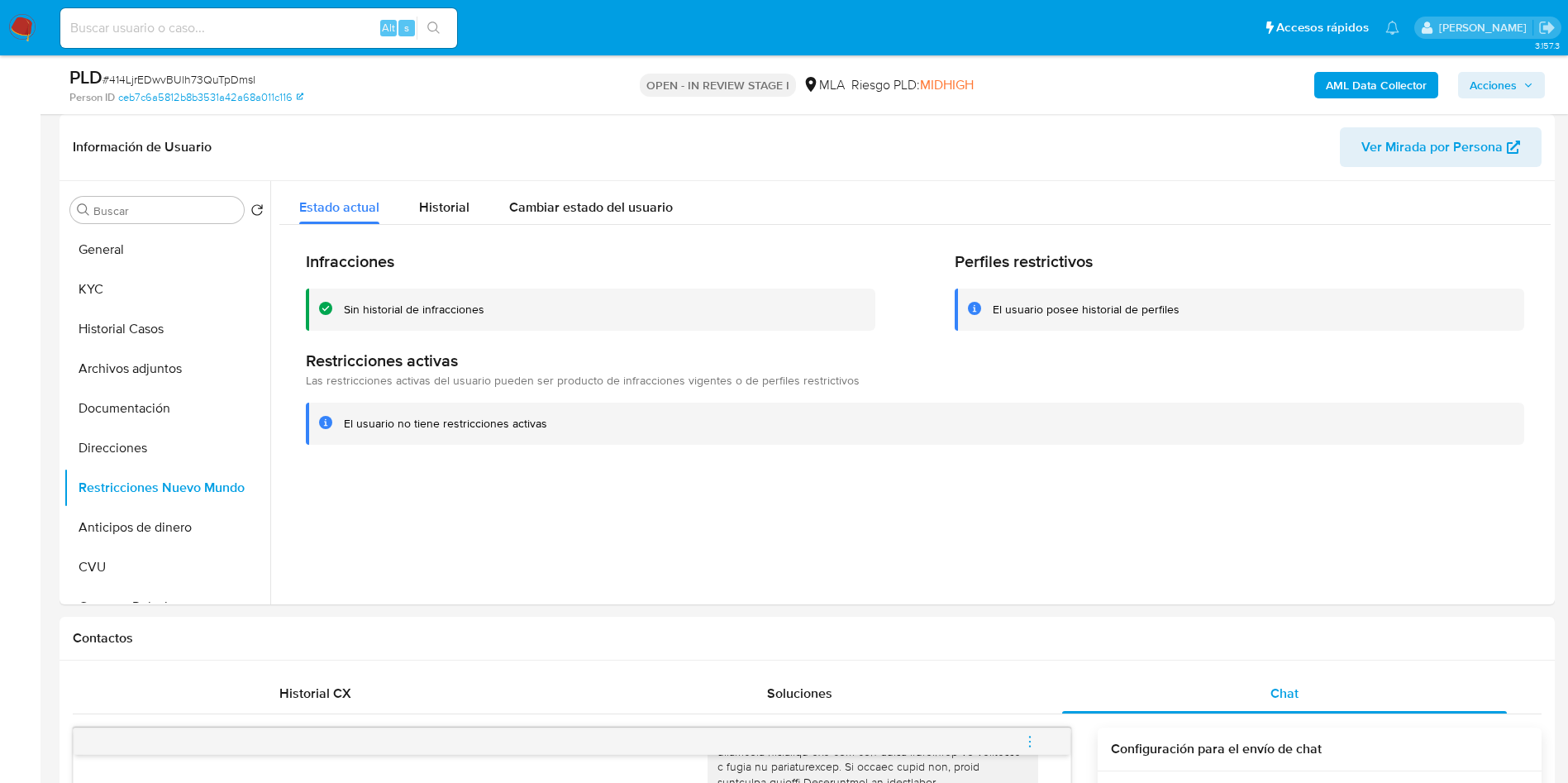
scroll to position [744, 0]
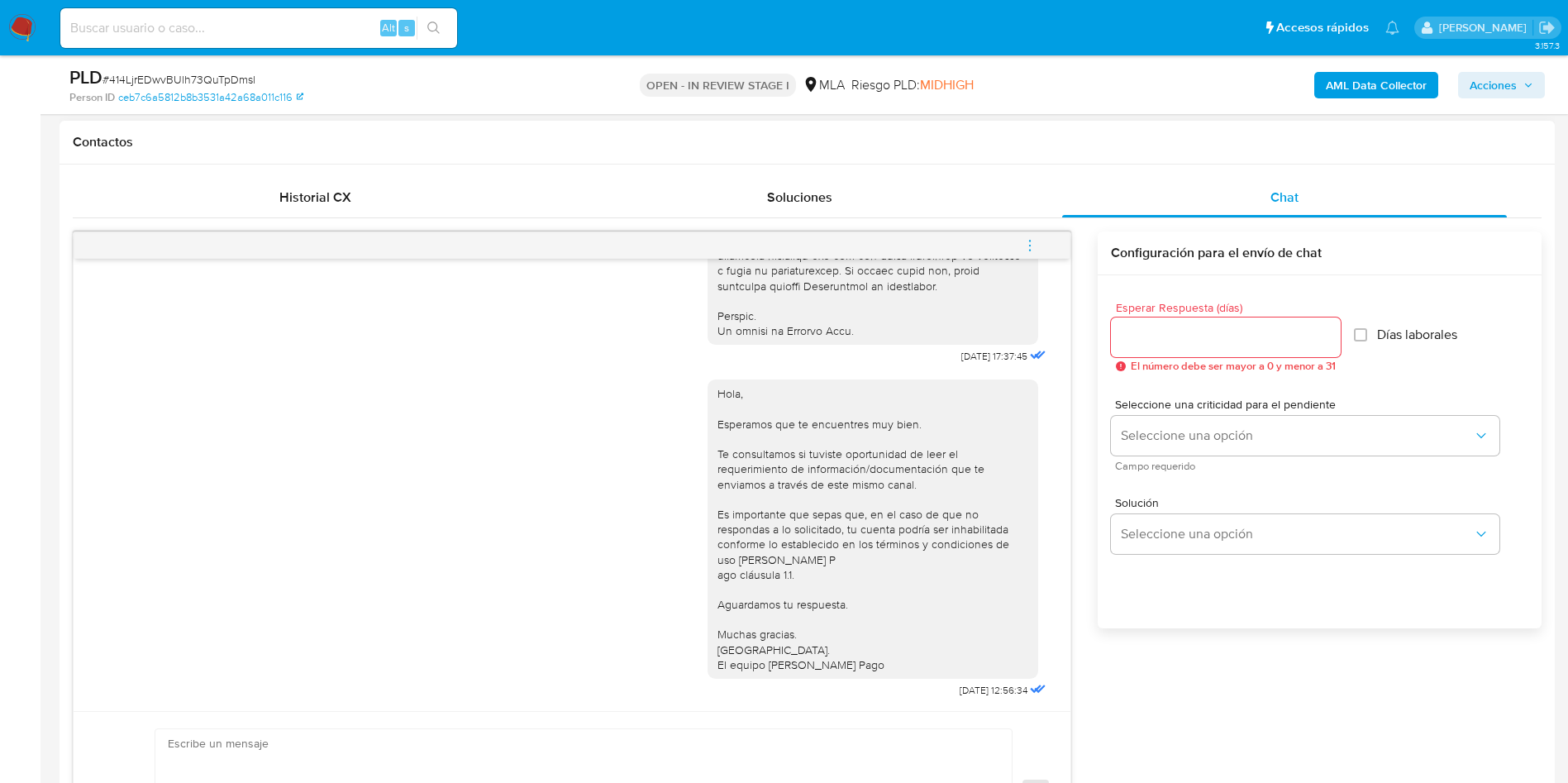
click at [1043, 240] on button "menu-action" at bounding box center [1030, 245] width 55 height 40
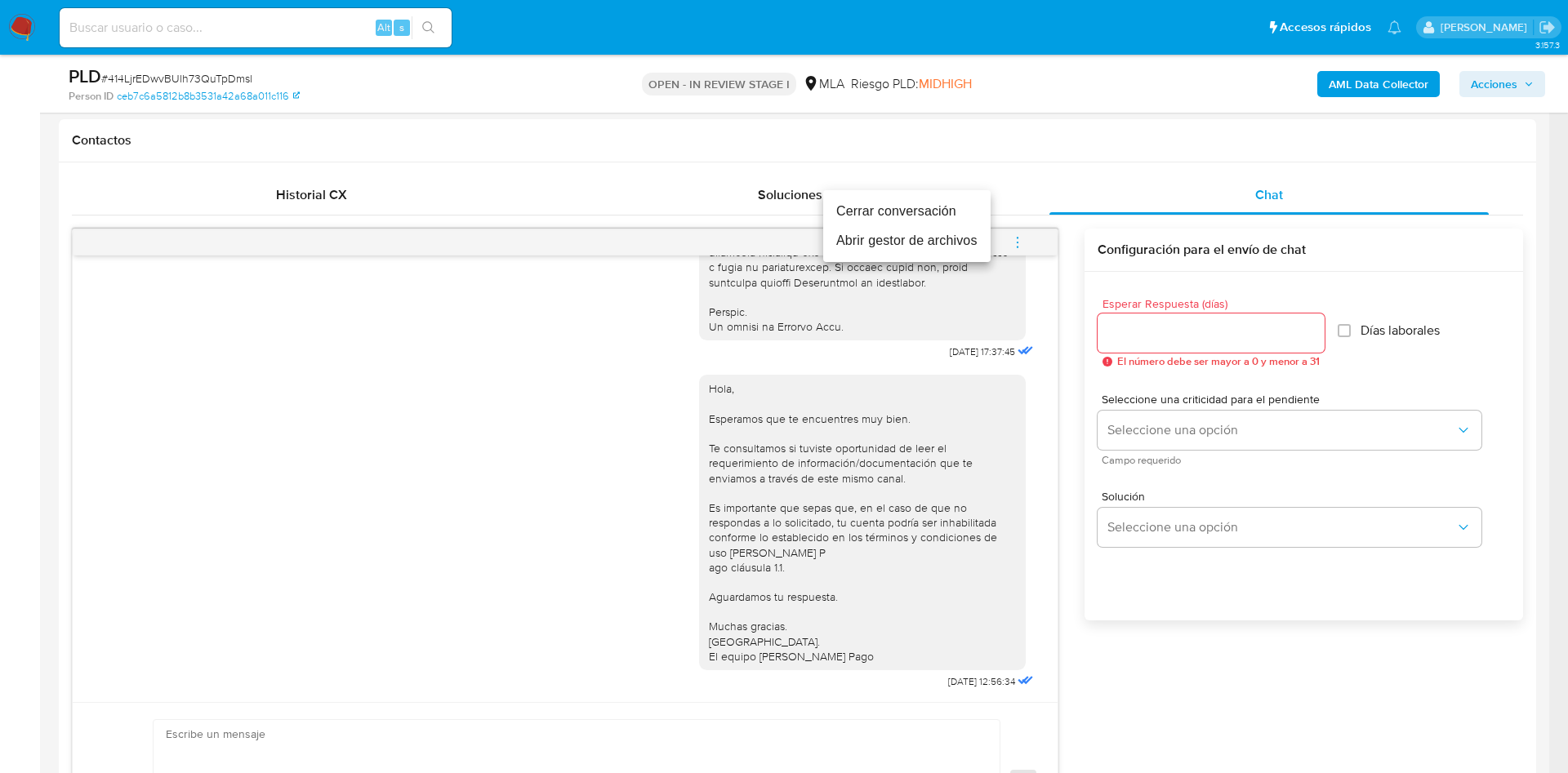
click at [944, 219] on li "Cerrar conversación" at bounding box center [906, 212] width 168 height 29
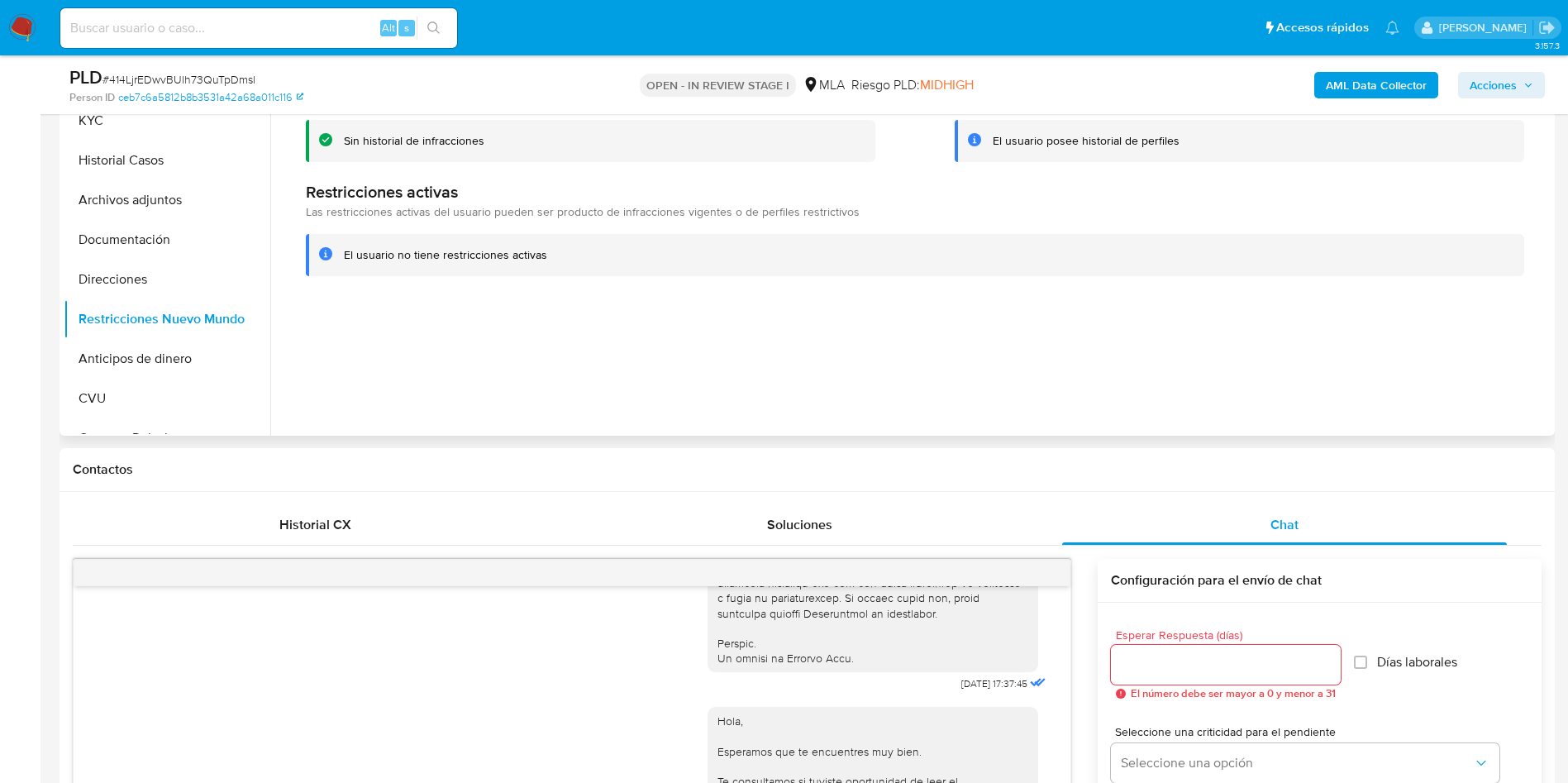
scroll to position [0, 0]
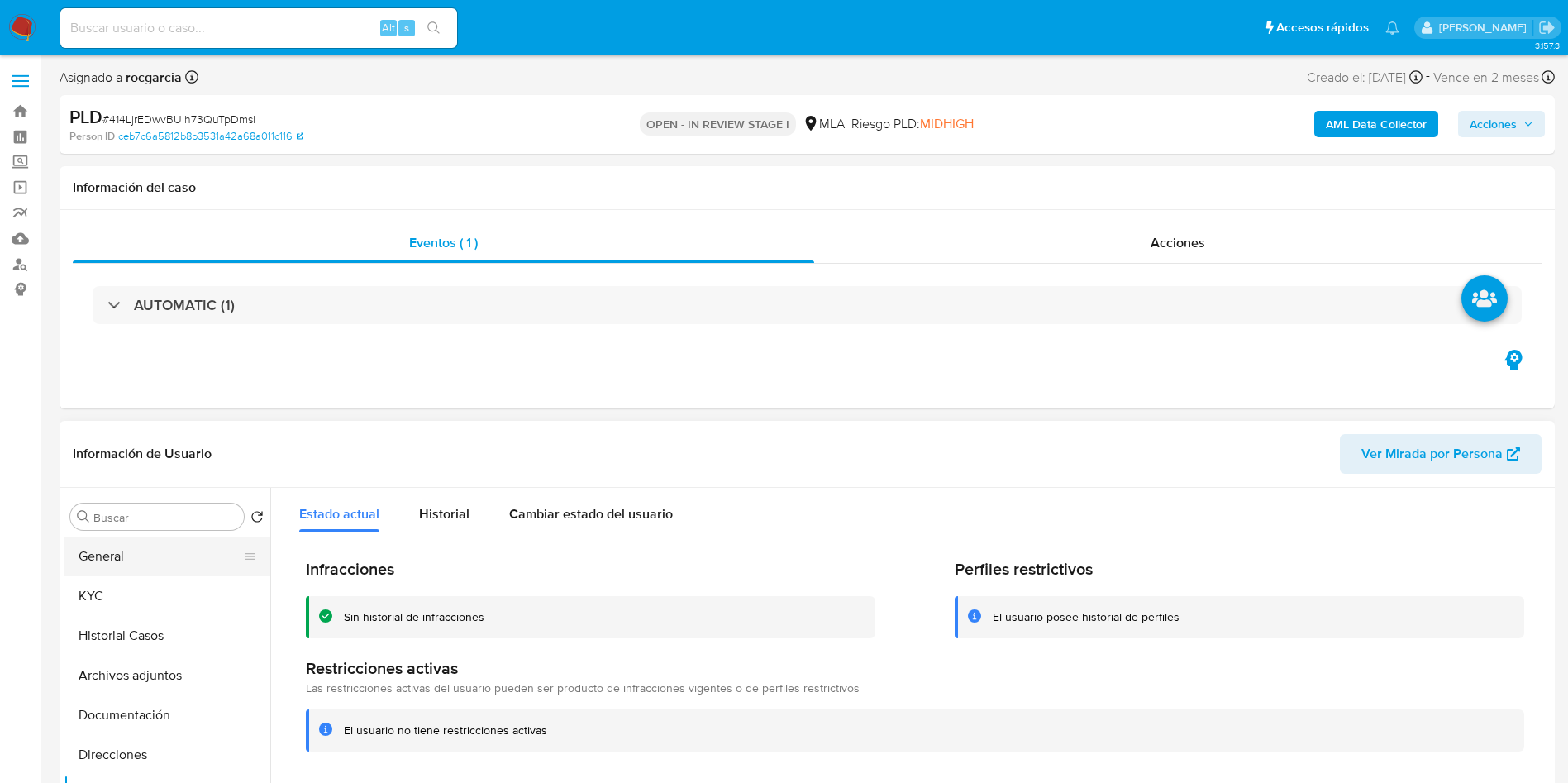
click at [144, 543] on button "General" at bounding box center [160, 557] width 194 height 40
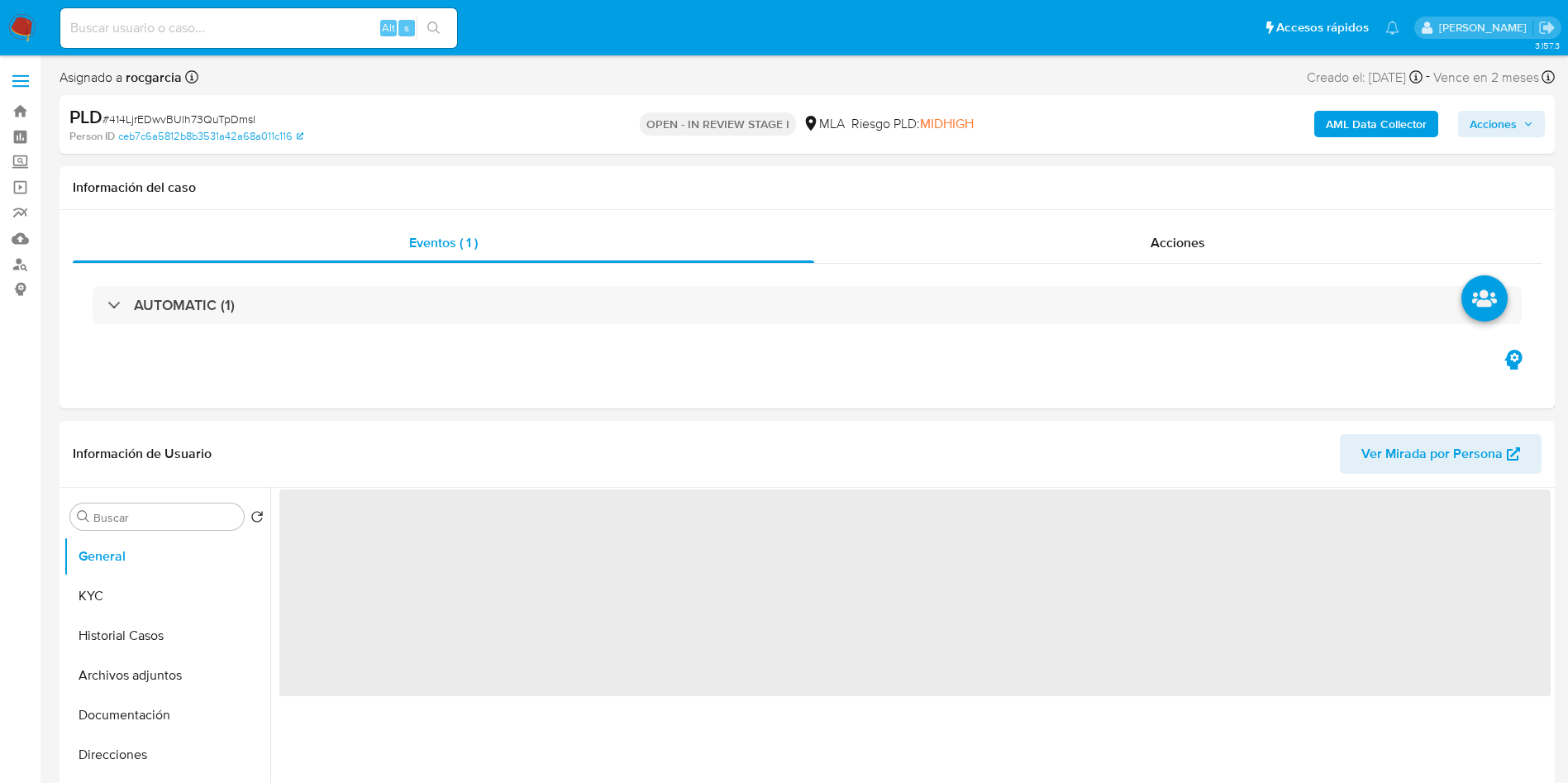
scroll to position [248, 0]
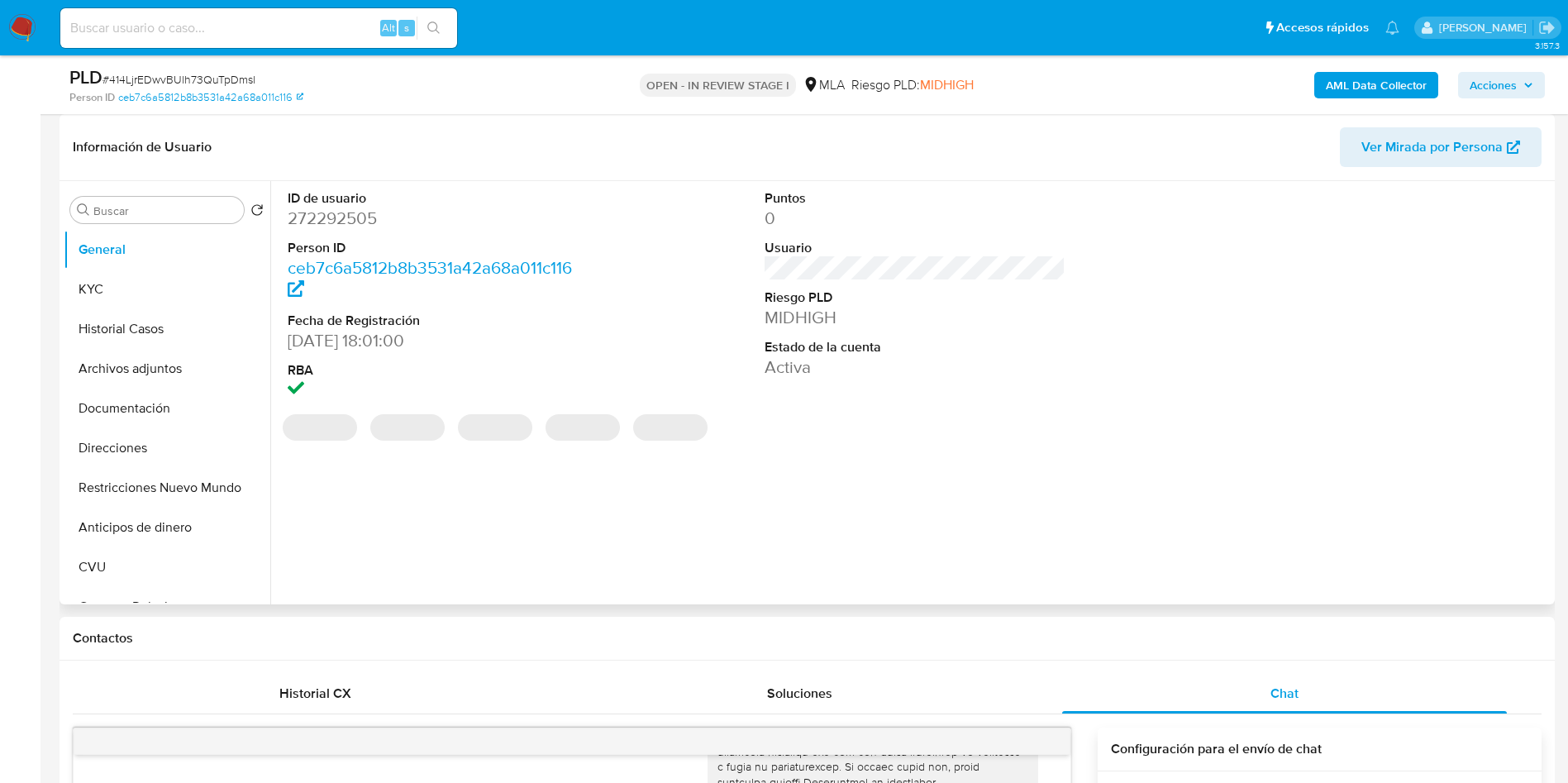
click at [356, 210] on dd "272292505" at bounding box center [439, 217] width 302 height 23
copy dd "272292505"
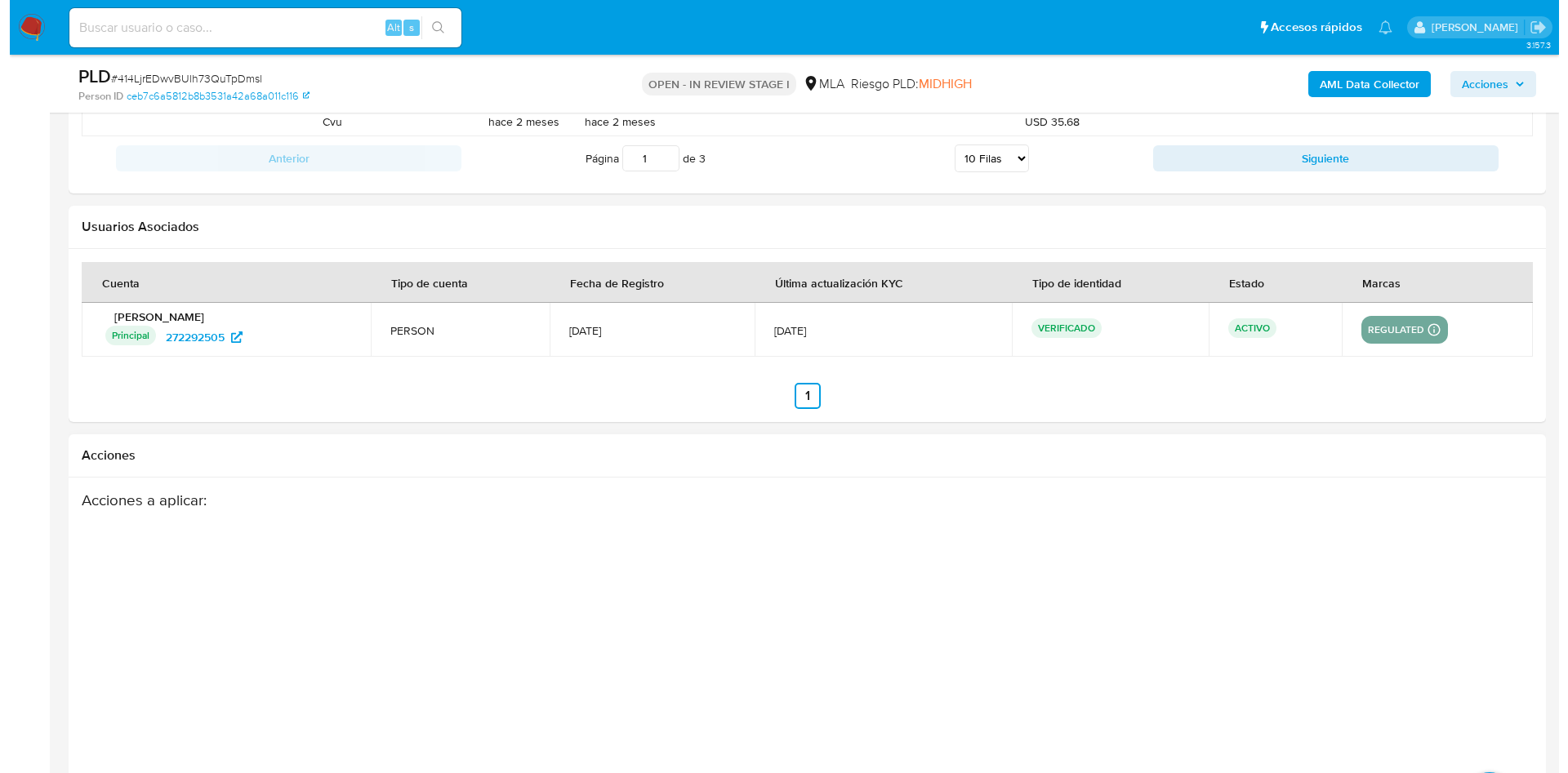
scroll to position [2871, 0]
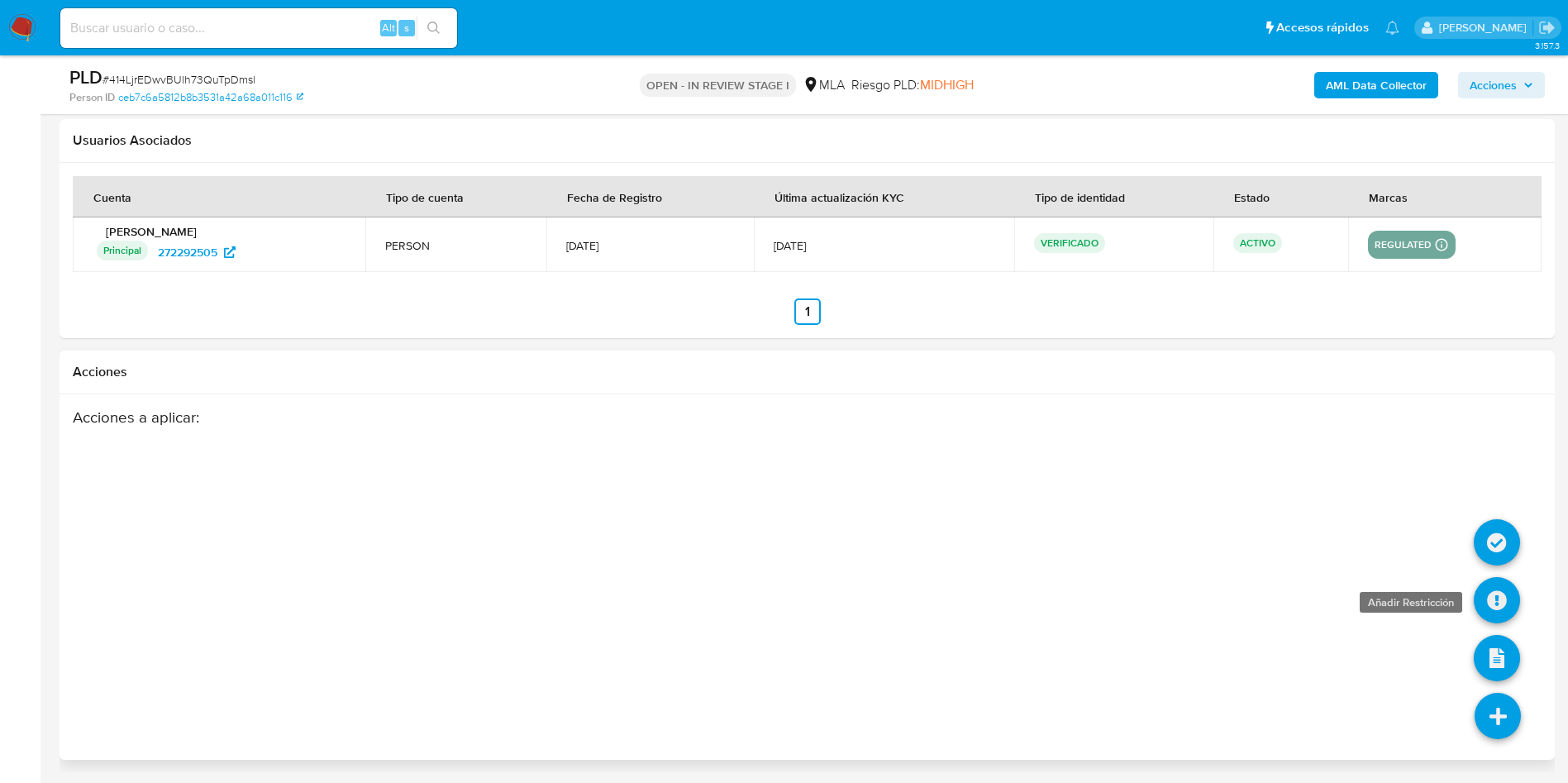
click at [1498, 611] on icon at bounding box center [1497, 600] width 47 height 47
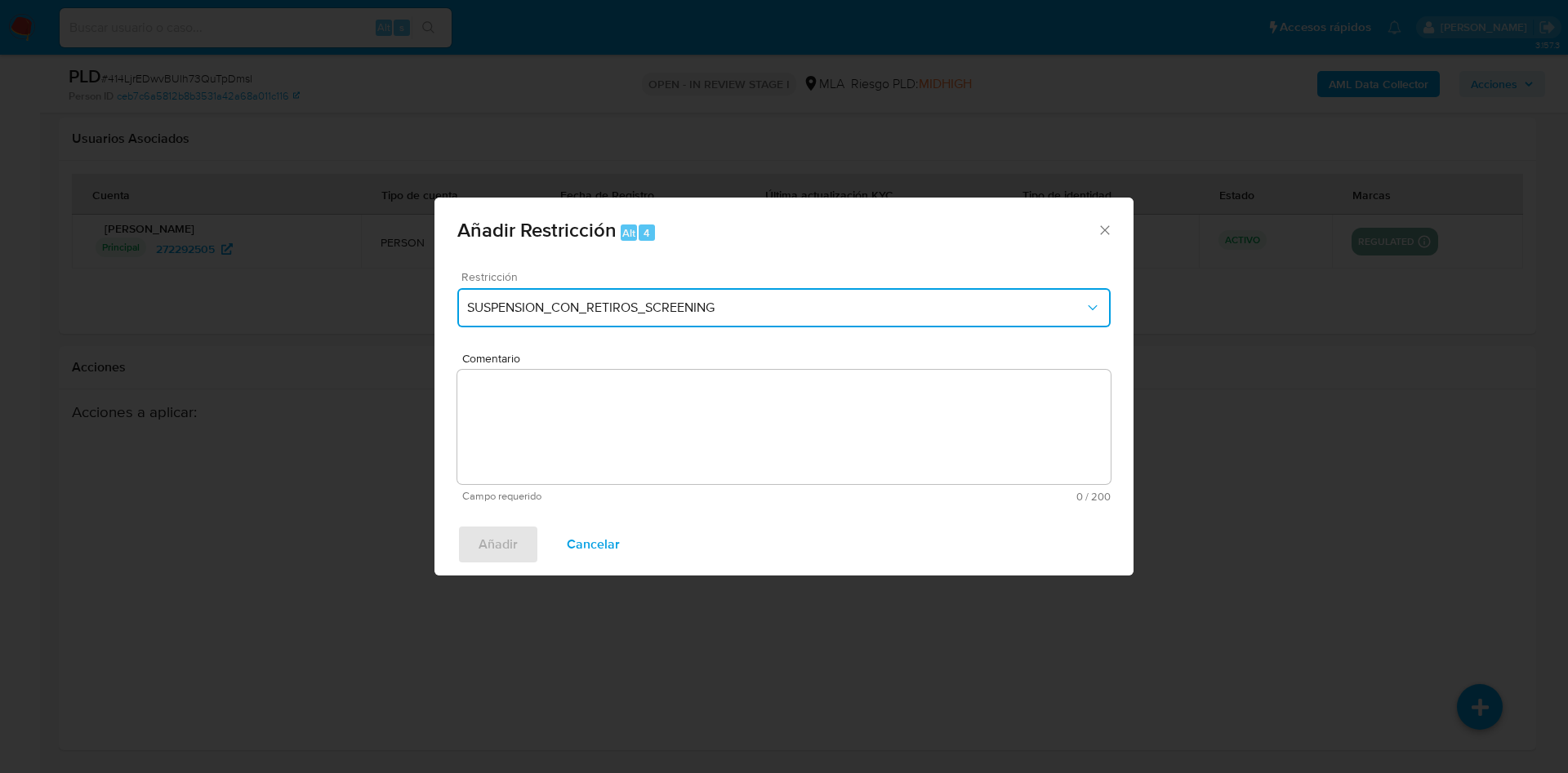
click at [545, 306] on span "SUSPENSION_CON_RETIROS_SCREENING" at bounding box center [776, 308] width 617 height 17
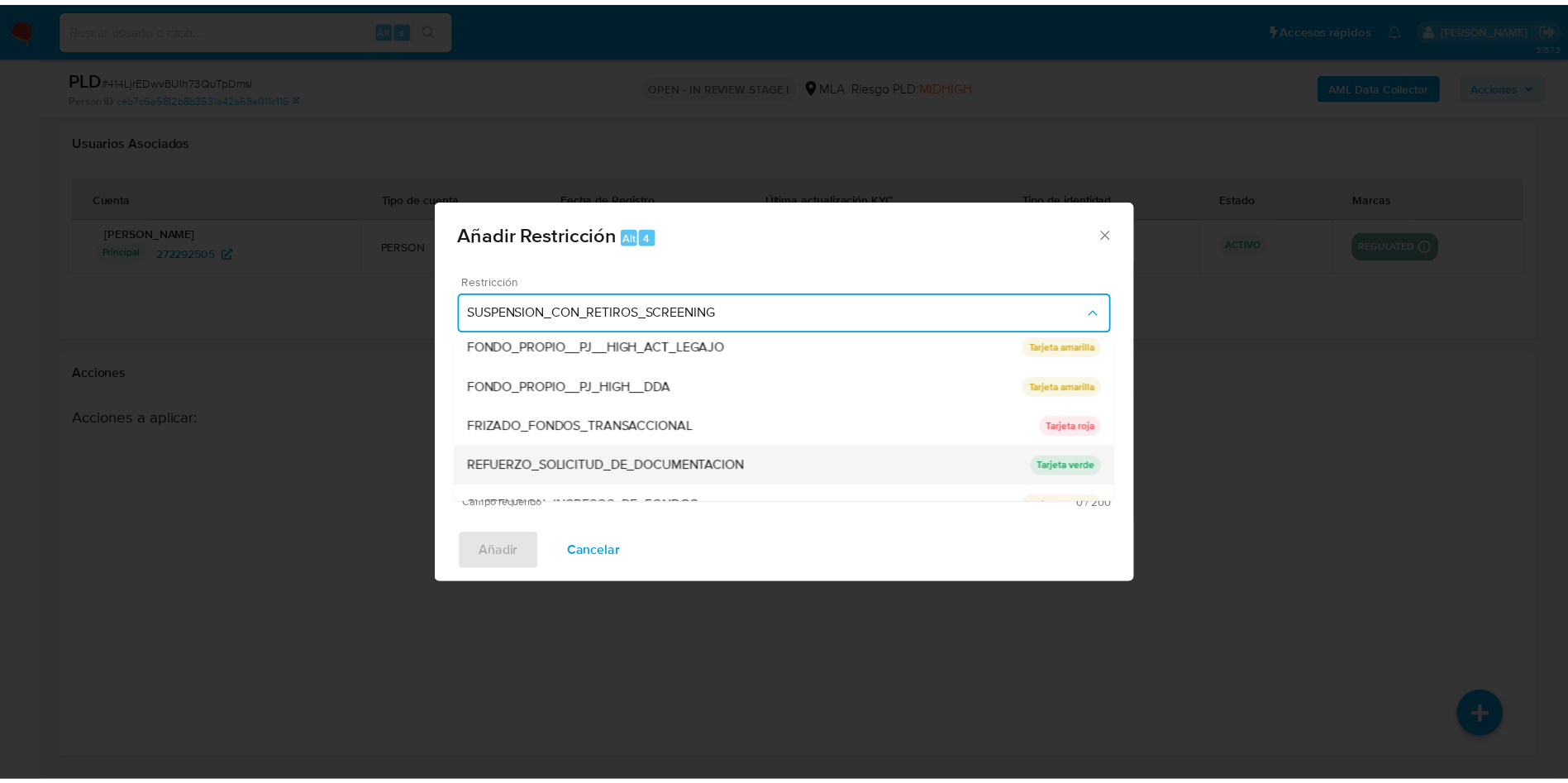
scroll to position [350, 0]
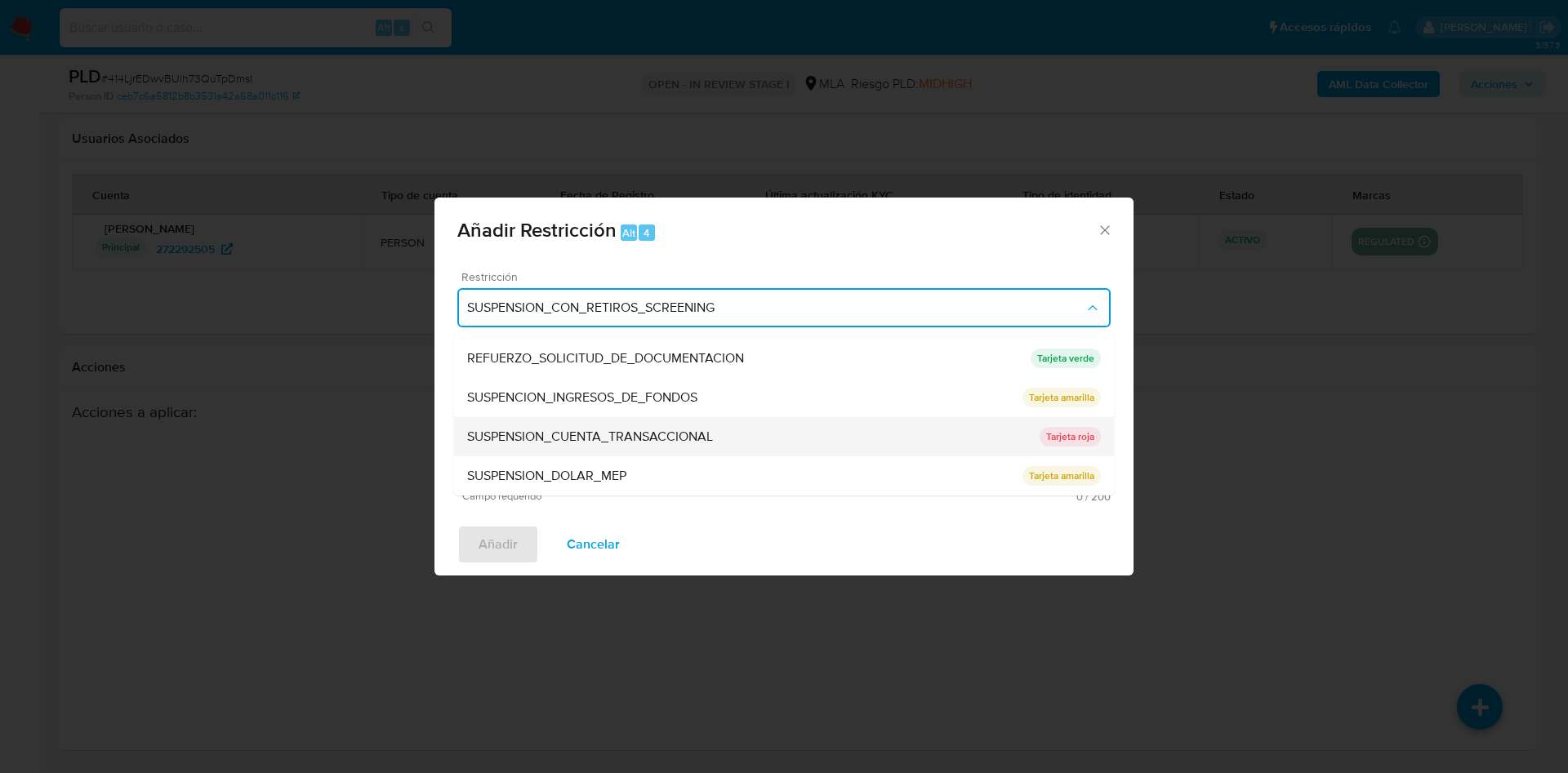
click at [634, 444] on span "SUSPENSION_CUENTA_TRANSACCIONAL" at bounding box center [590, 436] width 246 height 17
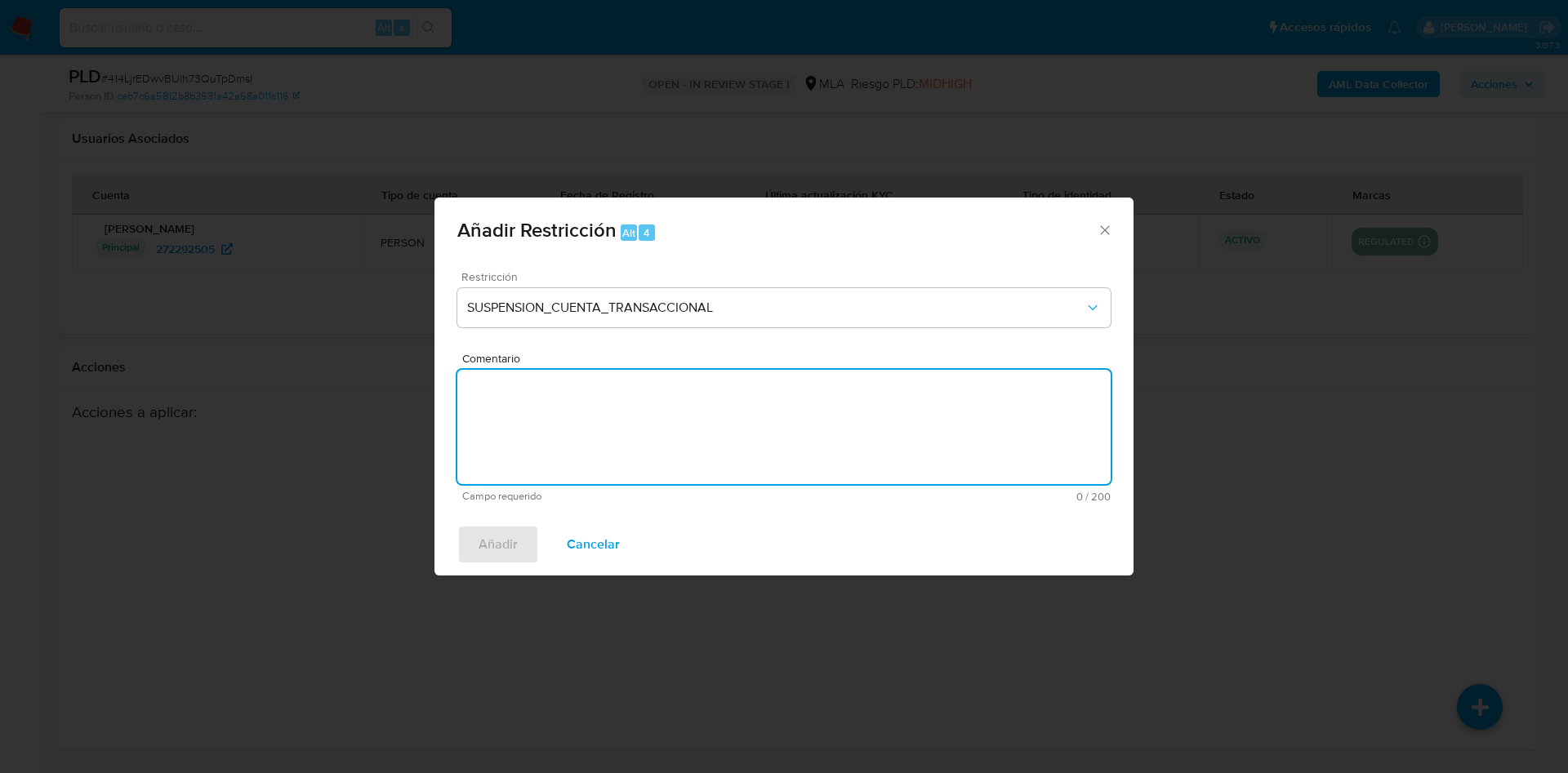
click at [634, 444] on textarea "Comentario" at bounding box center [784, 426] width 653 height 115
type textarea "AML"
click at [507, 549] on span "Añadir" at bounding box center [498, 544] width 39 height 36
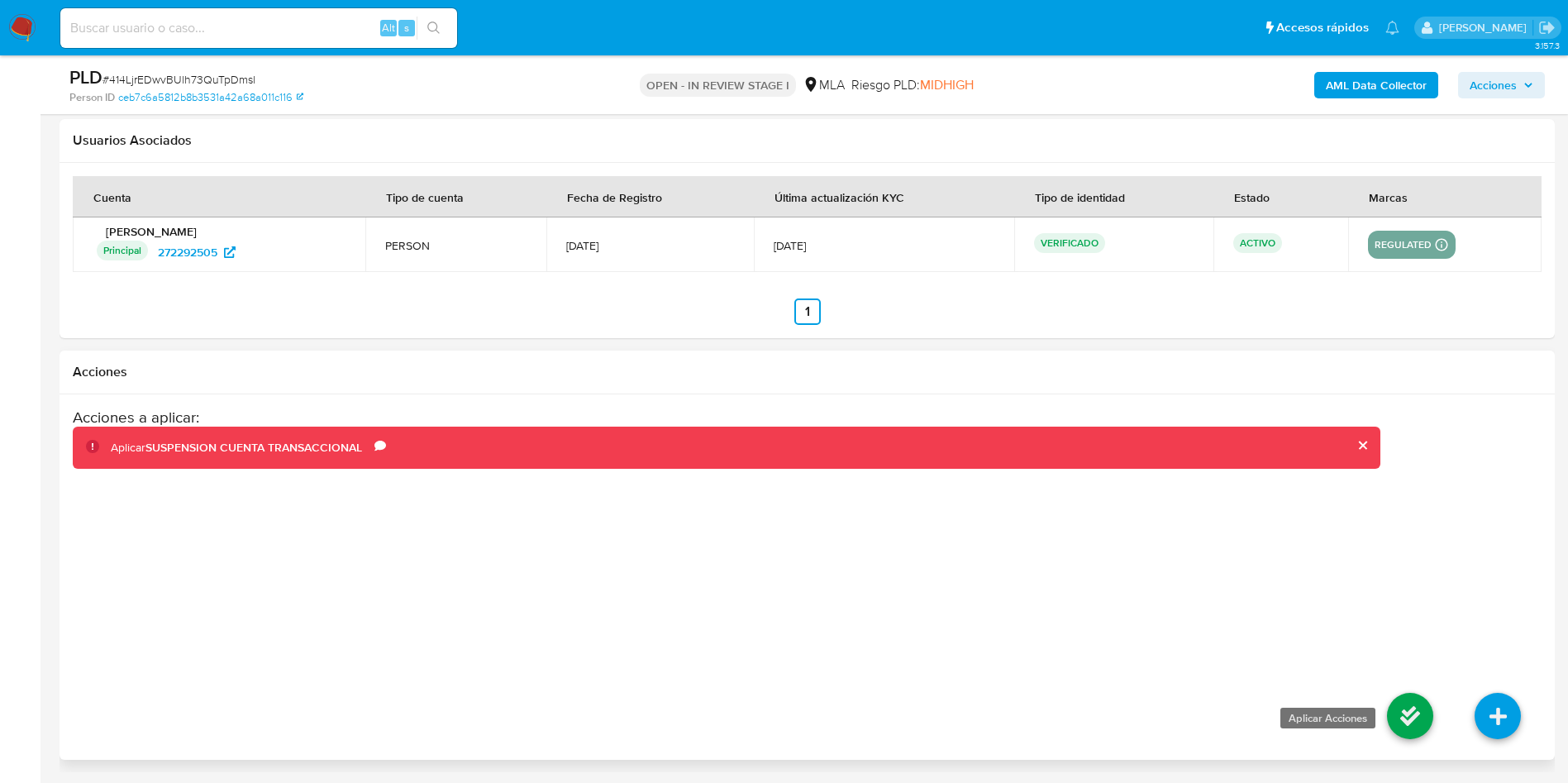
click at [1414, 723] on icon at bounding box center [1410, 716] width 47 height 47
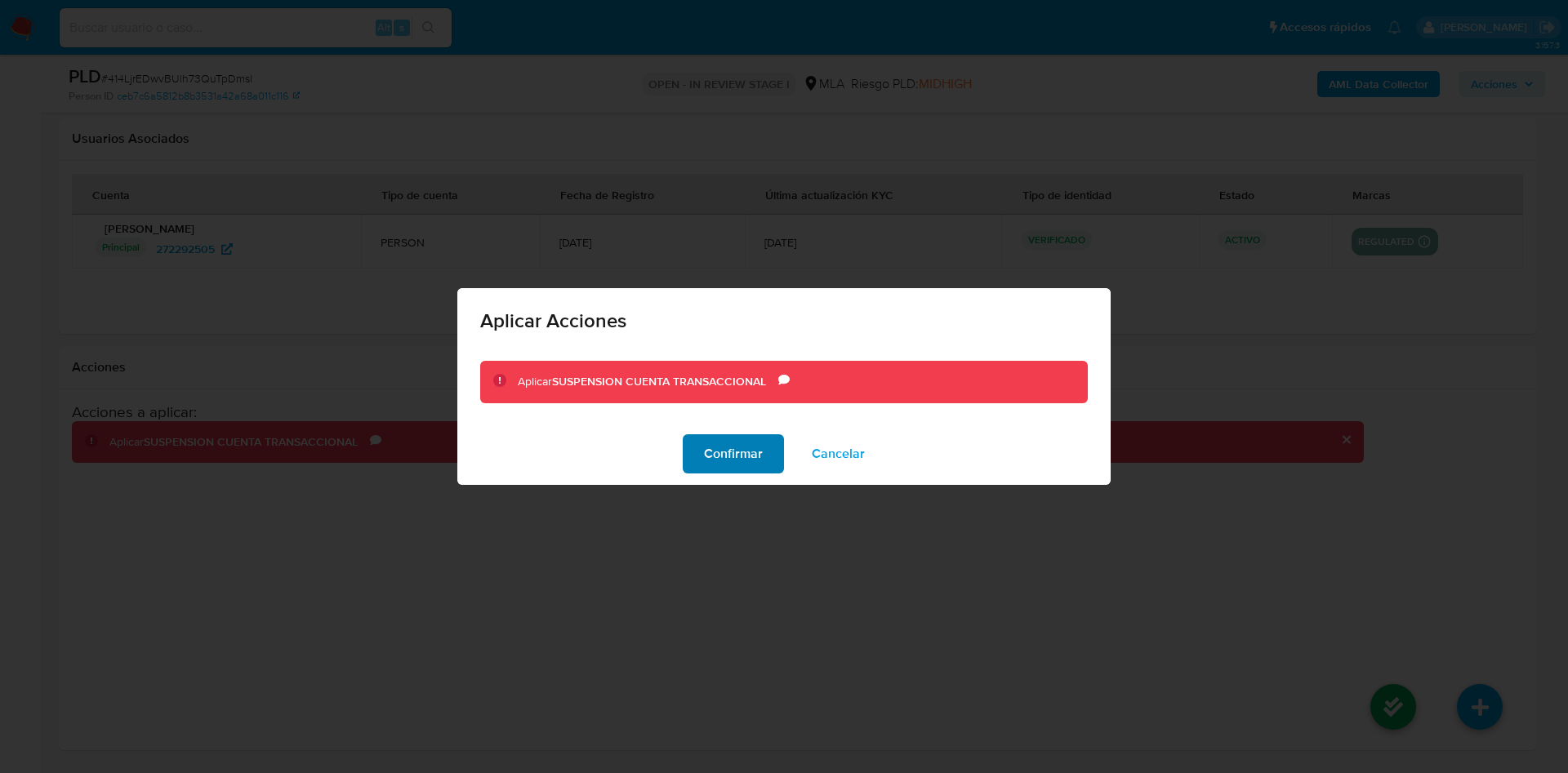
click at [726, 446] on span "Confirmar" at bounding box center [733, 454] width 59 height 36
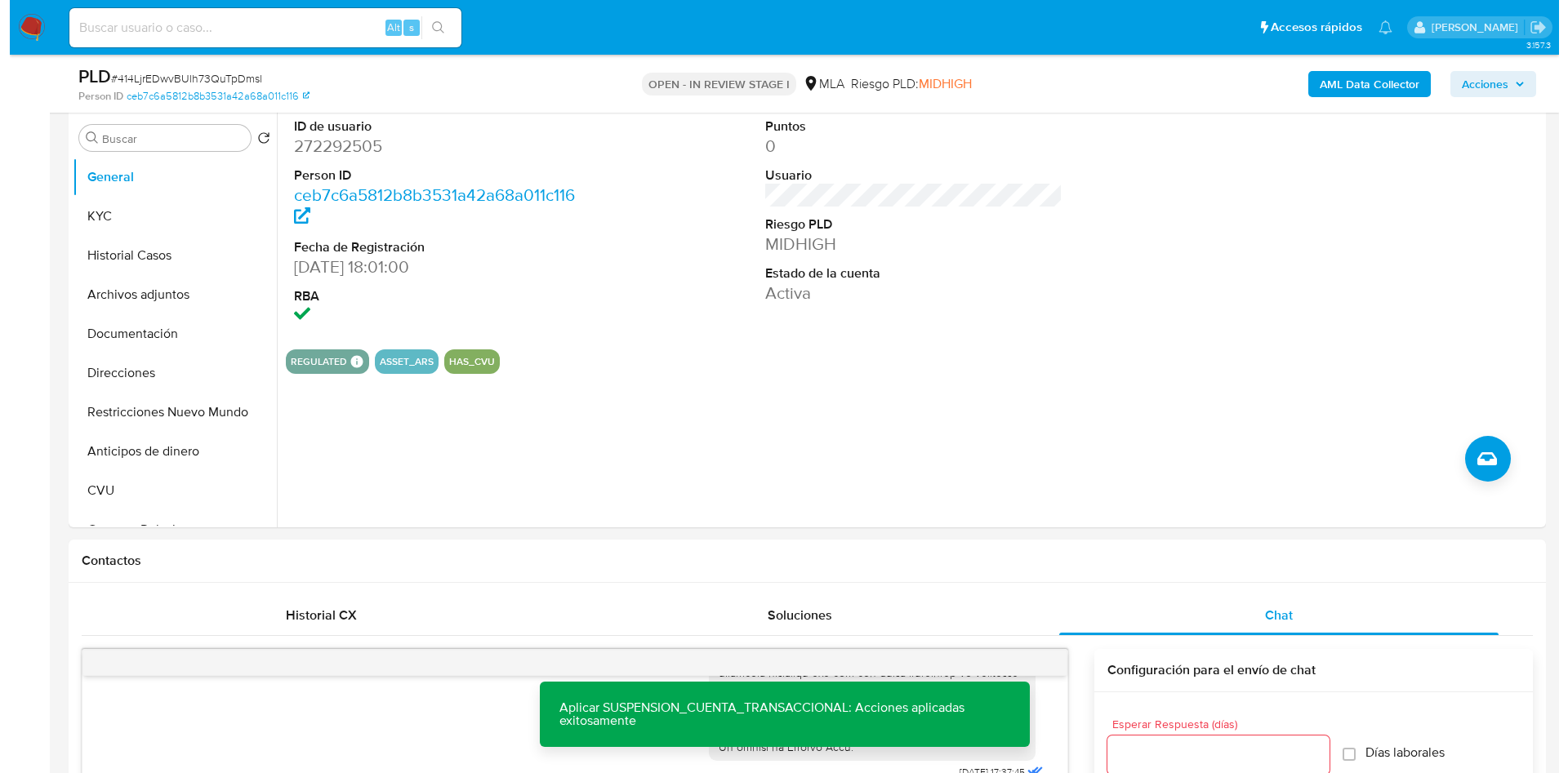
scroll to position [300, 0]
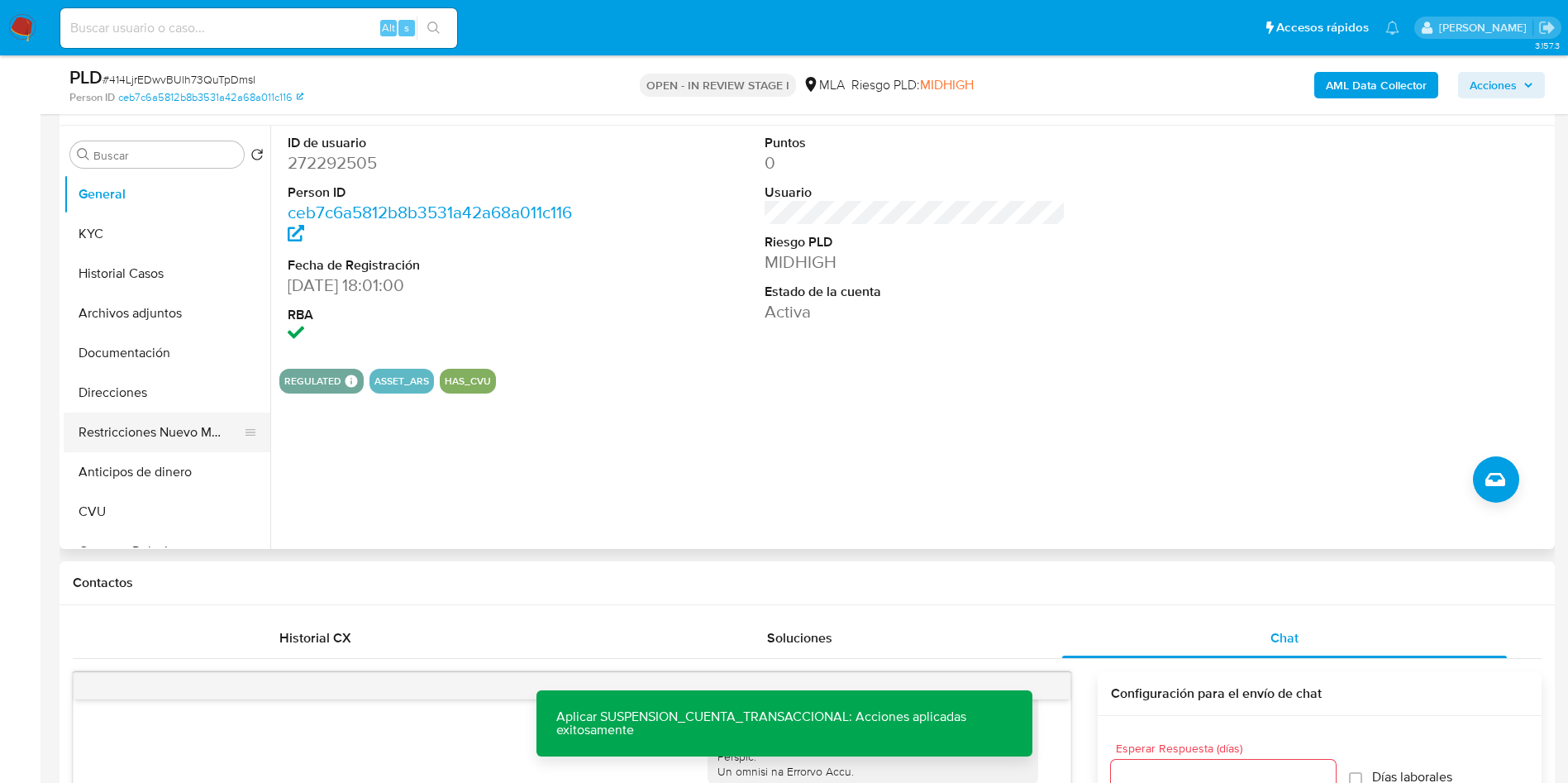
click at [153, 415] on button "Restricciones Nuevo Mundo" at bounding box center [160, 433] width 194 height 40
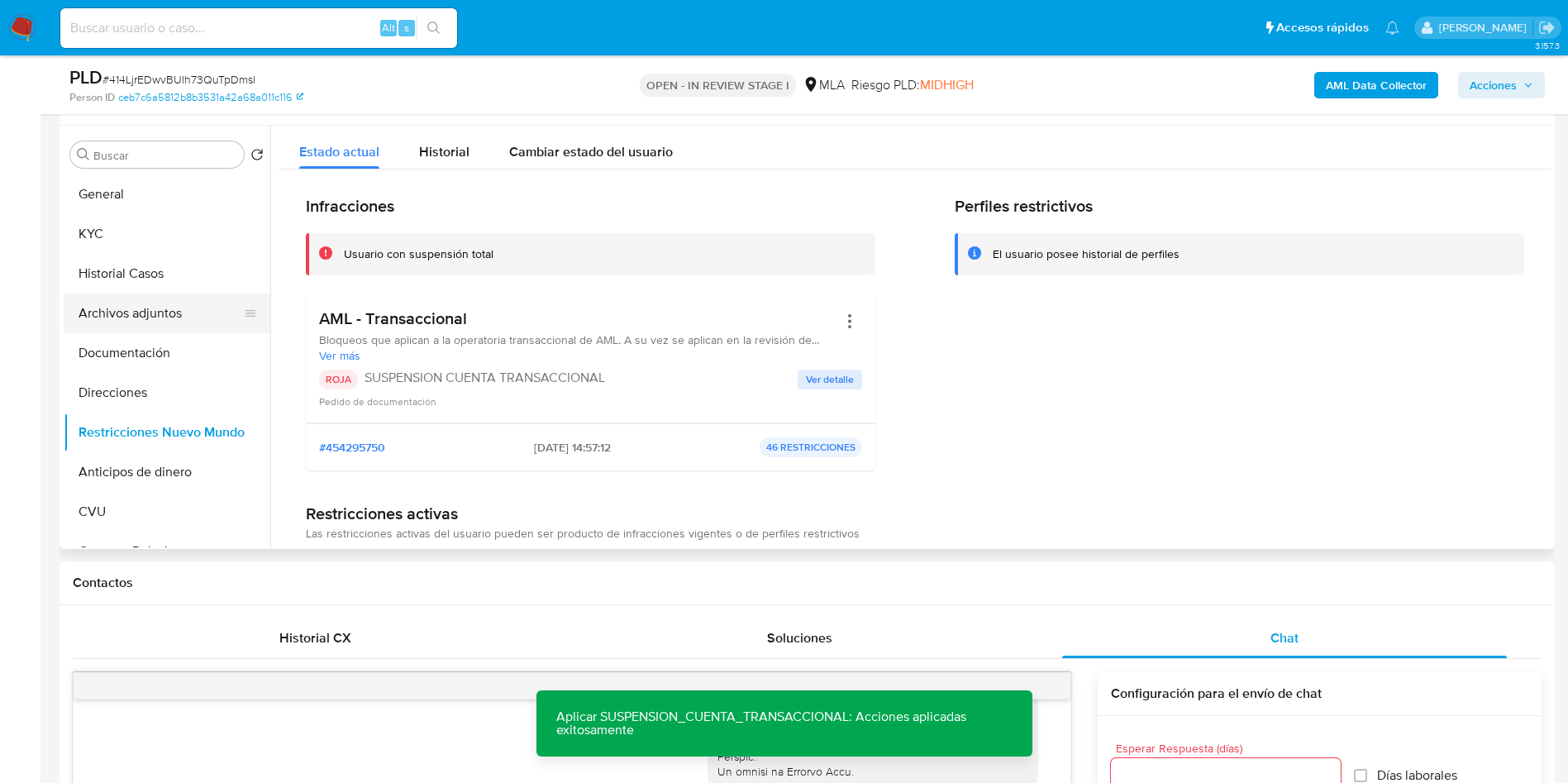
click at [101, 326] on button "Archivos adjuntos" at bounding box center [160, 314] width 194 height 40
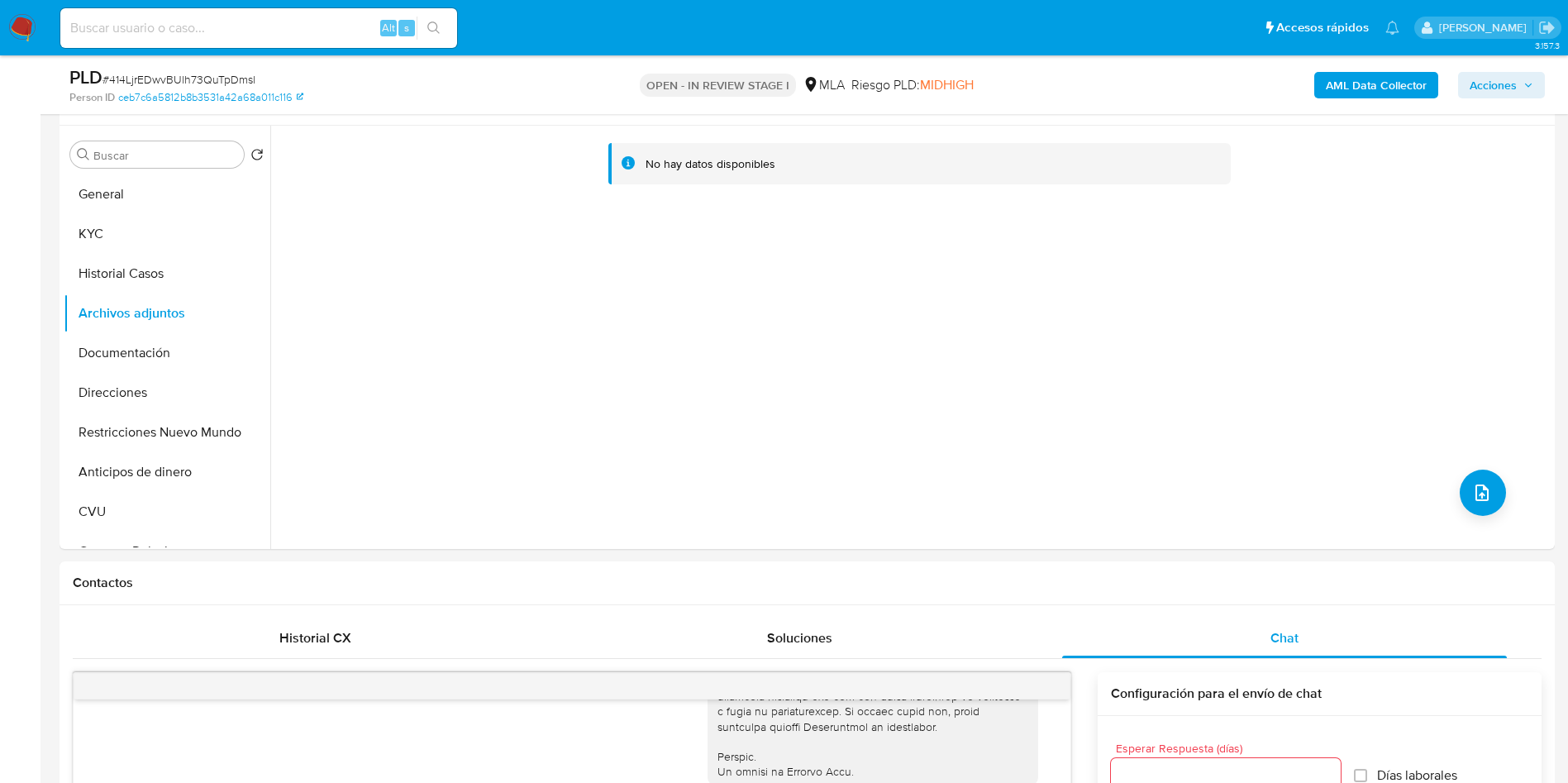
click at [1389, 91] on b "AML Data Collector" at bounding box center [1376, 84] width 101 height 27
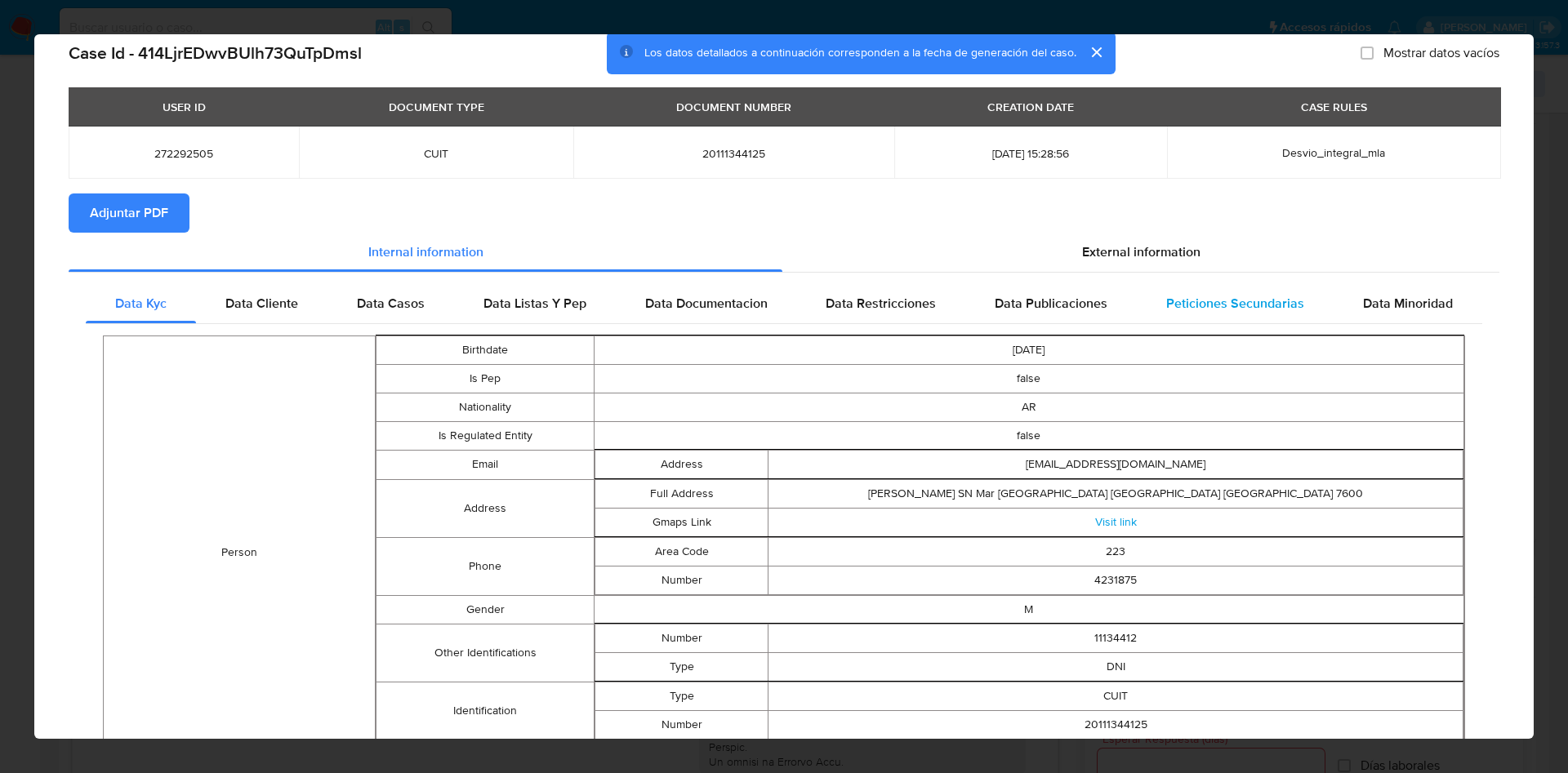
scroll to position [0, 0]
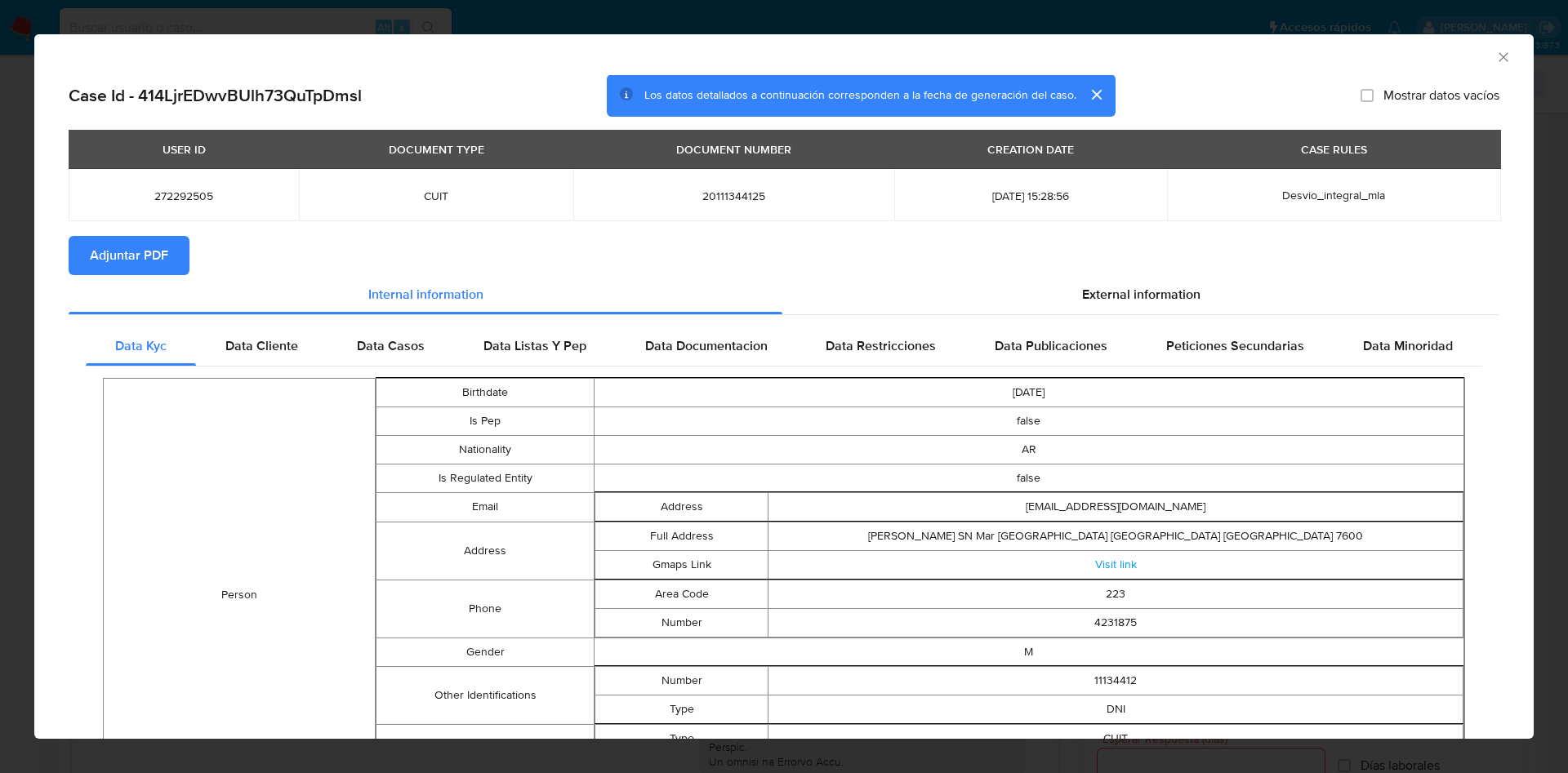
click at [1162, 271] on section "Adjuntar PDF" at bounding box center [784, 256] width 1431 height 39
click at [1162, 288] on span "External information" at bounding box center [1141, 294] width 119 height 19
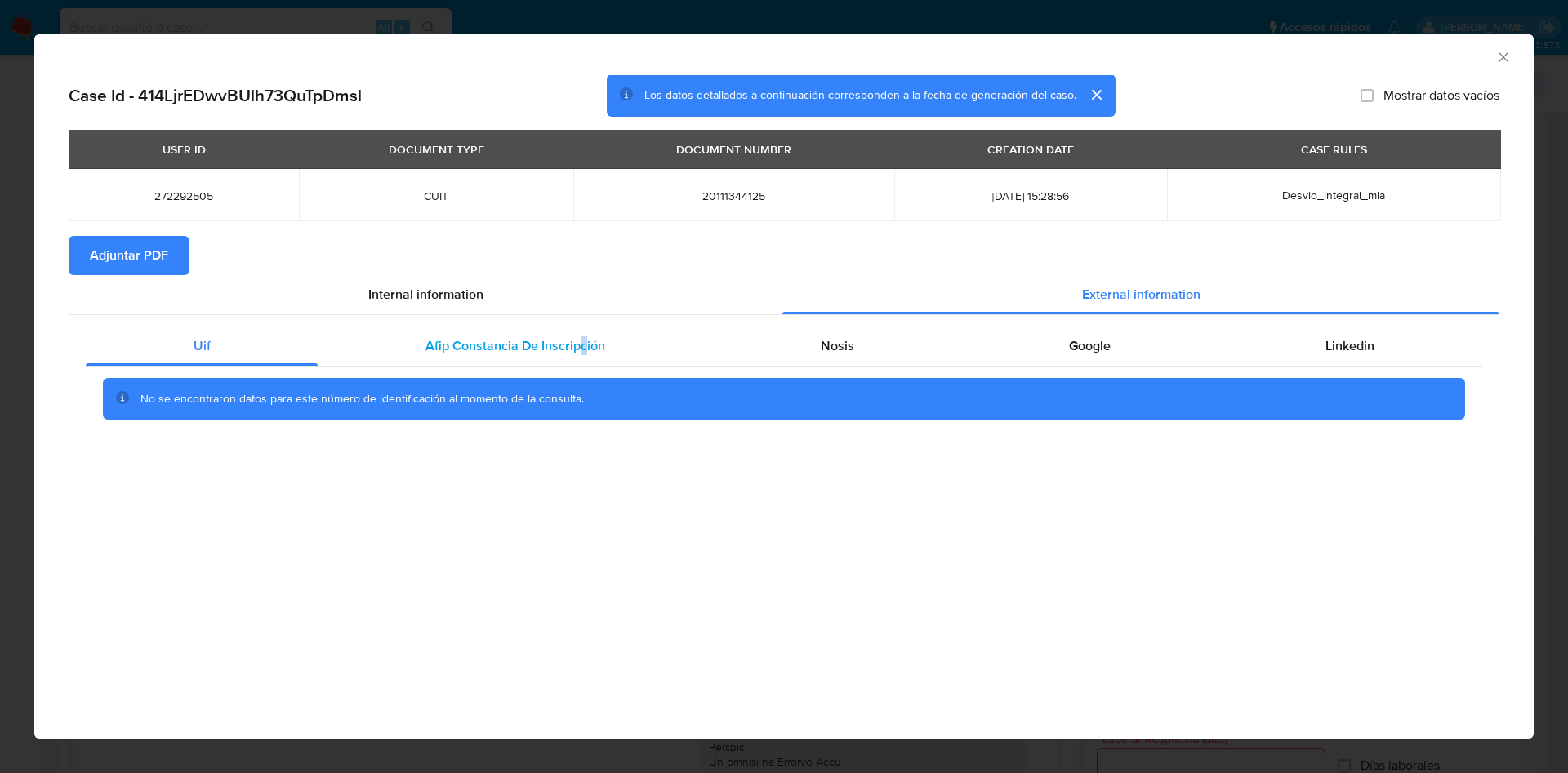
click at [583, 329] on div "Uif Afip Constancia De Inscripción Nosis Google Linkedin No se encontraron dato…" at bounding box center [784, 379] width 1431 height 128
click at [581, 338] on span "Afip Constancia De Inscripción" at bounding box center [514, 345] width 179 height 19
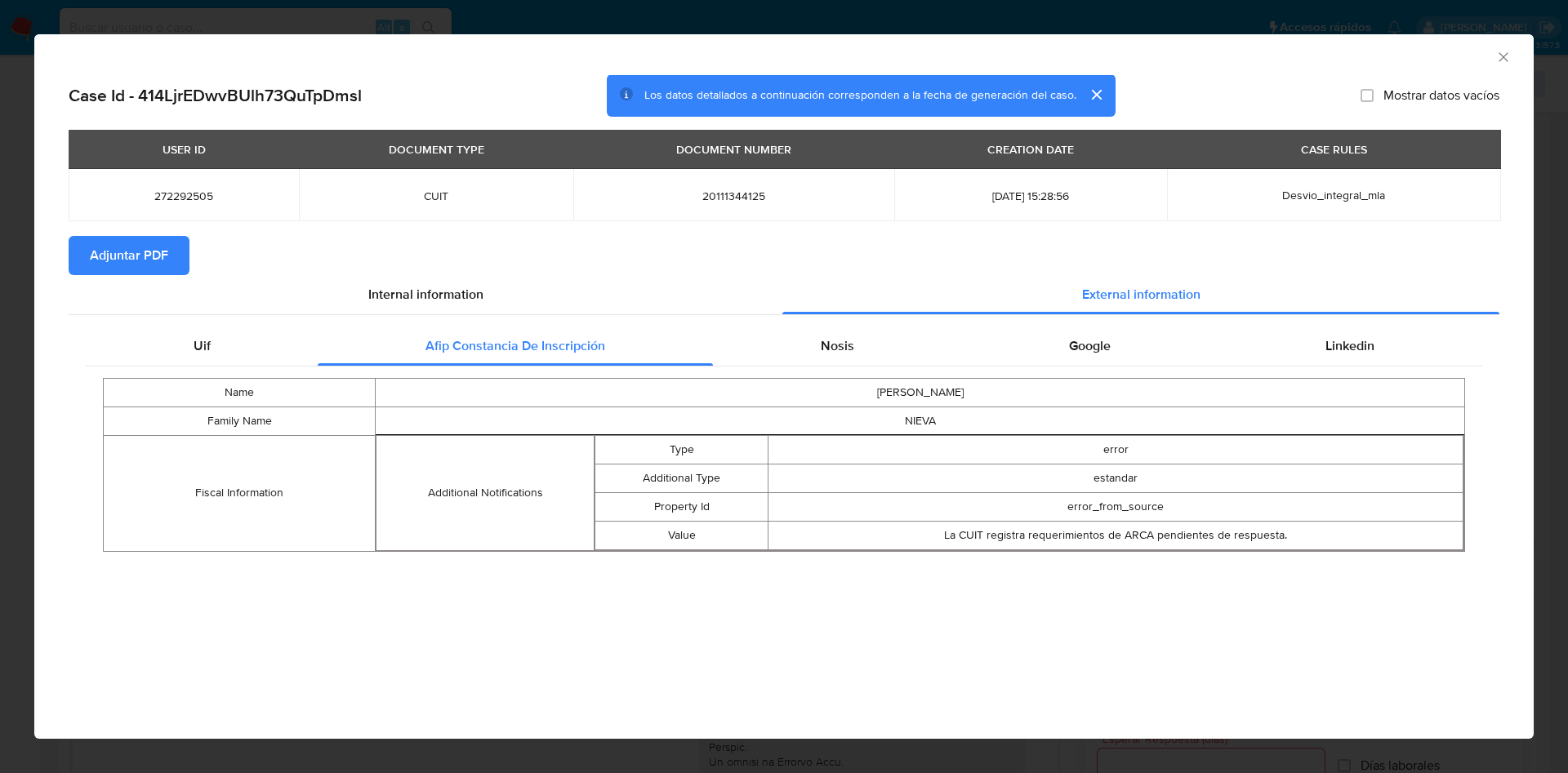
click at [847, 378] on td "JOSE SEGUNDO" at bounding box center [919, 392] width 1089 height 28
click at [854, 366] on div "Name JOSE SEGUNDO Family Name NIEVA Fiscal Information Additional Notifications…" at bounding box center [783, 464] width 1396 height 197
click at [860, 341] on div "Nosis" at bounding box center [836, 346] width 248 height 39
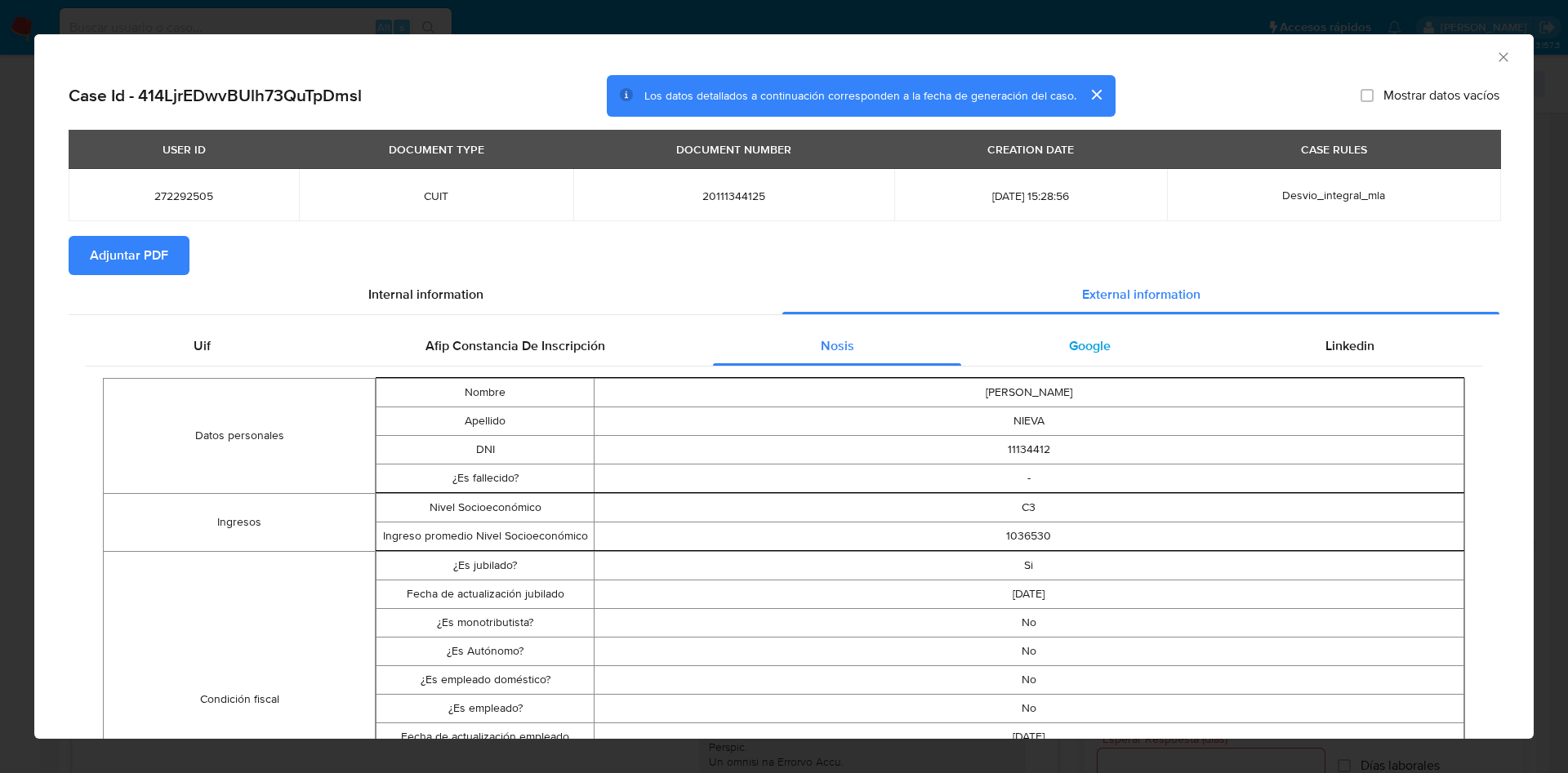
drag, startPoint x: 1083, startPoint y: 337, endPoint x: 1092, endPoint y: 337, distance: 9.0
click at [1084, 337] on span "Google" at bounding box center [1090, 345] width 41 height 19
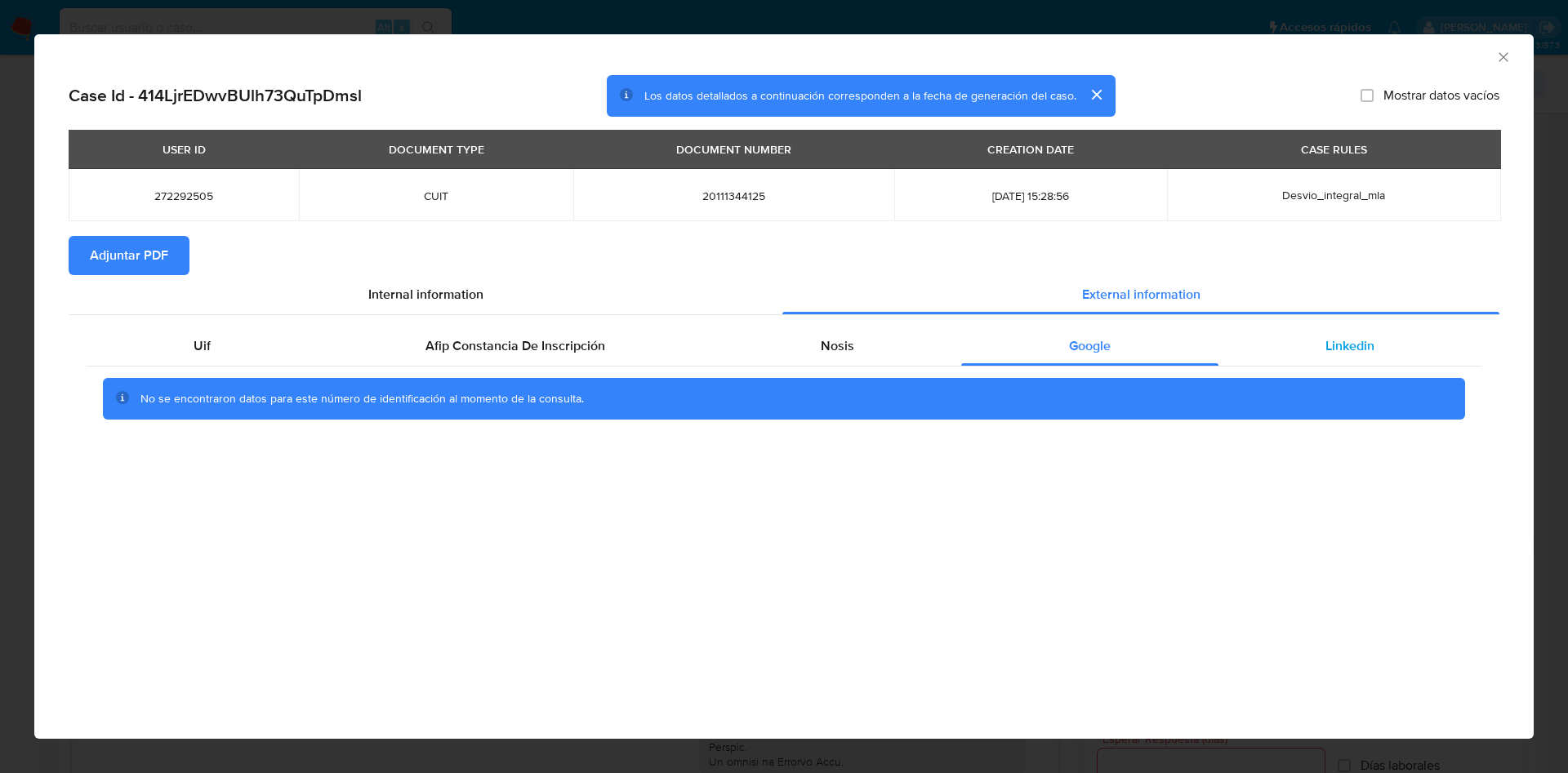
drag, startPoint x: 1345, startPoint y: 355, endPoint x: 1336, endPoint y: 355, distance: 9.0
click at [1343, 355] on span "Linkedin" at bounding box center [1349, 345] width 49 height 19
click at [134, 255] on span "Adjuntar PDF" at bounding box center [129, 255] width 78 height 36
click at [1509, 52] on icon "Cerrar ventana" at bounding box center [1502, 57] width 17 height 17
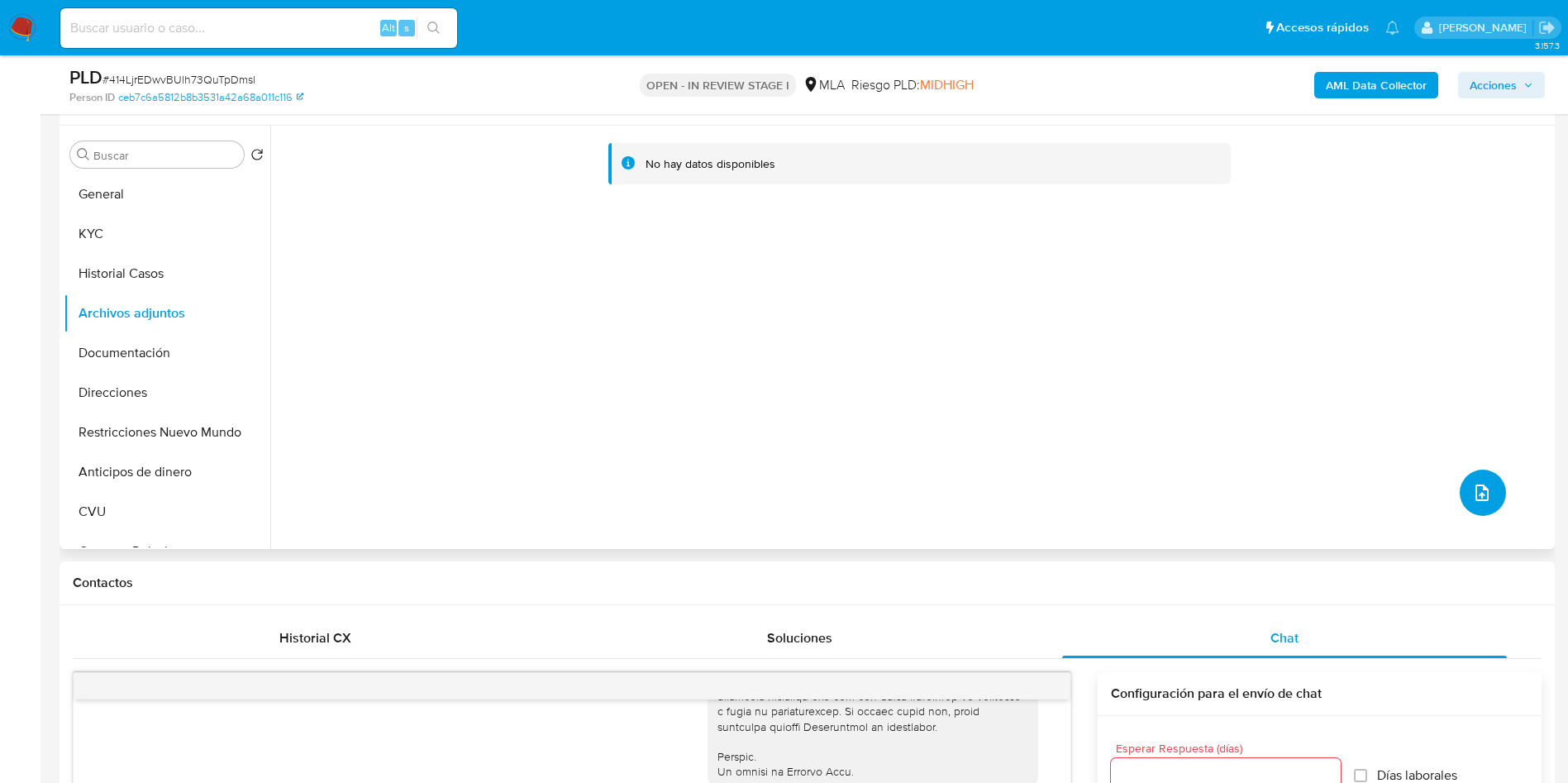
click at [1488, 484] on button "upload-file" at bounding box center [1483, 492] width 47 height 47
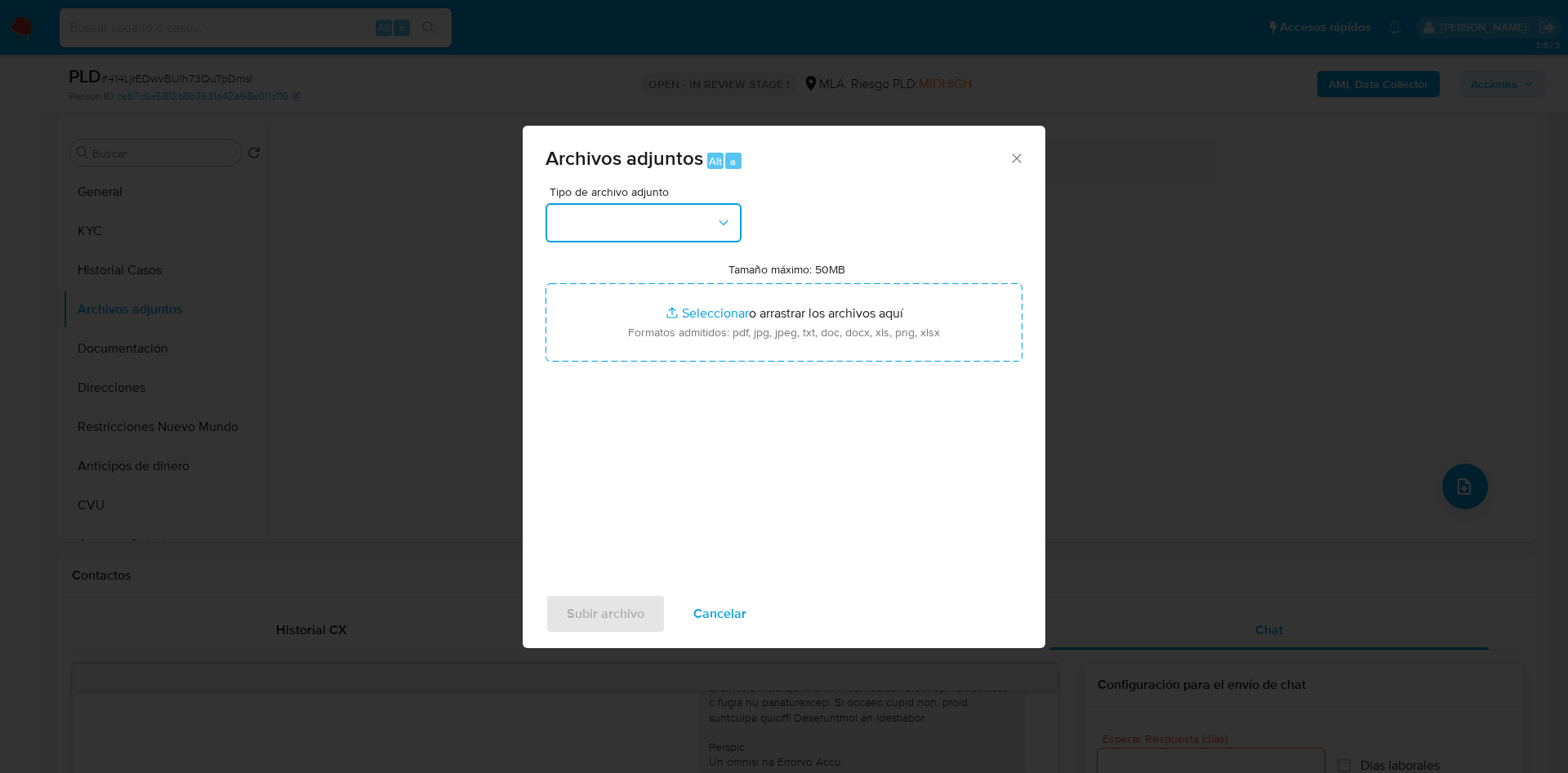
click at [656, 207] on button "button" at bounding box center [644, 222] width 196 height 39
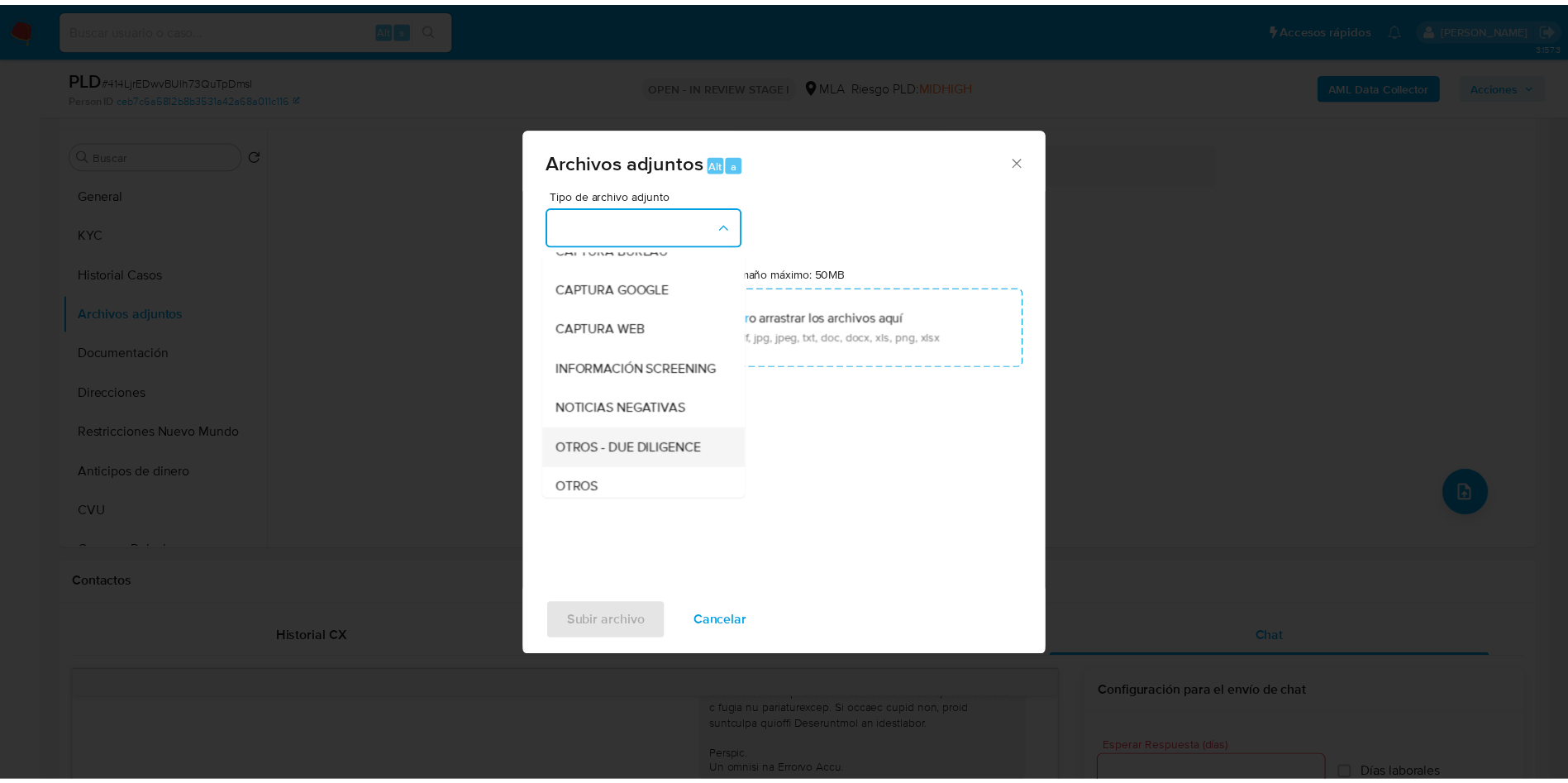
scroll to position [248, 0]
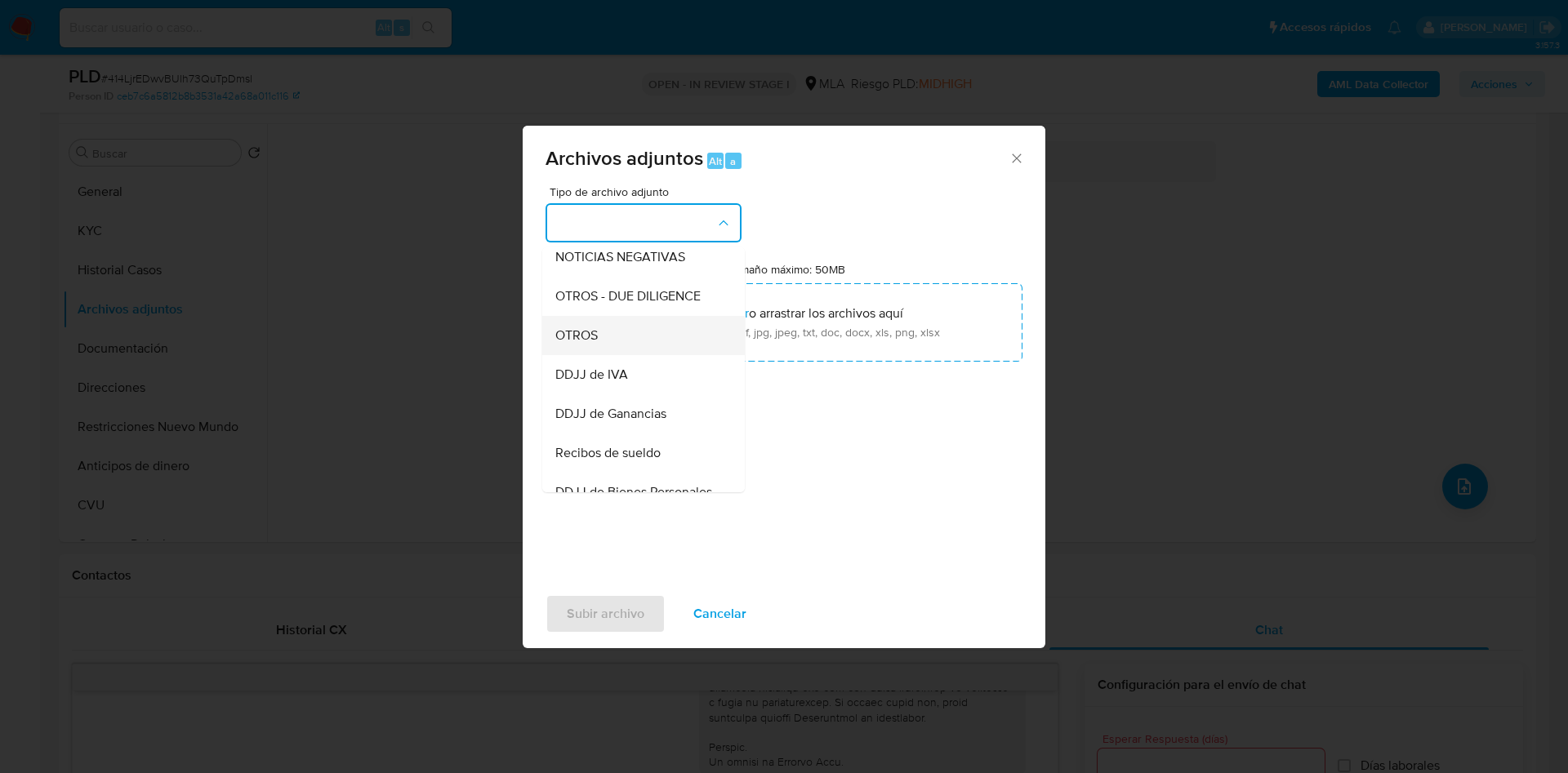
click at [621, 355] on div "OTROS" at bounding box center [639, 335] width 167 height 39
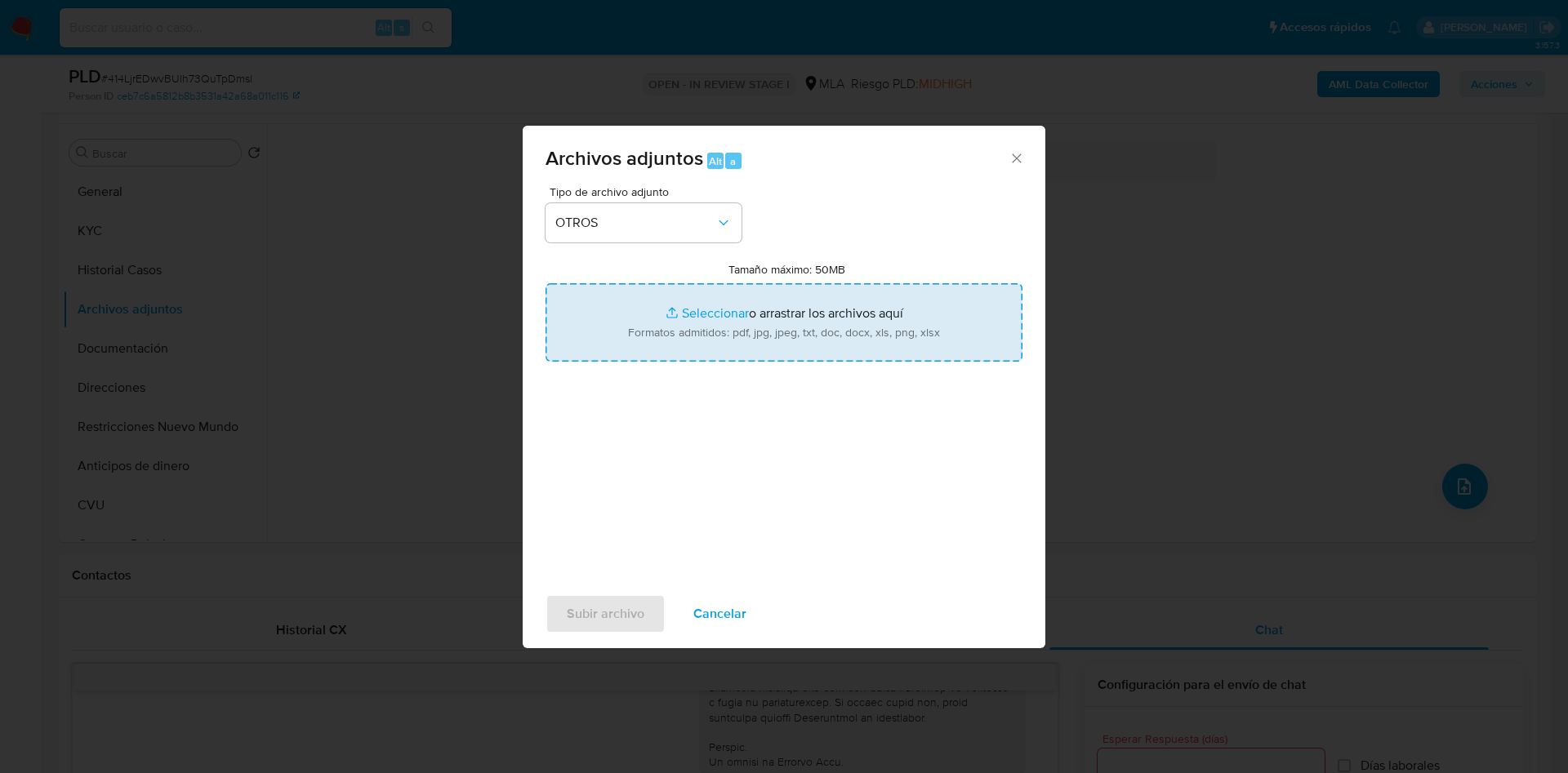
click at [674, 327] on input "Tamaño máximo: 50MB Seleccionar archivos" at bounding box center [784, 322] width 477 height 78
type input "C:\fakepath\Movimientos 272292505.xlsx"
click at [697, 317] on input "Tamaño máximo: 50MB Seleccionar archivos" at bounding box center [784, 322] width 477 height 78
type input "C:\fakepath\Caselog 414LjrEDwvBUlh73QuTpDmsl - 272292505.docx"
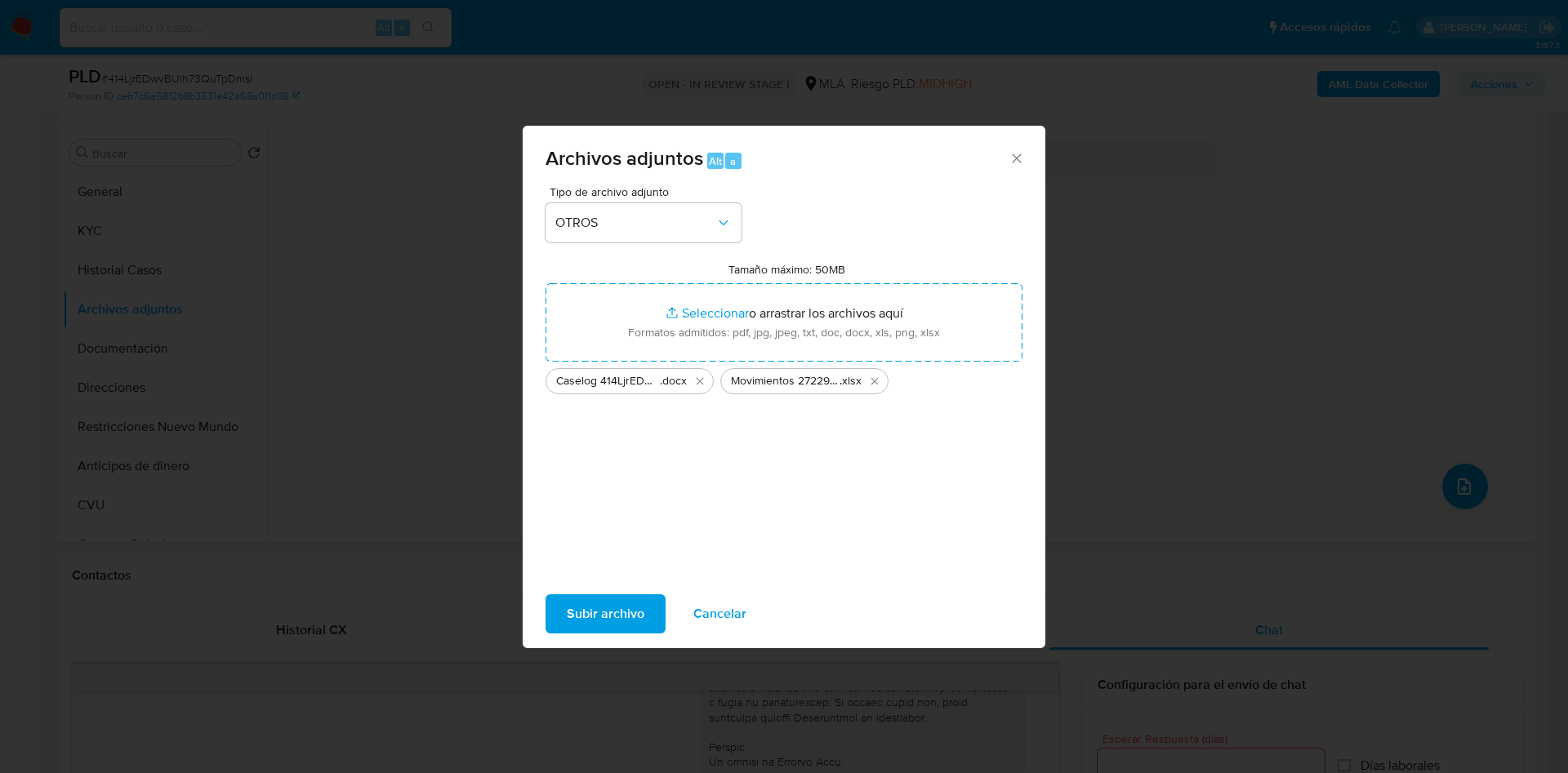
drag, startPoint x: 697, startPoint y: 317, endPoint x: 589, endPoint y: 619, distance: 320.7
click at [589, 619] on span "Subir archivo" at bounding box center [605, 613] width 77 height 36
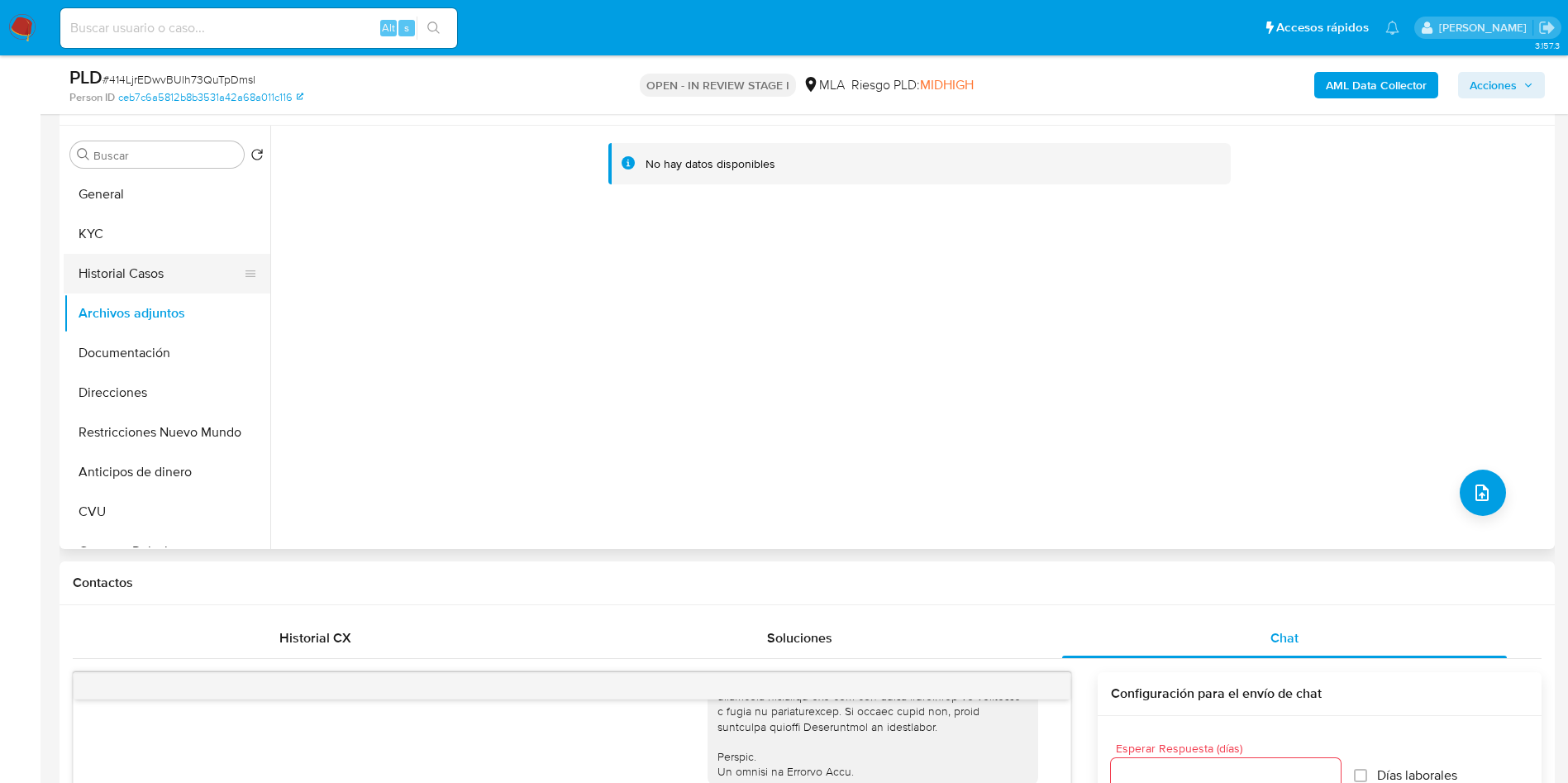
click at [133, 275] on button "Historial Casos" at bounding box center [160, 274] width 194 height 40
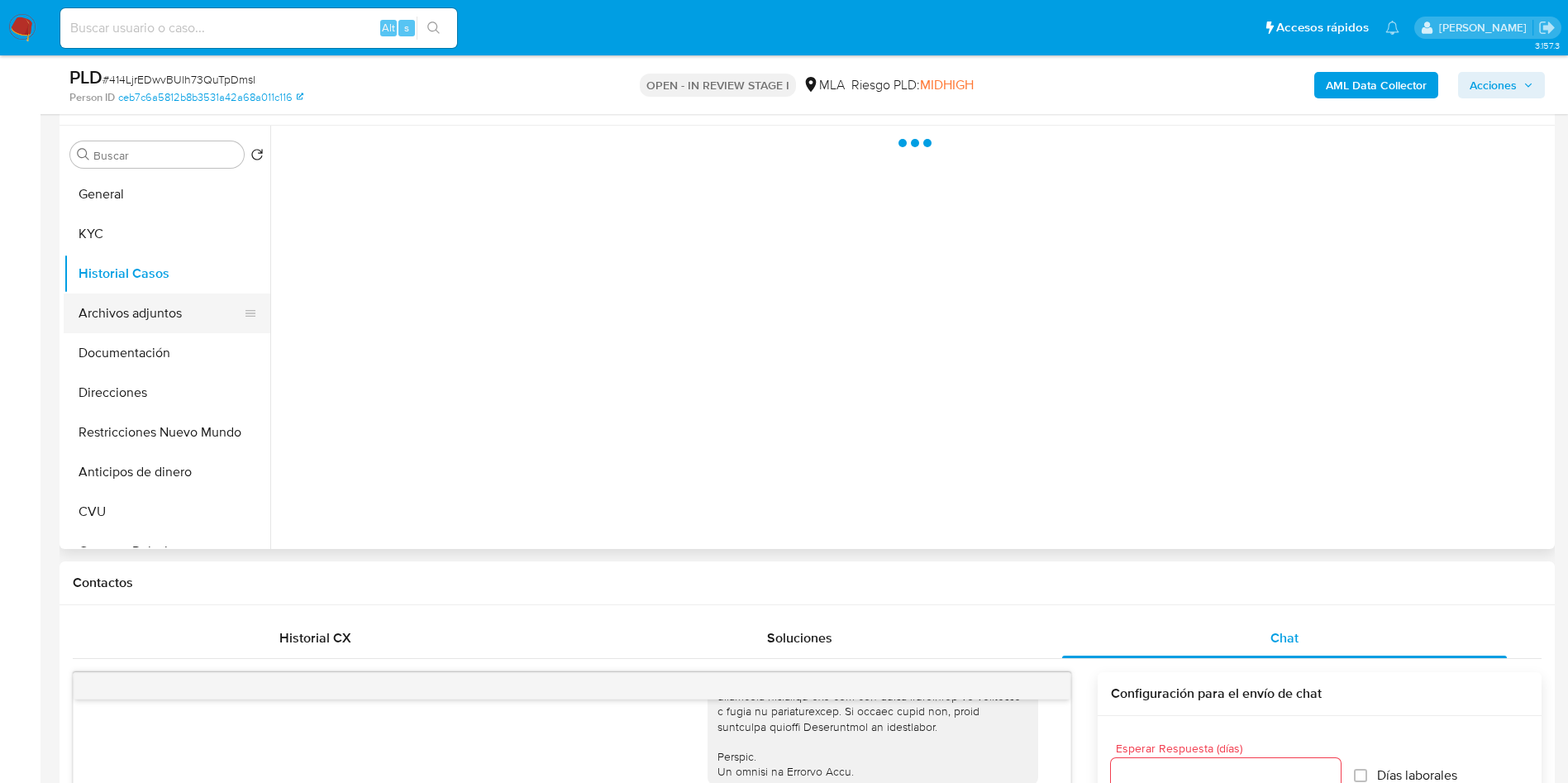
click at [142, 318] on button "Archivos adjuntos" at bounding box center [160, 314] width 194 height 40
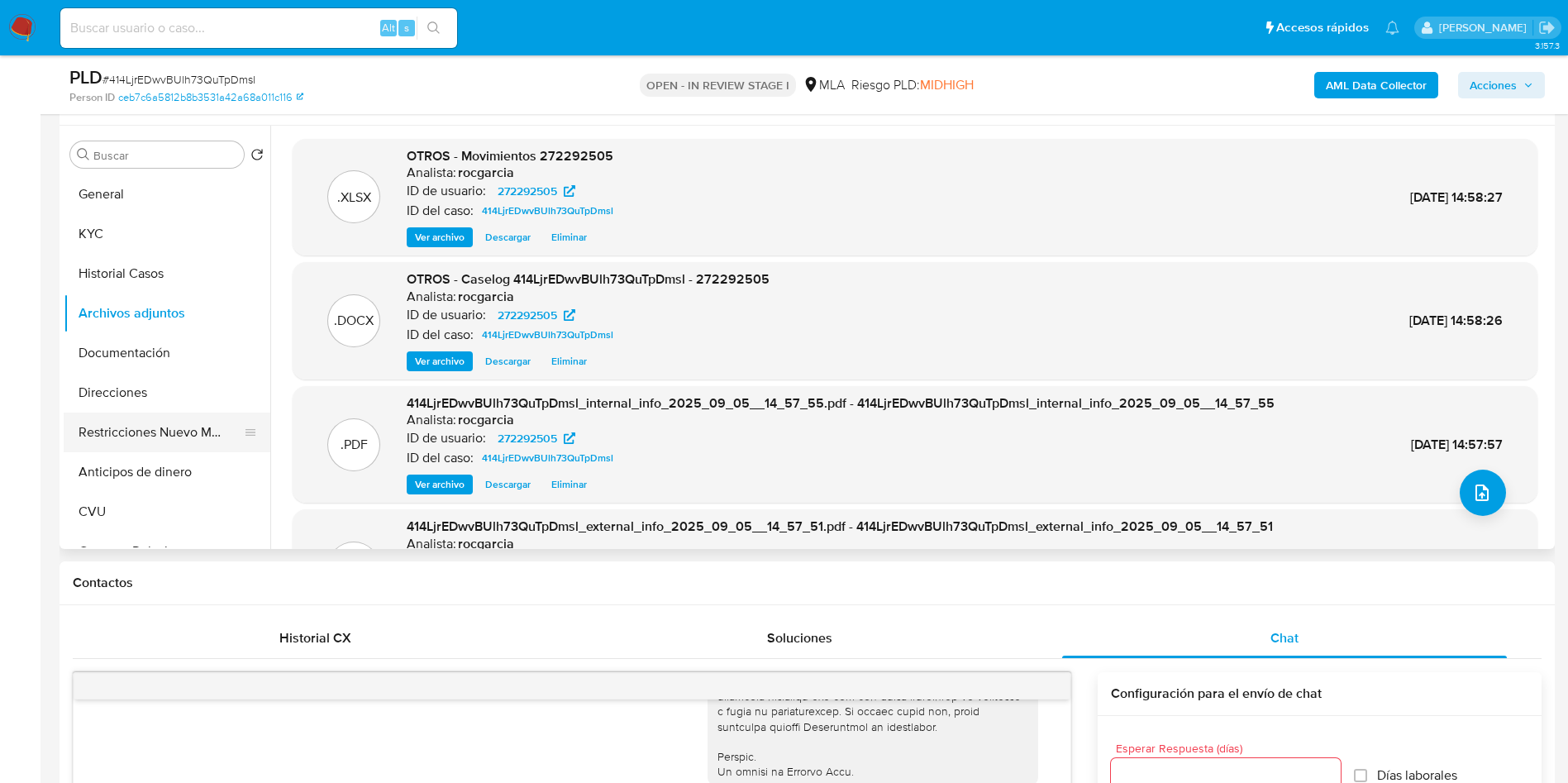
click at [138, 434] on button "Restricciones Nuevo Mundo" at bounding box center [160, 433] width 194 height 40
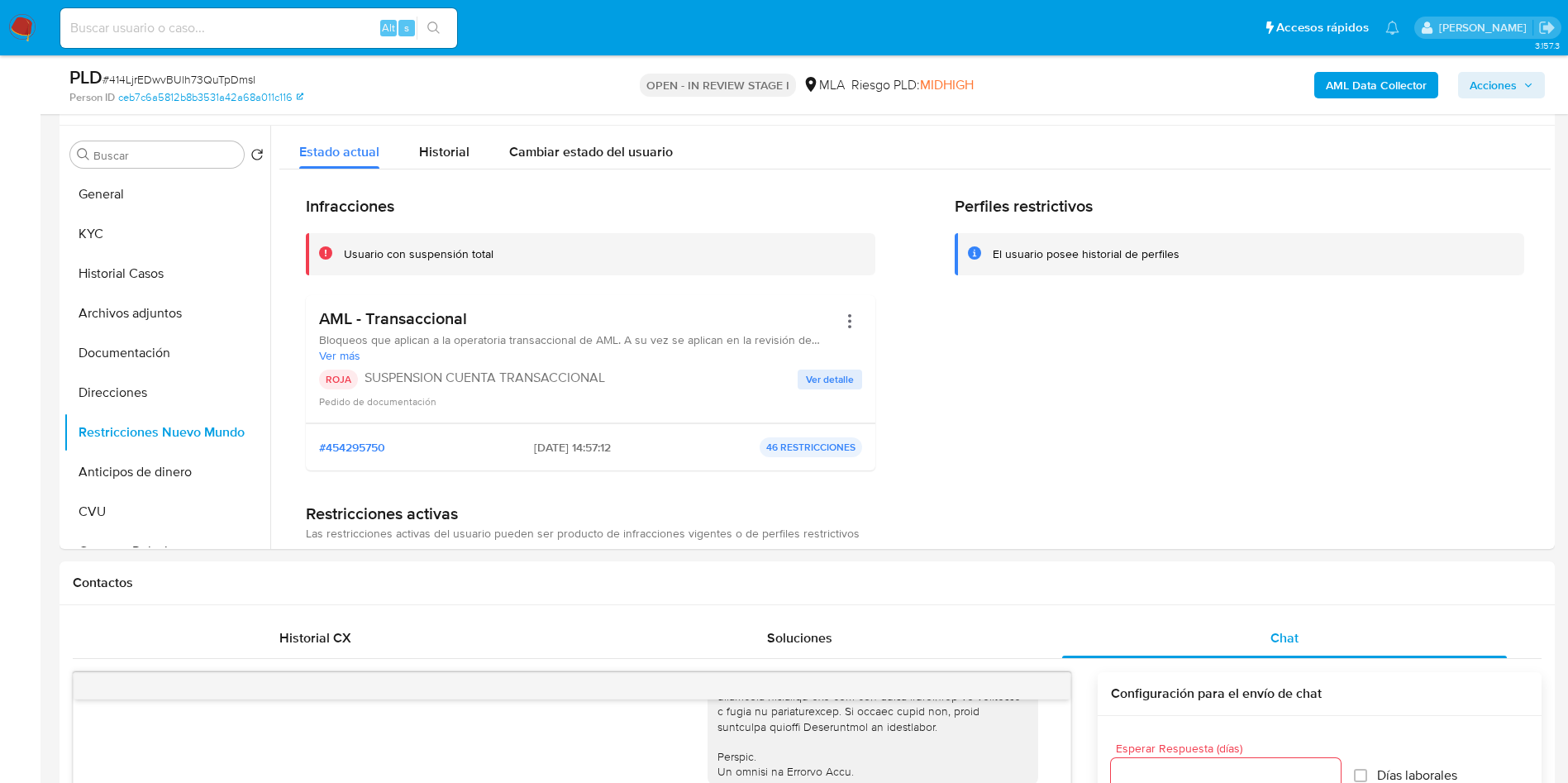
click at [1502, 89] on span "Acciones" at bounding box center [1493, 84] width 47 height 27
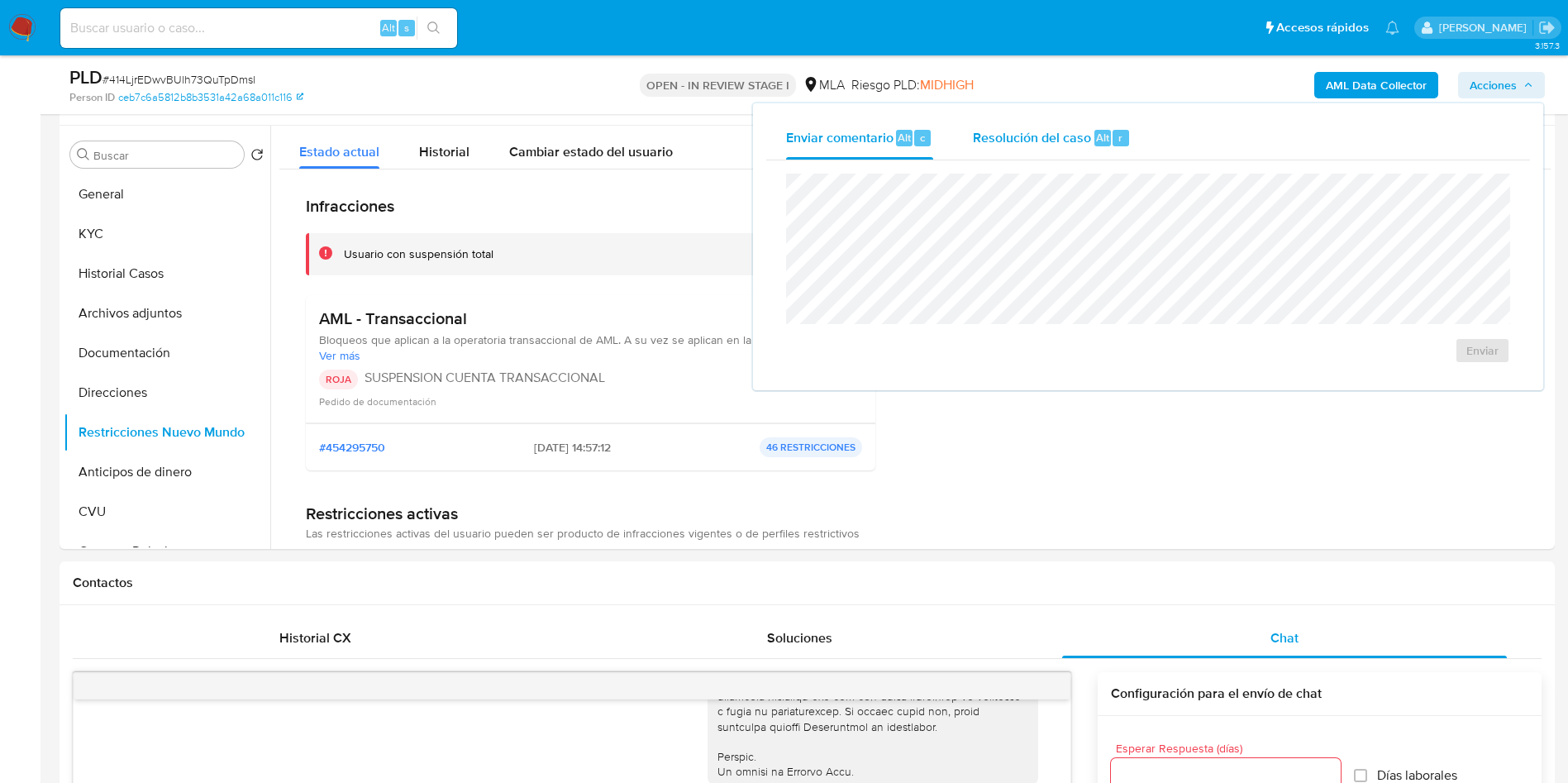
click at [1089, 124] on div "Resolución del caso Alt r" at bounding box center [1052, 137] width 158 height 43
click at [1110, 189] on div at bounding box center [1148, 260] width 698 height 147
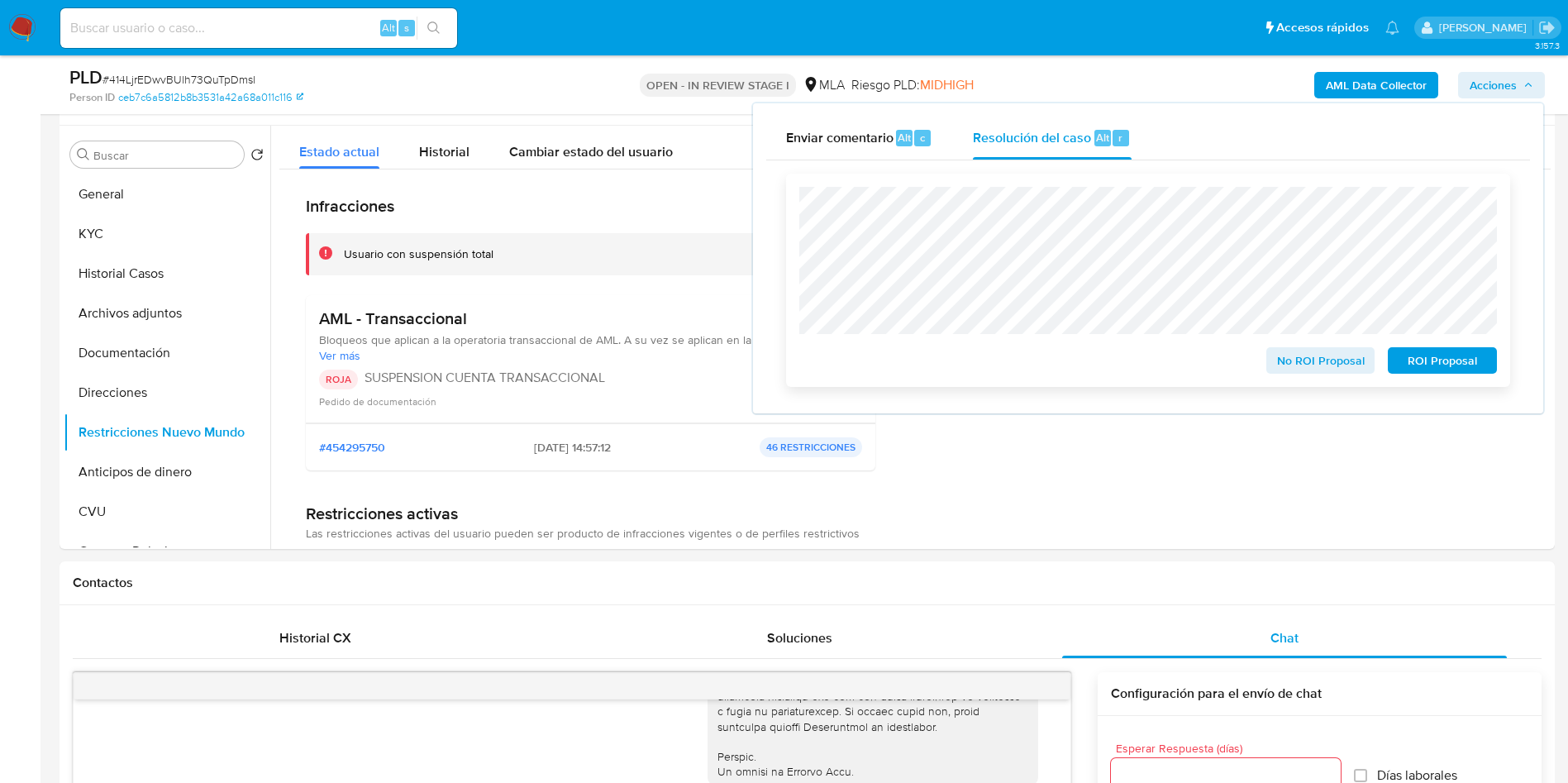
click at [1484, 372] on span "ROI Proposal" at bounding box center [1442, 360] width 86 height 23
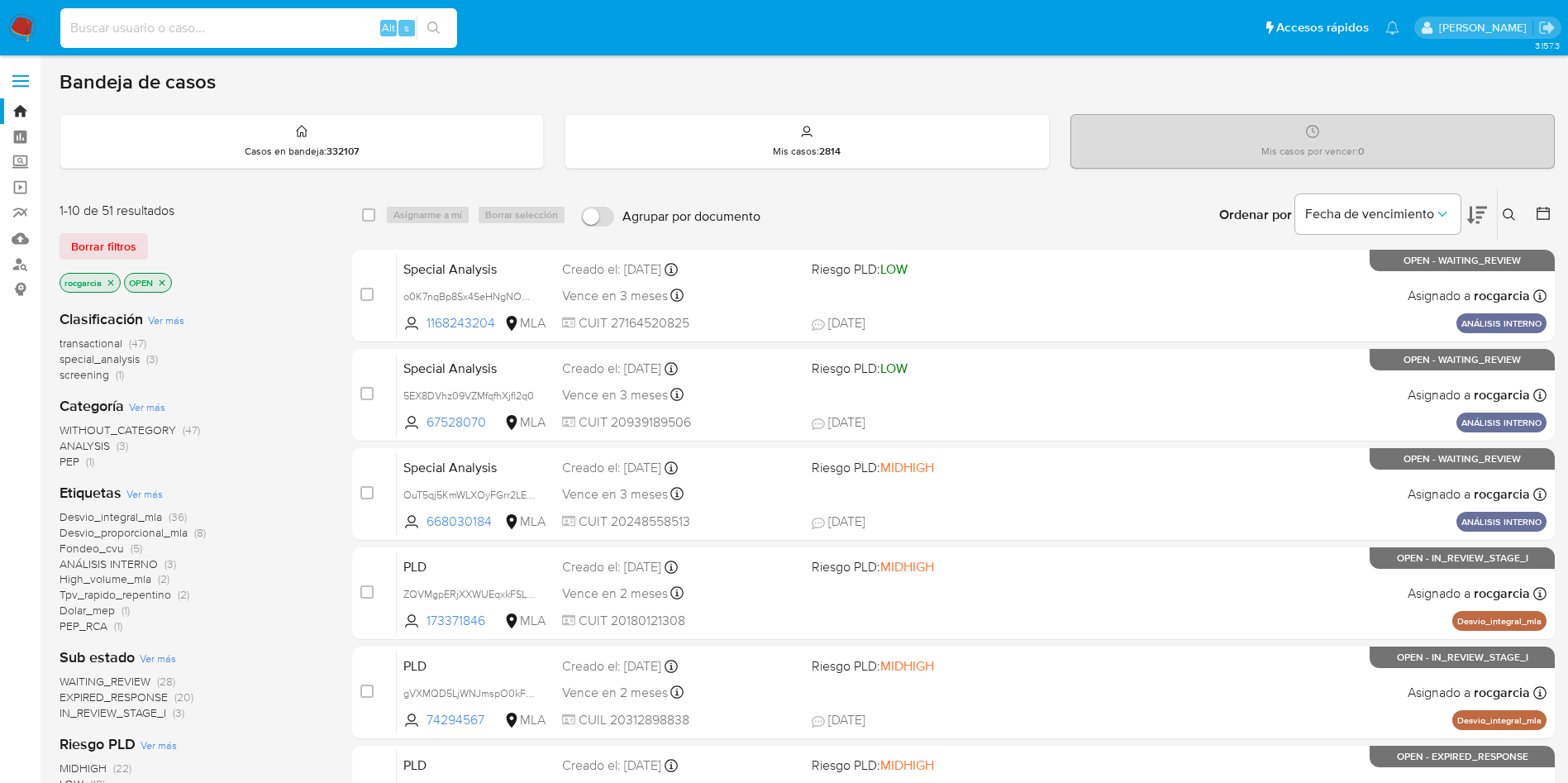
click at [325, 36] on input at bounding box center [259, 28] width 397 height 22
type input "VbjLnpJiOyqVFCOQyZ2paDhp"
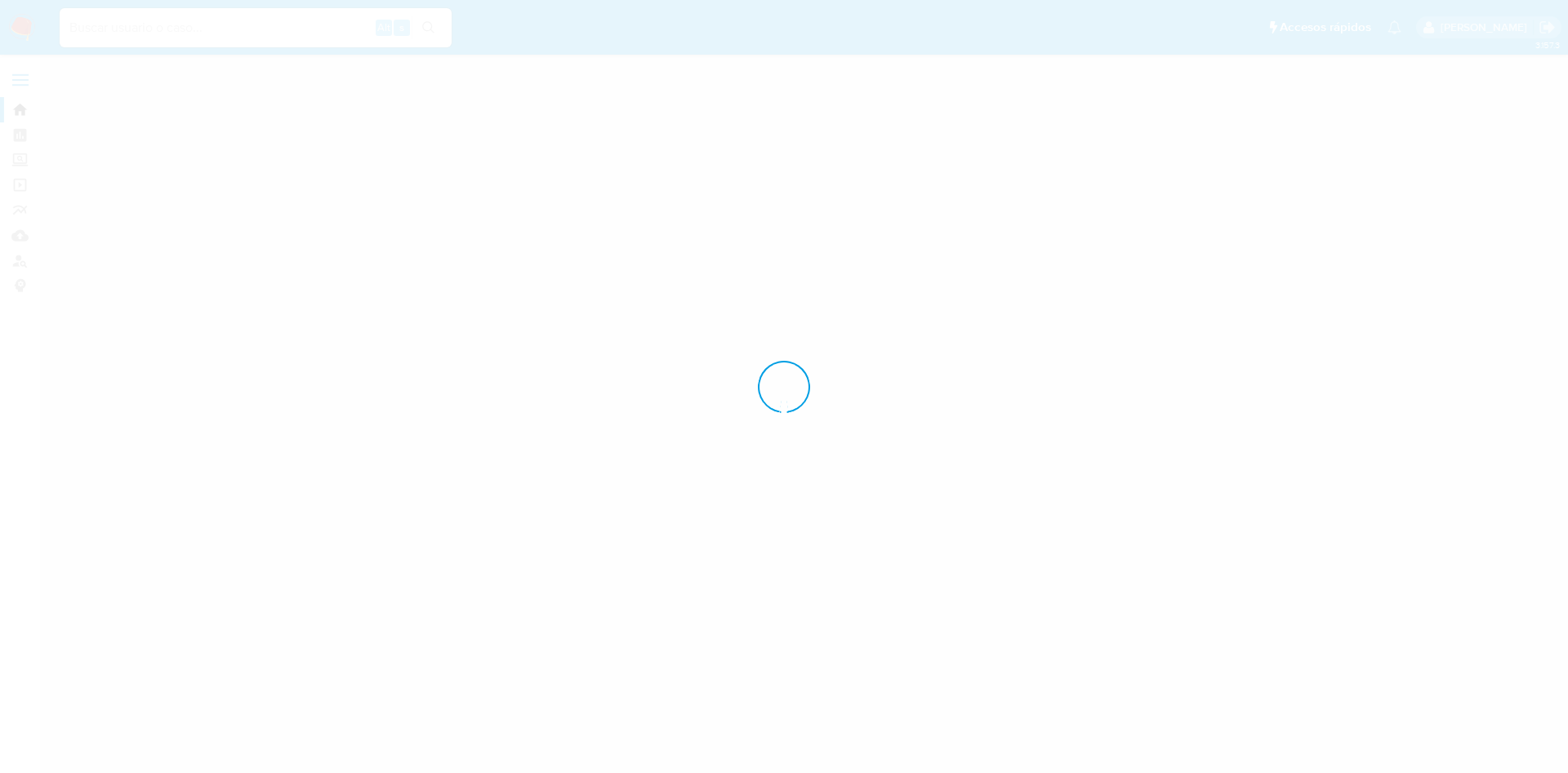
click at [320, 35] on div at bounding box center [784, 386] width 1568 height 773
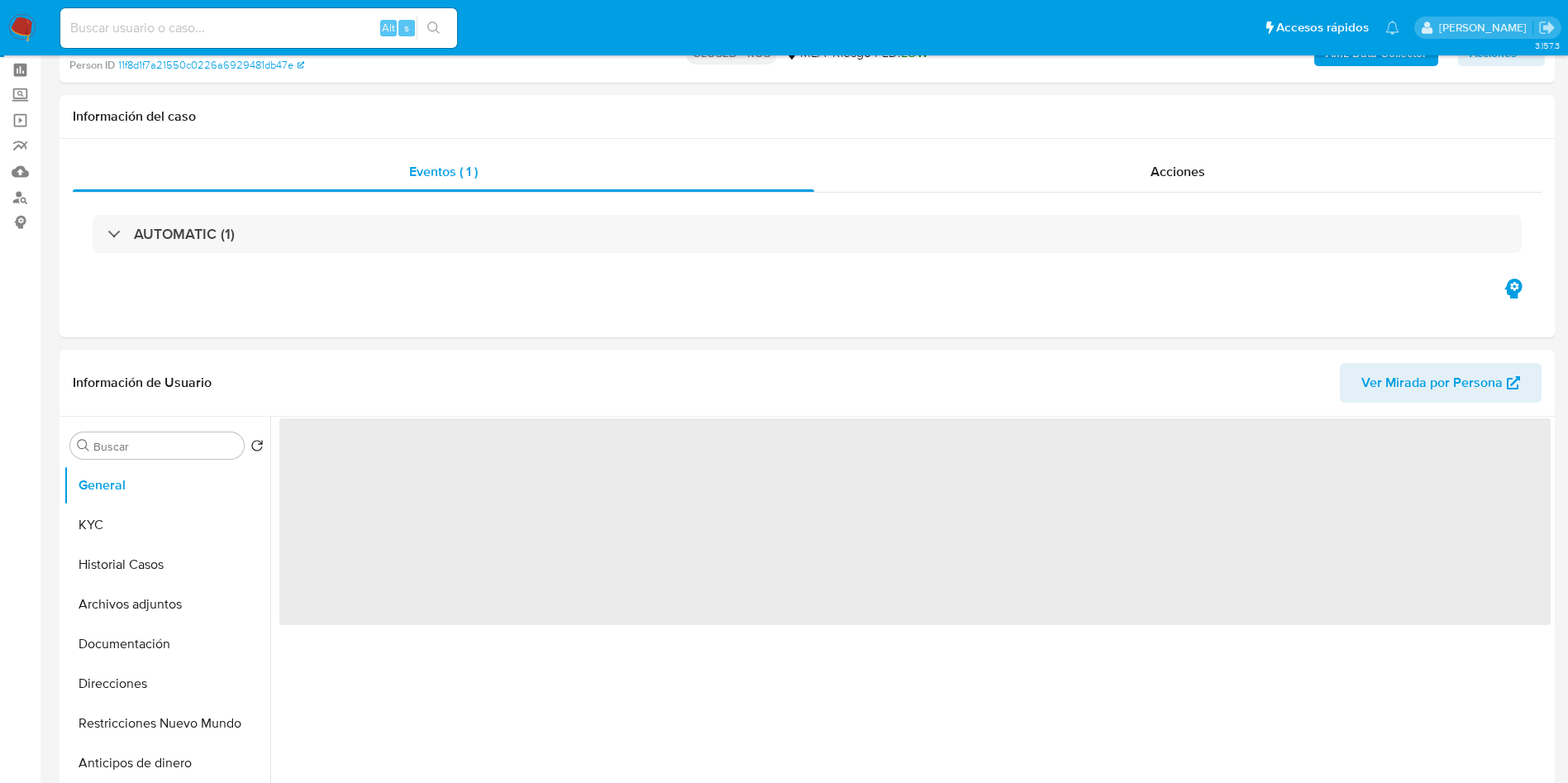
scroll to position [124, 0]
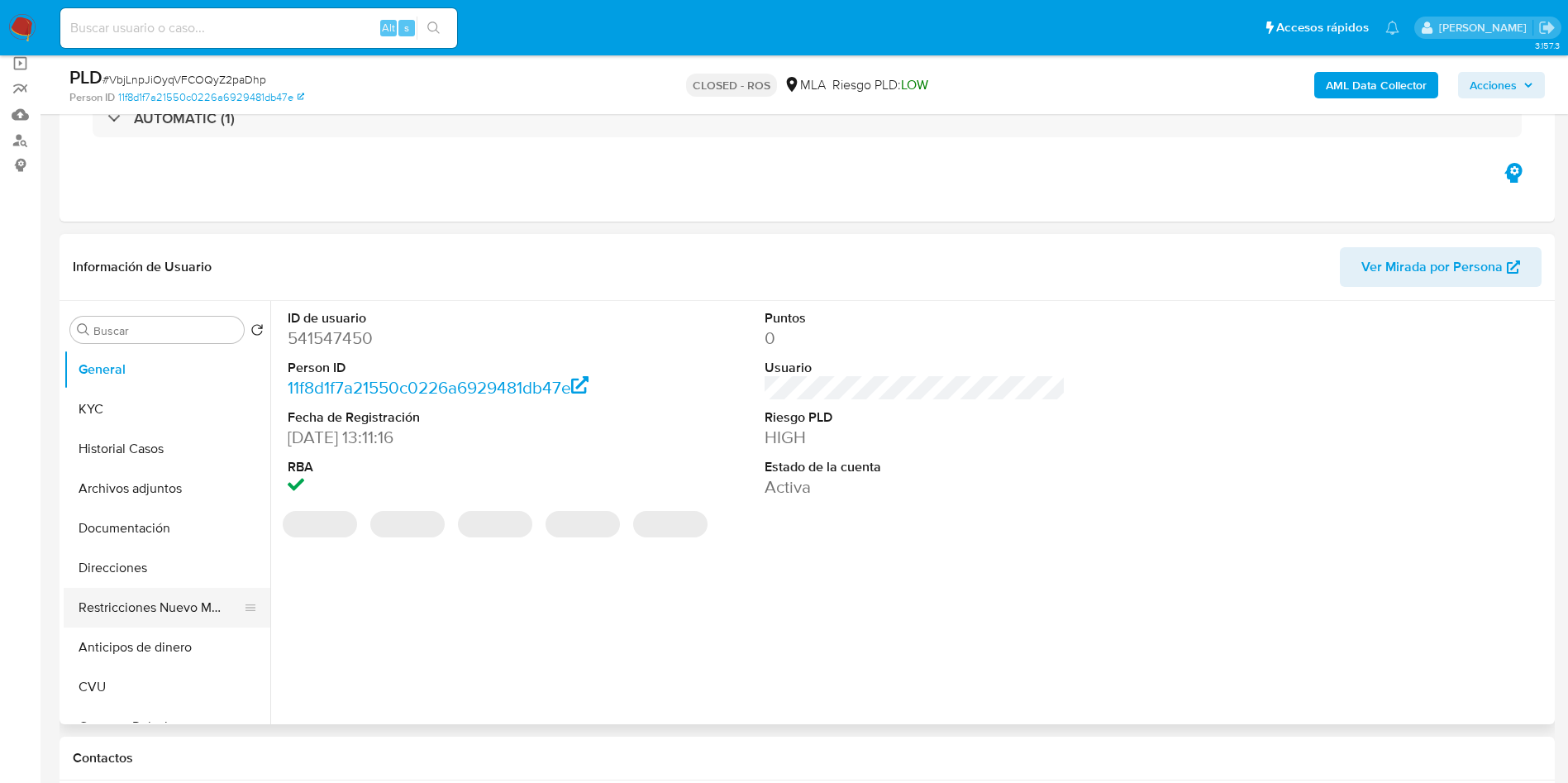
drag, startPoint x: 151, startPoint y: 603, endPoint x: 127, endPoint y: 604, distance: 24.0
click at [151, 604] on button "Restricciones Nuevo Mundo" at bounding box center [160, 607] width 194 height 40
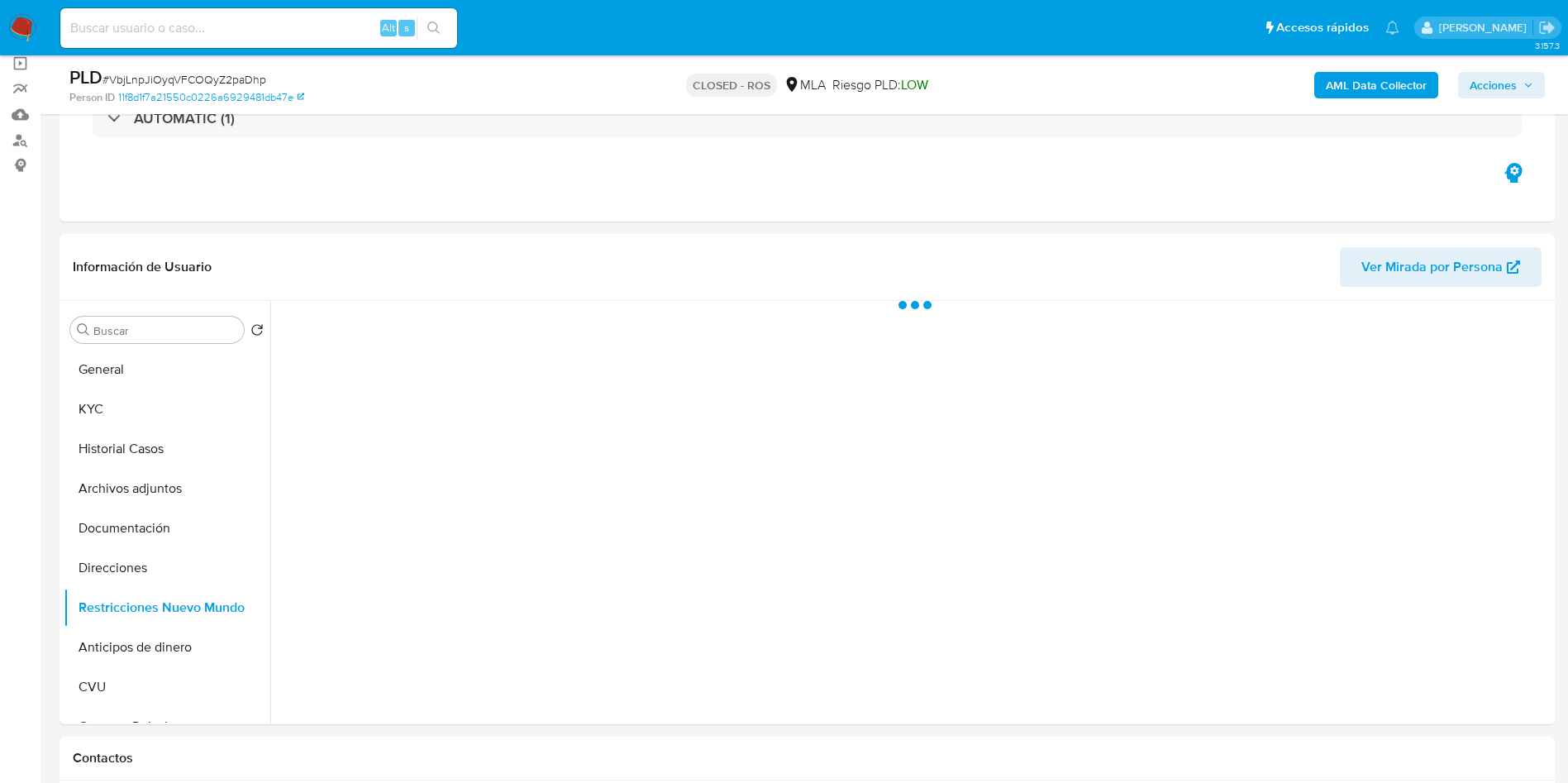
select select "10"
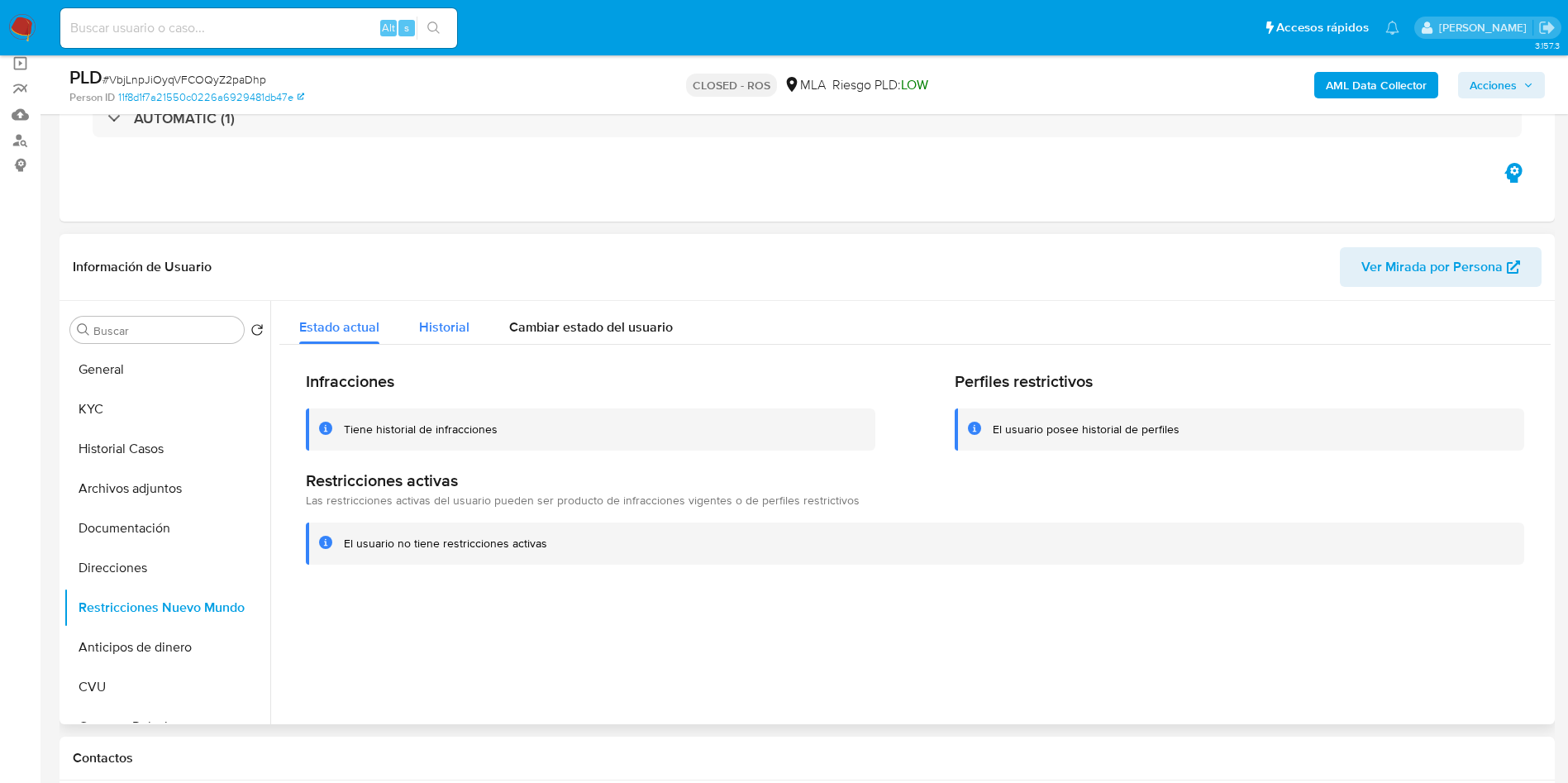
click at [446, 314] on div "Historial" at bounding box center [444, 323] width 51 height 44
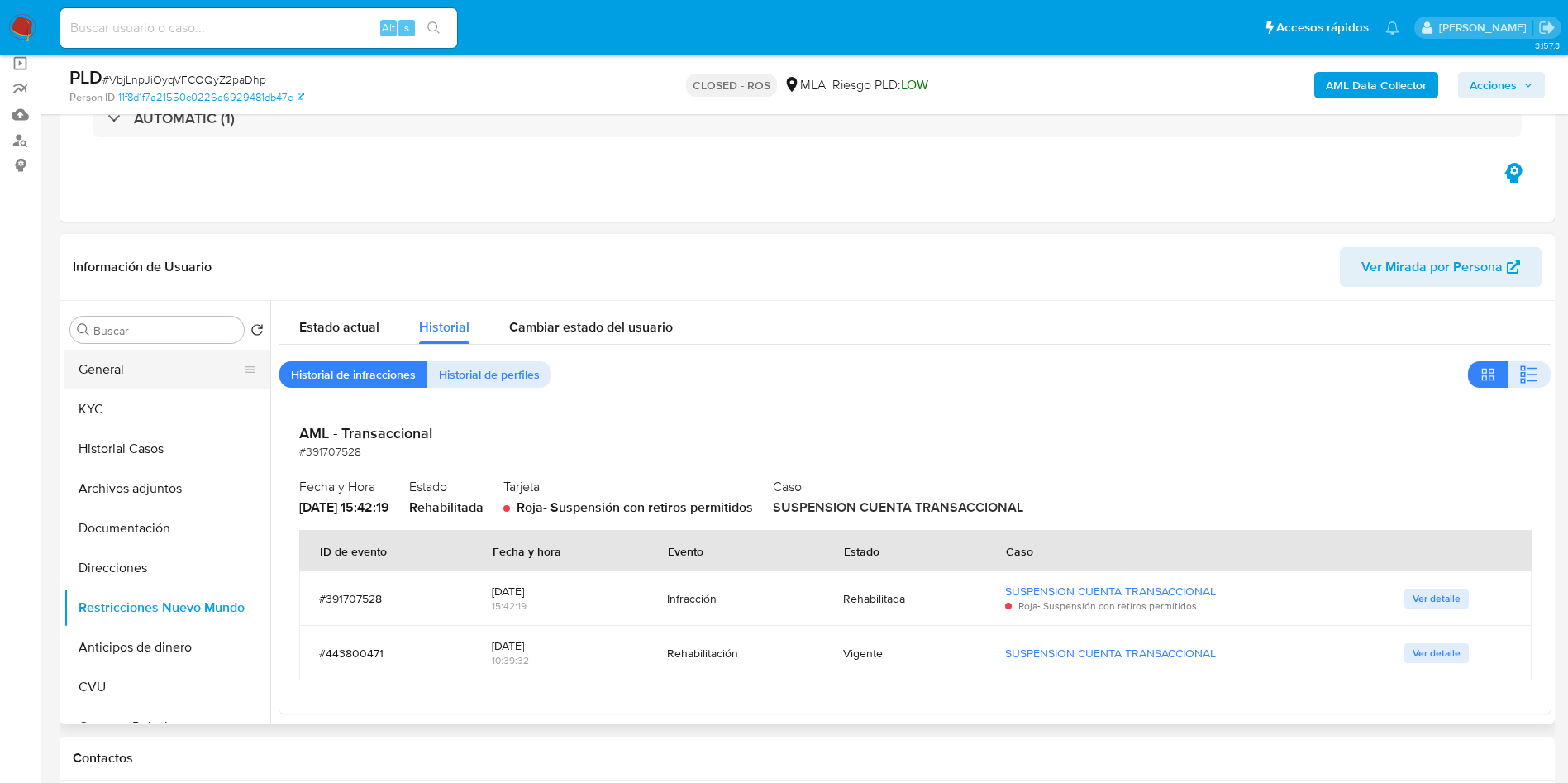
click at [177, 364] on button "General" at bounding box center [160, 369] width 194 height 40
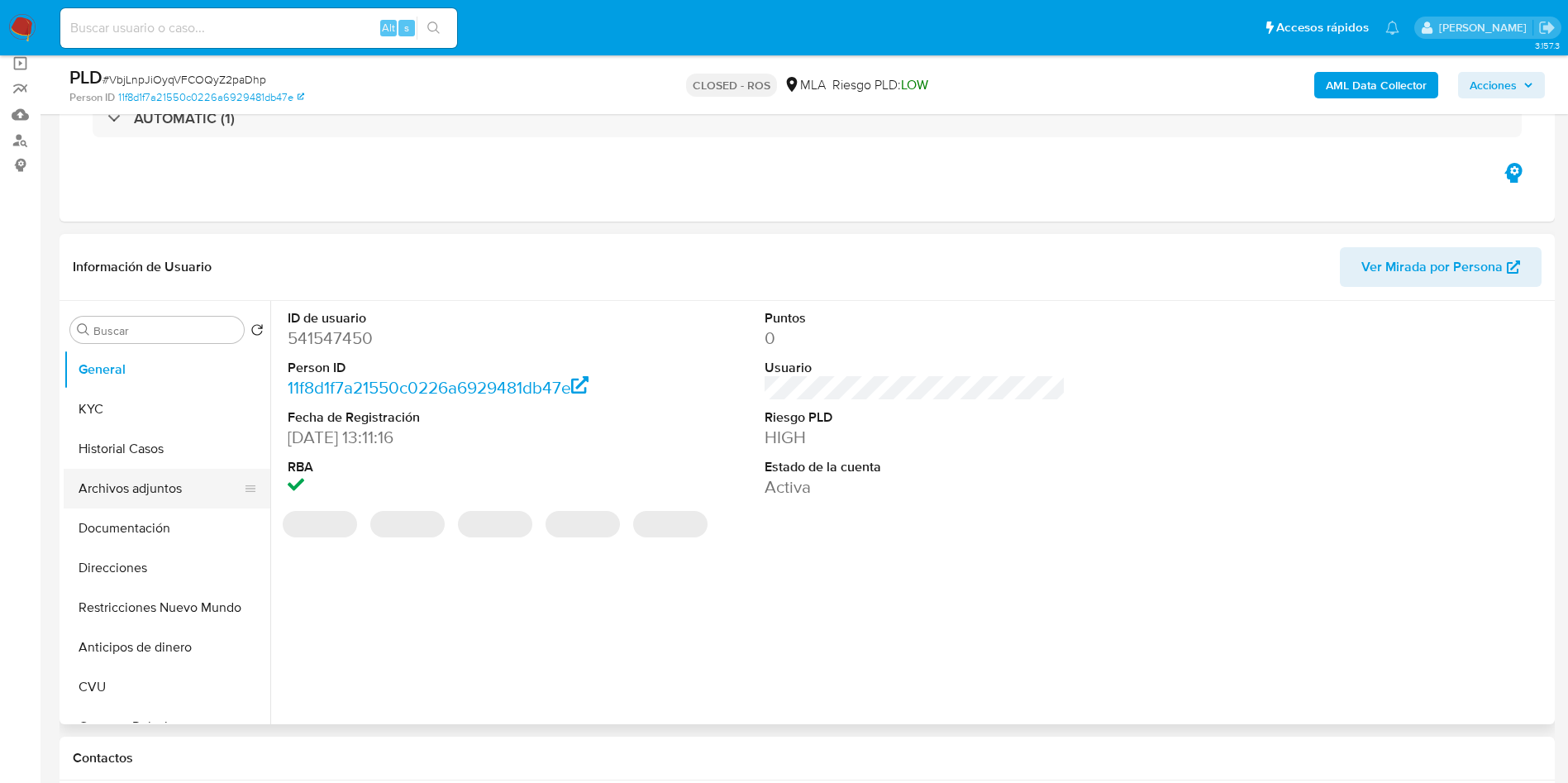
click at [171, 483] on button "Archivos adjuntos" at bounding box center [160, 488] width 194 height 40
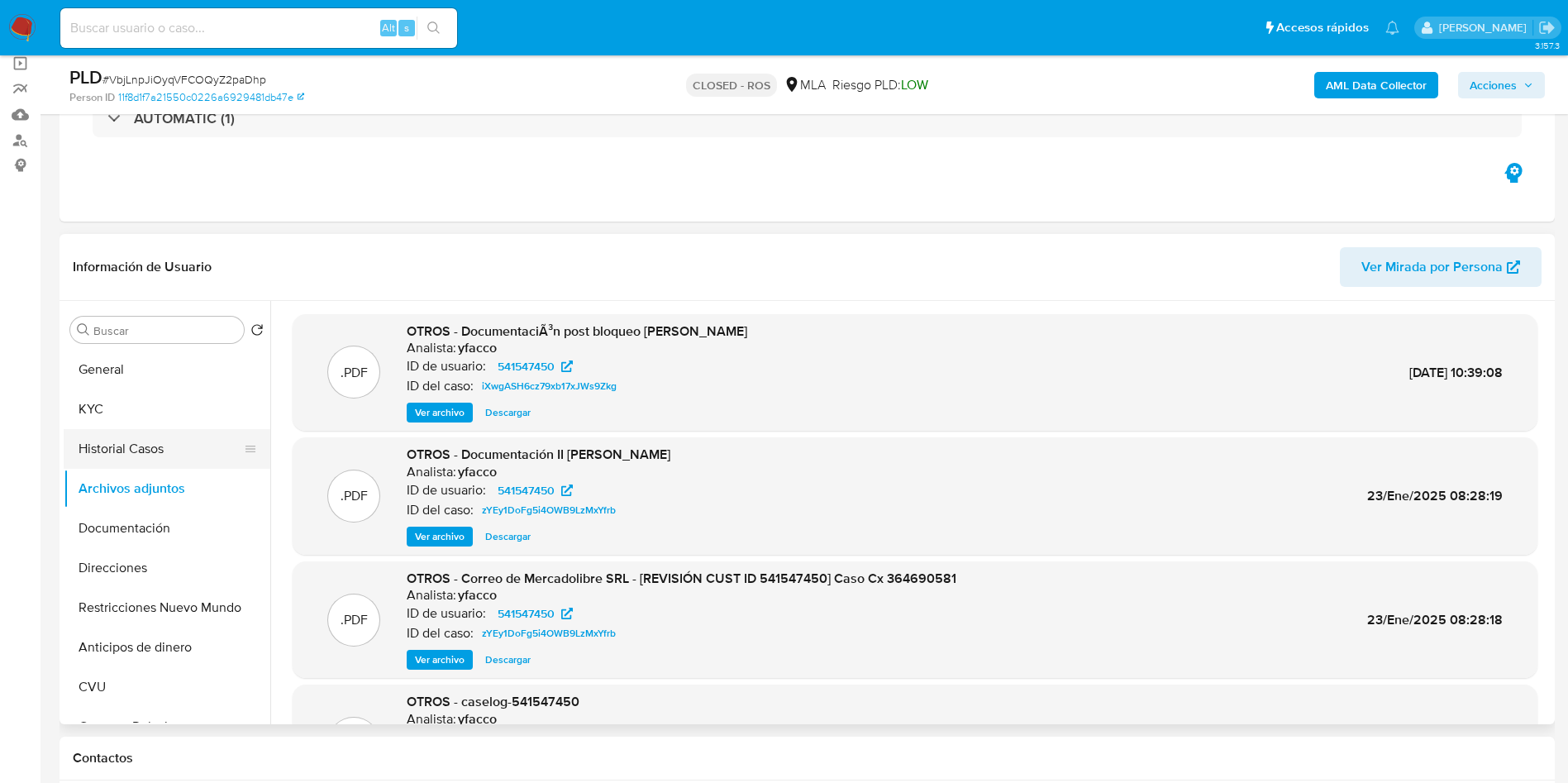
click at [106, 458] on button "Historial Casos" at bounding box center [160, 449] width 194 height 40
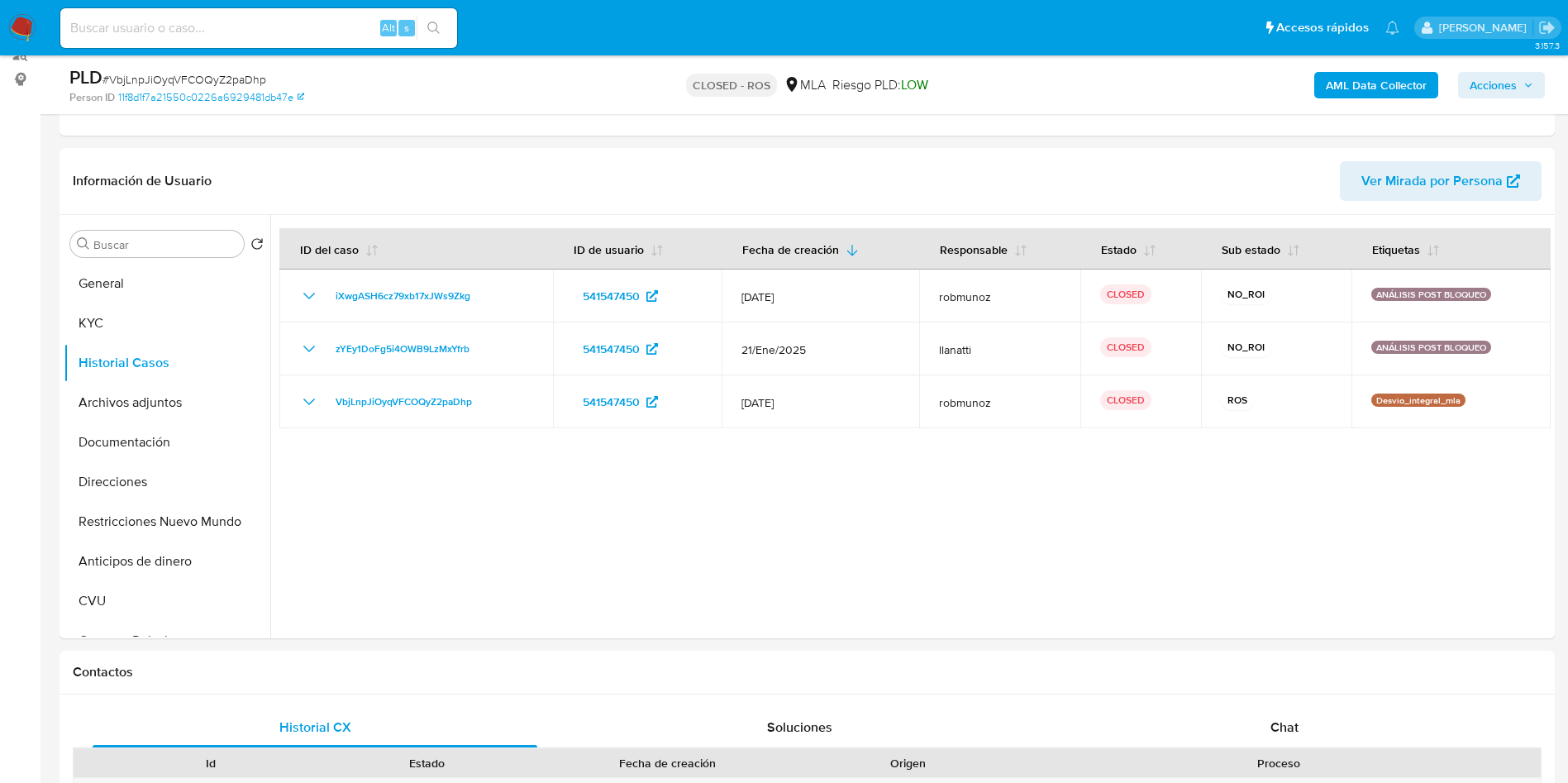
scroll to position [248, 0]
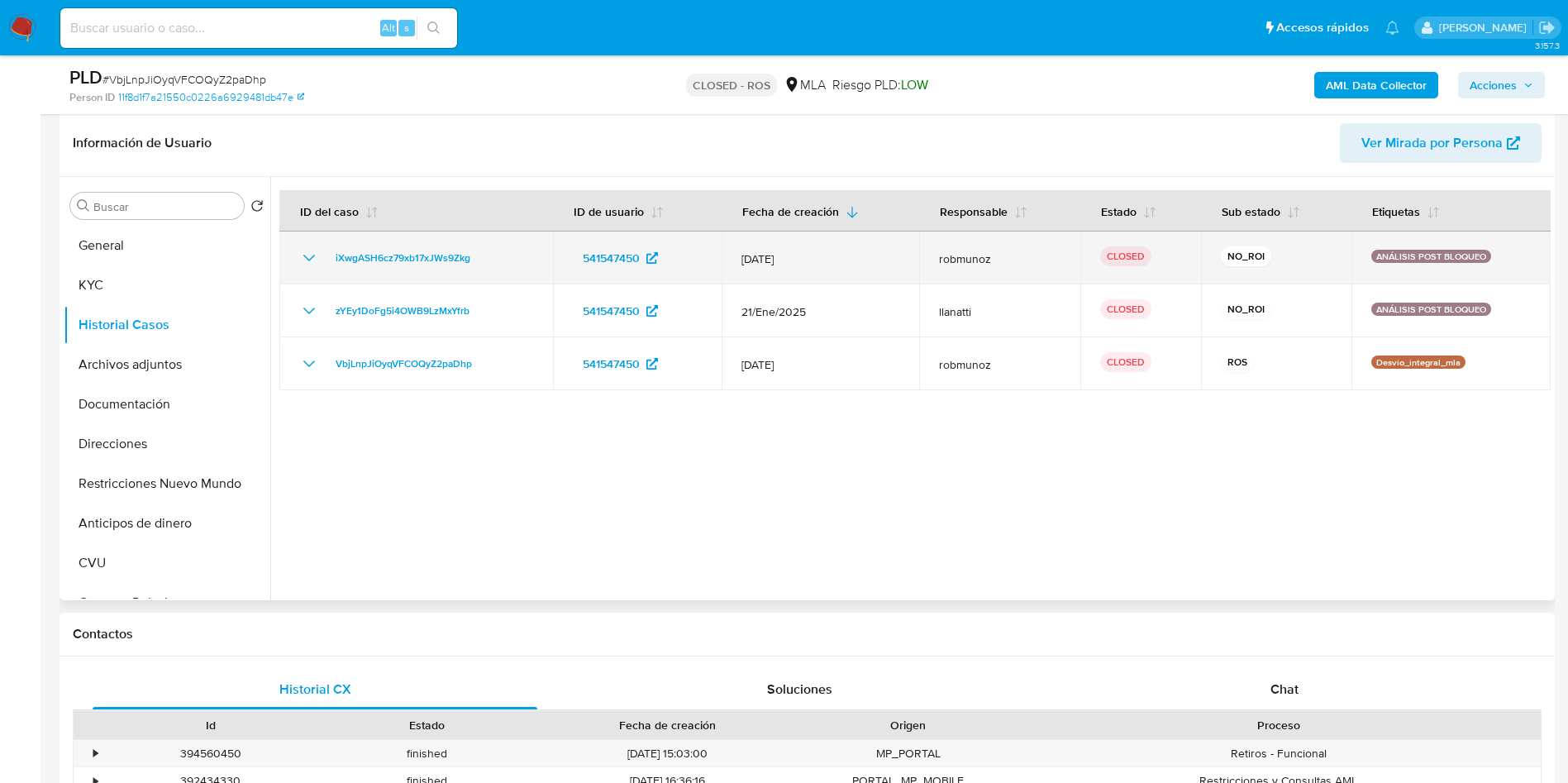
click at [315, 251] on icon "Mostrar/Ocultar" at bounding box center [310, 258] width 20 height 20
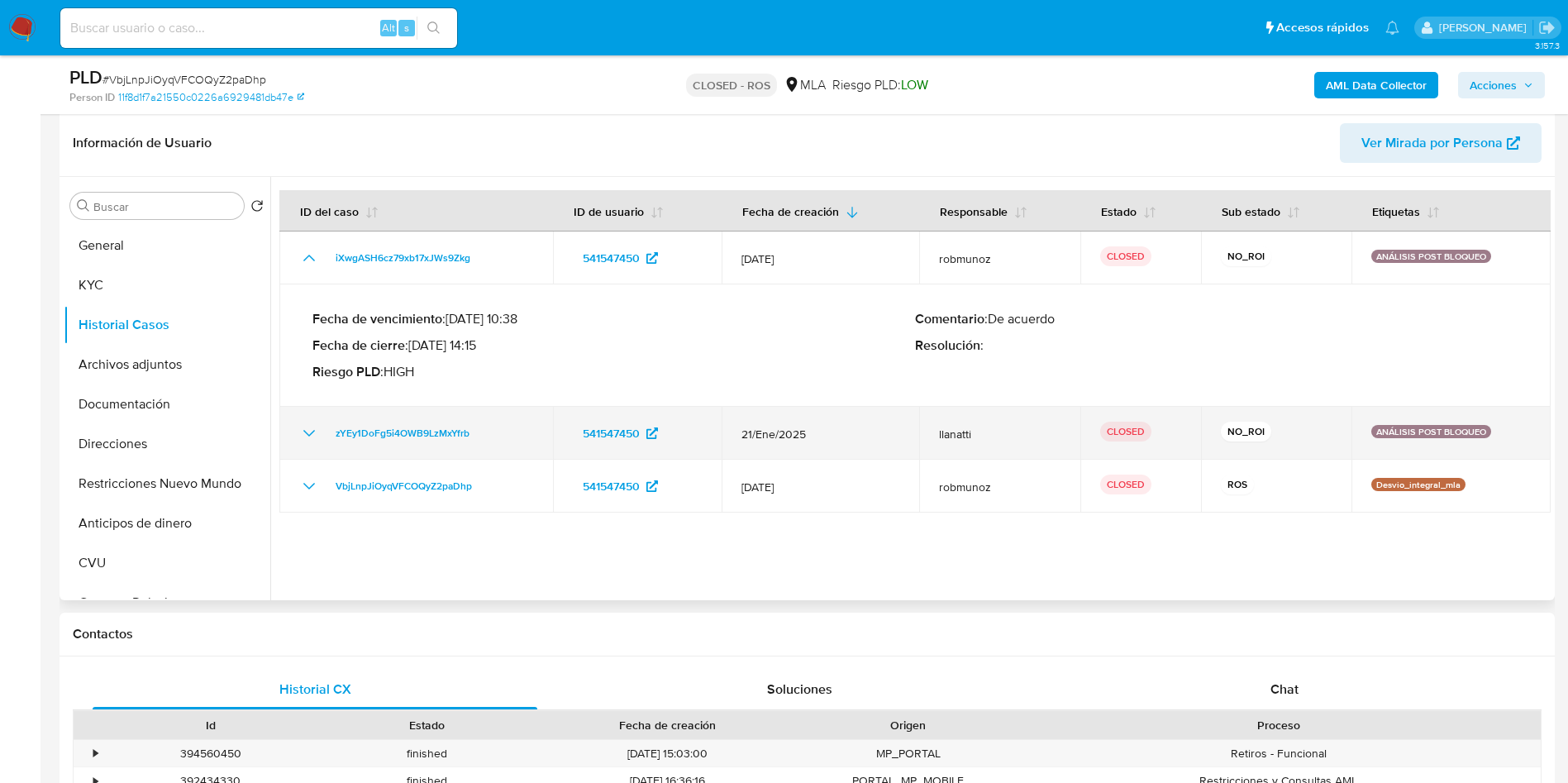
click at [310, 439] on icon "Mostrar/Ocultar" at bounding box center [310, 434] width 20 height 20
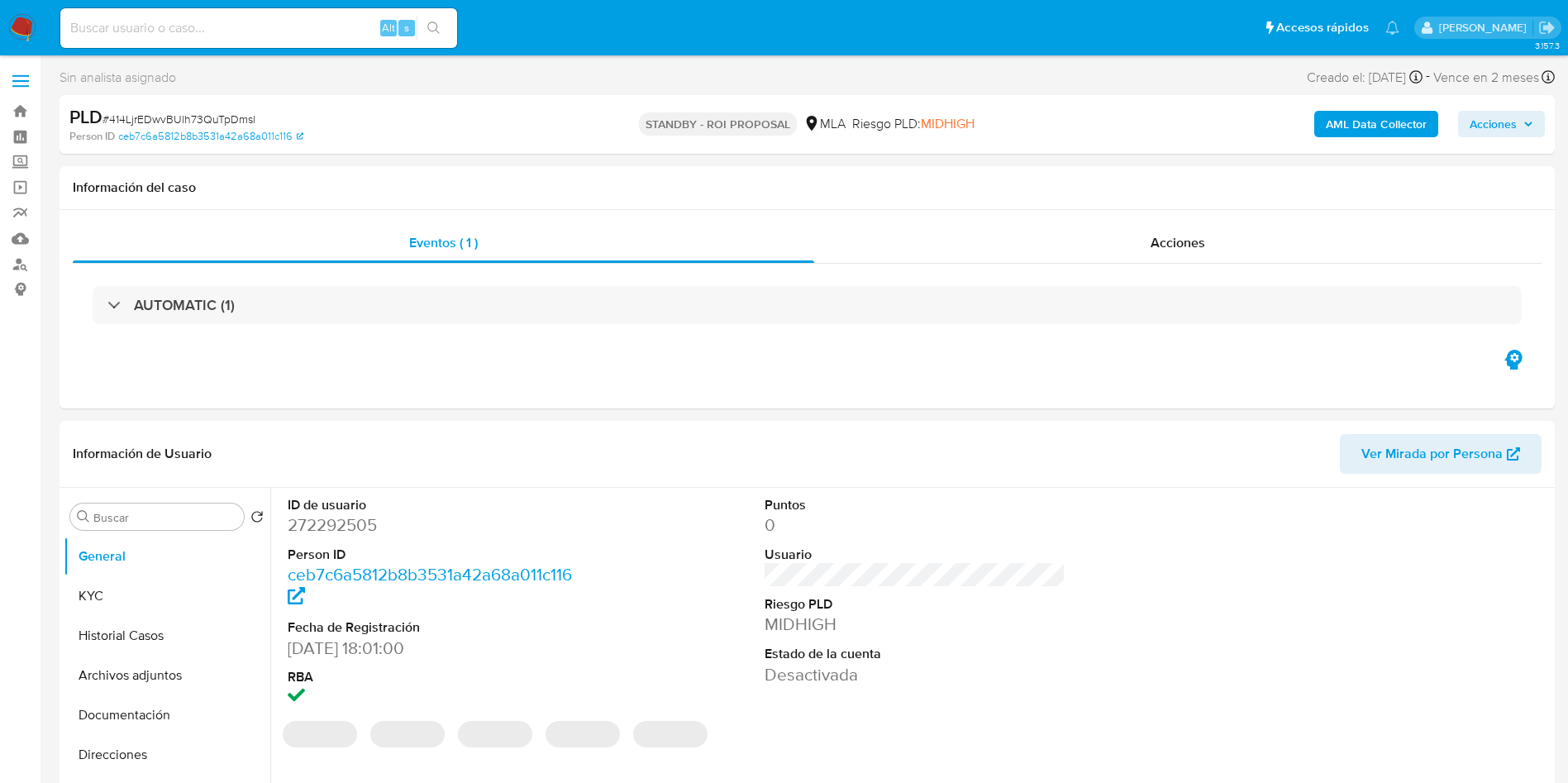
select select "10"
